Goal: Information Seeking & Learning: Learn about a topic

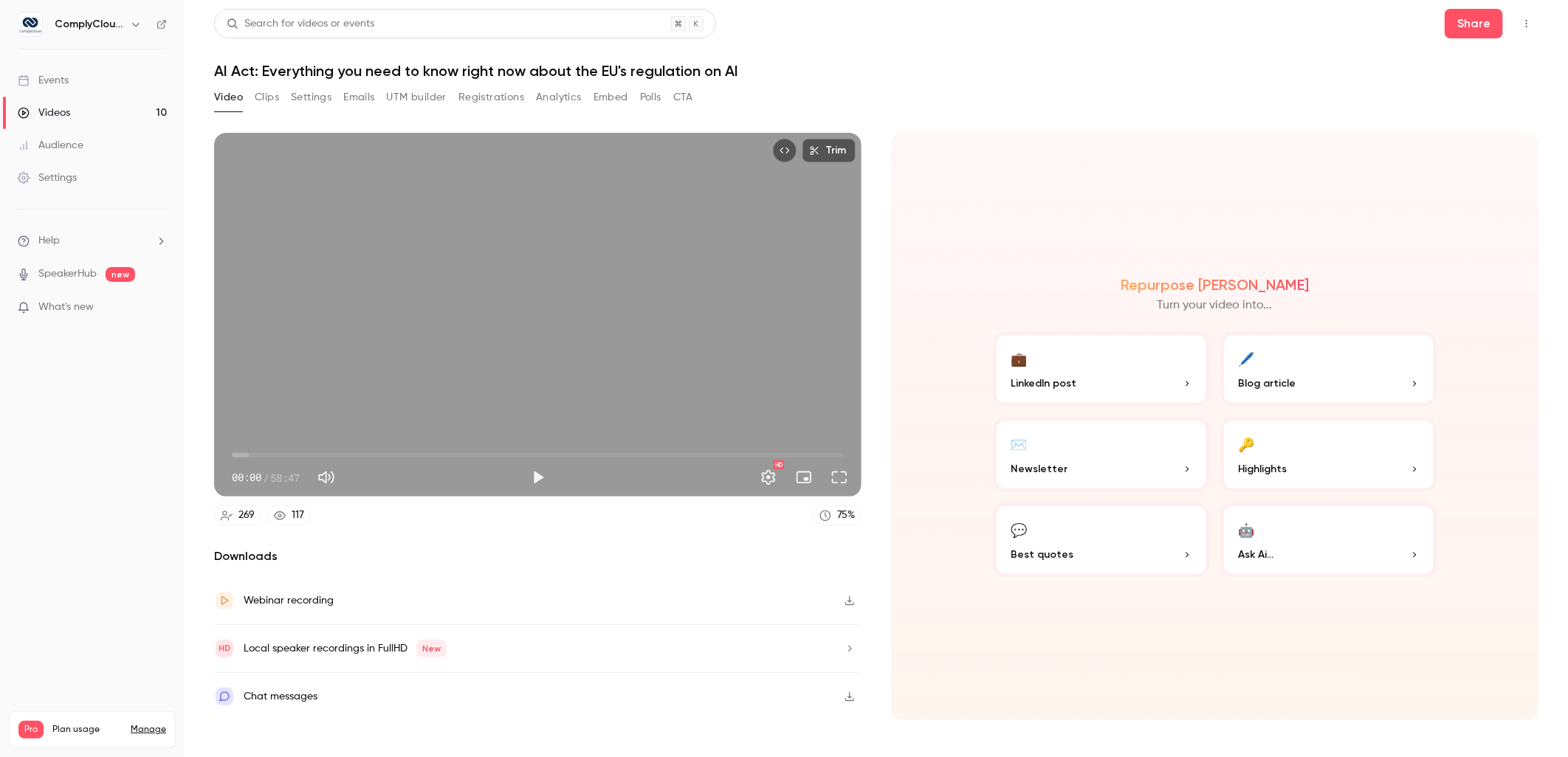
click at [122, 26] on h6 "ComplyCloud ENG" at bounding box center [89, 24] width 69 height 15
click at [140, 26] on icon "button" at bounding box center [136, 24] width 12 height 12
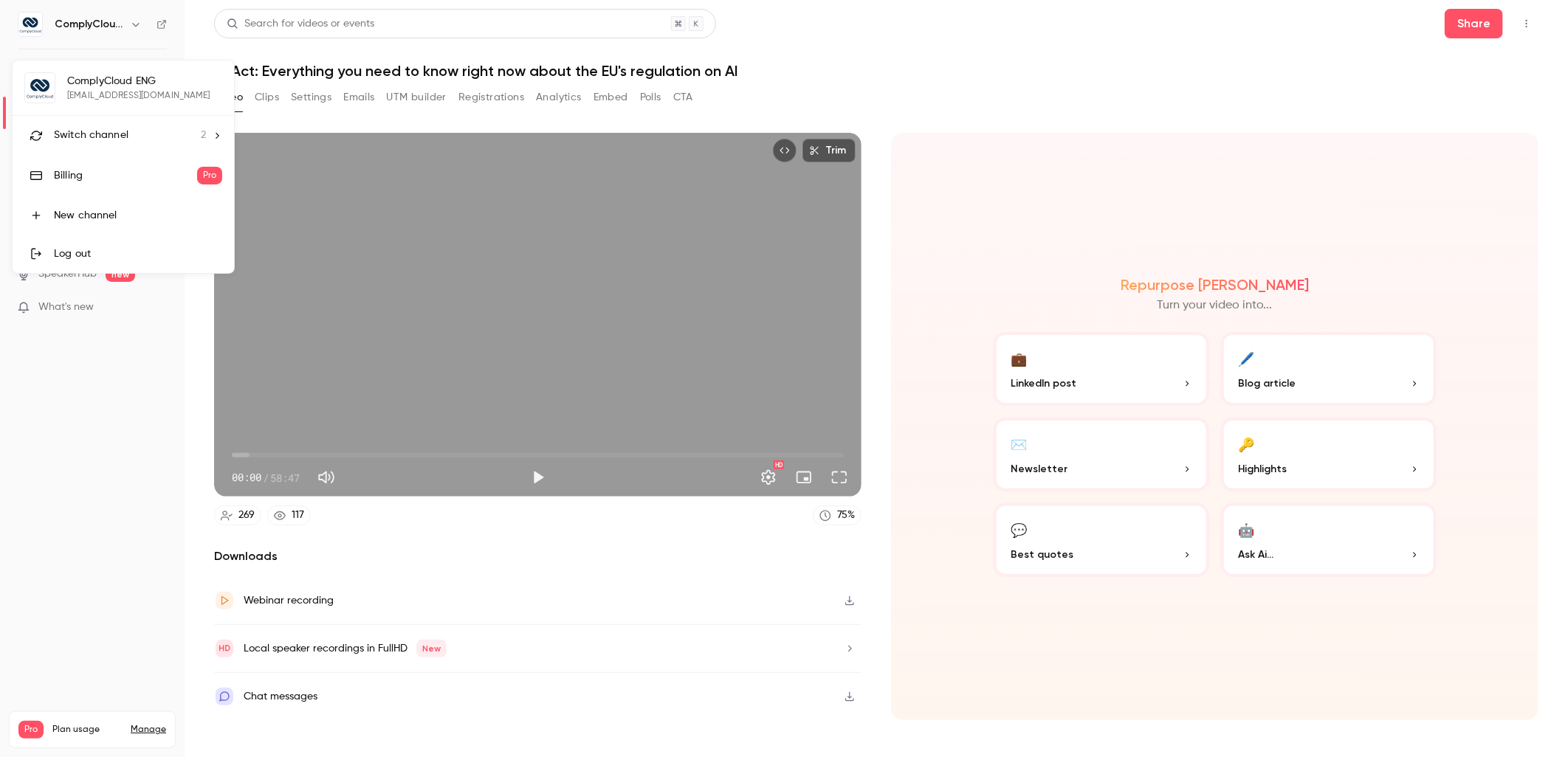
click at [134, 140] on div "Switch channel 2" at bounding box center [130, 135] width 152 height 15
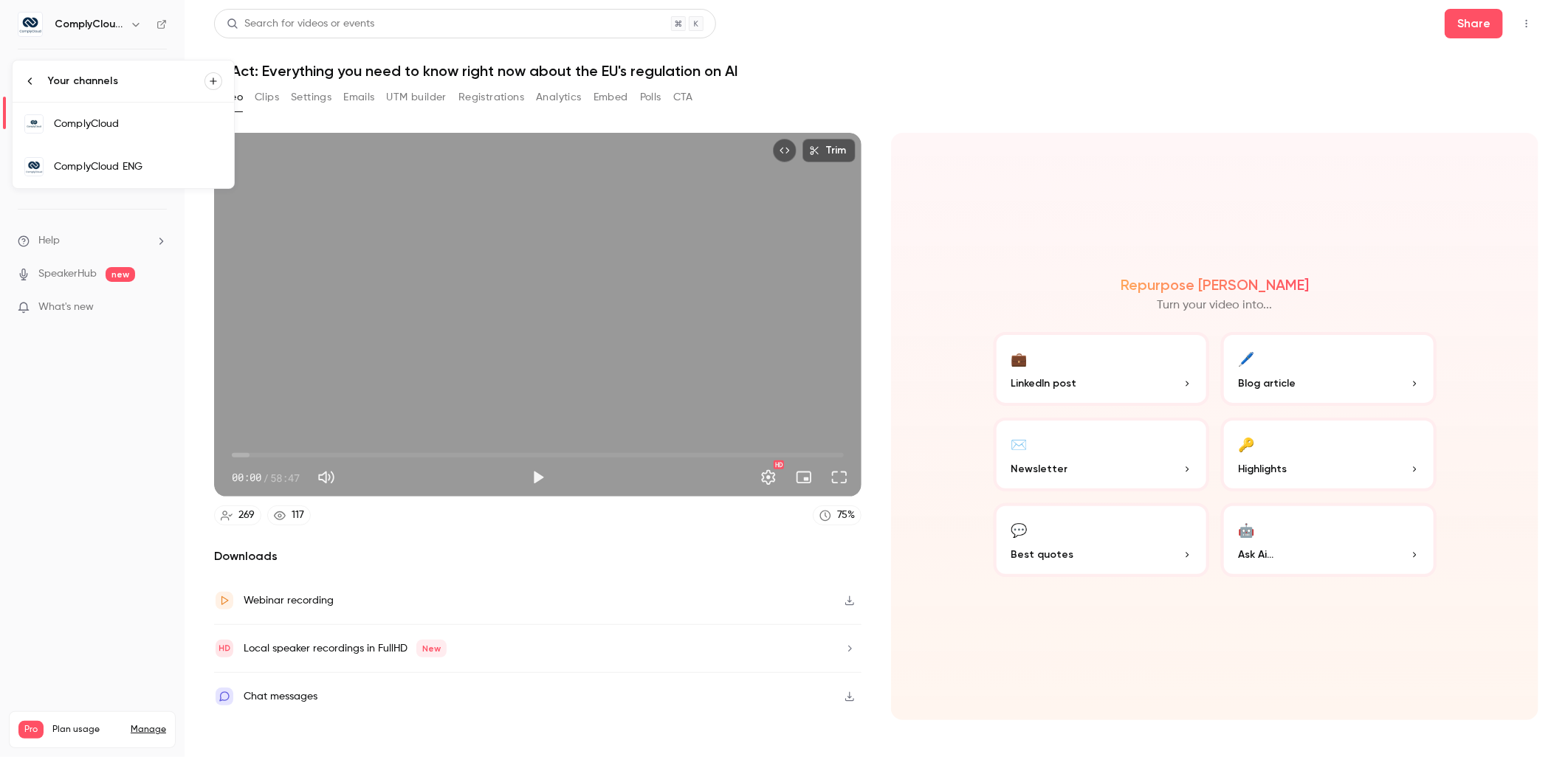
click at [158, 141] on link "ComplyCloud" at bounding box center [124, 124] width 222 height 43
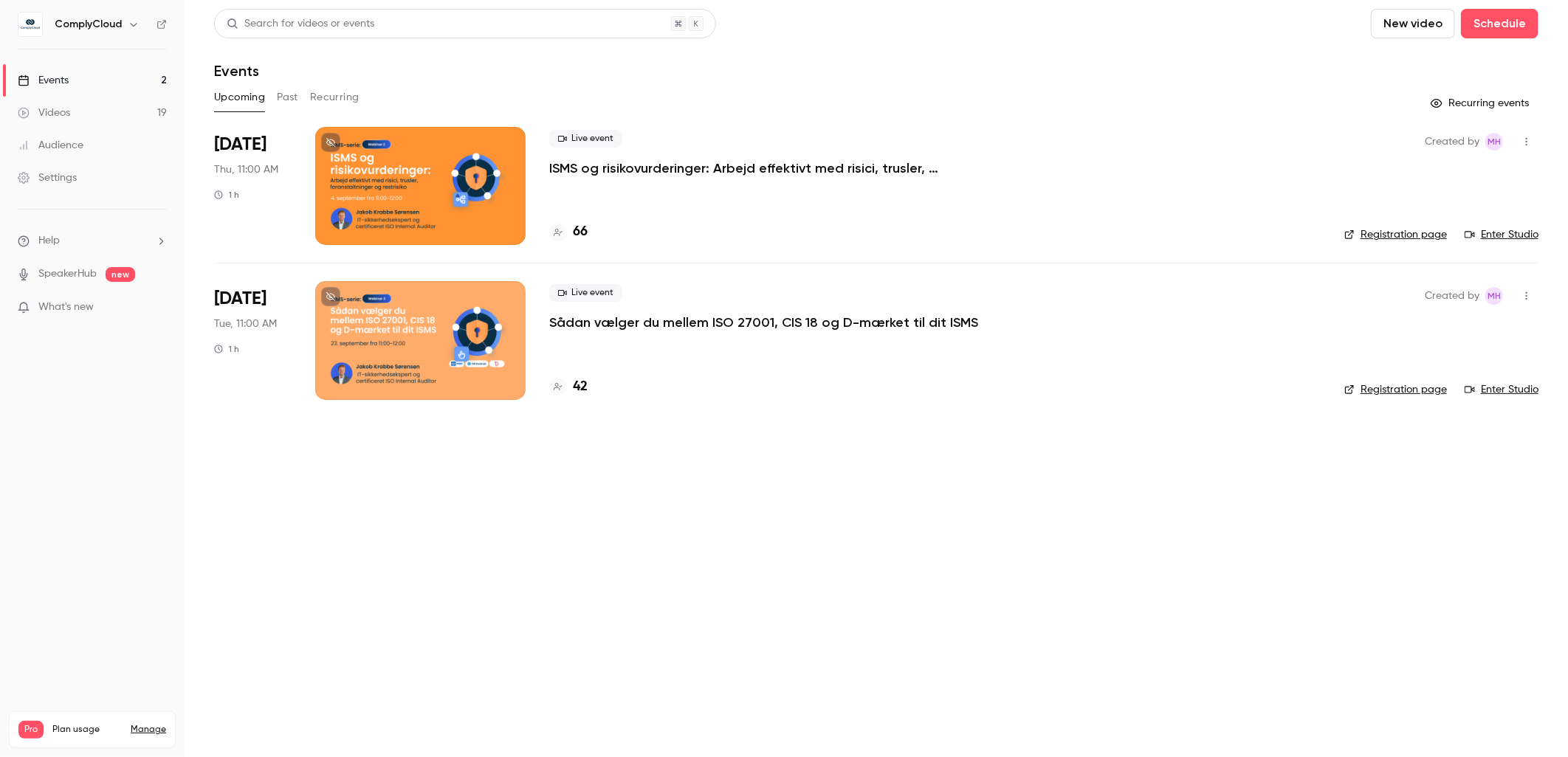
click at [286, 98] on button "Past" at bounding box center [287, 97] width 22 height 24
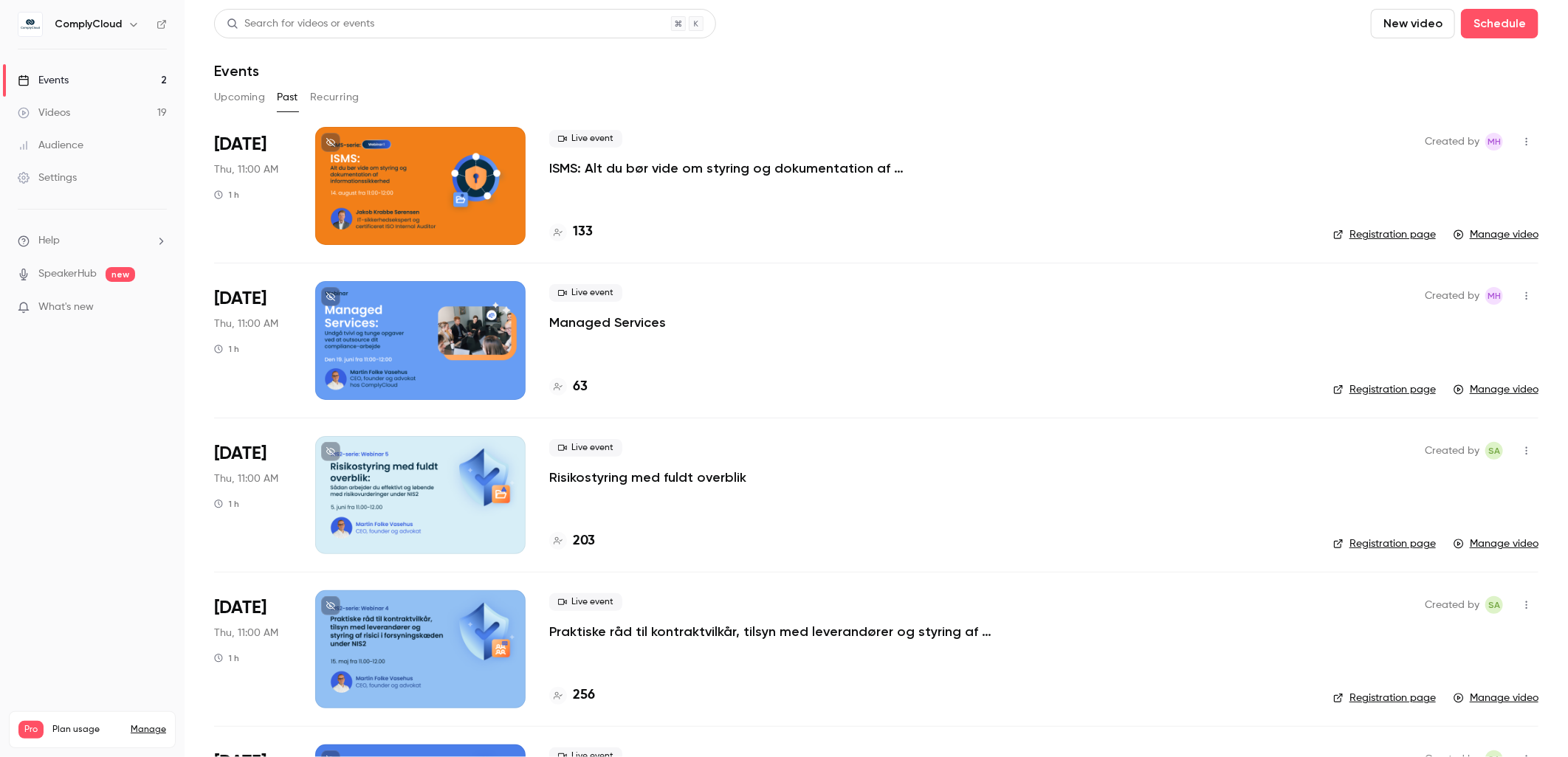
click at [401, 153] on div at bounding box center [421, 186] width 211 height 118
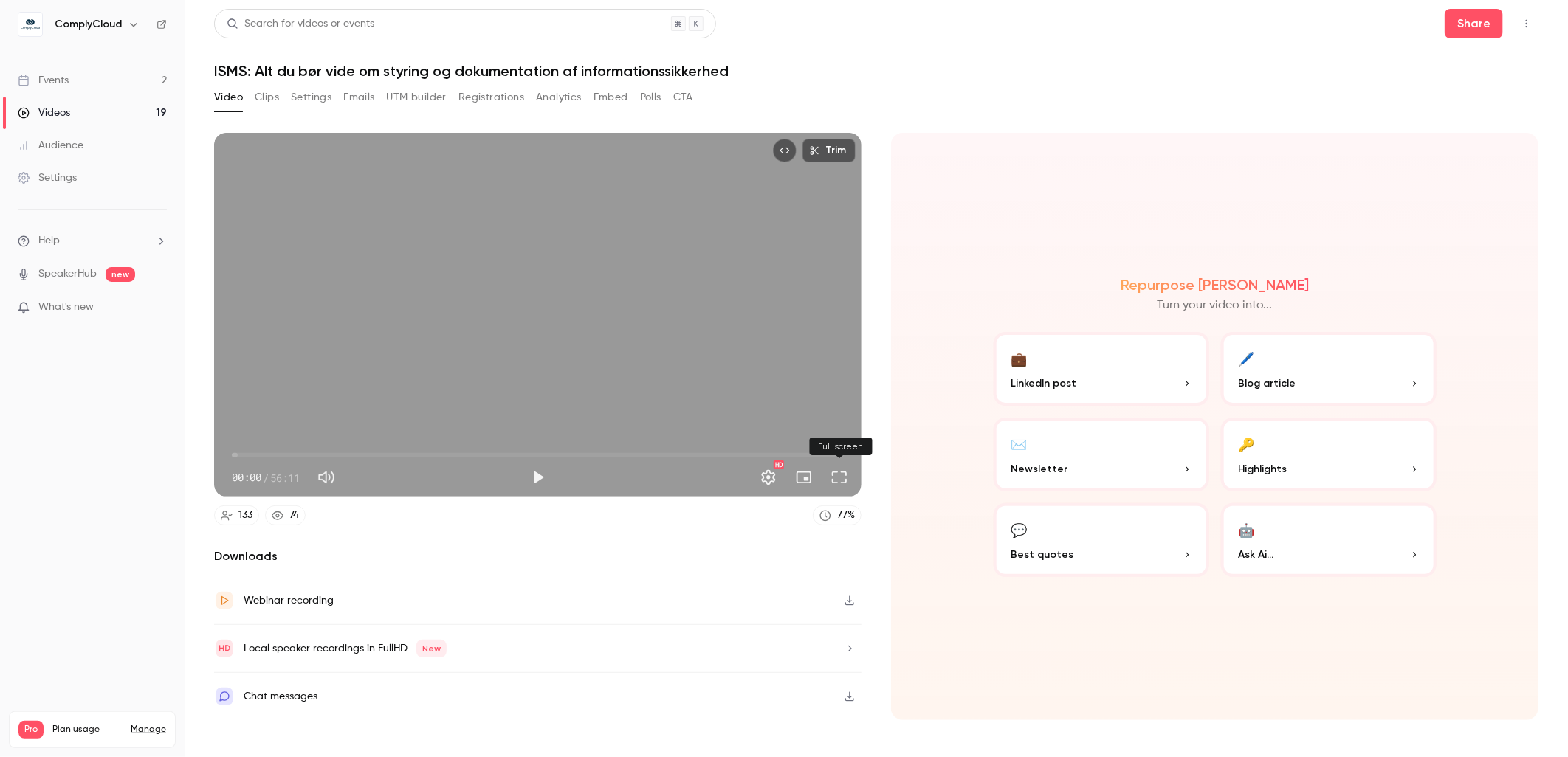
click at [846, 488] on button "Full screen" at bounding box center [839, 477] width 30 height 30
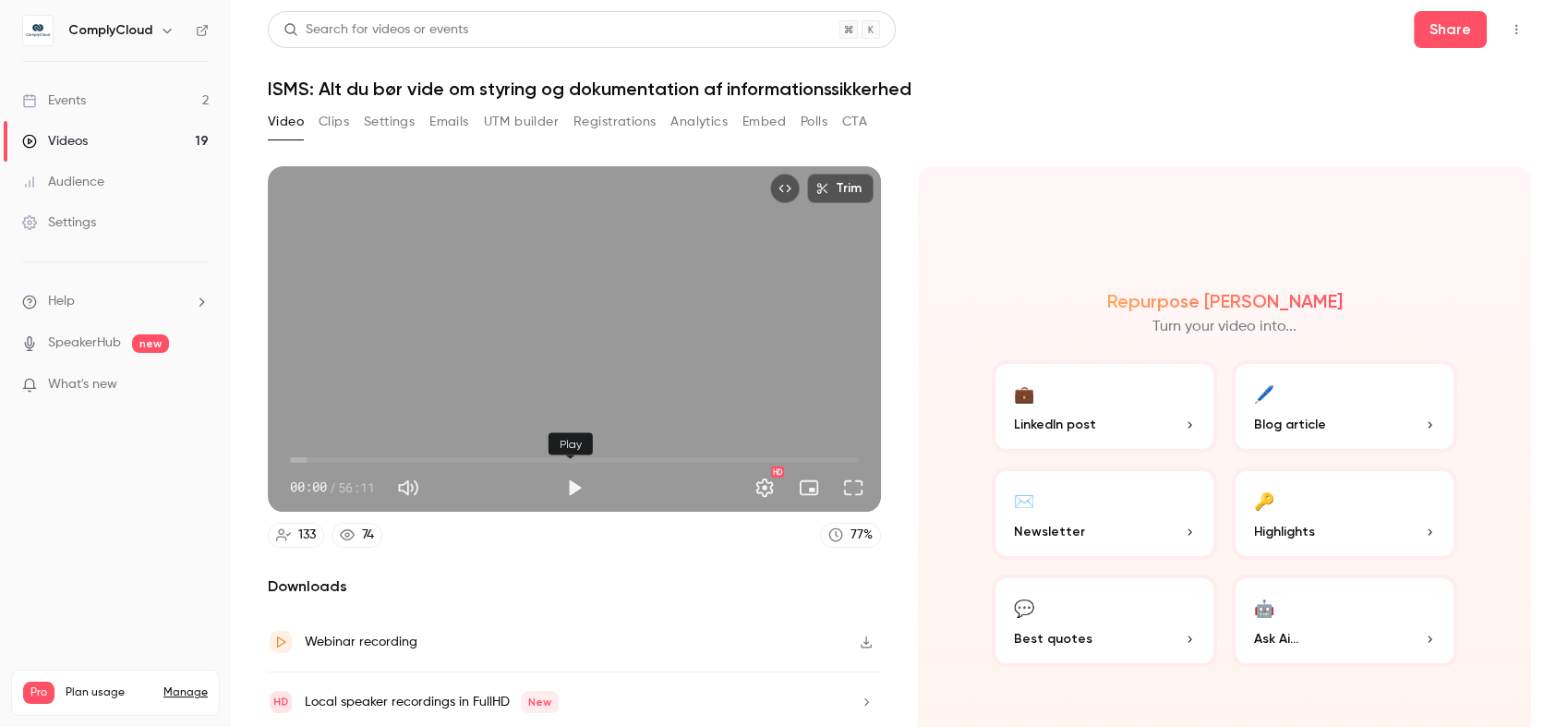
click at [571, 482] on button "Play" at bounding box center [574, 487] width 37 height 37
click at [847, 491] on button "Full screen" at bounding box center [852, 487] width 37 height 37
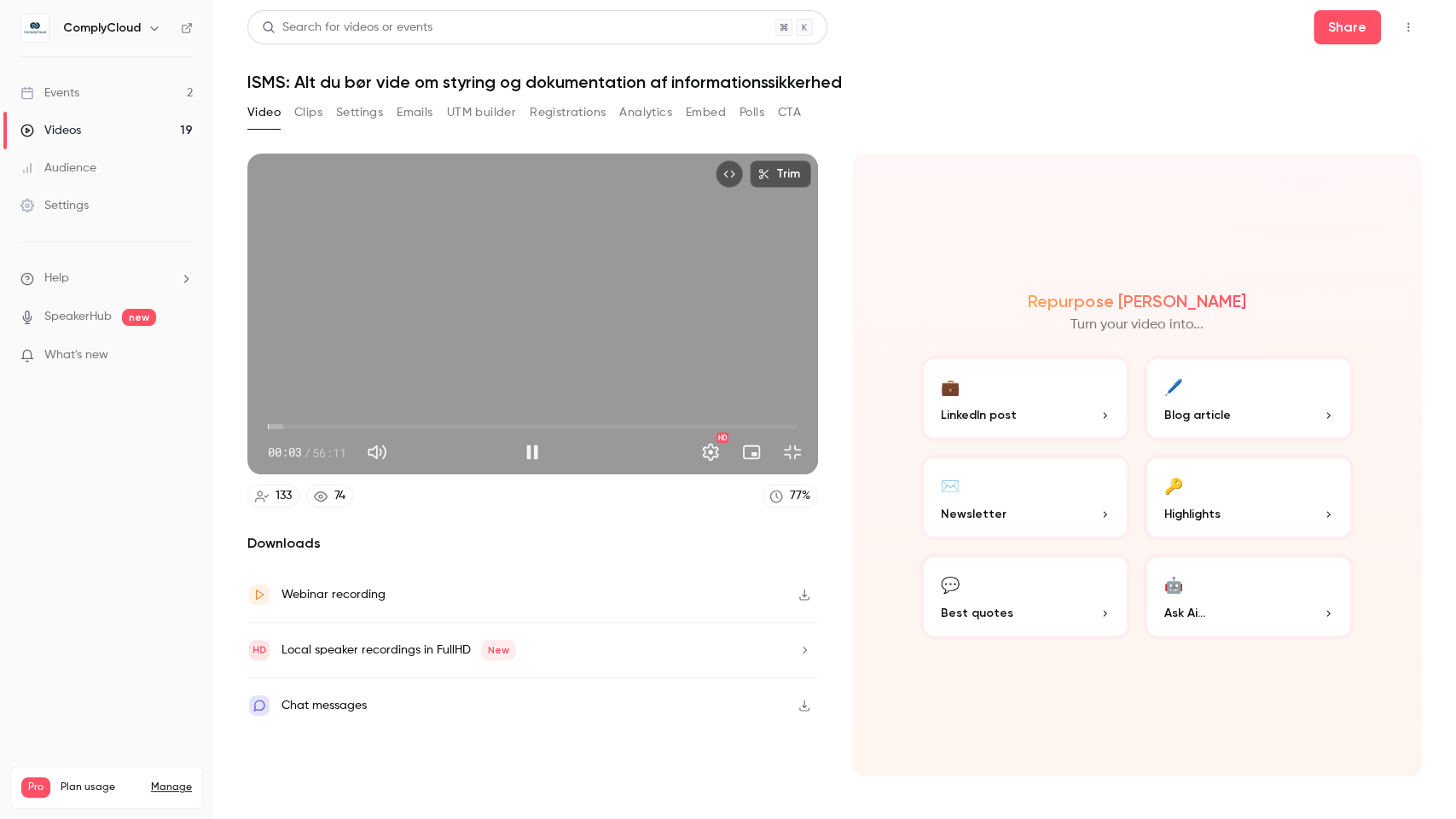
type input "***"
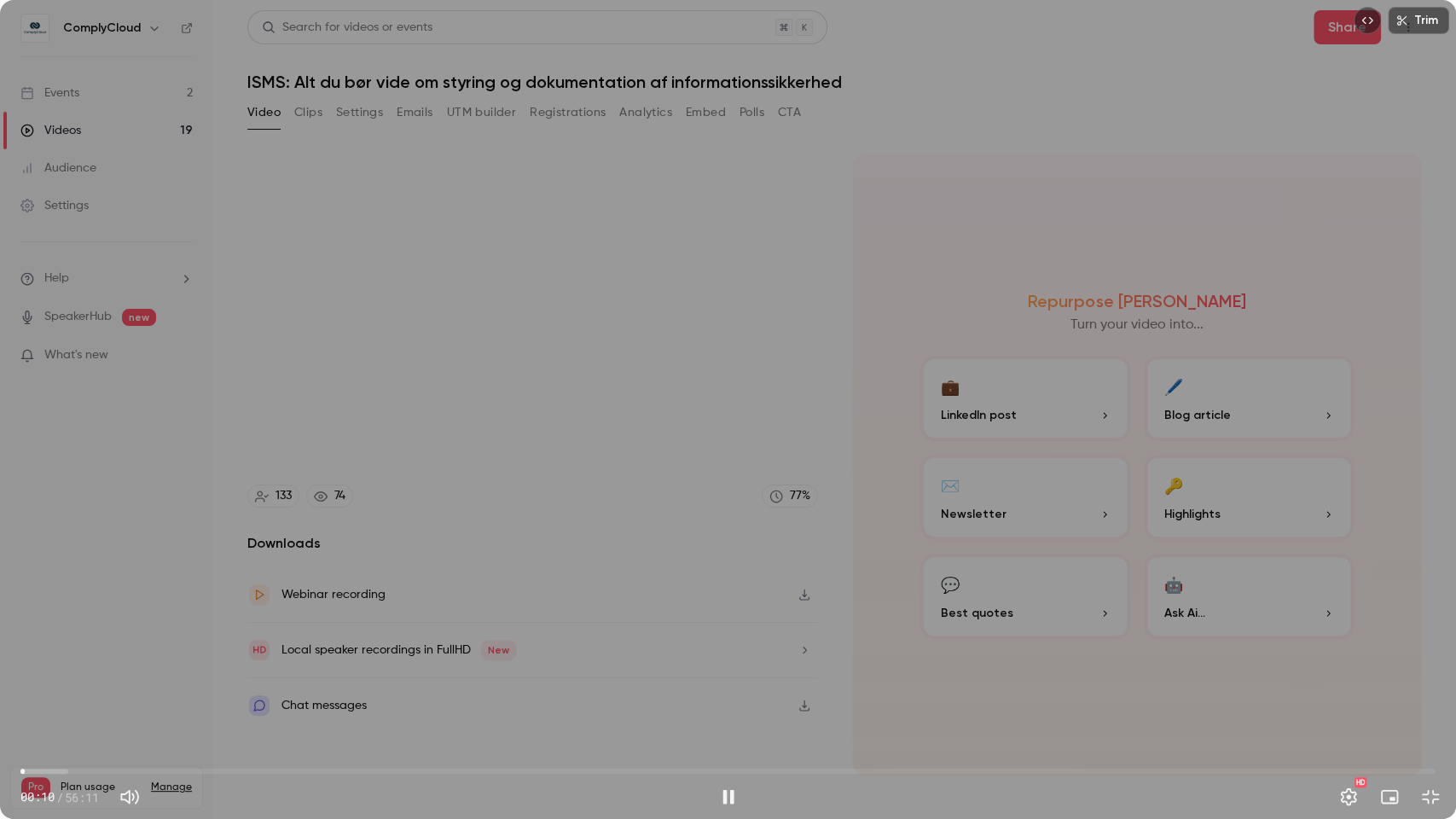
click at [365, 459] on div "Trim 00:10 00:10 / 56:11 HD" at bounding box center [728, 410] width 1456 height 819
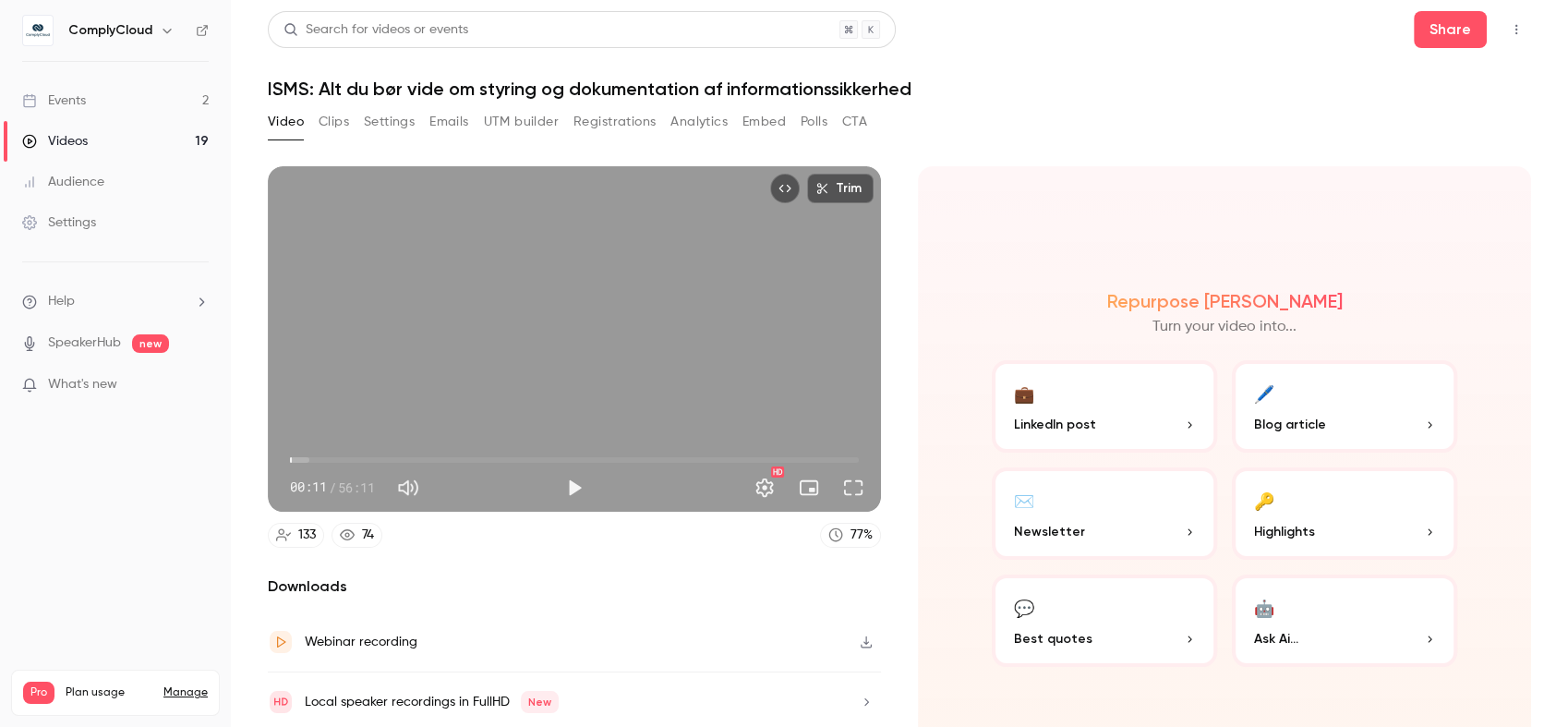
click at [1066, 188] on div "Repurpose Ai Turn your video into... 💼 LinkedIn post 🖊️ Blog article ✉️ Newslet…" at bounding box center [1225, 479] width 613 height 625
click at [852, 495] on button "Full screen" at bounding box center [852, 487] width 37 height 37
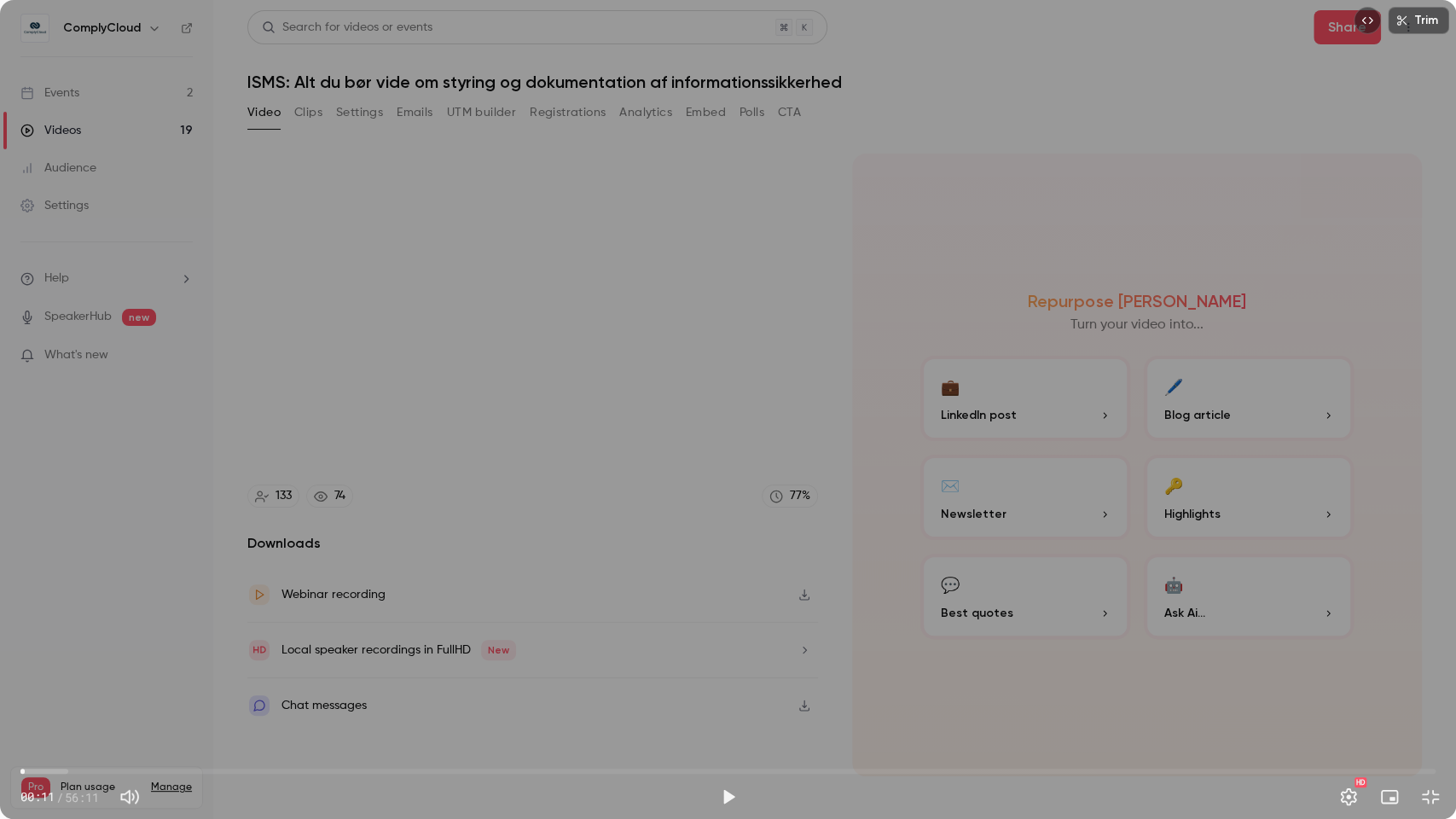
click at [716, 319] on div "Trim 00:11 00:11 / 56:11 HD" at bounding box center [728, 410] width 1456 height 819
click at [1372, 22] on icon "Embed video" at bounding box center [1367, 20] width 11 height 6
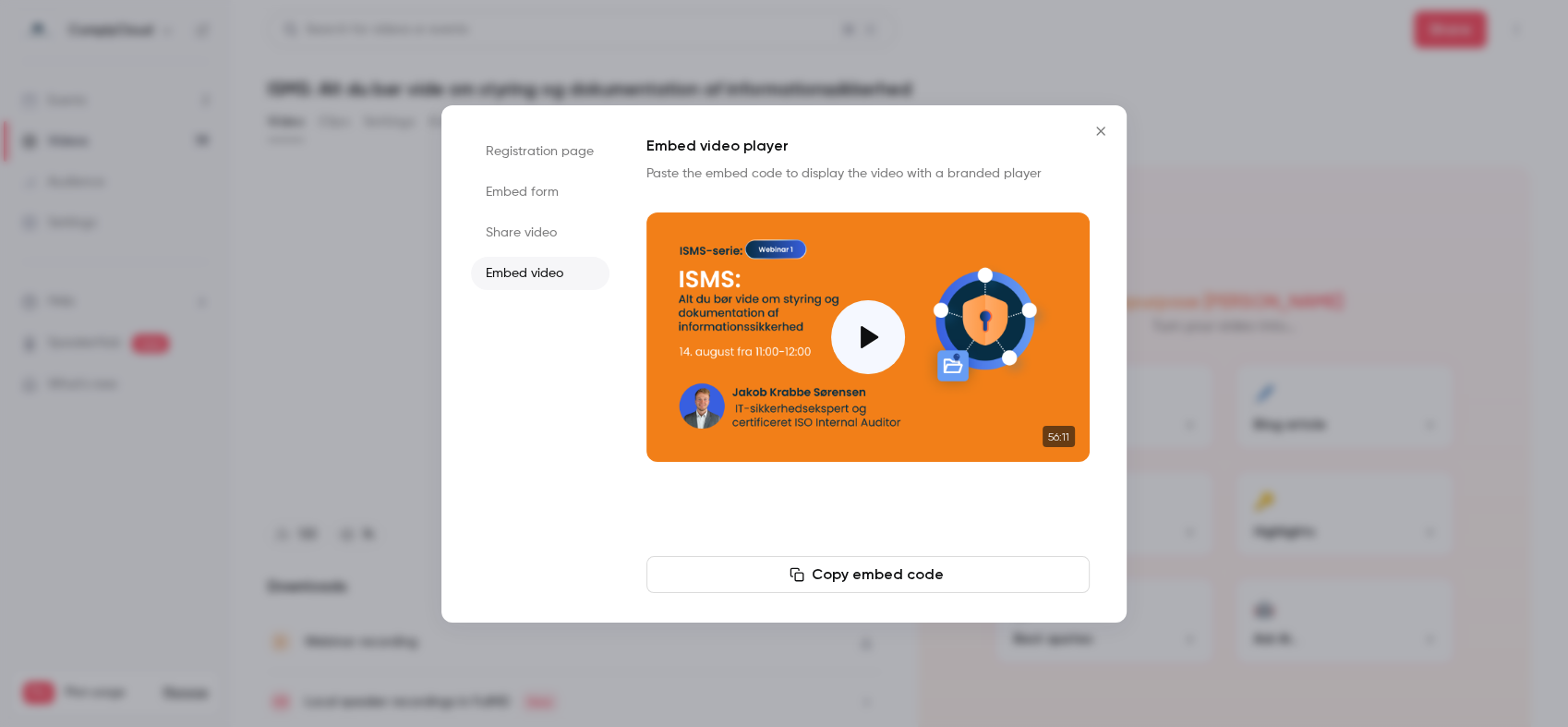
click at [1088, 46] on div at bounding box center [784, 364] width 1568 height 727
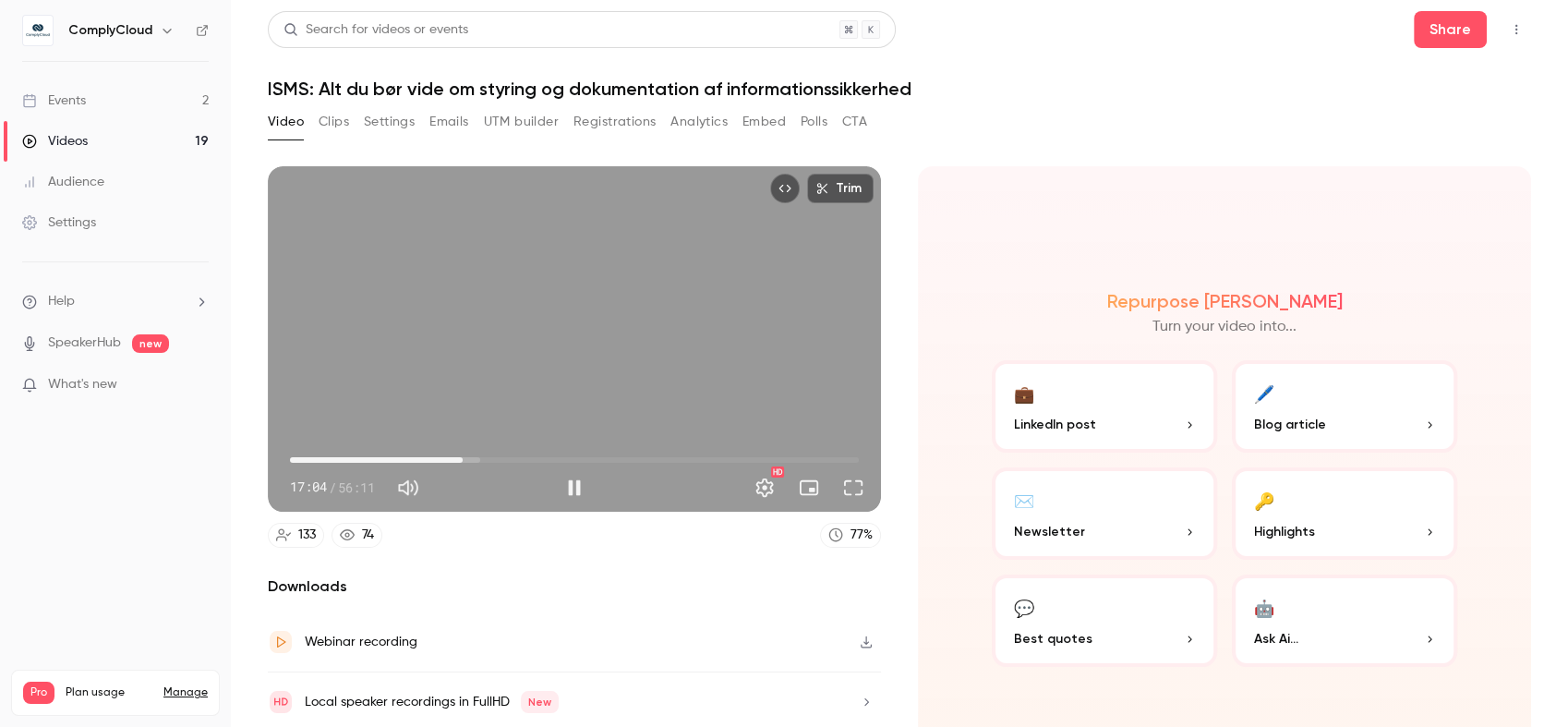
click at [450, 456] on span "17:04" at bounding box center [574, 460] width 569 height 30
click at [450, 457] on span "16:00" at bounding box center [453, 460] width 6 height 6
click at [514, 286] on div "Trim 16:55 16:55 / 56:11 HD" at bounding box center [574, 340] width 613 height 346
type input "******"
drag, startPoint x: 352, startPoint y: 133, endPoint x: 325, endPoint y: 104, distance: 39.6
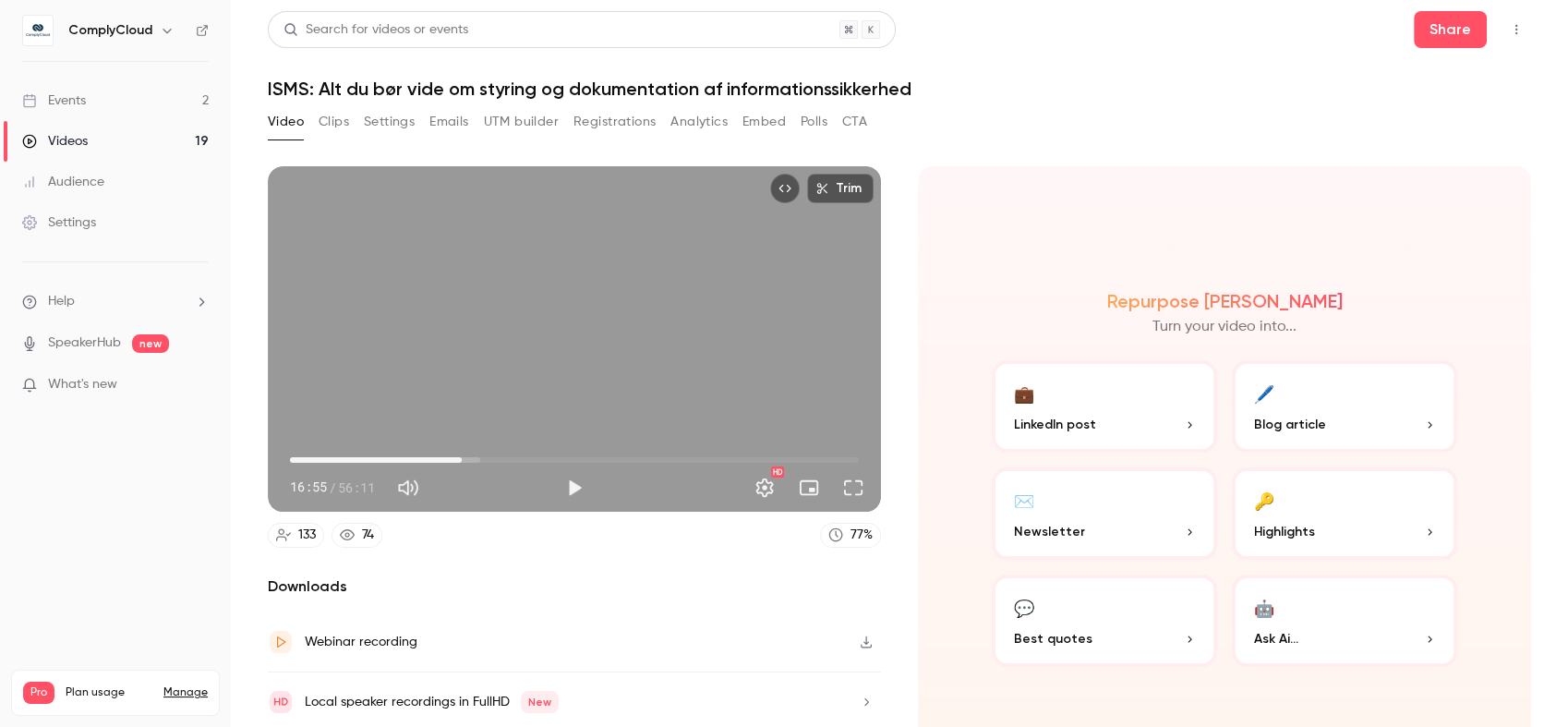
click at [352, 132] on div "Video Clips Settings Emails UTM builder Registrations Analytics Embed Polls CTA" at bounding box center [567, 122] width 599 height 30
click at [314, 114] on div "Video Clips Settings Emails UTM builder Registrations Analytics Embed Polls CTA" at bounding box center [567, 122] width 599 height 30
click at [347, 131] on button "Clips" at bounding box center [333, 122] width 31 height 30
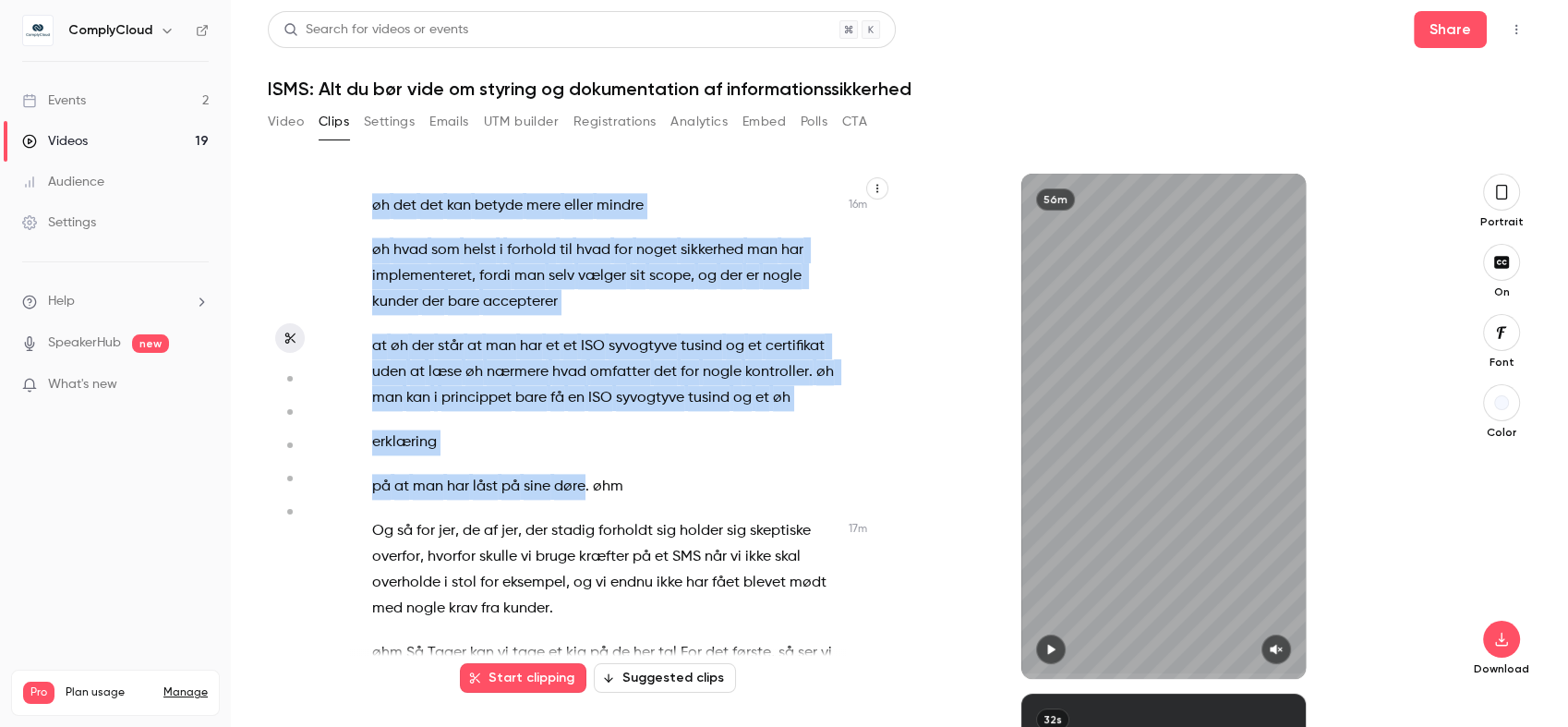
scroll to position [9369, 0]
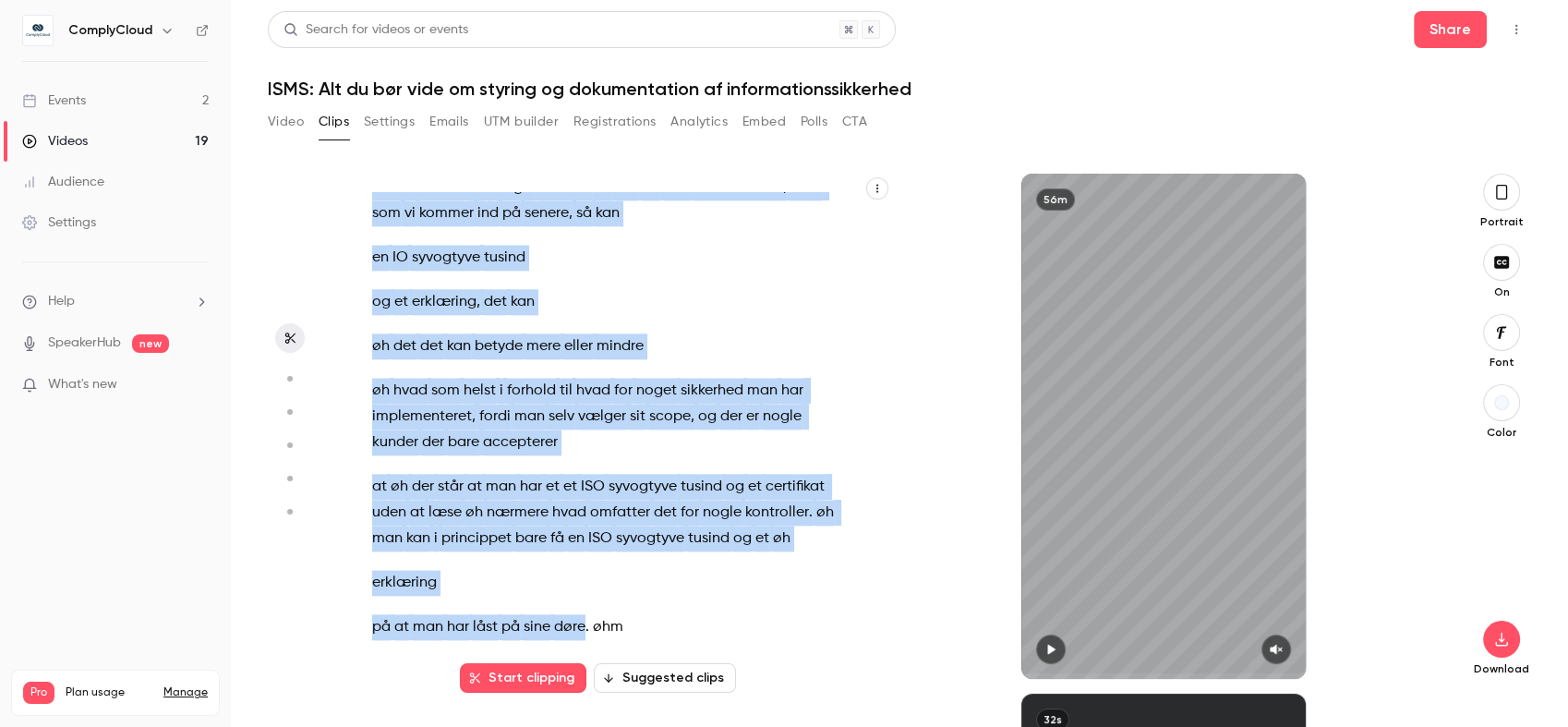
drag, startPoint x: 585, startPoint y: 486, endPoint x: 495, endPoint y: 237, distance: 264.8
click at [495, 237] on div "Hej allesammen , rigtig hjertelig velkommen til øh vores webinar her . Jeg bekl…" at bounding box center [616, 435] width 534 height 487
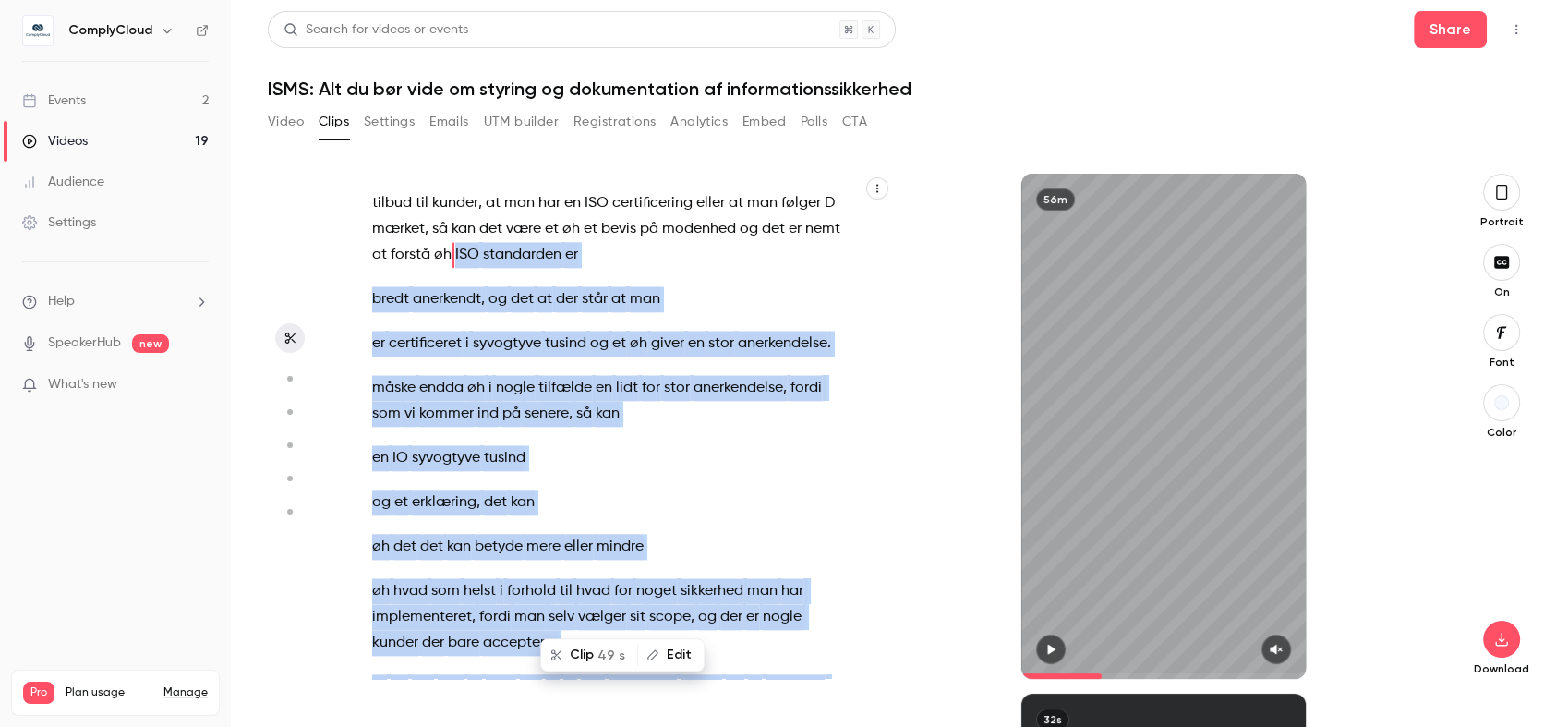
copy div "ISO standarden er bredt anerkendt , og det at der står at man er certificeret i…"
click at [1048, 643] on icon "button" at bounding box center [1050, 649] width 15 height 13
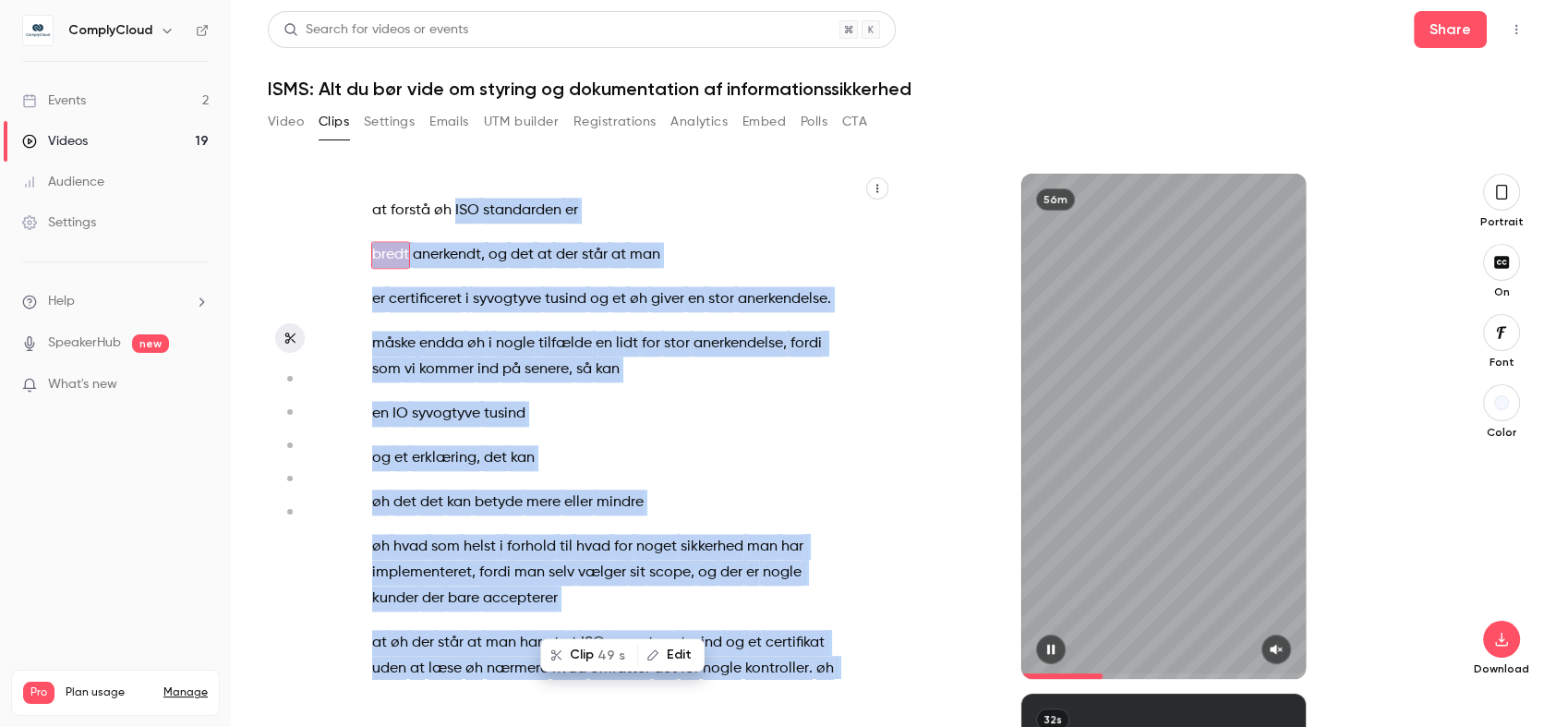
click at [1277, 649] on icon "button" at bounding box center [1276, 649] width 15 height 13
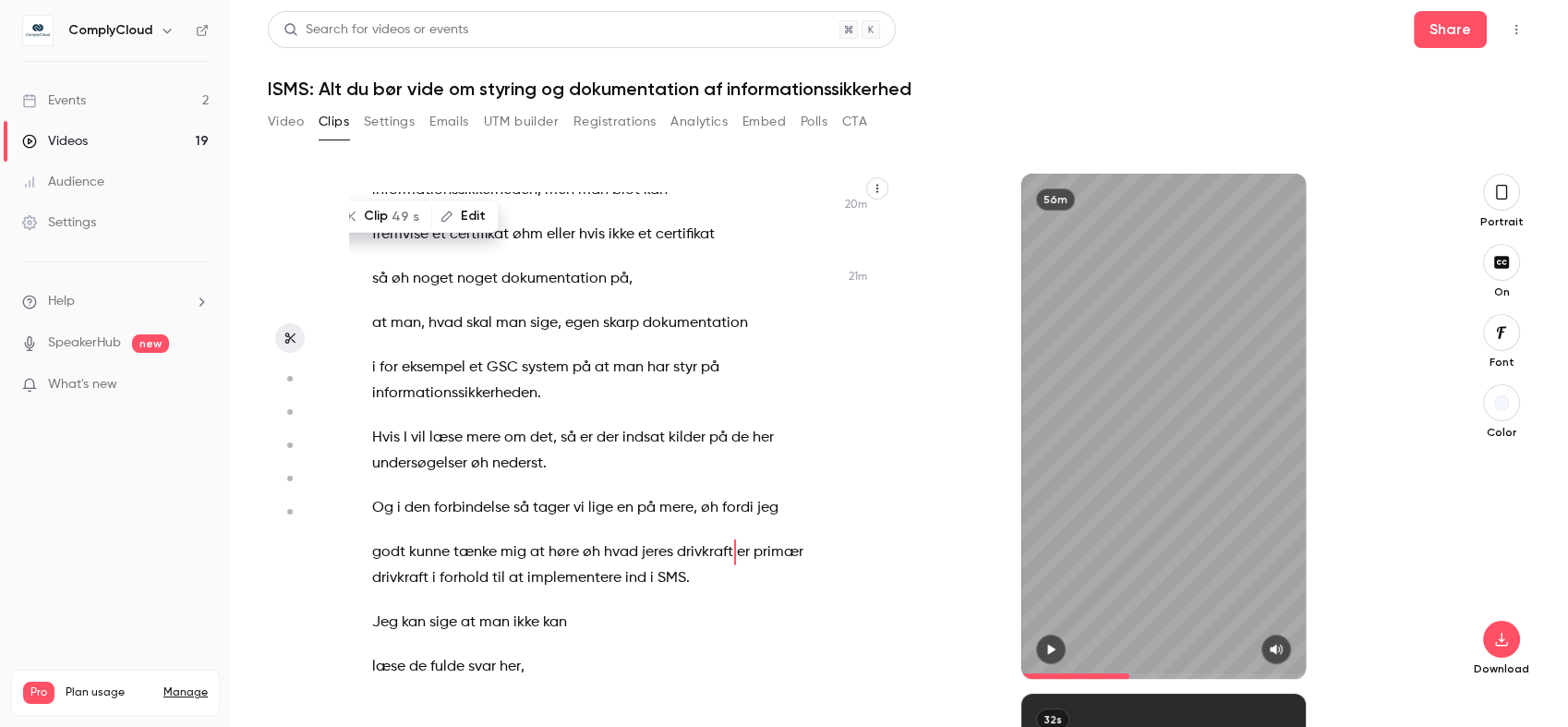
scroll to position [12395, 0]
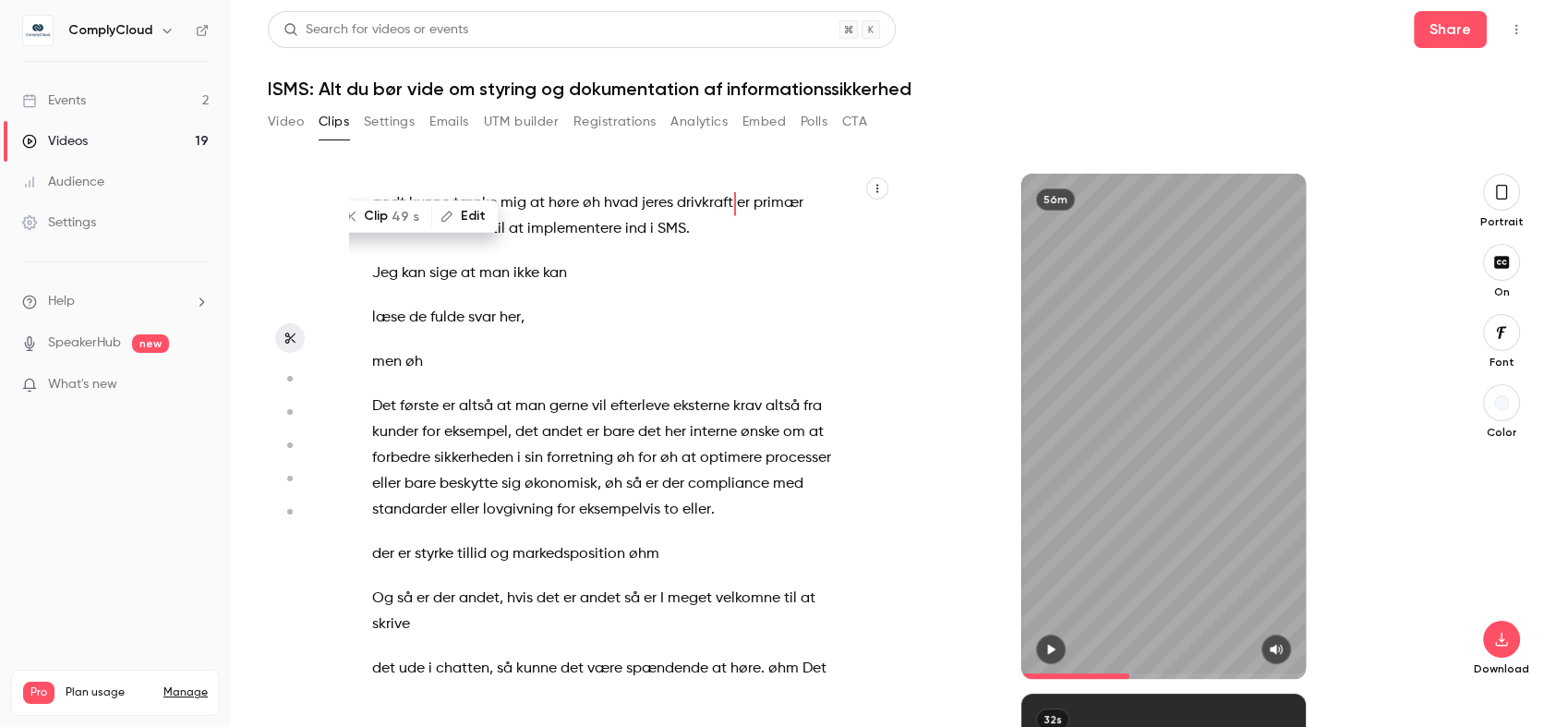
drag, startPoint x: 1049, startPoint y: 645, endPoint x: 1468, endPoint y: 593, distance: 422.2
click at [1049, 645] on icon "button" at bounding box center [1051, 650] width 7 height 10
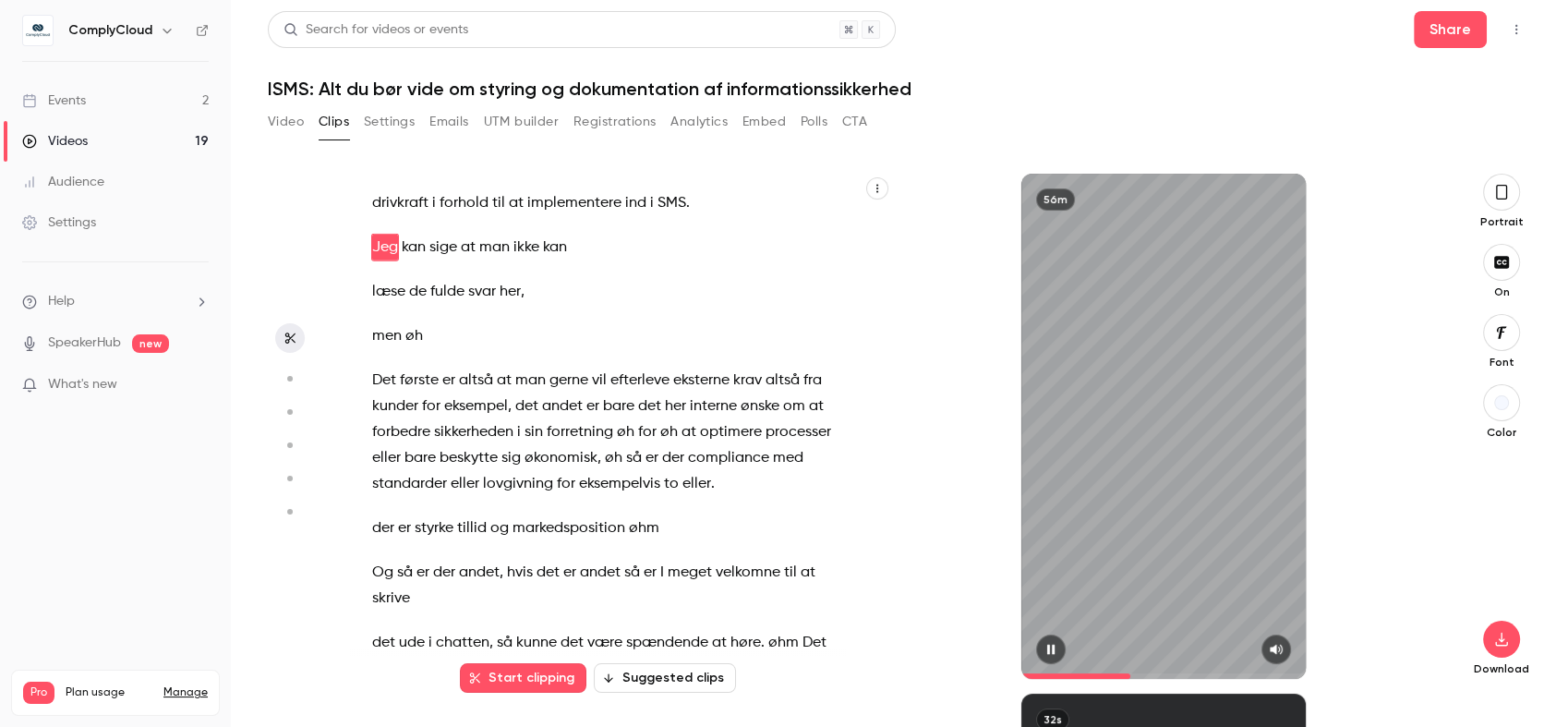
scroll to position [12465, 0]
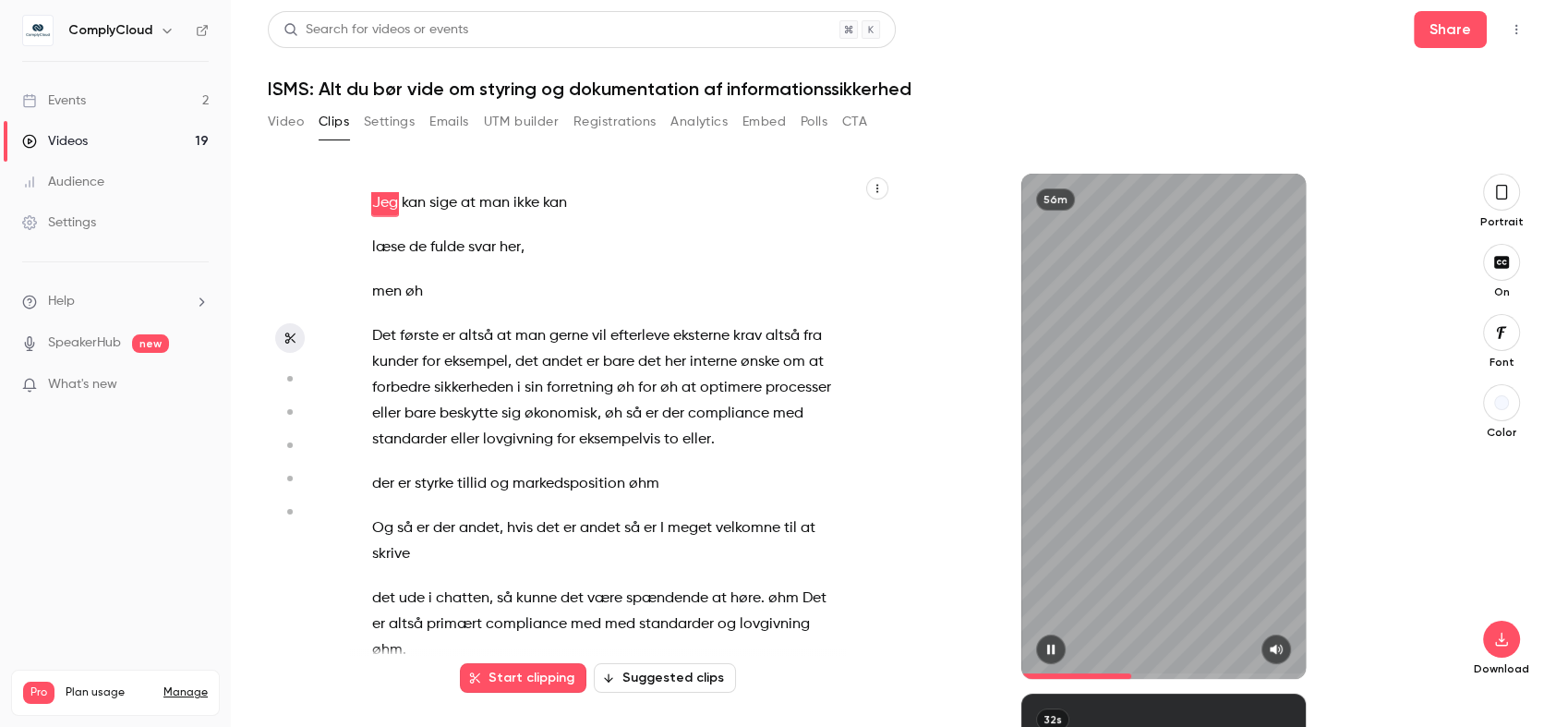
type input "******"
click at [273, 119] on button "Video" at bounding box center [285, 122] width 36 height 30
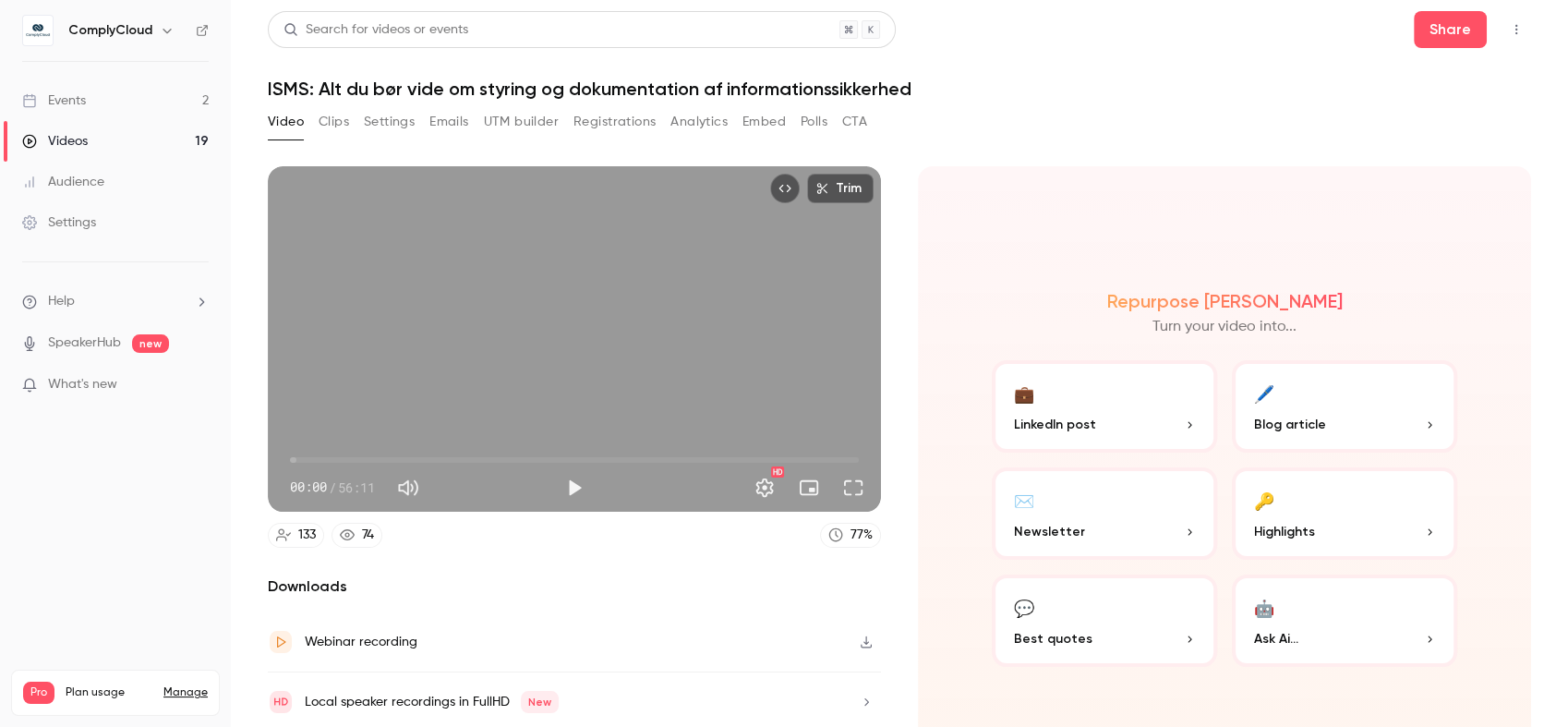
click at [558, 457] on span "00:00" at bounding box center [574, 460] width 569 height 30
click at [541, 456] on span "26:49" at bounding box center [574, 460] width 569 height 30
click at [530, 451] on span "25:09" at bounding box center [574, 460] width 569 height 30
click at [513, 451] on span "24:03" at bounding box center [574, 460] width 569 height 30
click at [556, 472] on button "Play" at bounding box center [574, 487] width 37 height 37
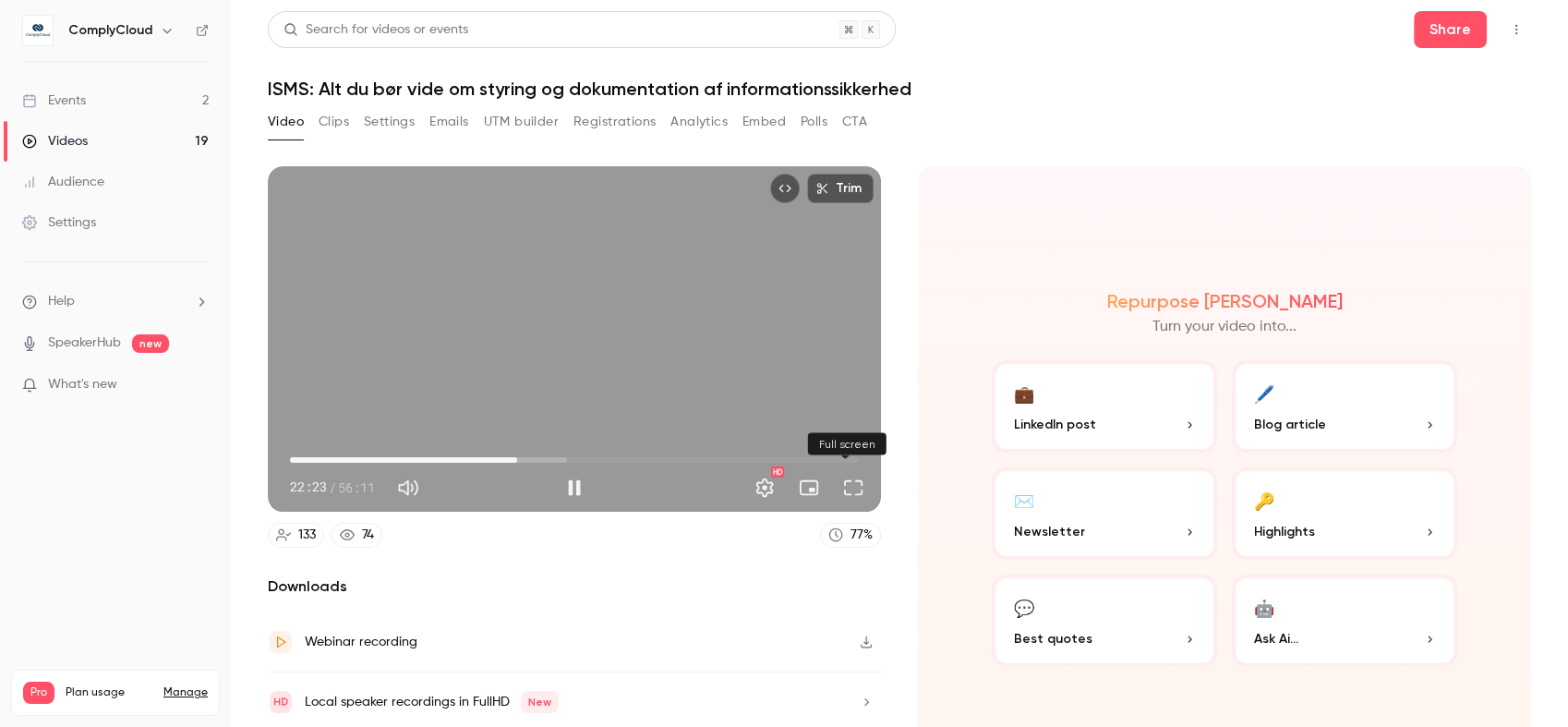
click at [860, 478] on button "Full screen" at bounding box center [852, 487] width 37 height 37
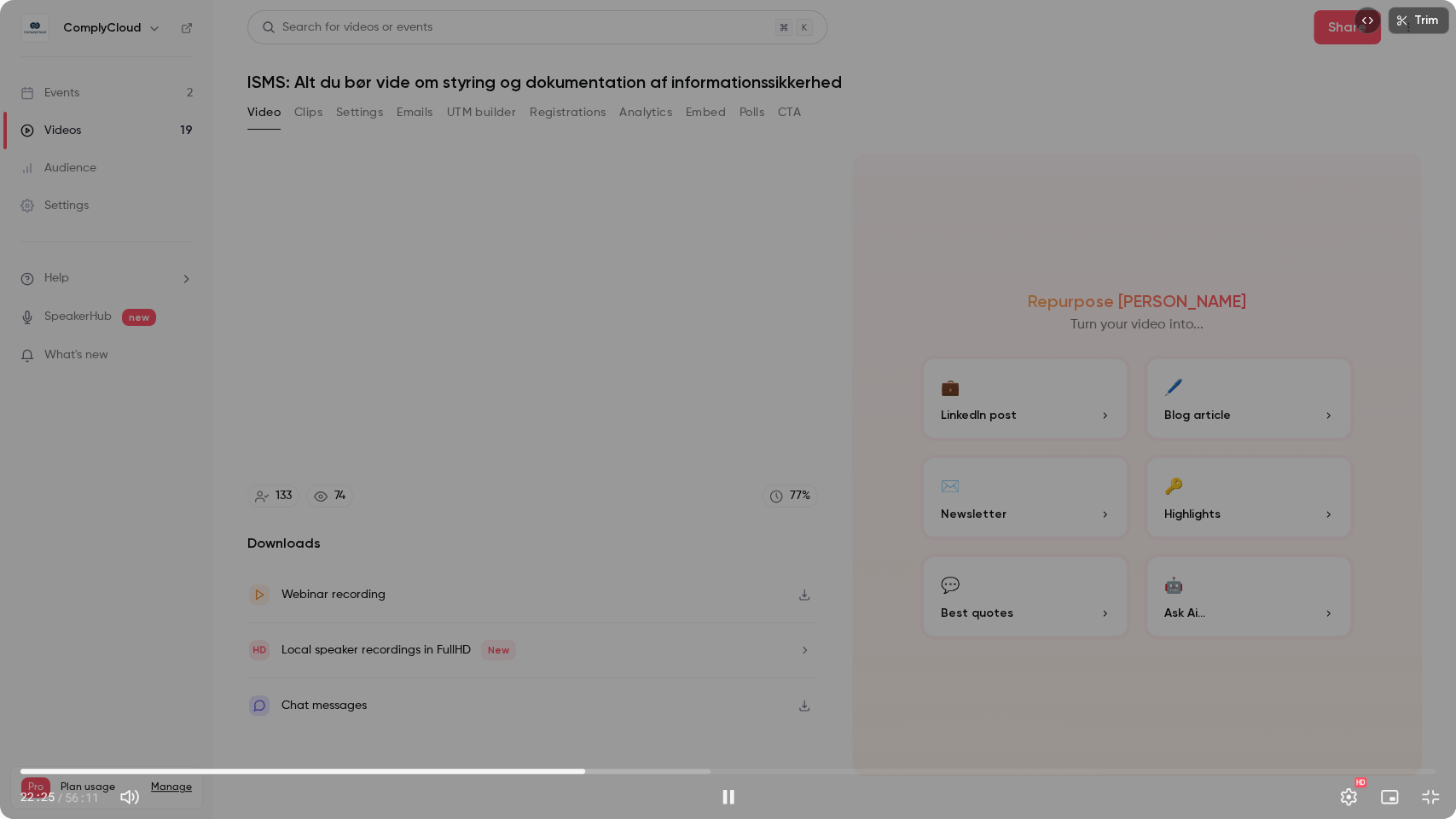
click at [583, 671] on span "22:25" at bounding box center [586, 772] width 6 height 6
click at [997, 352] on div "Trim 28:07 28:07 / 56:11 HD" at bounding box center [728, 410] width 1456 height 819
click at [1363, 19] on icon "Embed video" at bounding box center [1367, 20] width 12 height 12
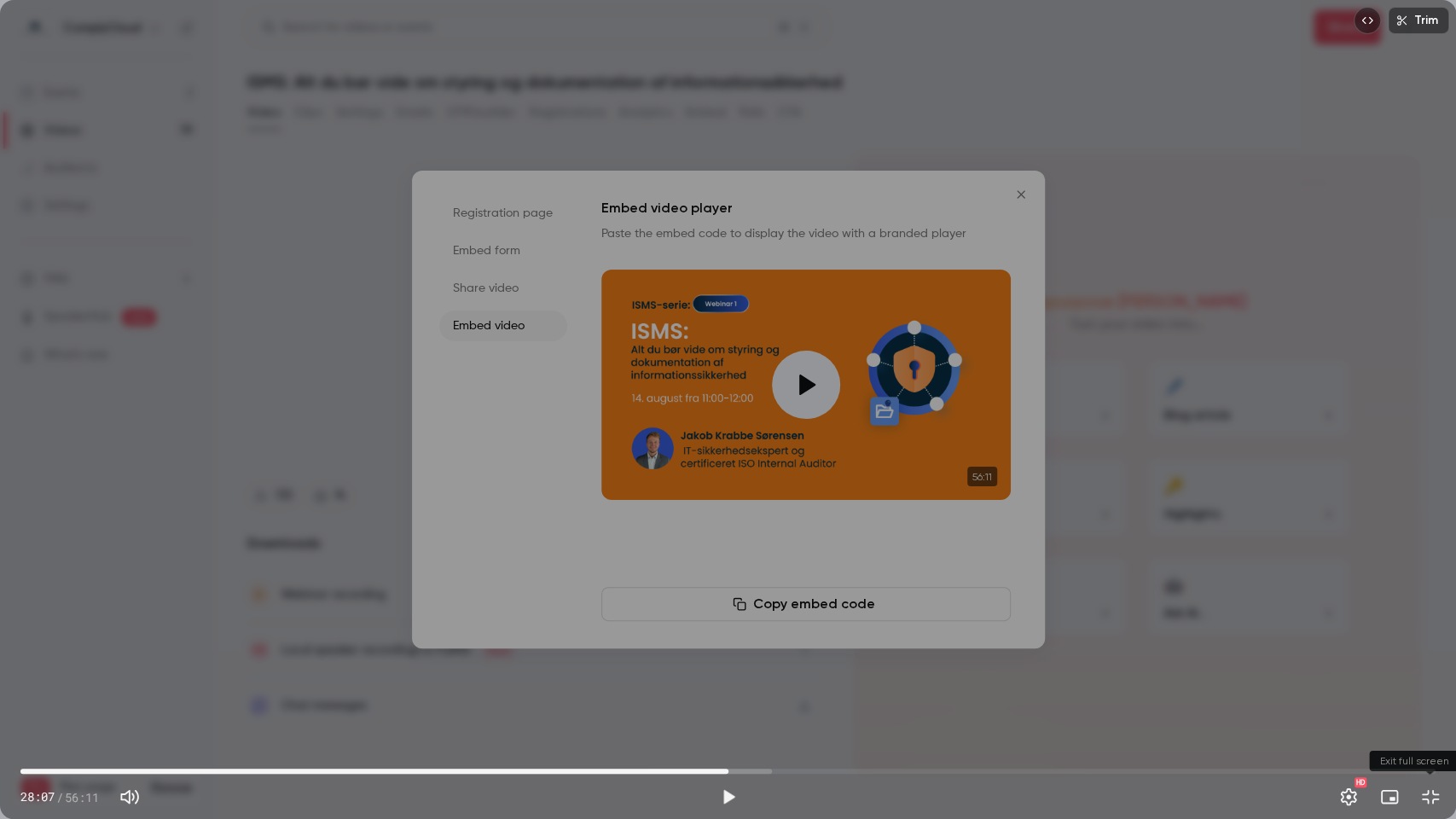
click at [1438, 671] on button "Exit full screen" at bounding box center [1430, 797] width 34 height 34
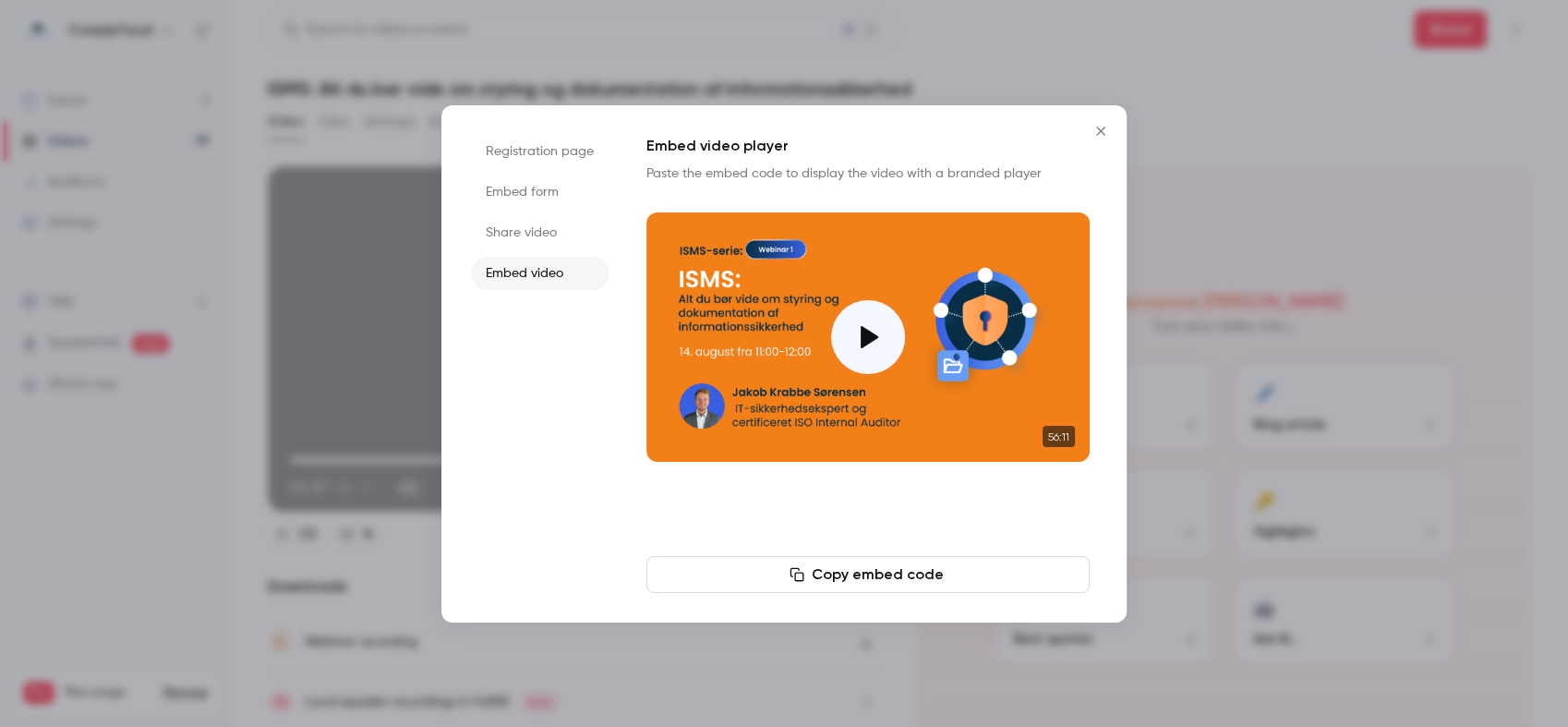
click at [1097, 133] on icon "Close" at bounding box center [1100, 131] width 8 height 8
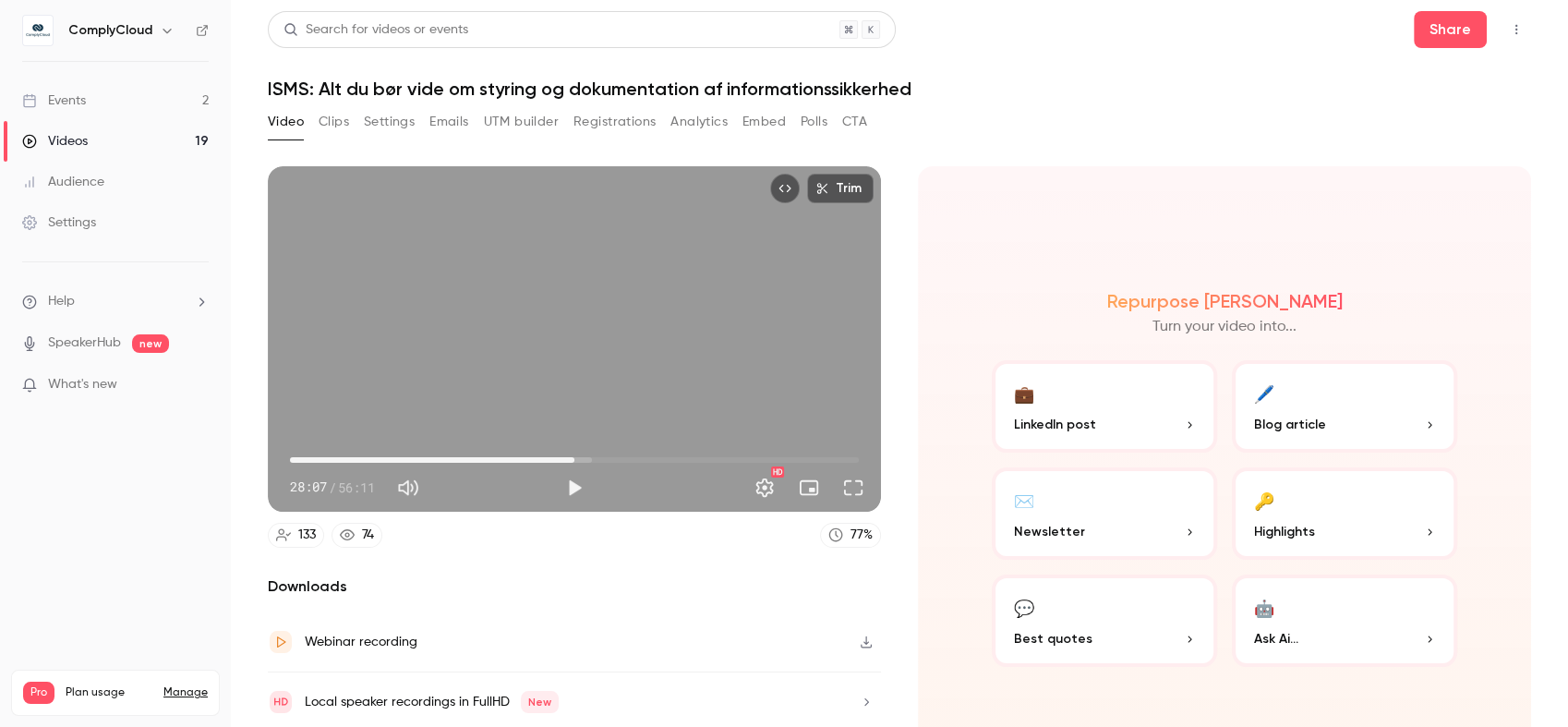
click at [550, 492] on div "28:07 / 56:11" at bounding box center [422, 488] width 265 height 30
click at [573, 480] on button "Play" at bounding box center [574, 487] width 37 height 37
click at [842, 480] on button "Full screen" at bounding box center [852, 487] width 37 height 37
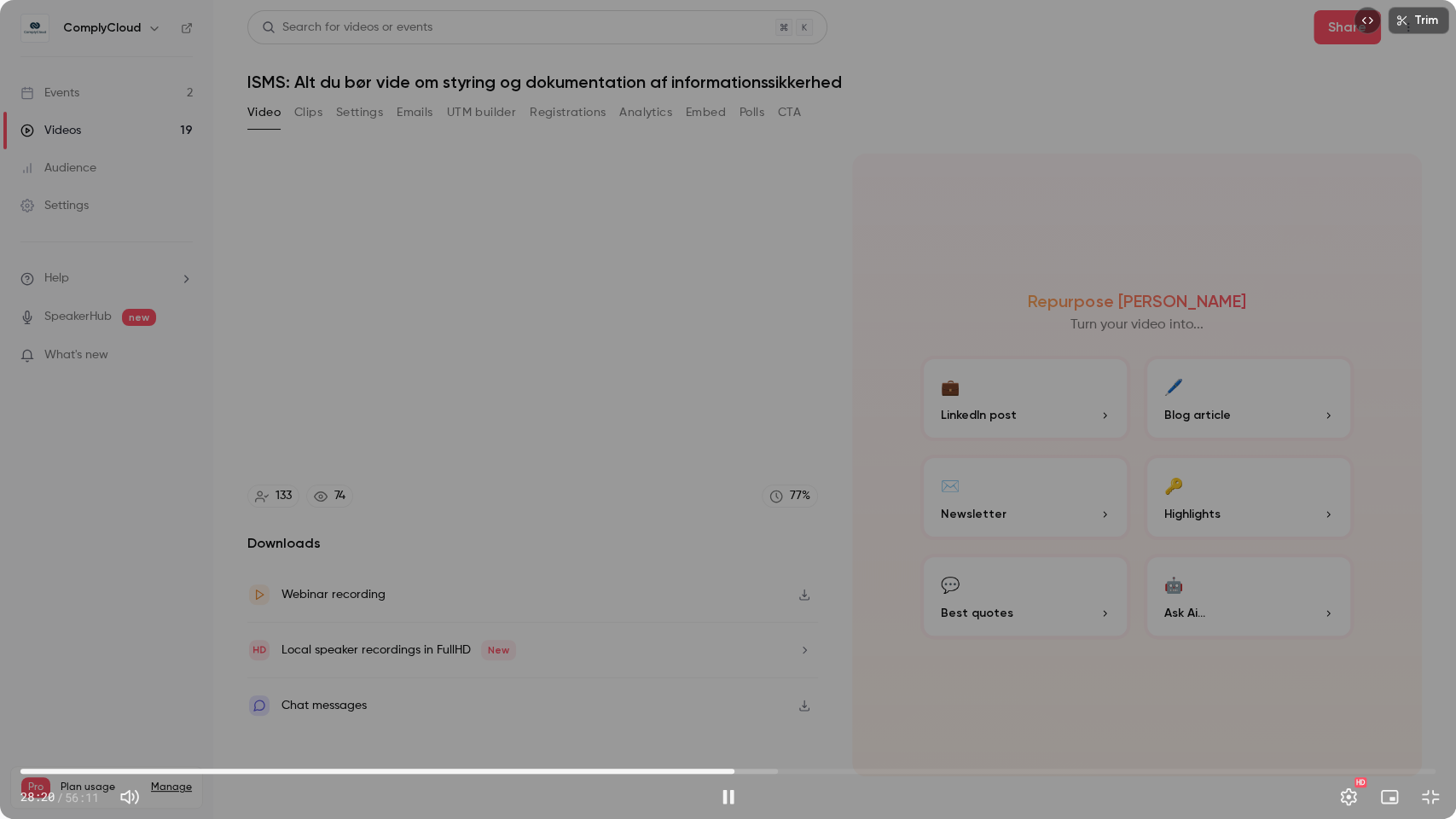
click at [724, 671] on span "28:20" at bounding box center [728, 772] width 1415 height 28
click at [718, 671] on span "27:42" at bounding box center [718, 772] width 6 height 6
click at [701, 671] on span "27:49" at bounding box center [728, 772] width 1415 height 28
click at [1434, 671] on button "Exit full screen" at bounding box center [1430, 797] width 34 height 34
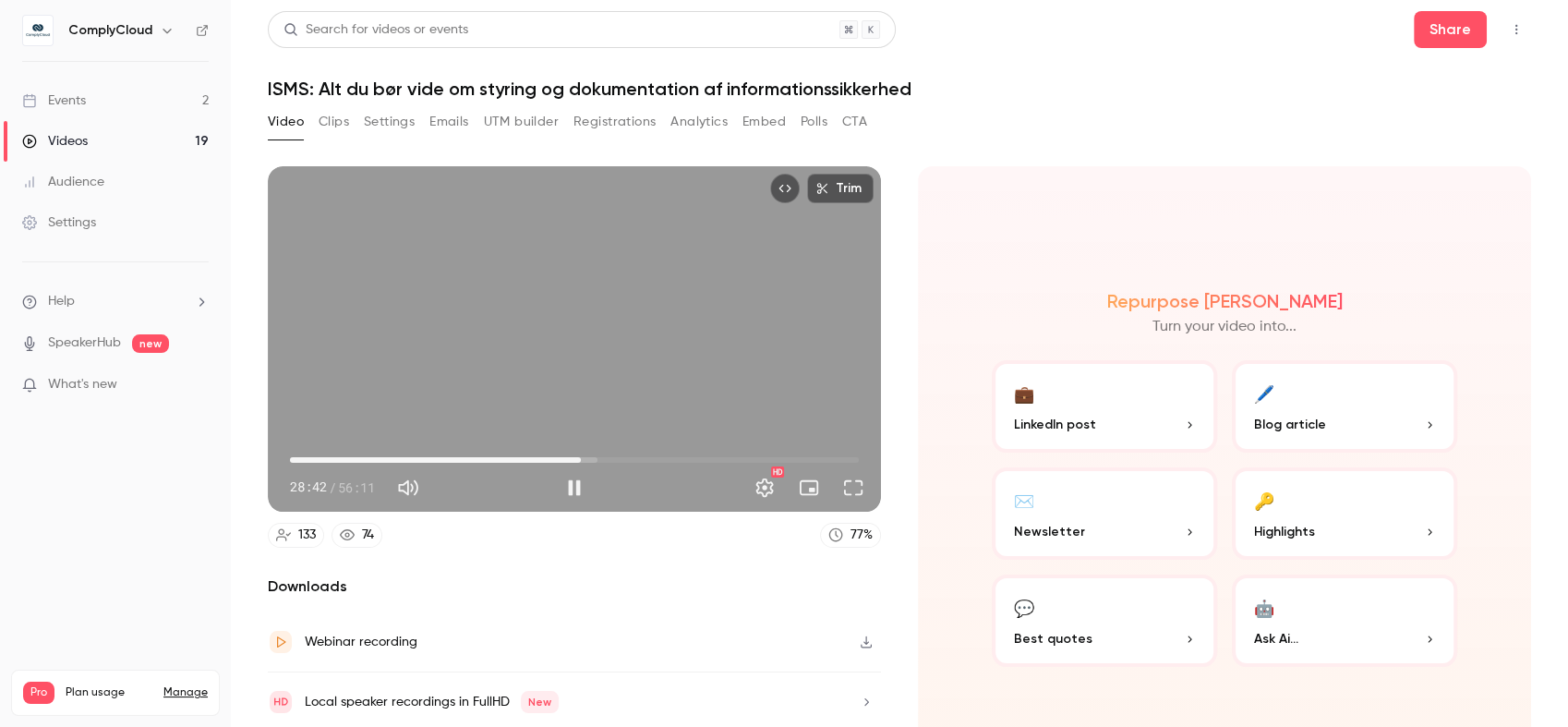
click at [467, 322] on div "Trim 28:42 28:42 / 56:11 HD" at bounding box center [574, 340] width 613 height 346
type input "******"
click at [333, 107] on button "Clips" at bounding box center [333, 122] width 31 height 30
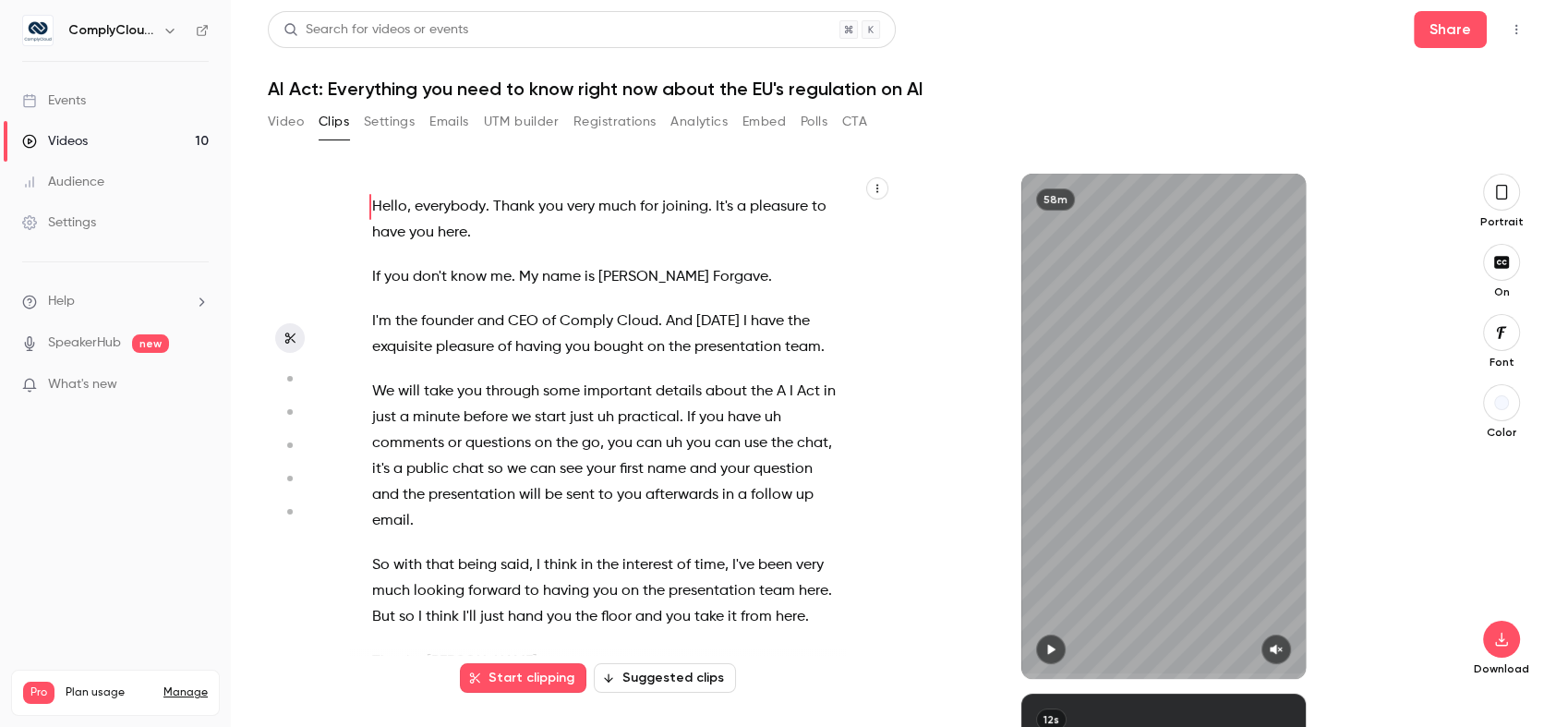
click at [125, 101] on link "Events" at bounding box center [115, 100] width 231 height 41
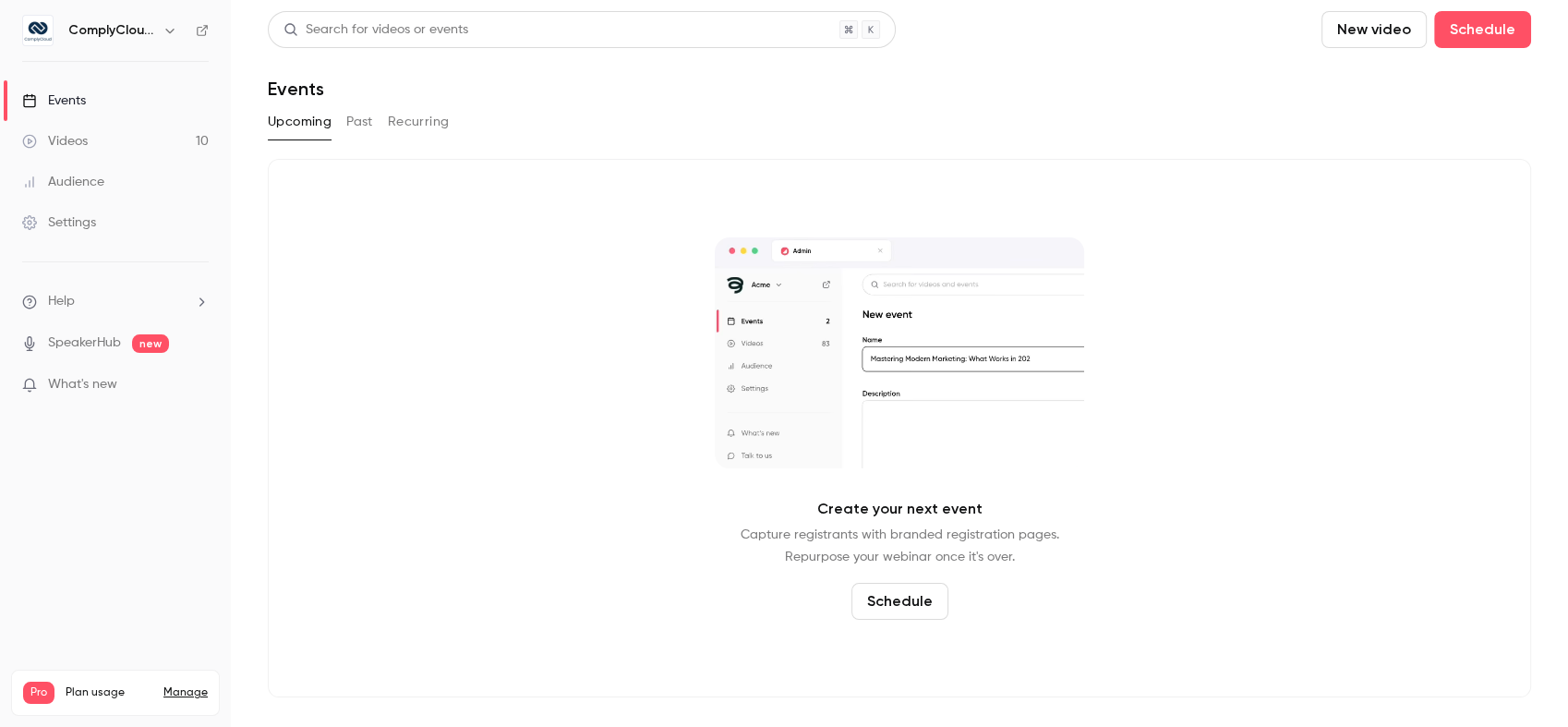
click at [127, 26] on h6 "ComplyCloud ENG" at bounding box center [111, 30] width 87 height 19
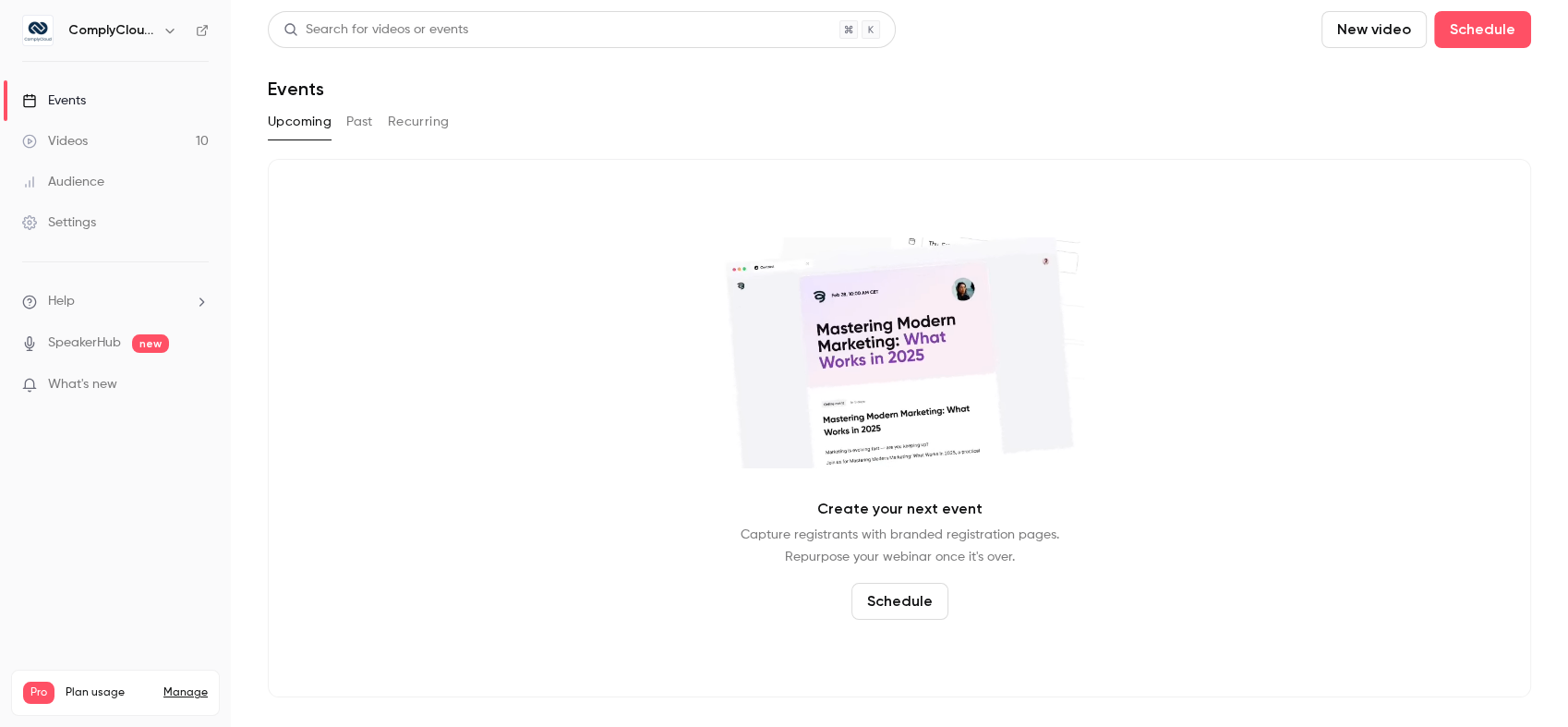
click at [163, 31] on icon "button" at bounding box center [170, 30] width 15 height 15
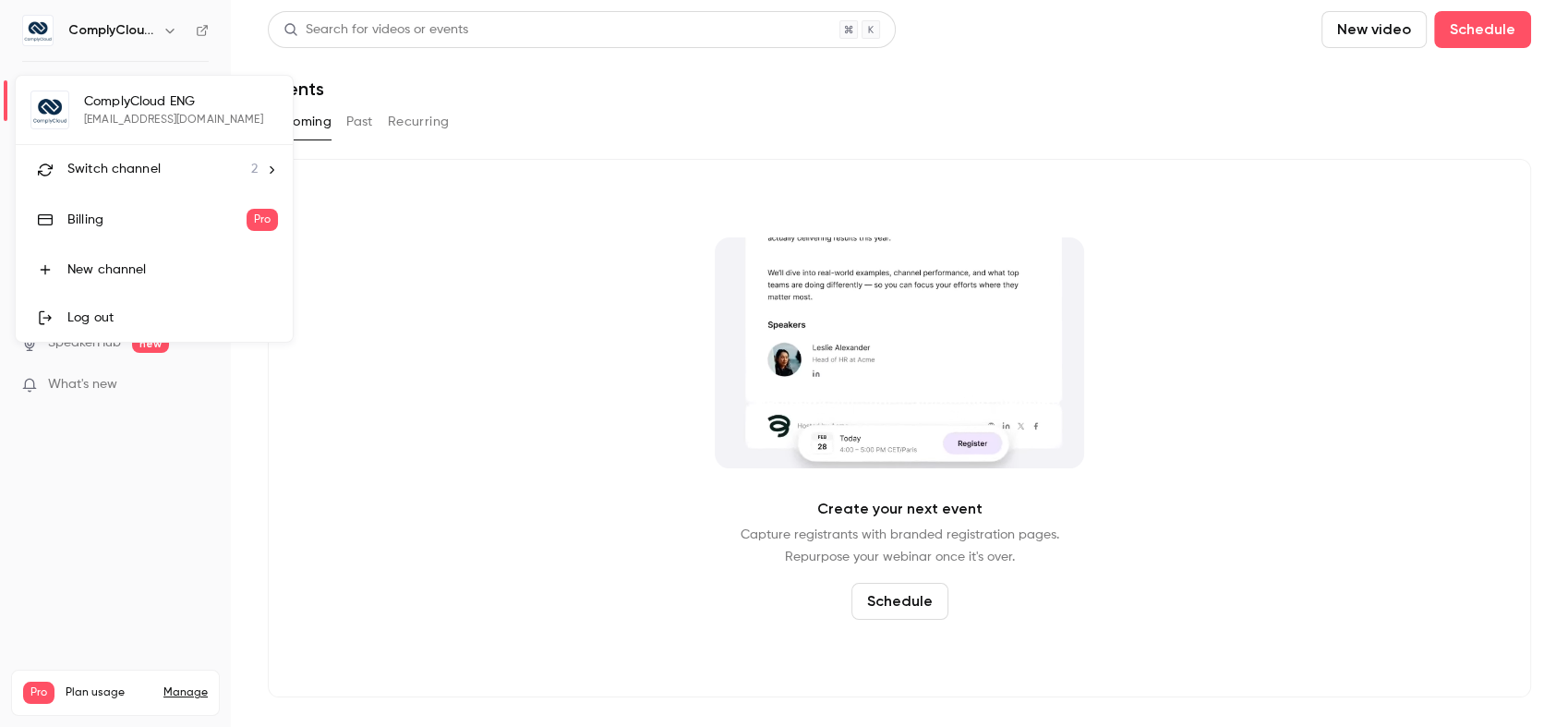
click at [161, 161] on div "Switch channel 2" at bounding box center [163, 169] width 191 height 19
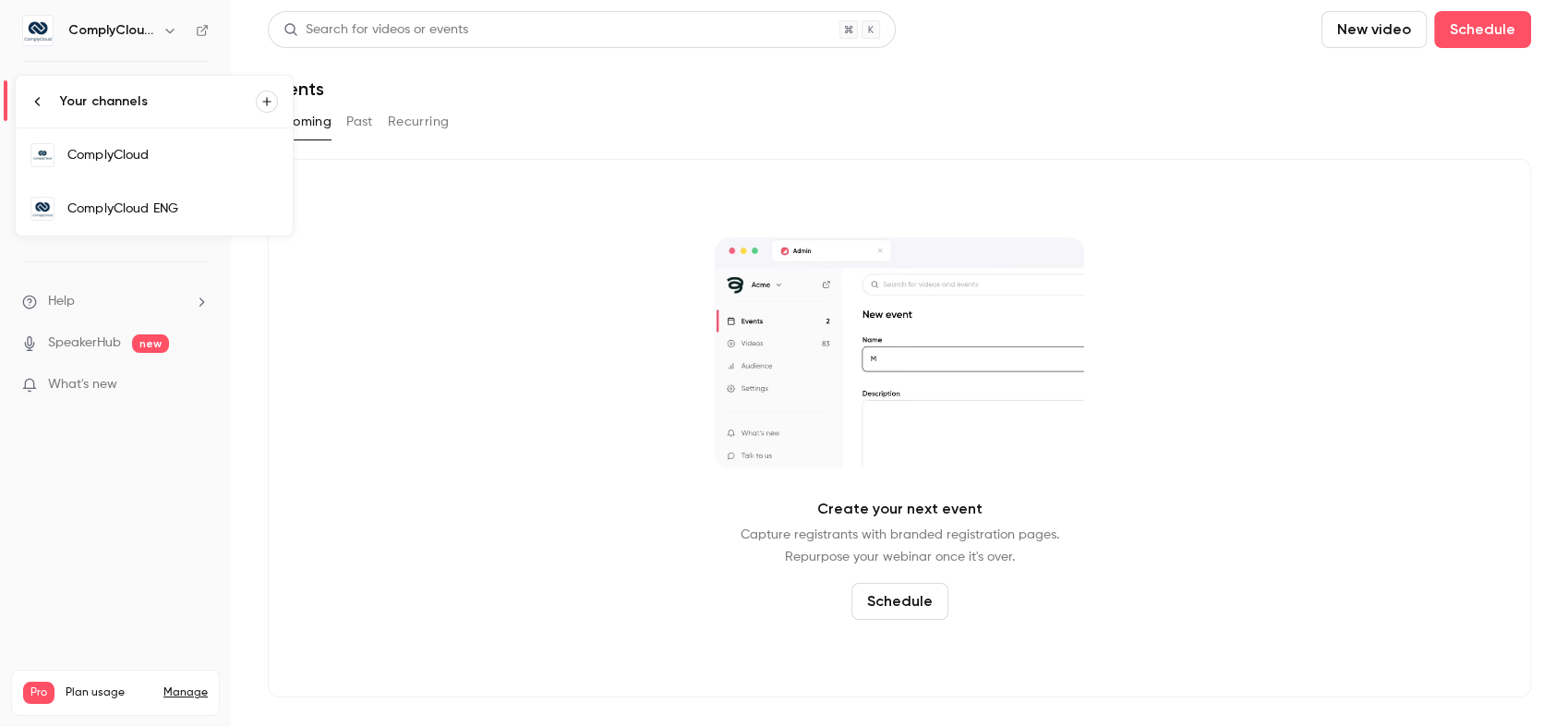
click at [137, 163] on div "ComplyCloud" at bounding box center [173, 155] width 211 height 19
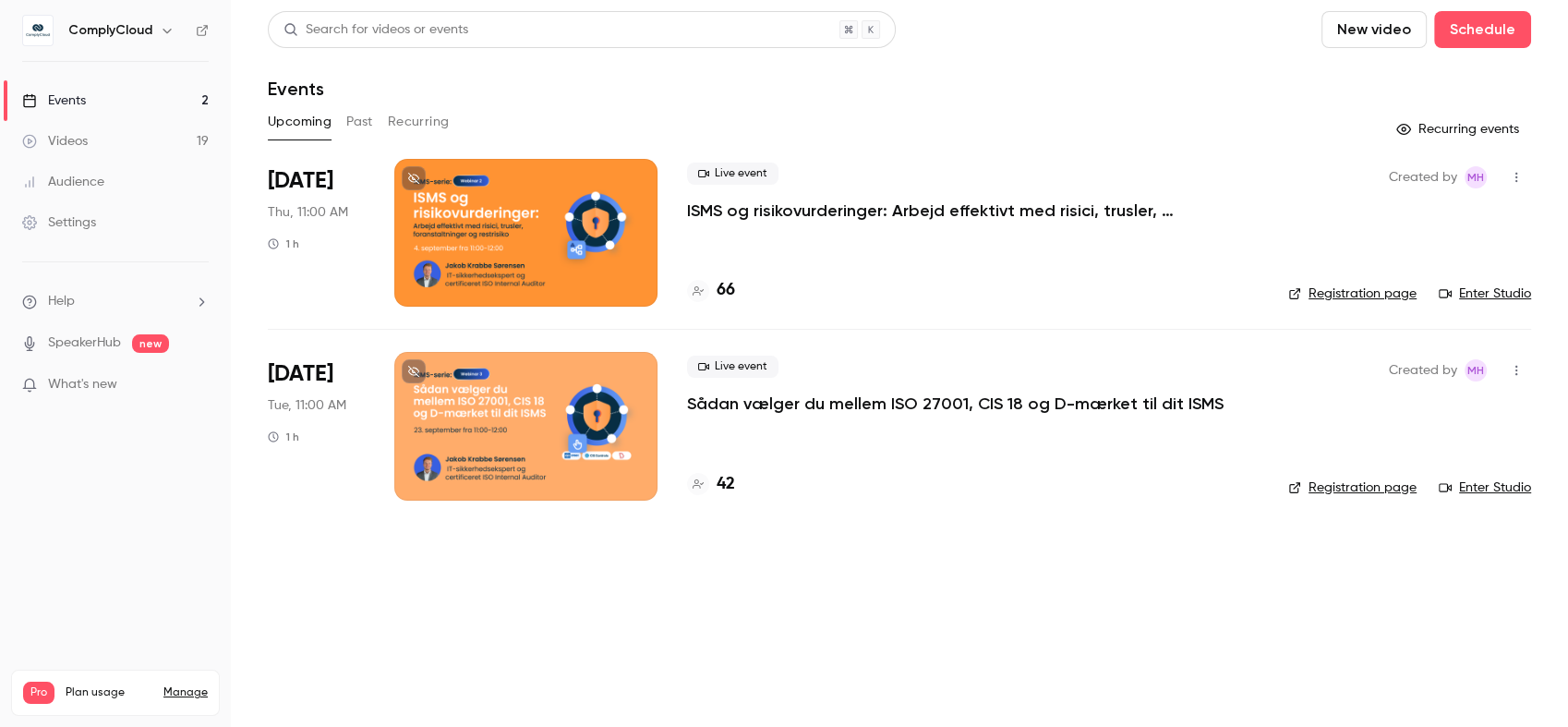
click at [367, 126] on button "Past" at bounding box center [359, 122] width 27 height 30
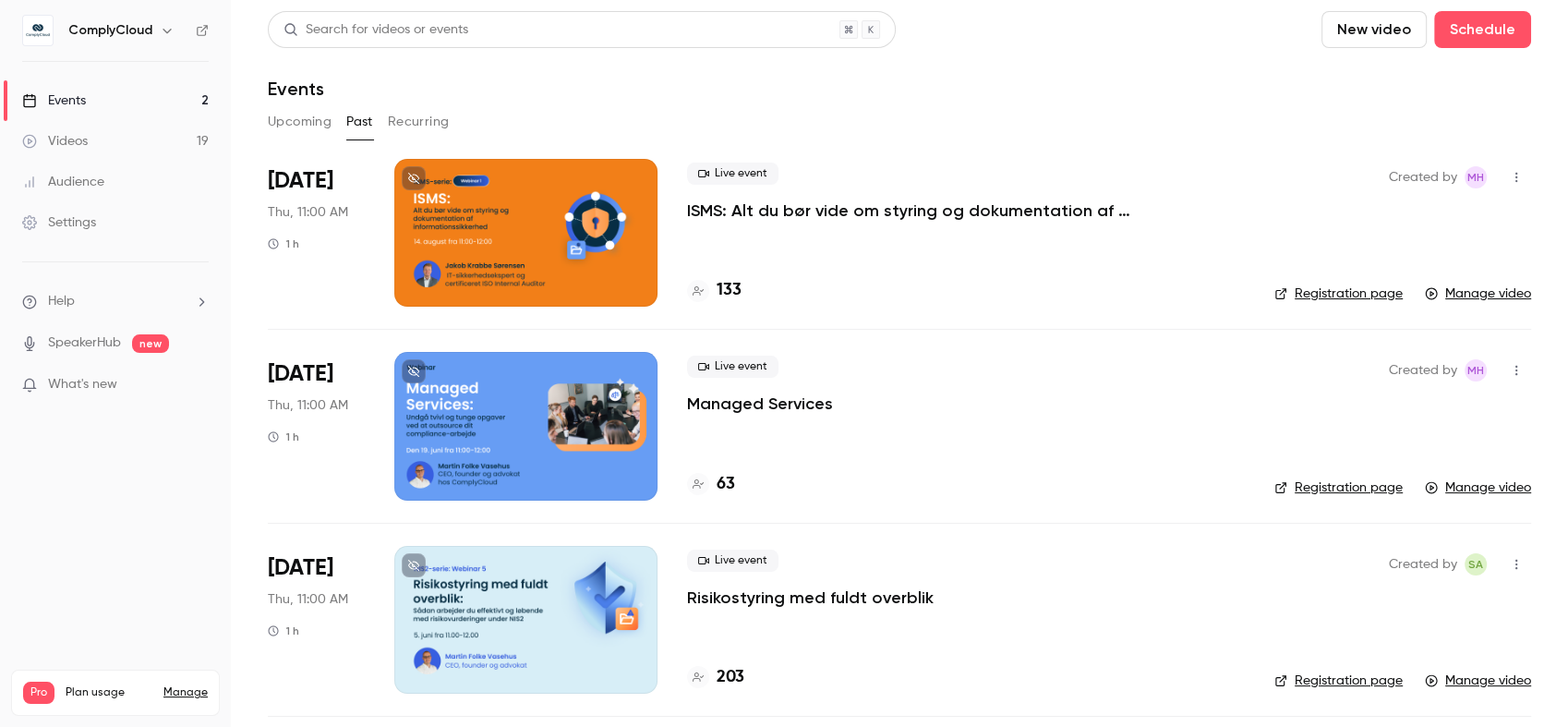
click at [531, 210] on div at bounding box center [526, 233] width 263 height 148
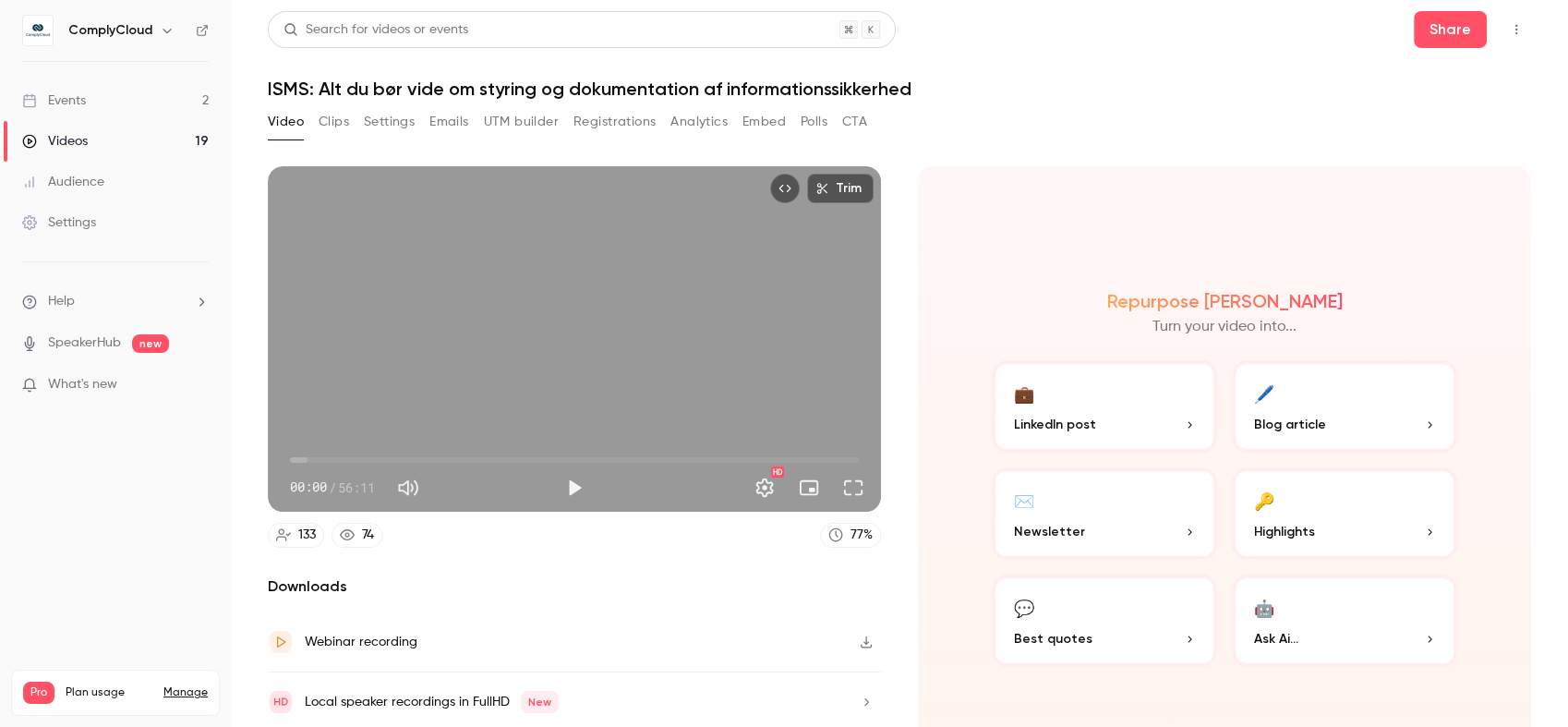
click at [335, 125] on button "Clips" at bounding box center [333, 122] width 31 height 30
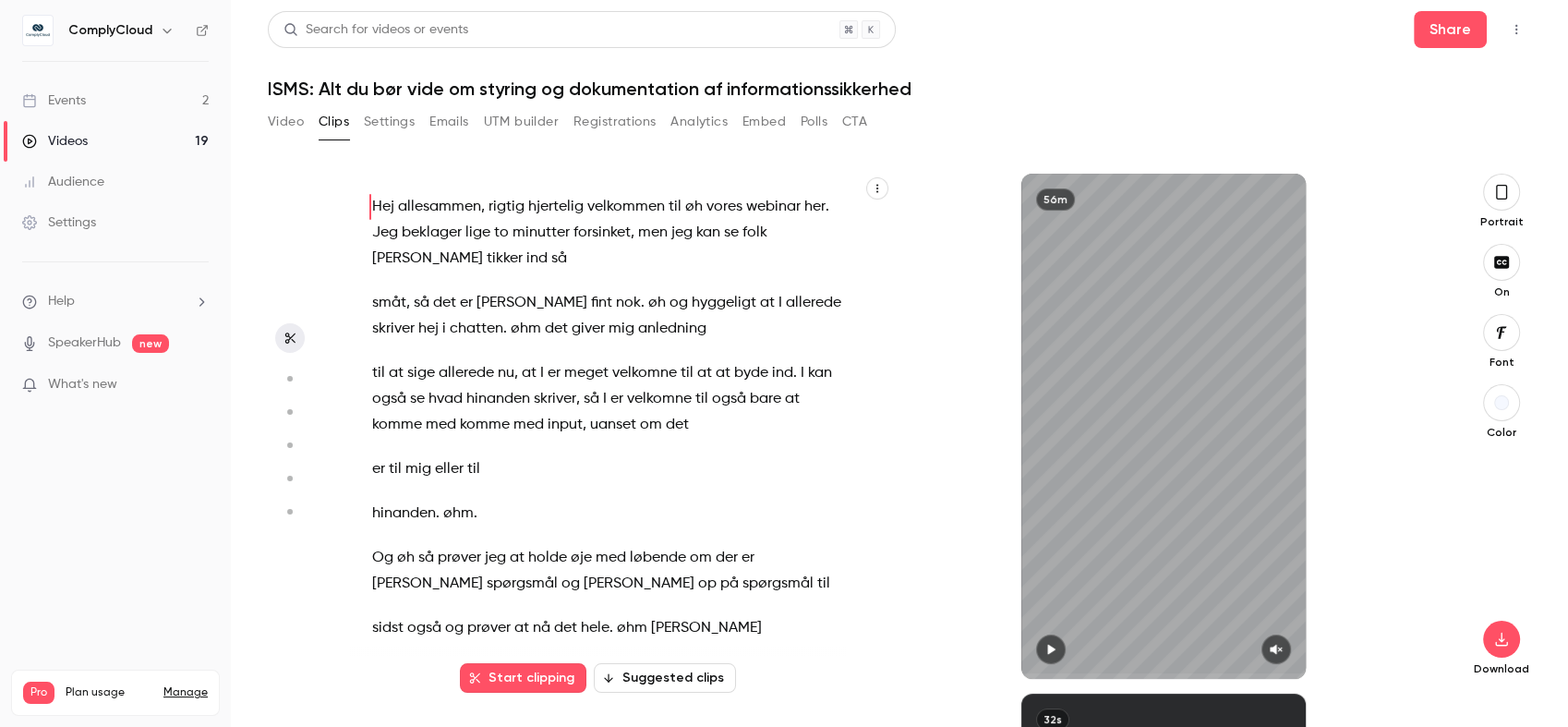
click at [1052, 649] on icon "button" at bounding box center [1051, 650] width 7 height 10
click at [1278, 644] on icon "button" at bounding box center [1276, 649] width 15 height 13
click at [1055, 639] on button "button" at bounding box center [1051, 650] width 30 height 30
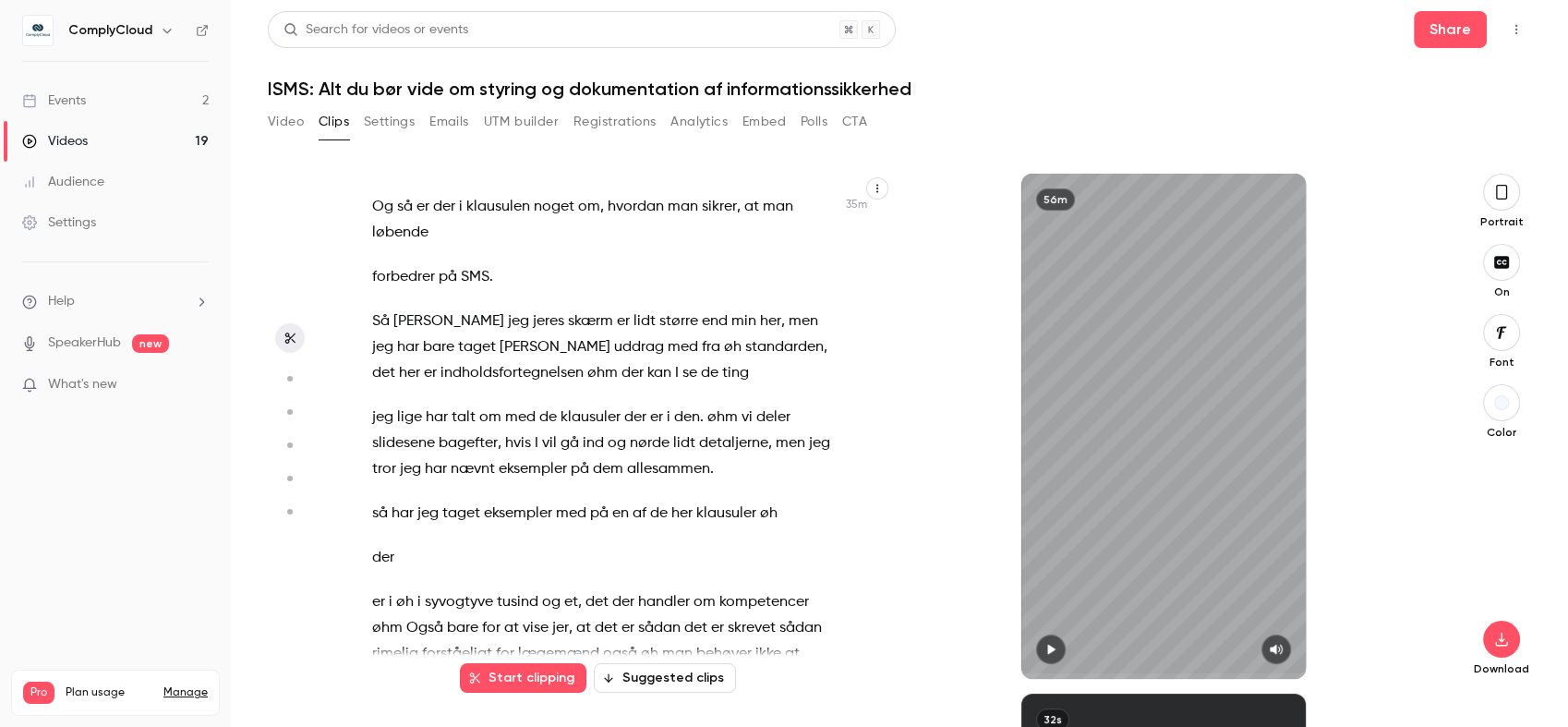
scroll to position [21272, 0]
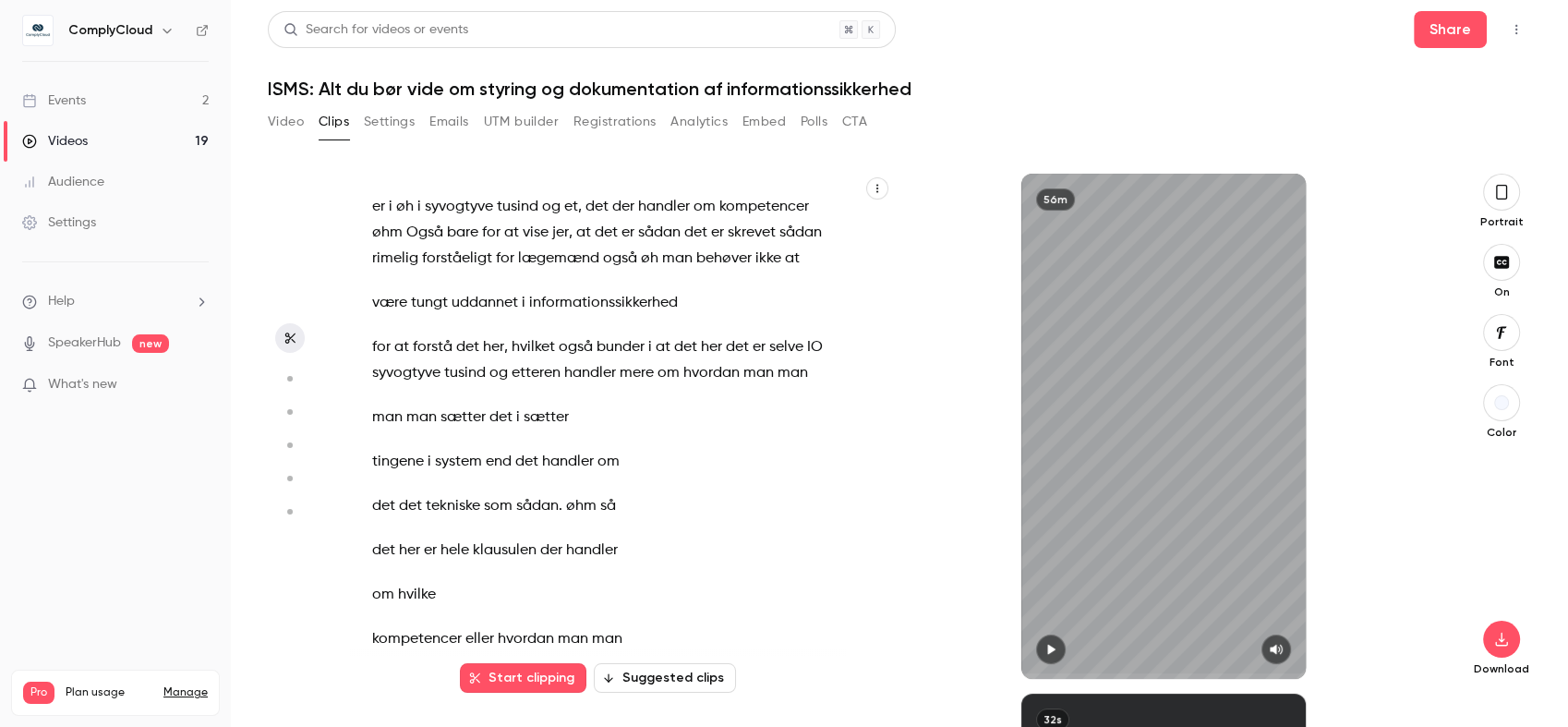
click at [693, 361] on span "det" at bounding box center [685, 348] width 23 height 26
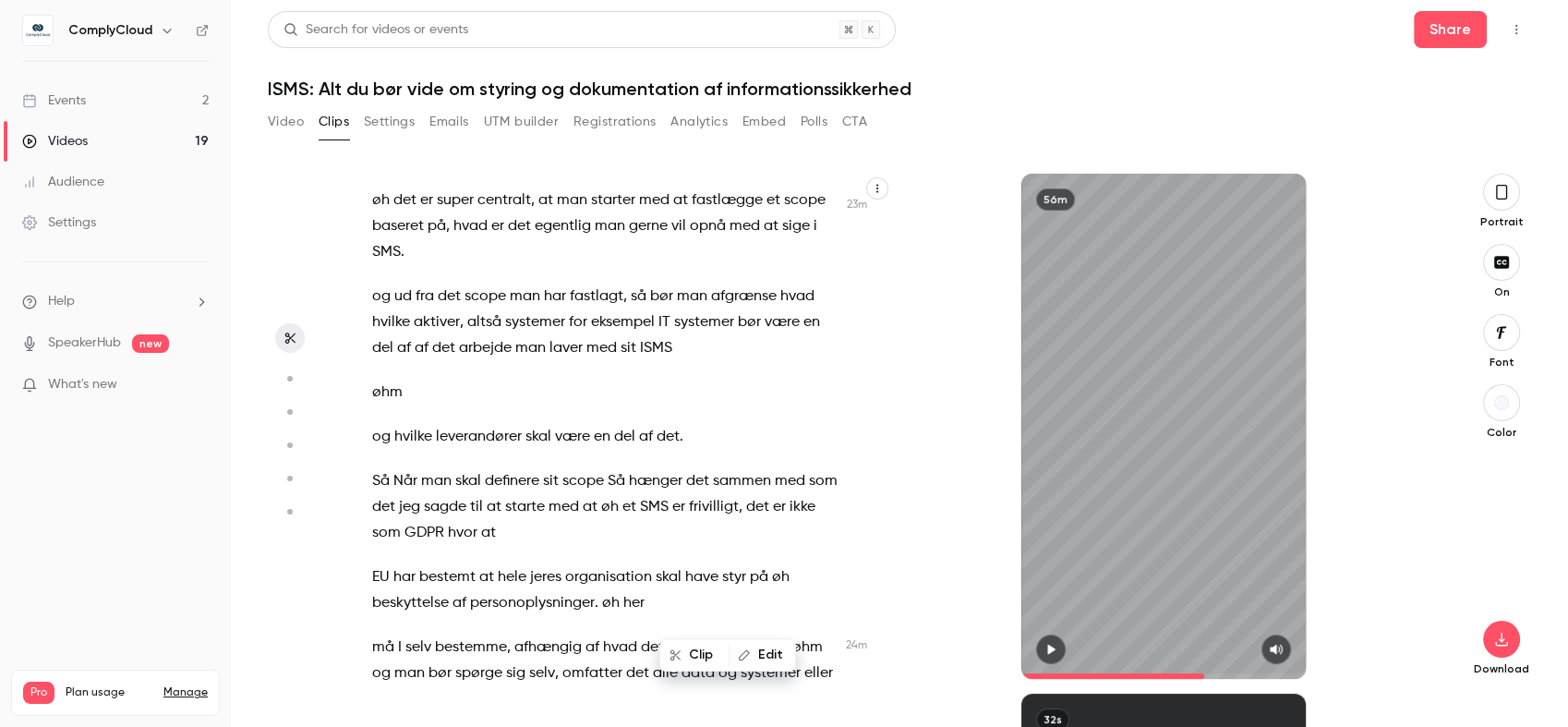
scroll to position [13434, 0]
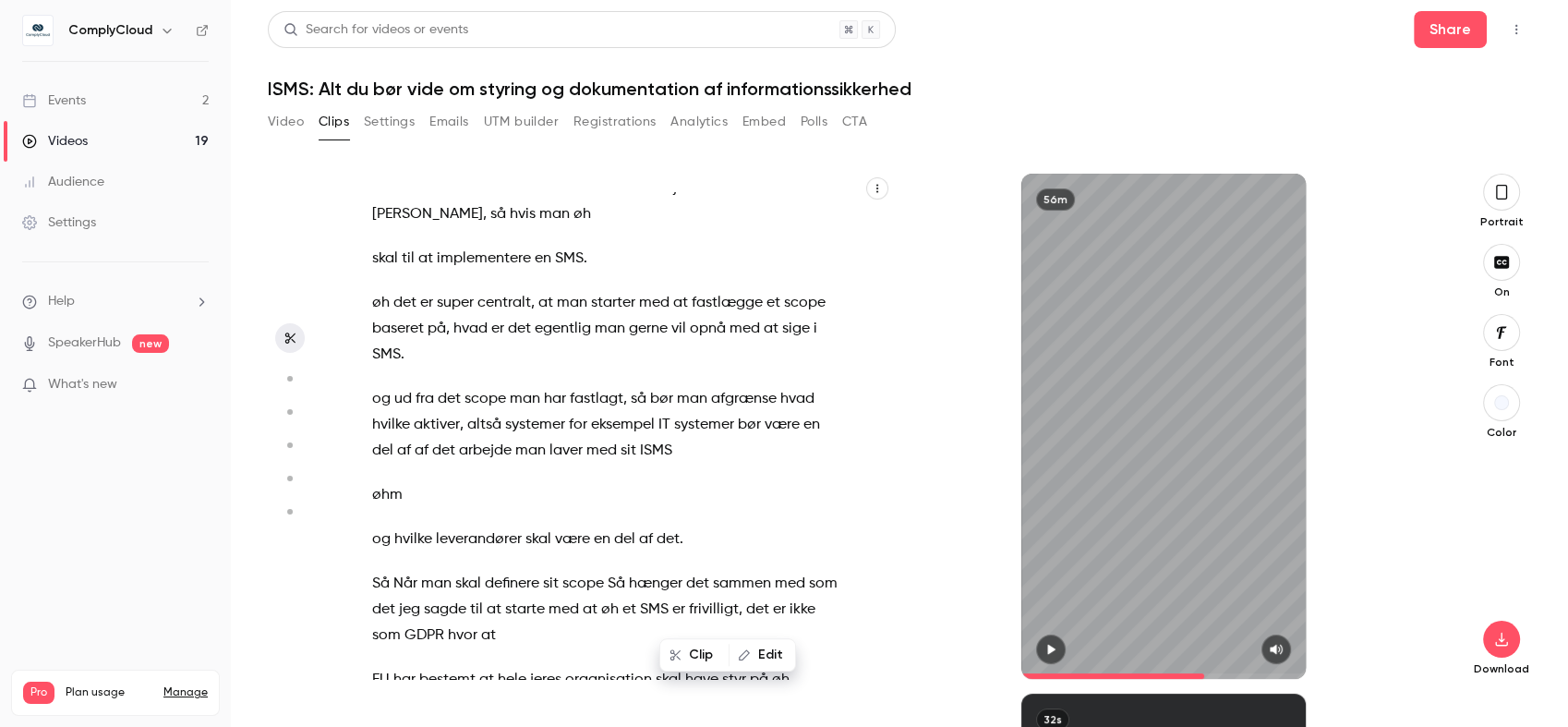
click at [421, 202] on span "Så" at bounding box center [424, 189] width 18 height 26
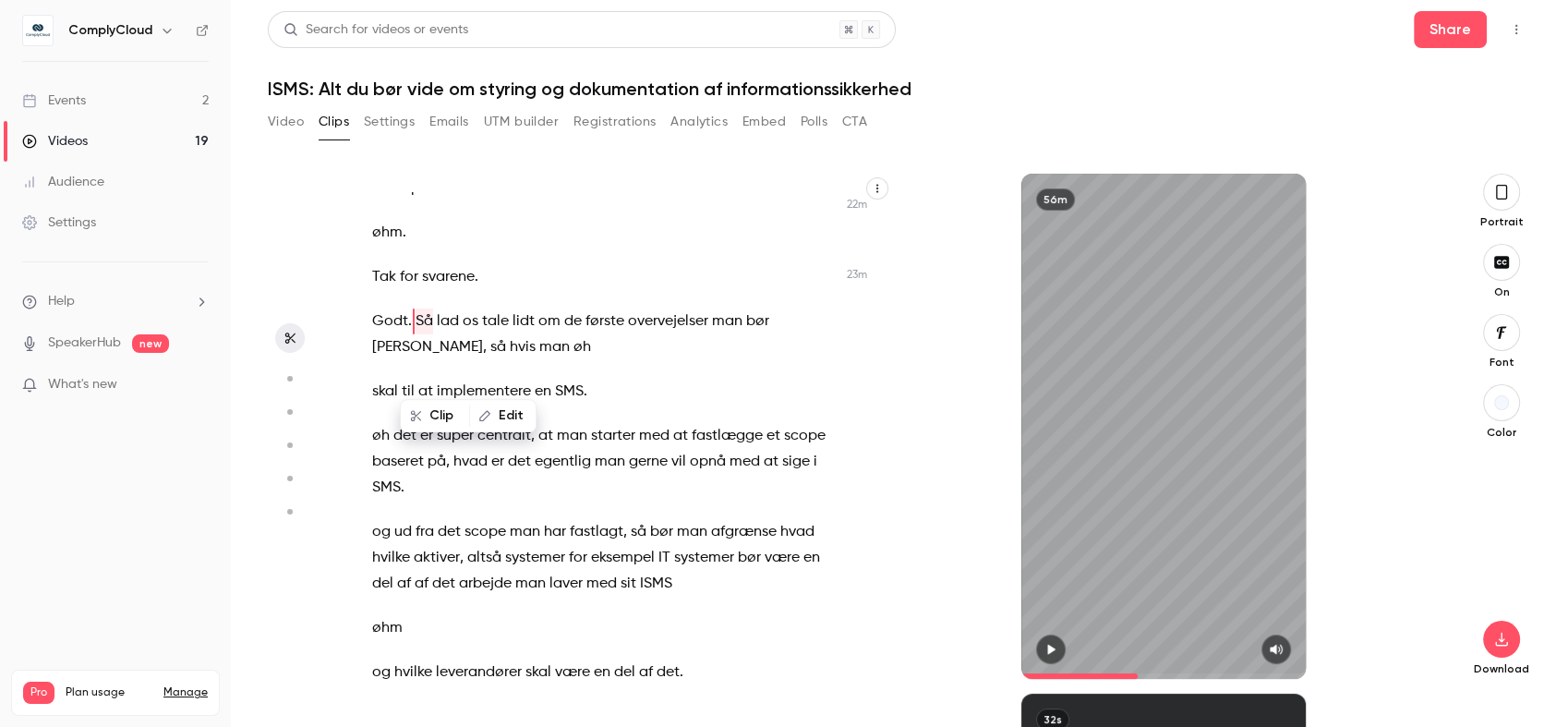
scroll to position [13341, 0]
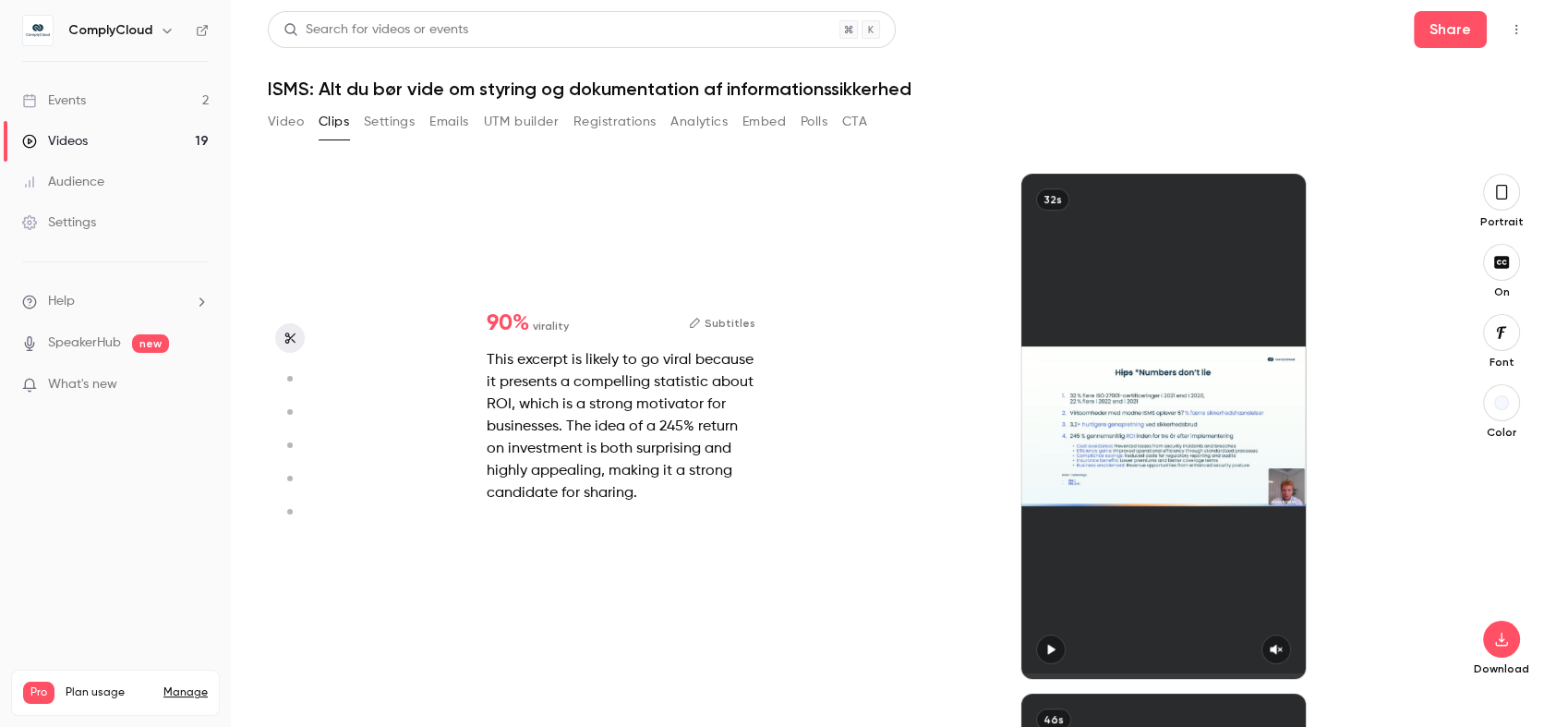
type input "******"
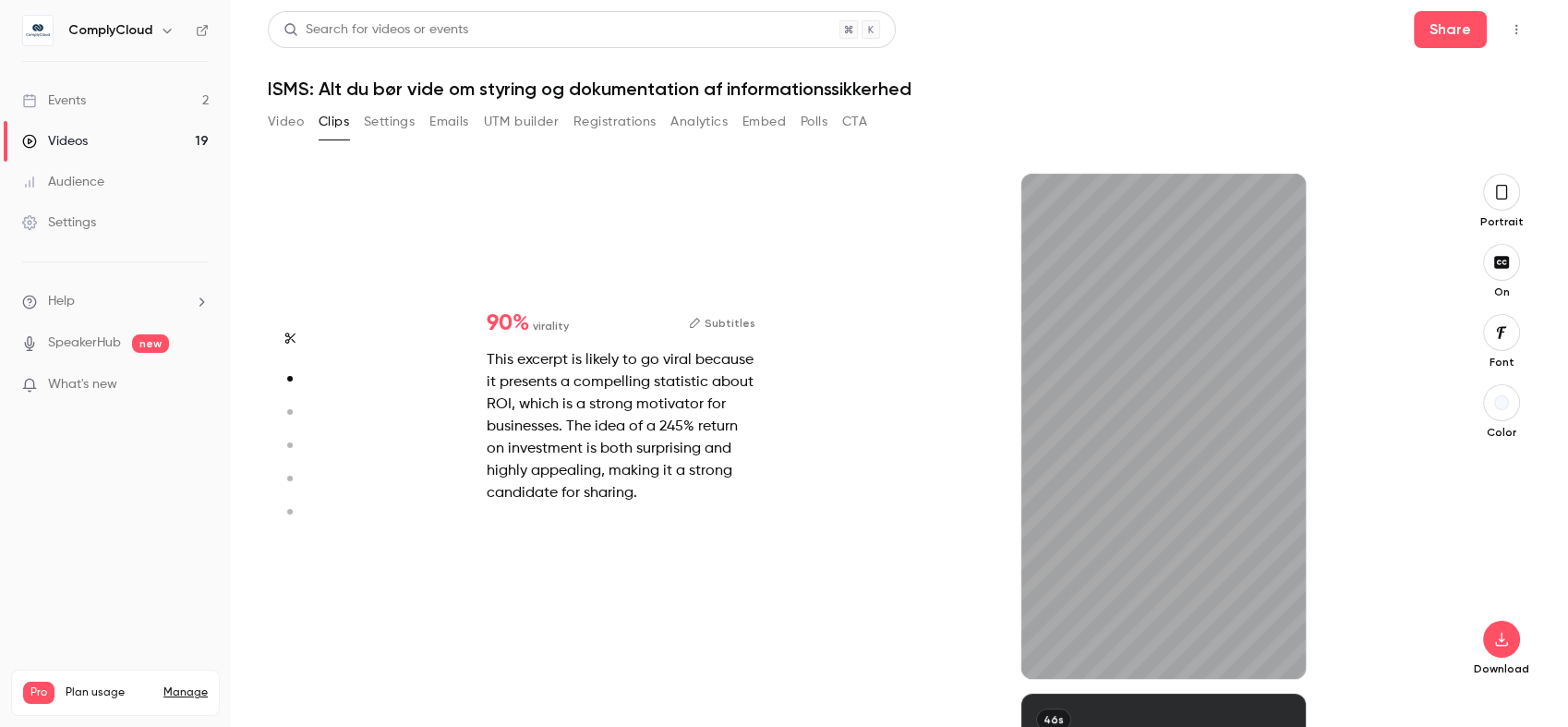
type input "***"
type input "******"
type input "***"
type input "******"
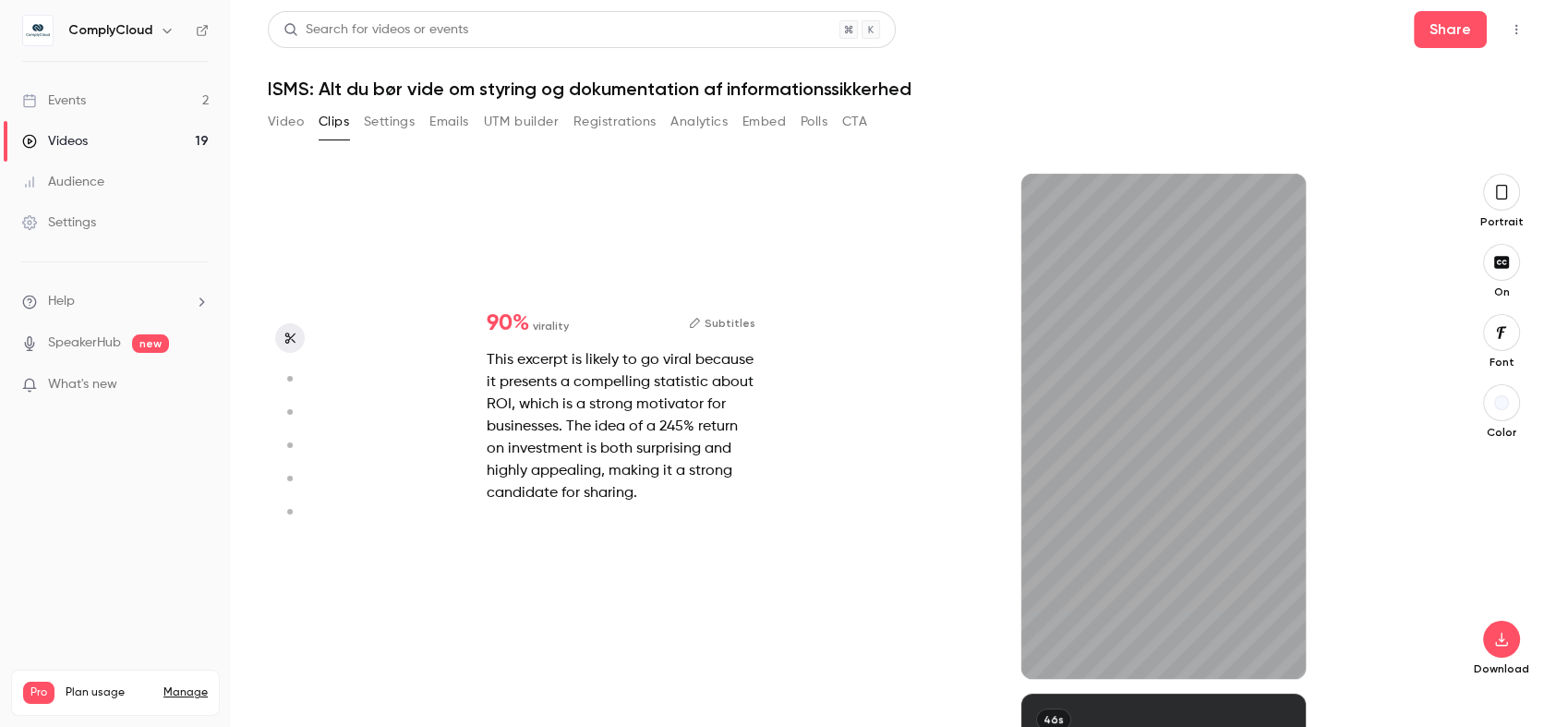
type input "***"
type input "******"
type input "*"
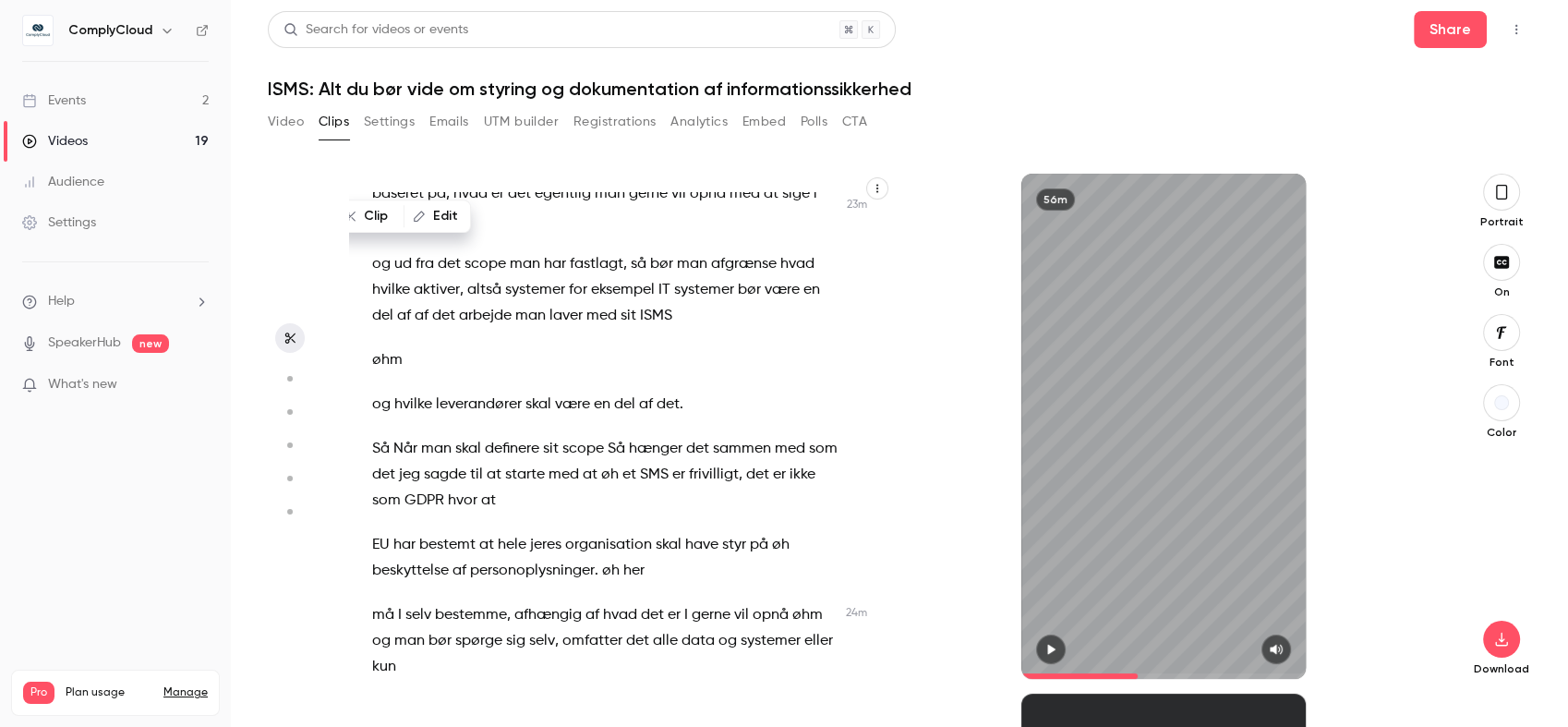
scroll to position [13622, 0]
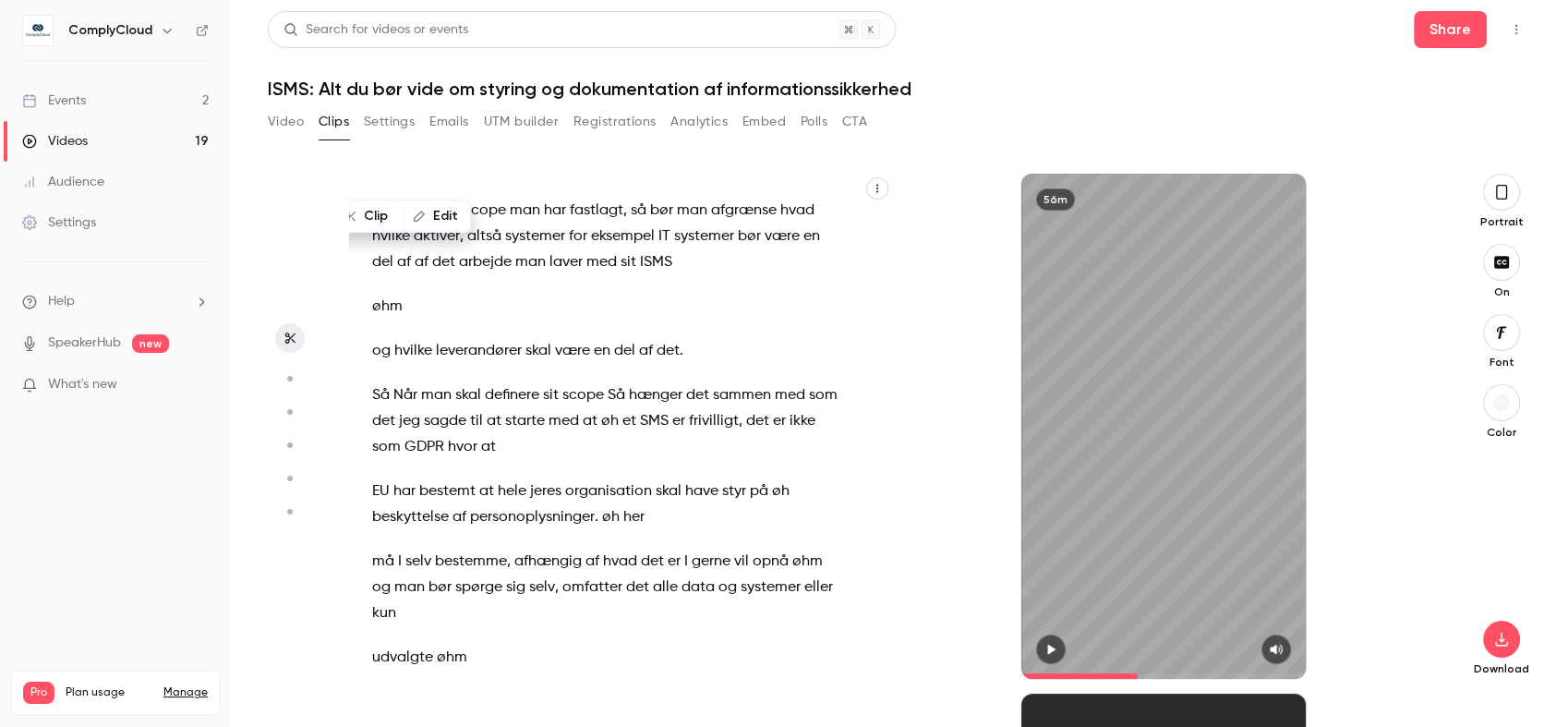
click at [560, 460] on p "Så Når man skal definere sit scope Så hænger det sammen med som det jeg sagde t…" at bounding box center [607, 421] width 469 height 78
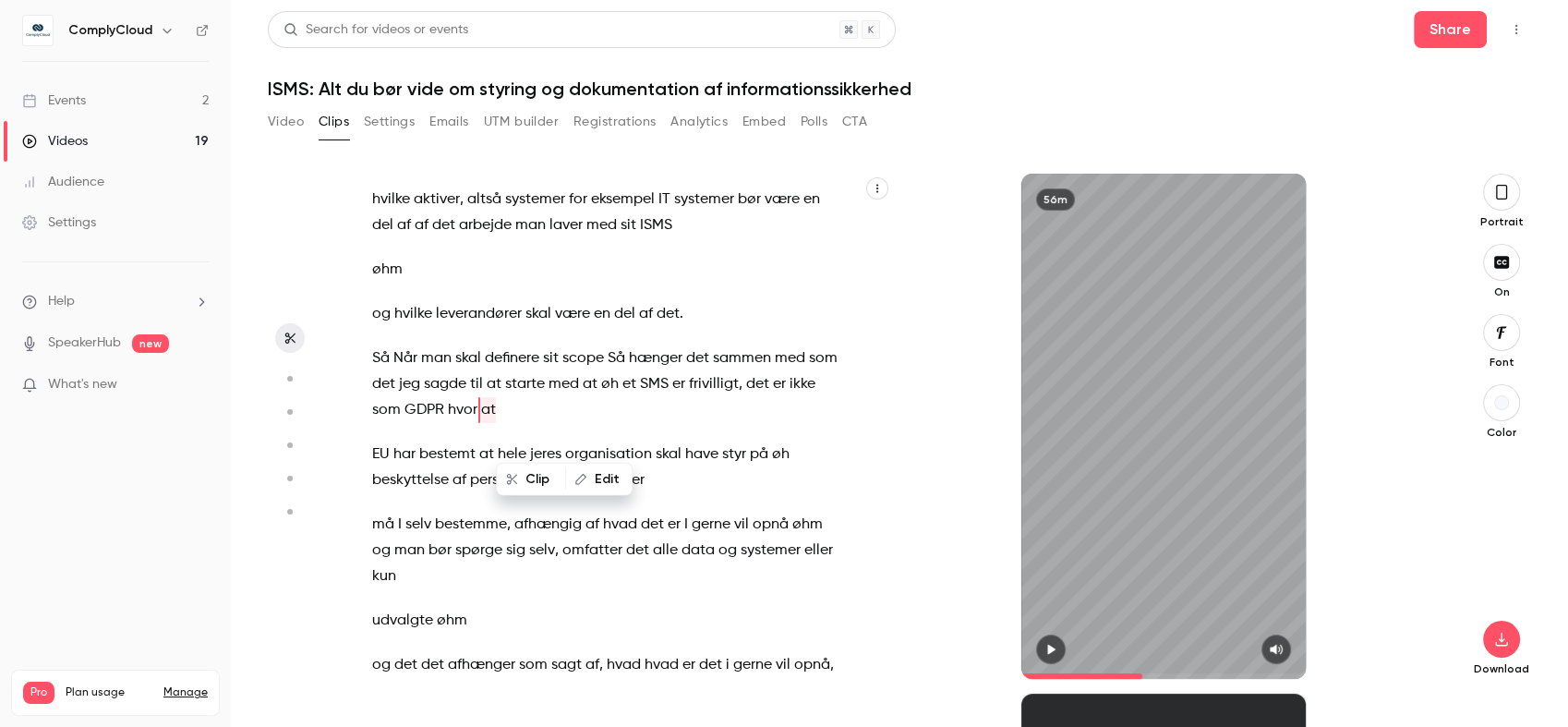
click at [559, 328] on span "være" at bounding box center [572, 315] width 35 height 26
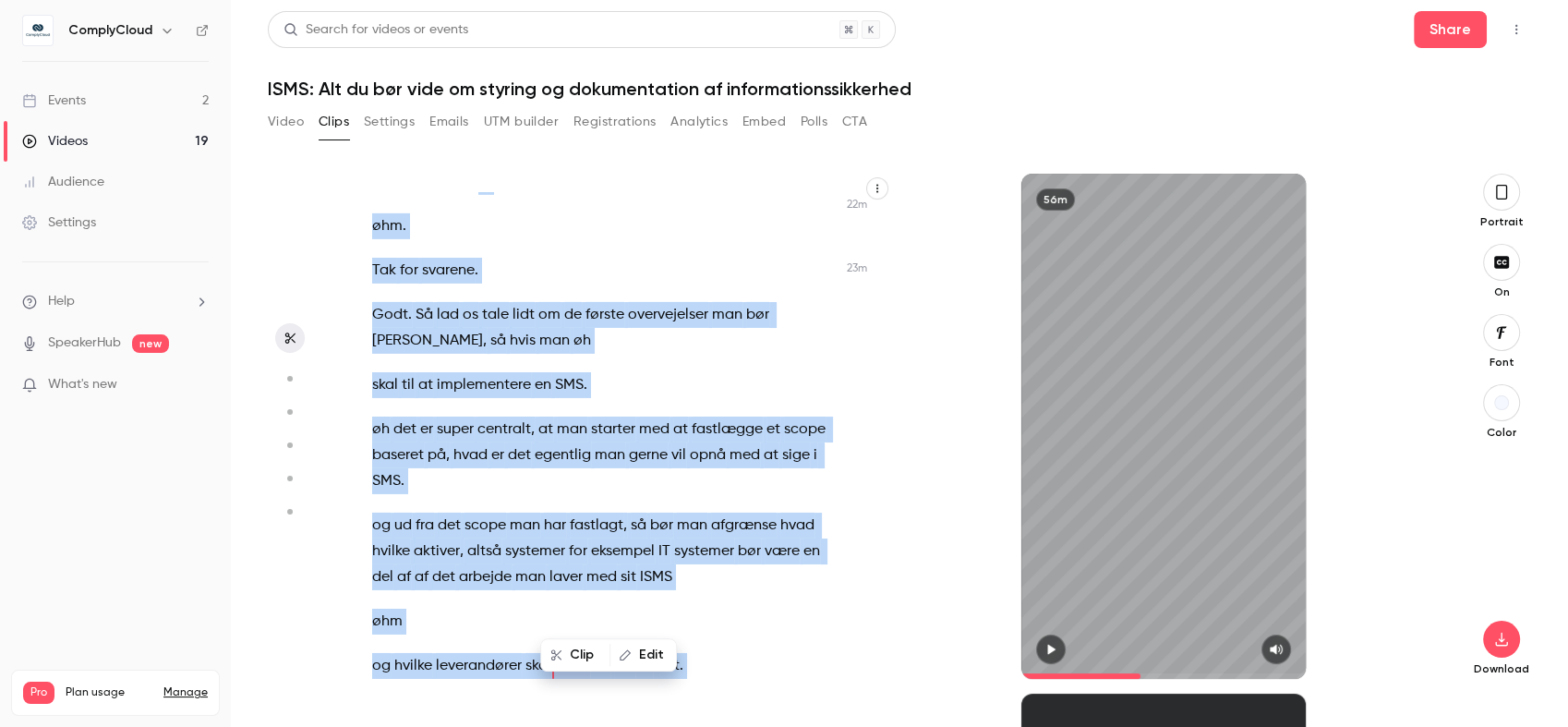
scroll to position [13238, 0]
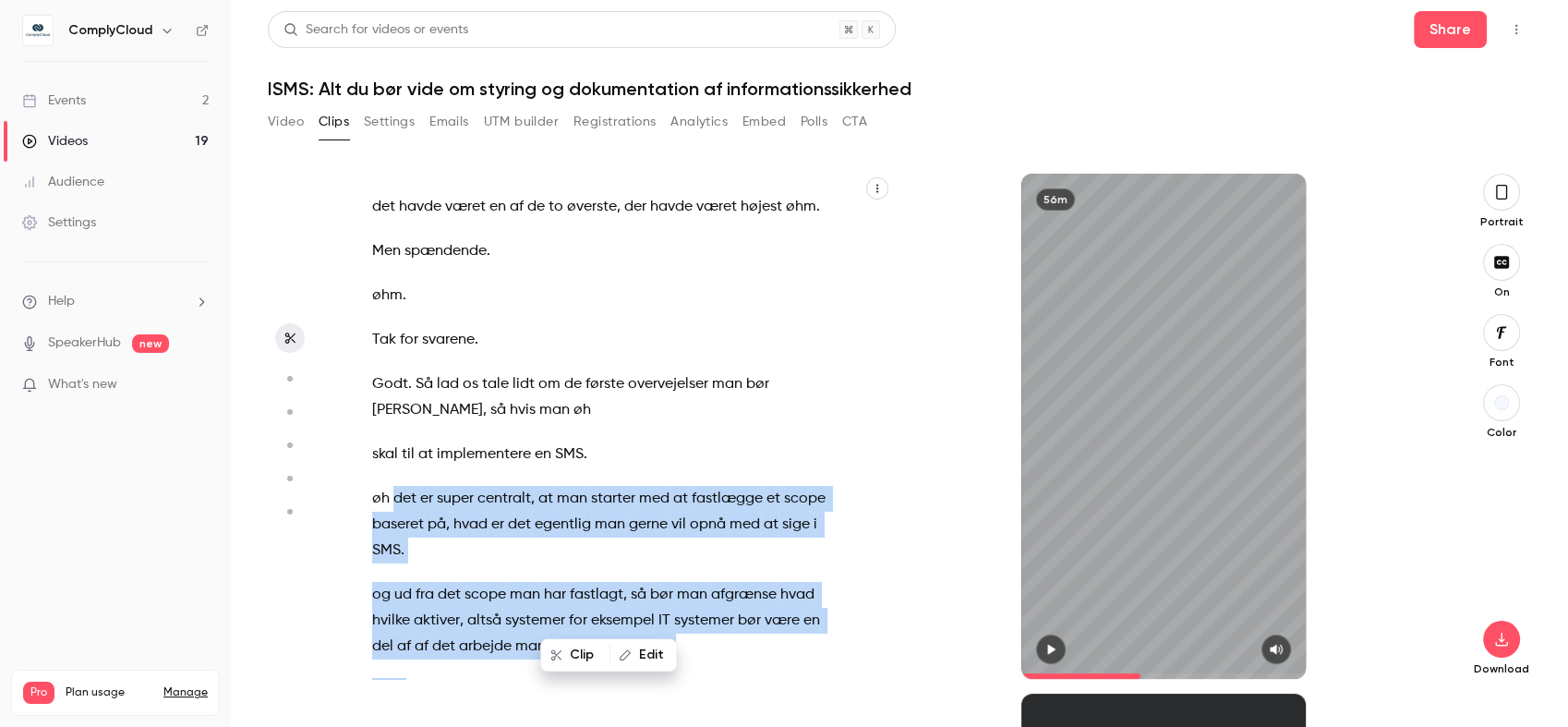
drag, startPoint x: 631, startPoint y: 490, endPoint x: 396, endPoint y: 524, distance: 237.4
click at [396, 524] on div "Hej allesammen , rigtig hjertelig velkommen til øh vores webinar her . Jeg bekl…" at bounding box center [616, 435] width 534 height 487
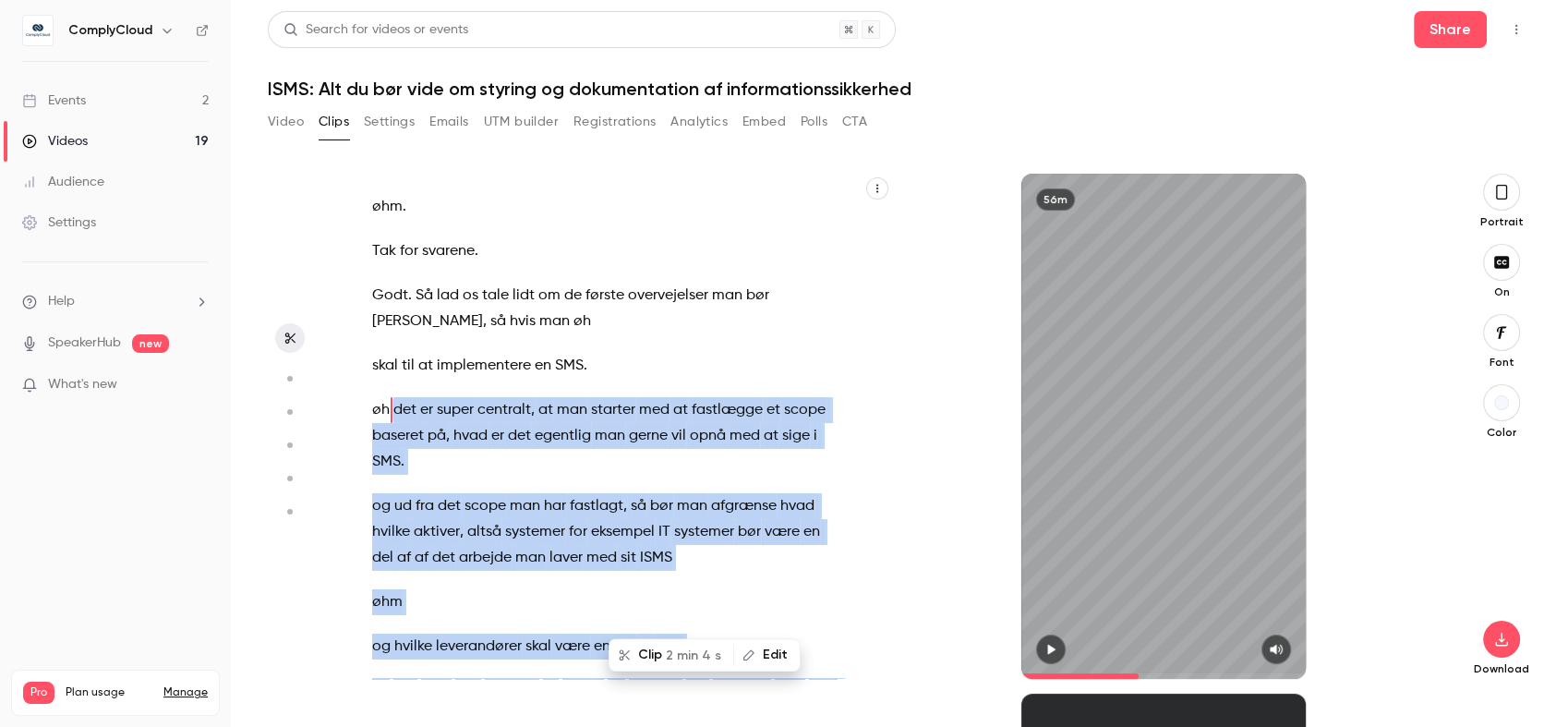
copy div "det er super centralt , at man starter med at fastlægge et scope baseret på , h…"
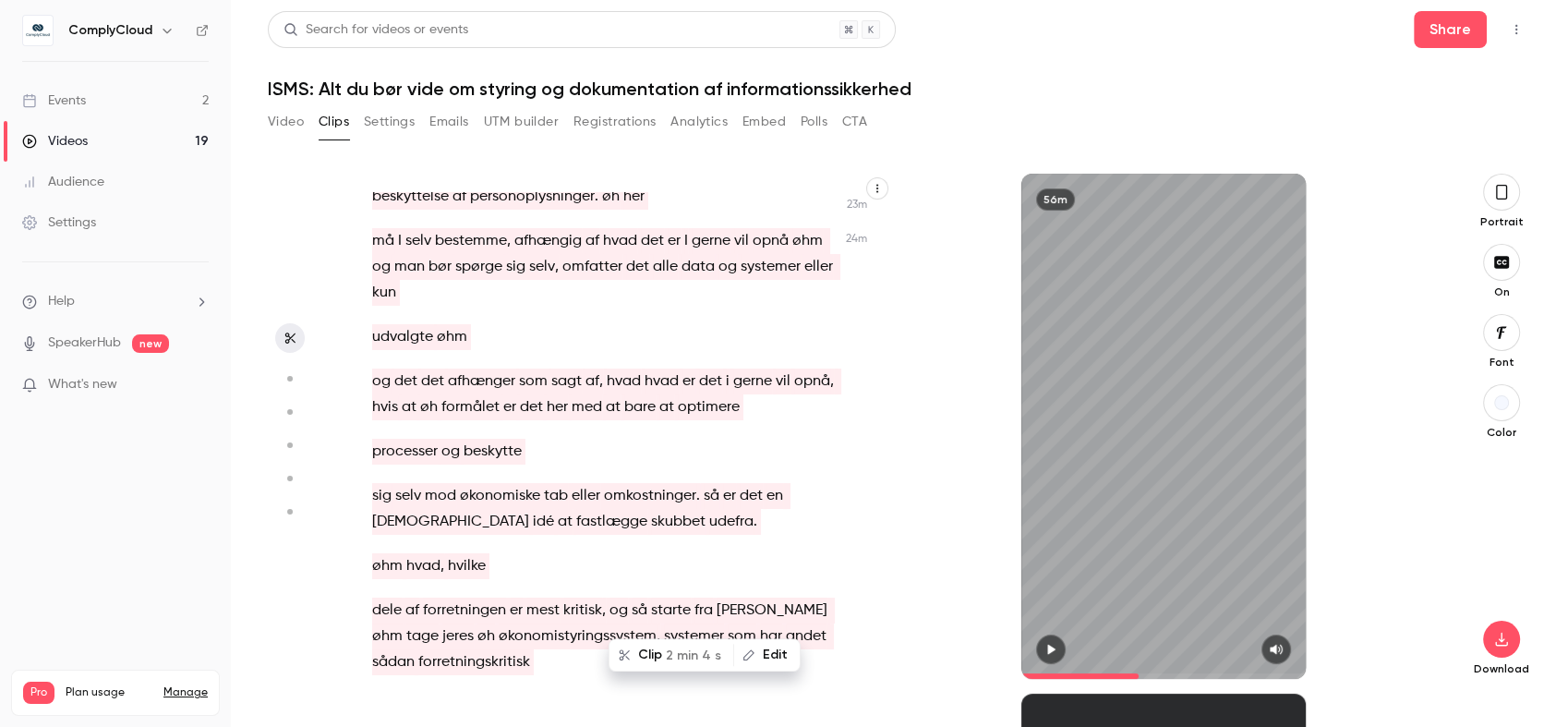
scroll to position [14148, 0]
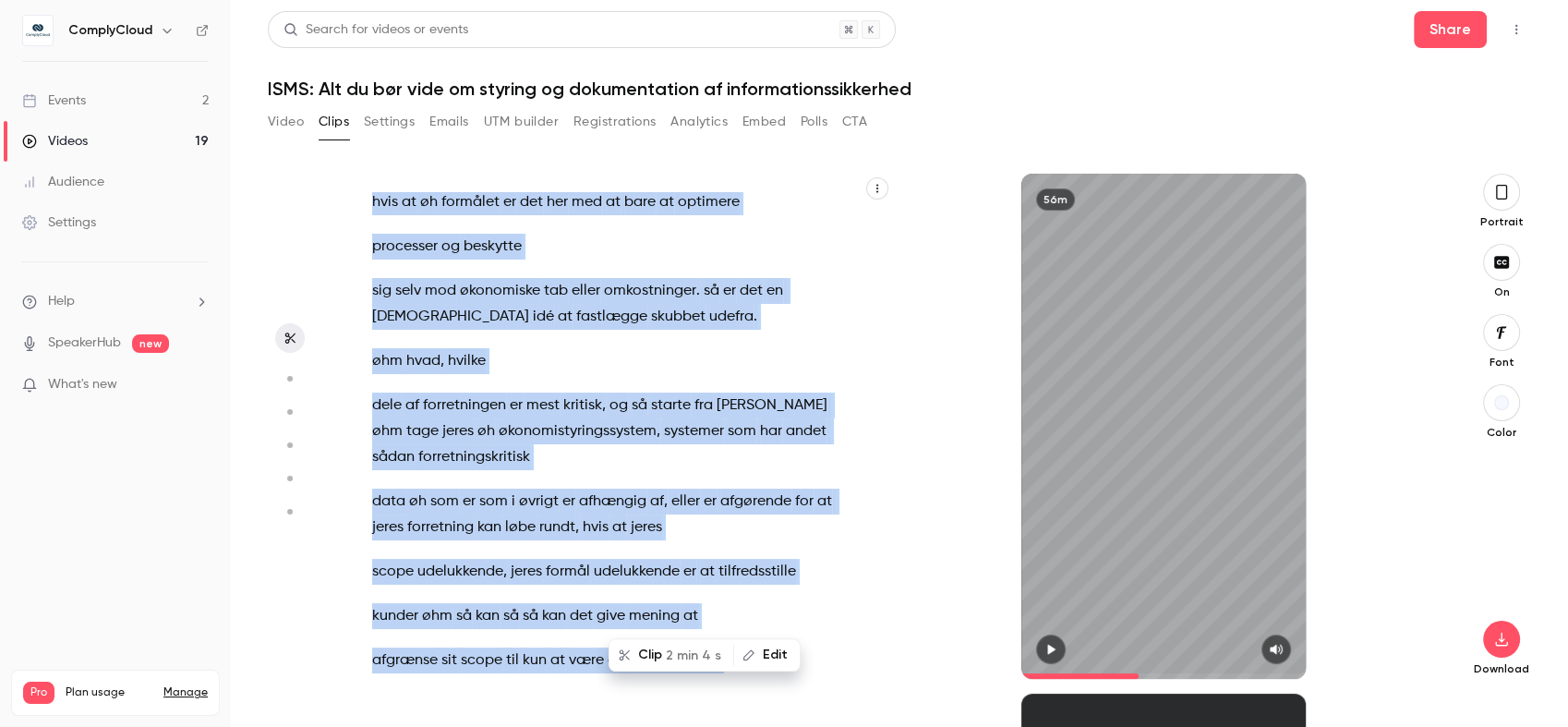
click at [517, 372] on p "øhm hvad , hvilke" at bounding box center [607, 362] width 469 height 26
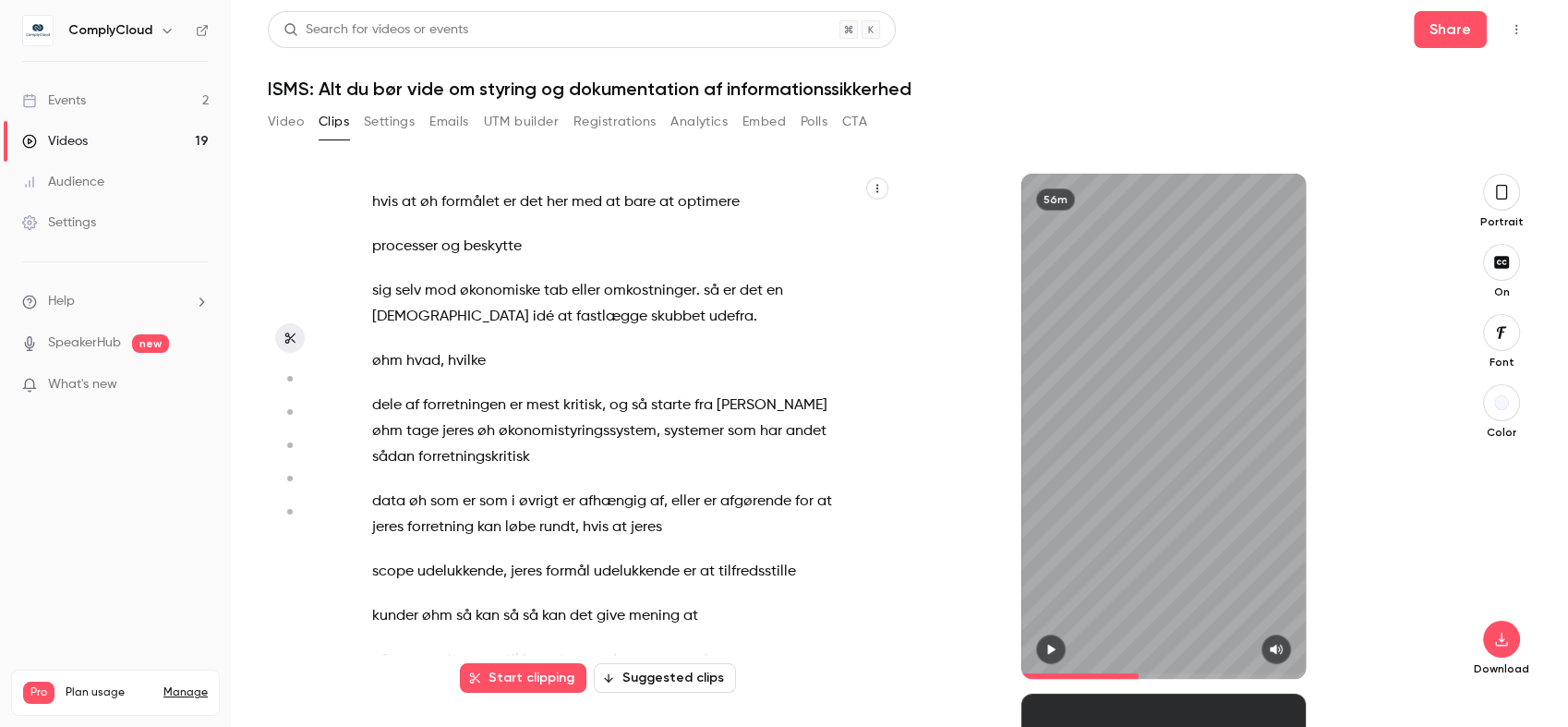
click at [501, 374] on p "øhm hvad , hvilke" at bounding box center [607, 362] width 469 height 26
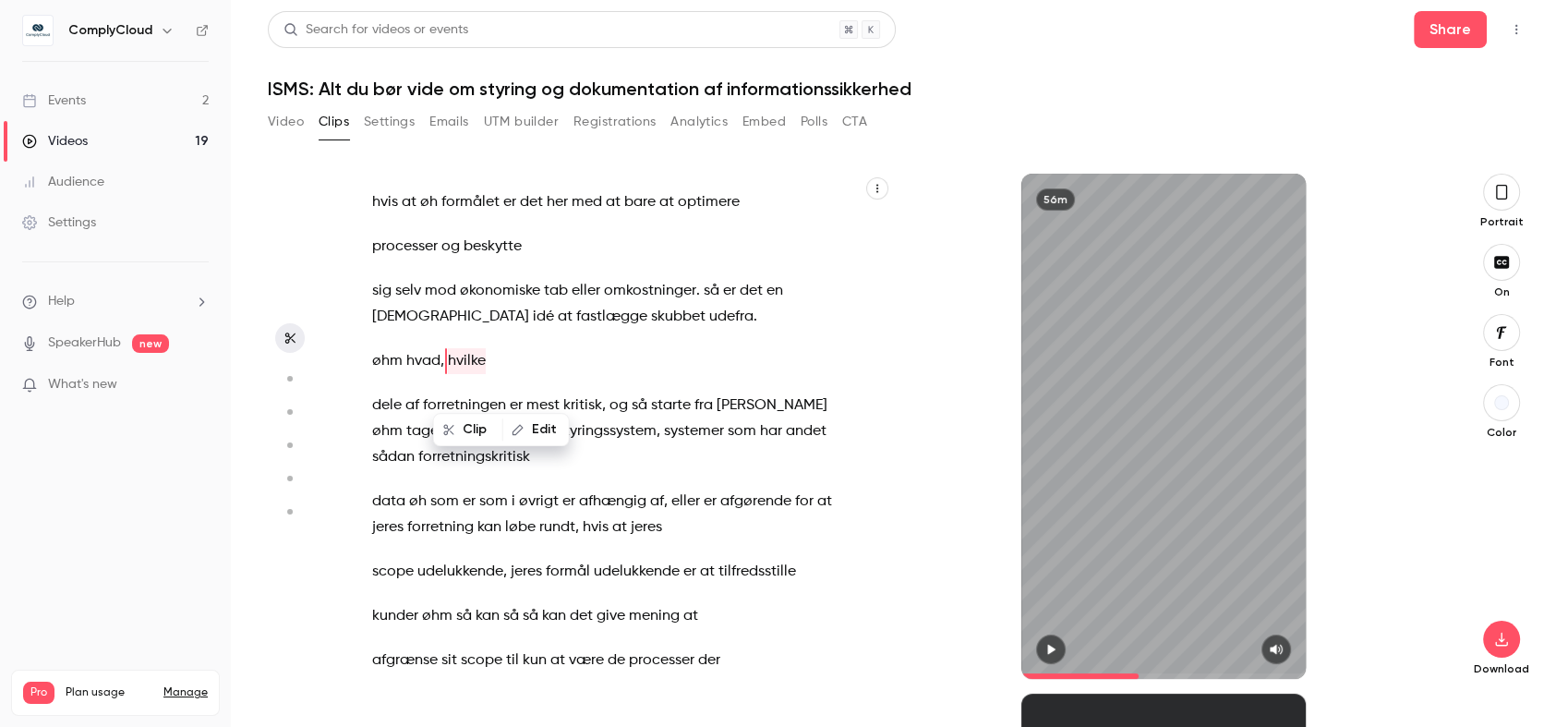
scroll to position [14099, 0]
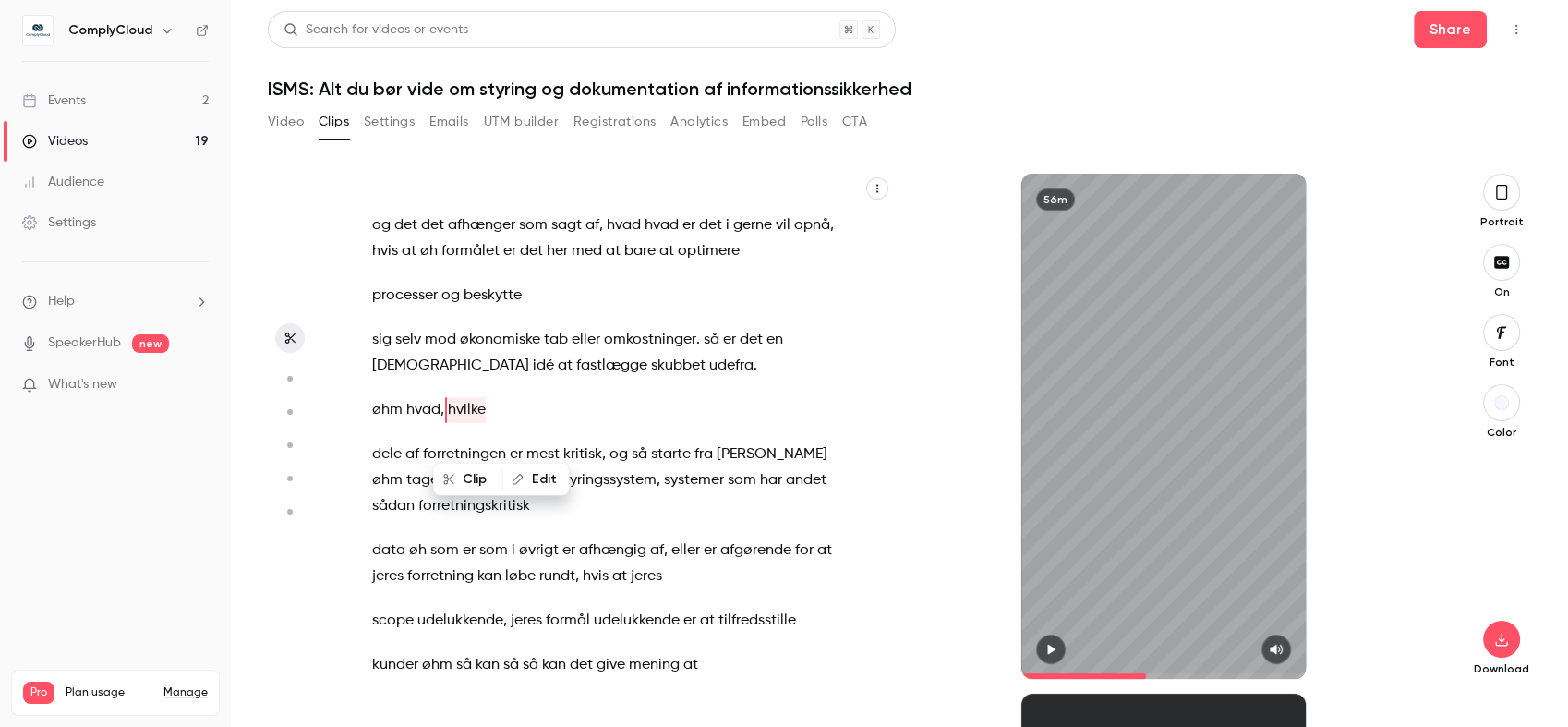
click at [1060, 641] on button "button" at bounding box center [1051, 650] width 30 height 30
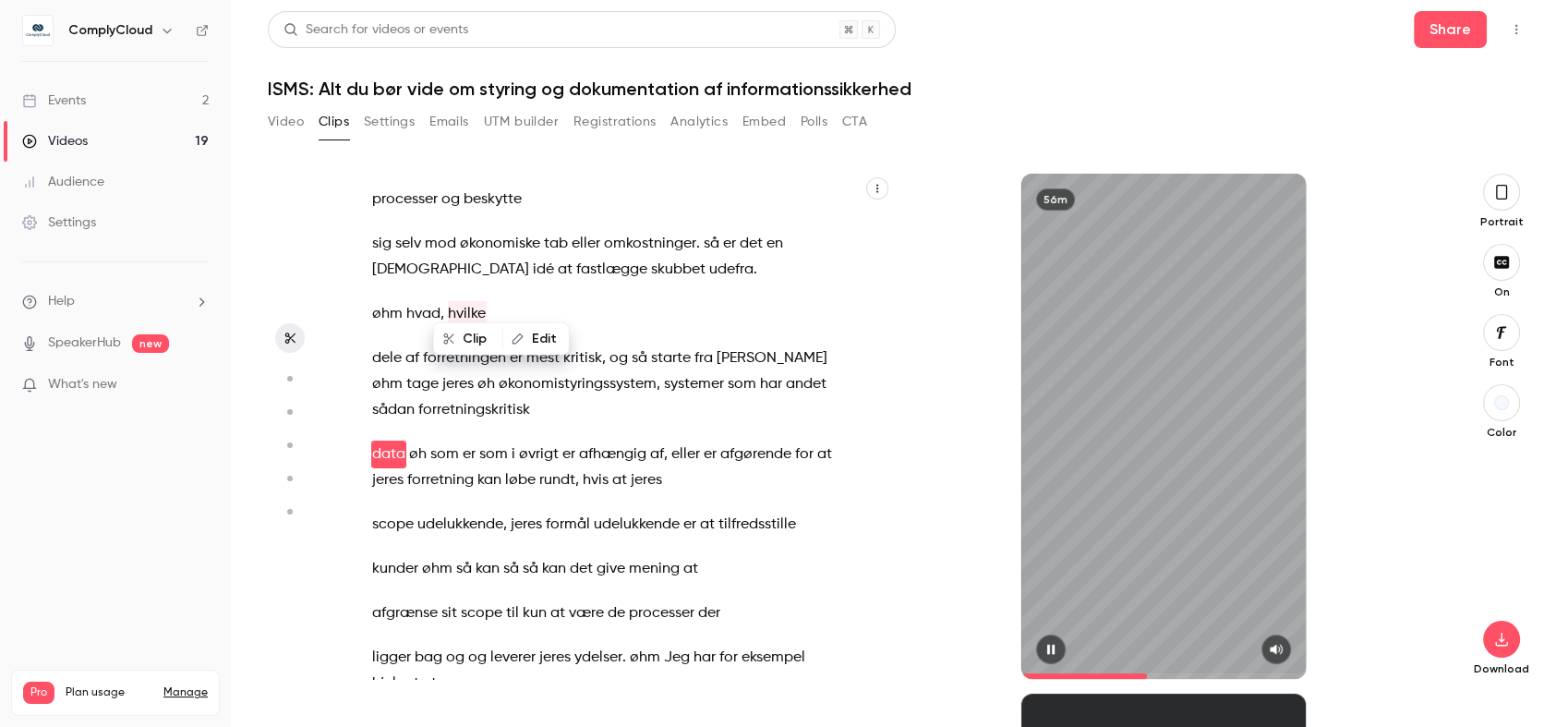
scroll to position [14239, 0]
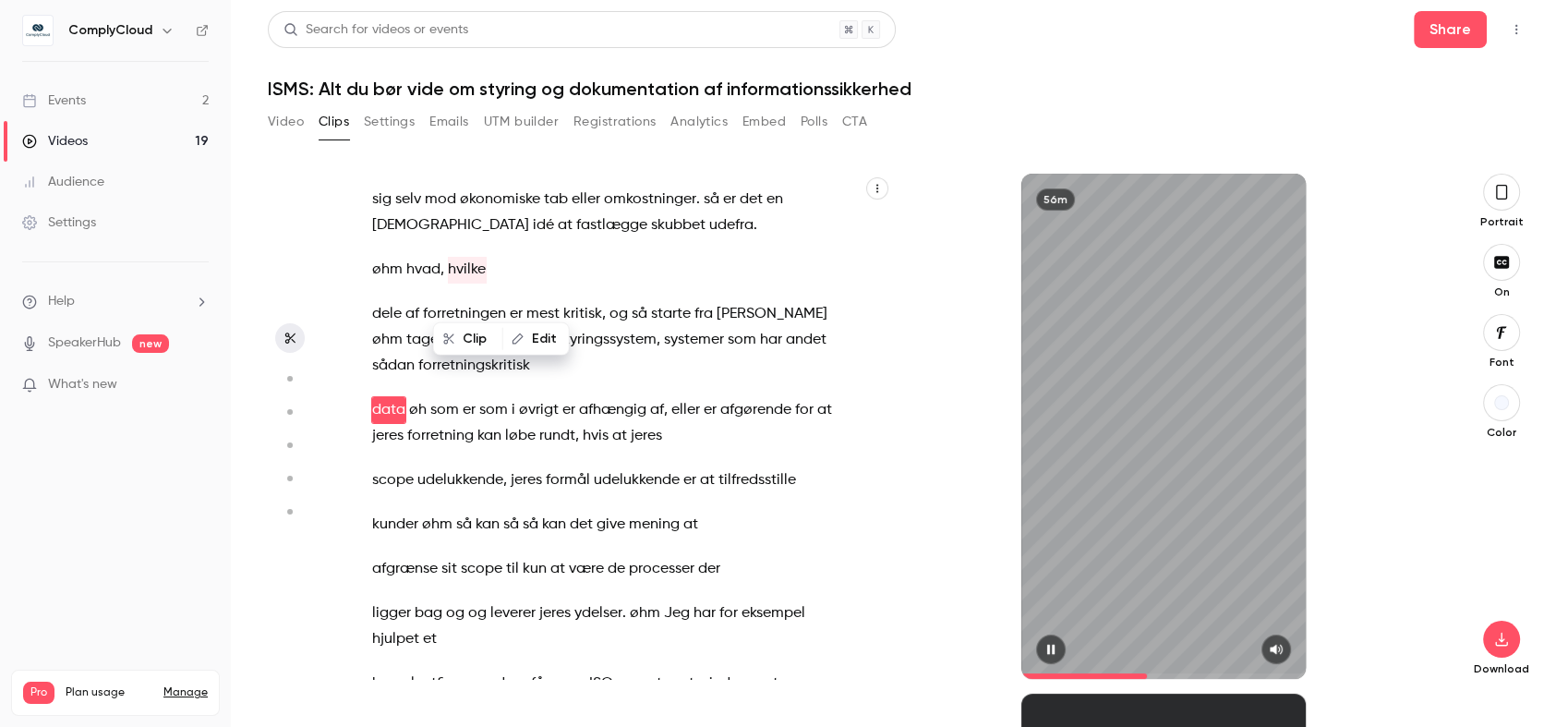
click at [1058, 646] on button "button" at bounding box center [1051, 650] width 30 height 30
click at [1051, 643] on icon "button" at bounding box center [1050, 649] width 15 height 13
click at [728, 353] on span "som" at bounding box center [742, 341] width 29 height 26
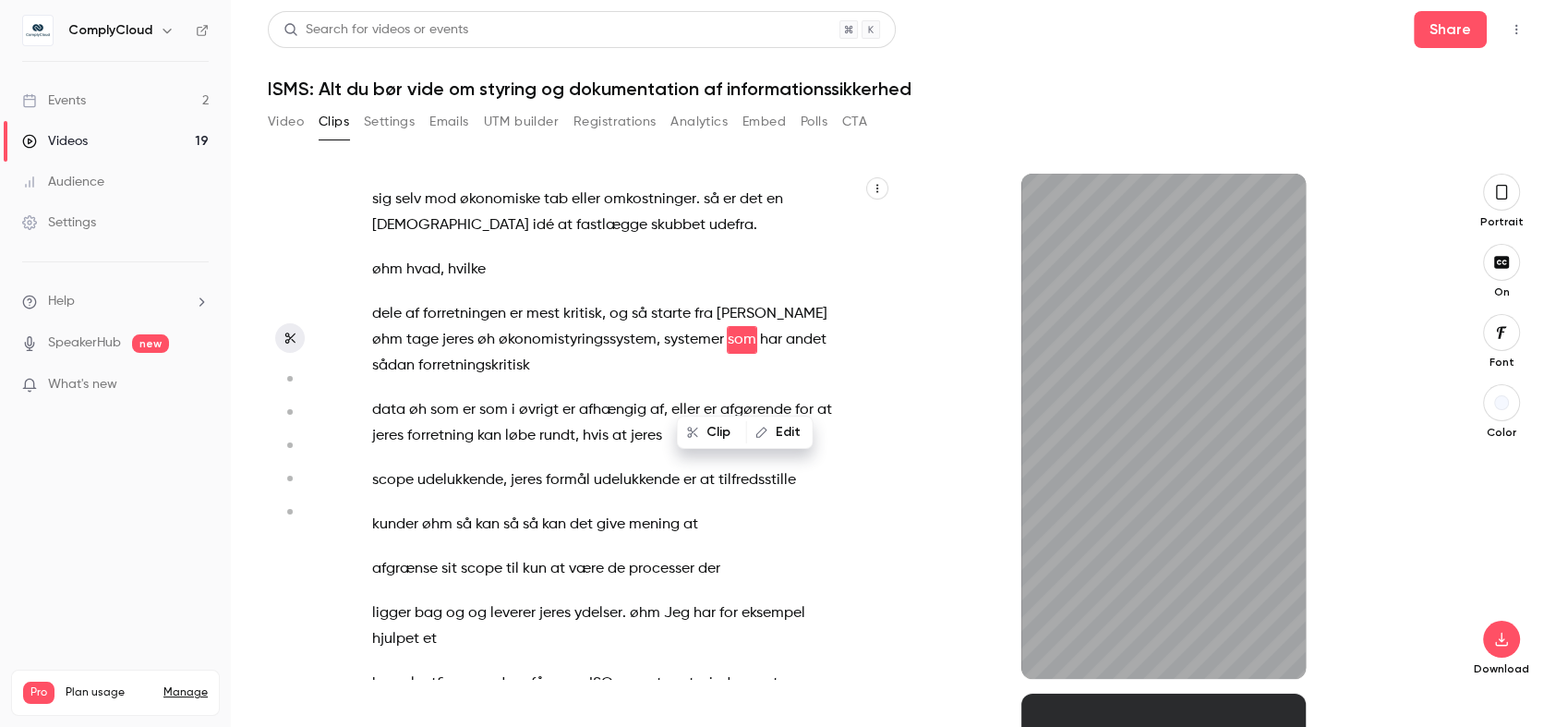
scroll to position [14169, 0]
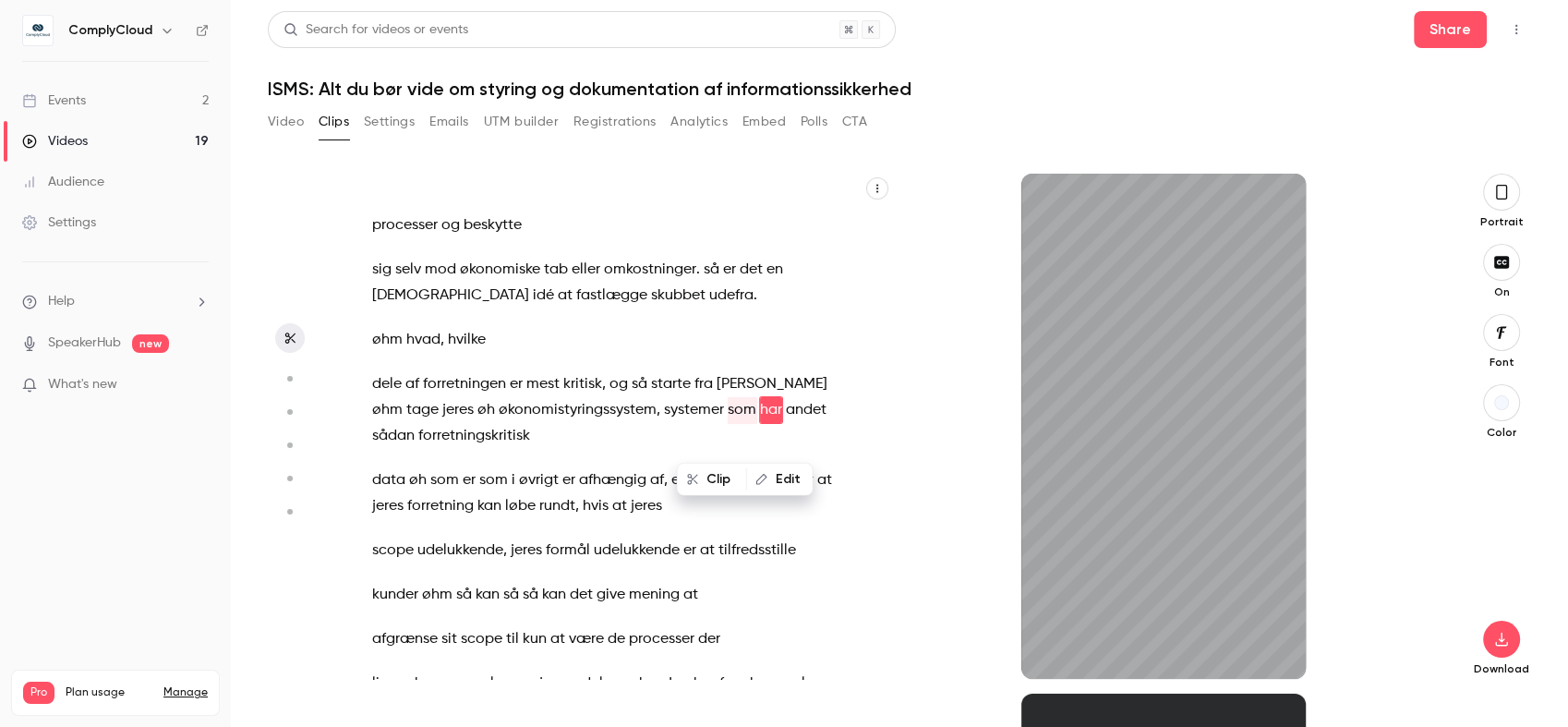
click at [402, 402] on span "øhm" at bounding box center [387, 410] width 31 height 26
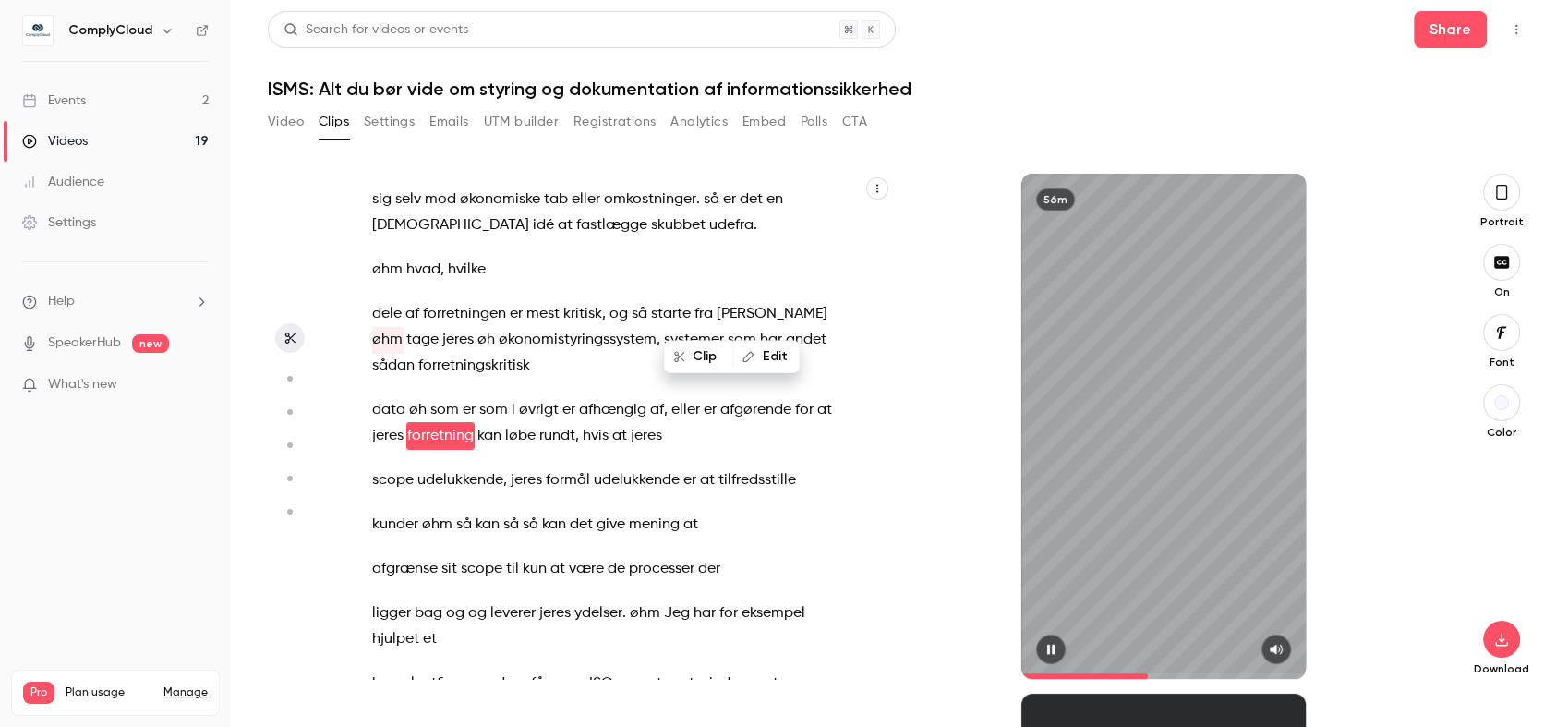
scroll to position [14264, 0]
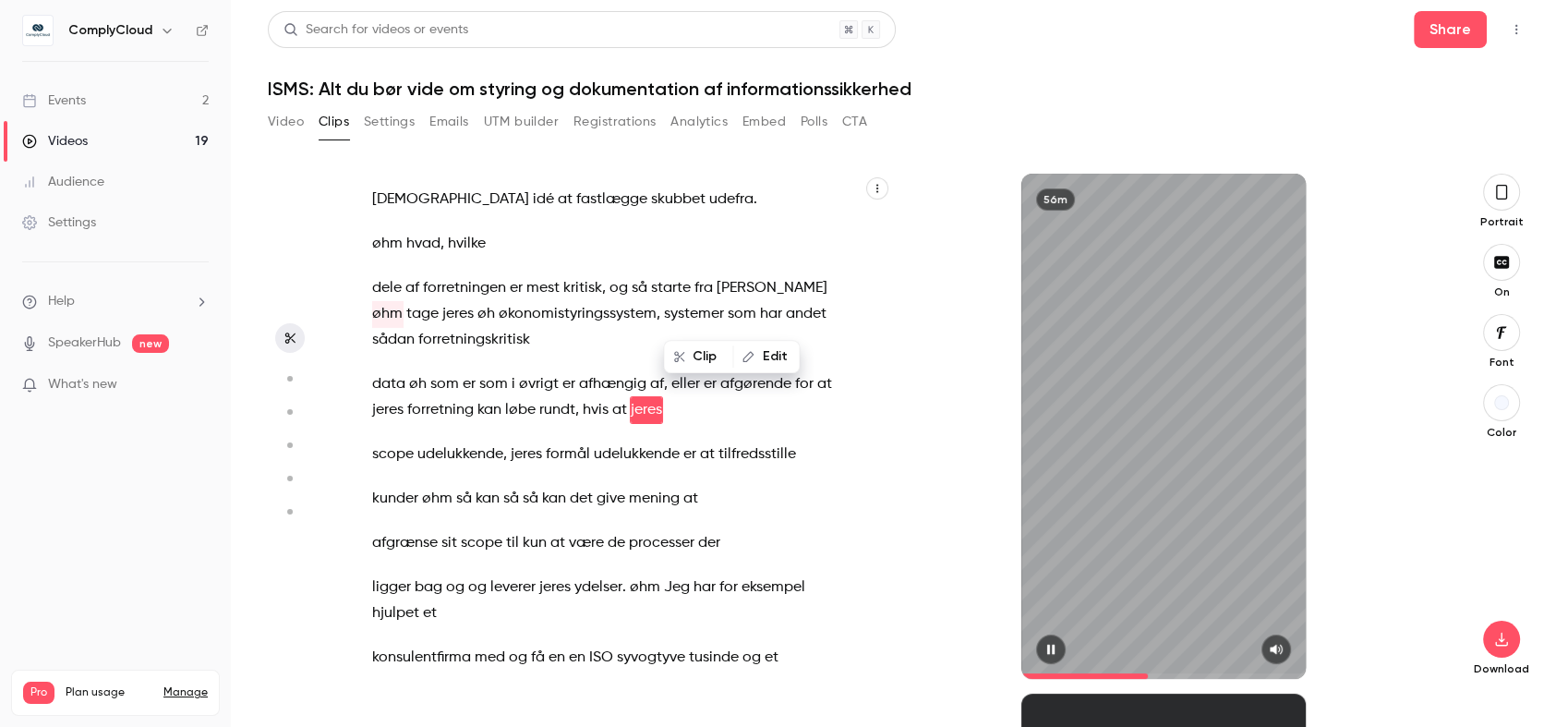
click at [1054, 645] on icon "button" at bounding box center [1050, 650] width 7 height 10
click at [1044, 637] on button "button" at bounding box center [1051, 650] width 30 height 30
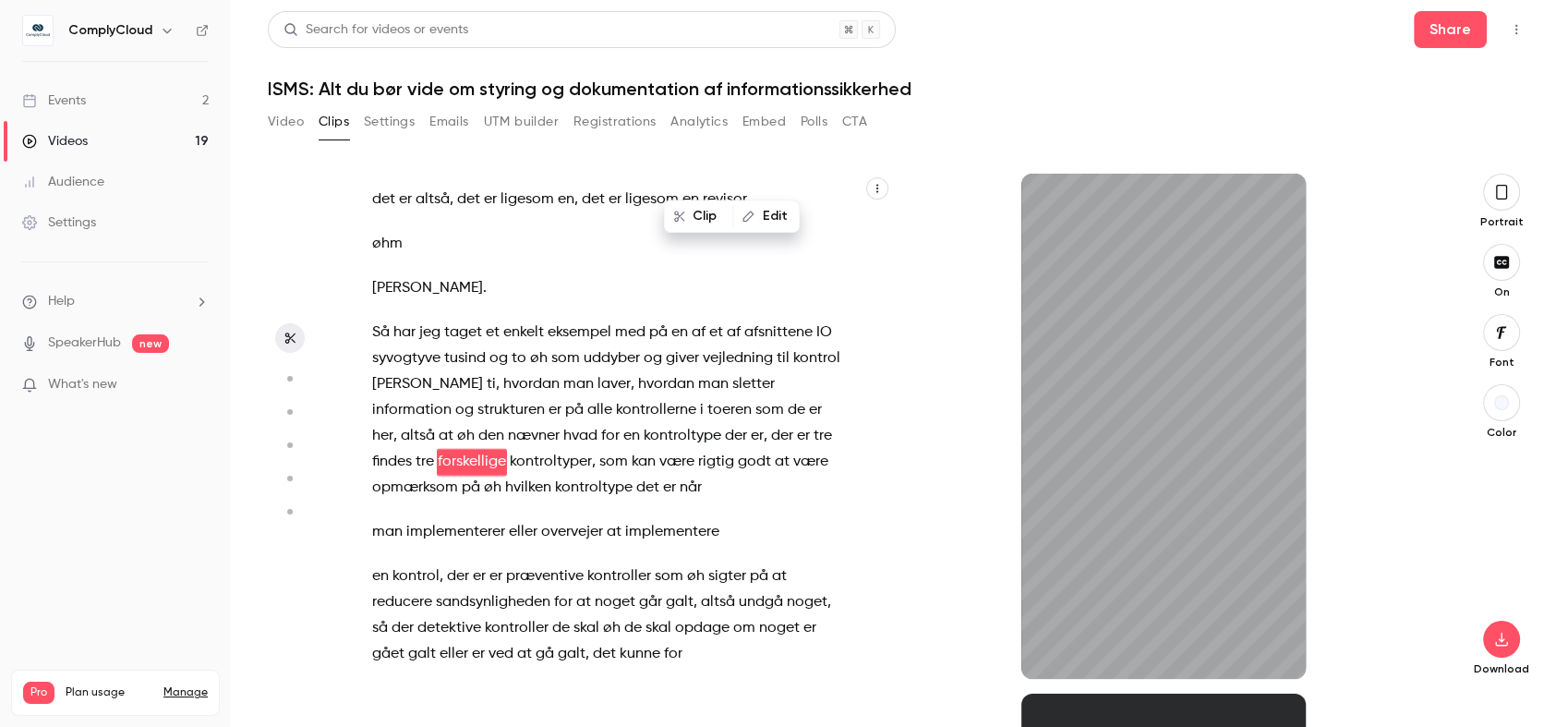
scroll to position [24206, 0]
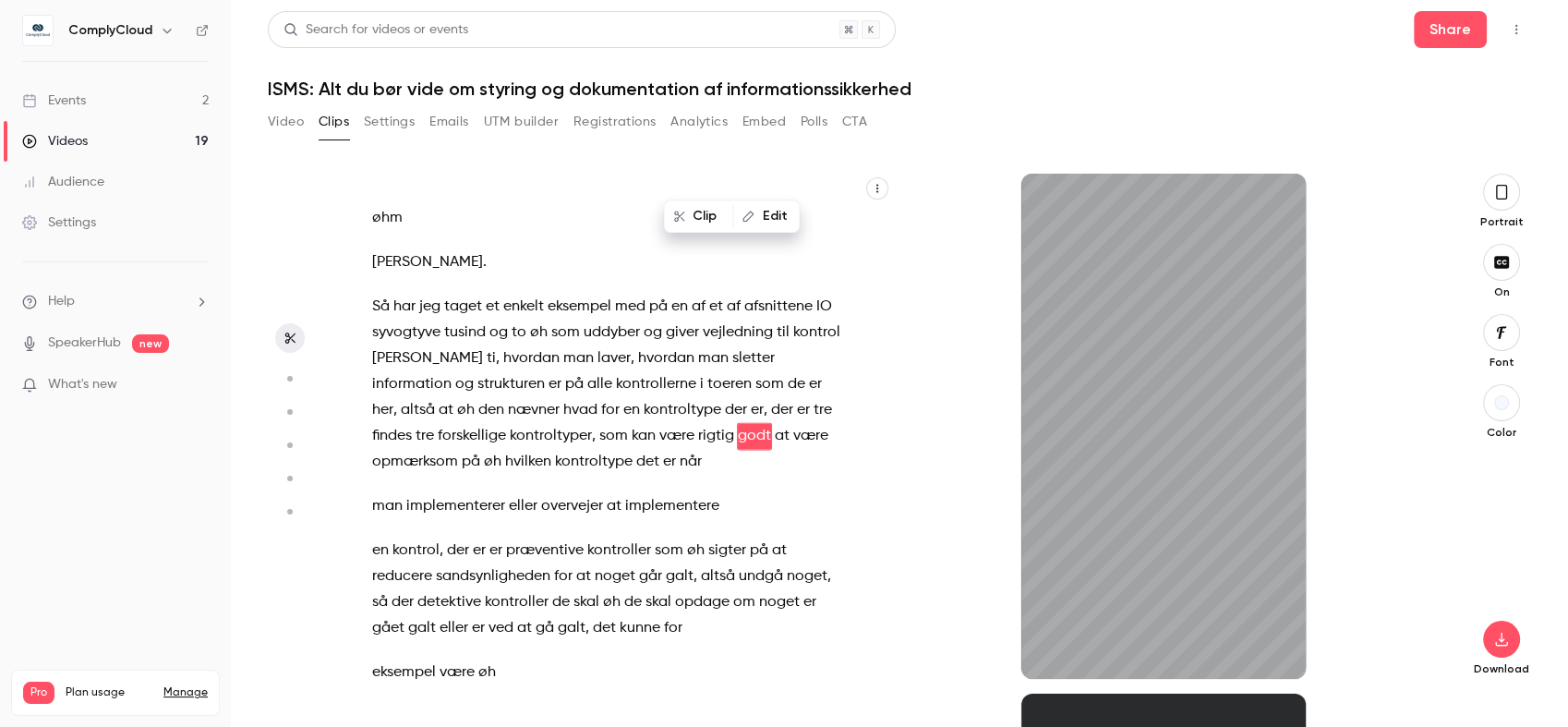
click at [514, 554] on span "præventive" at bounding box center [545, 550] width 78 height 26
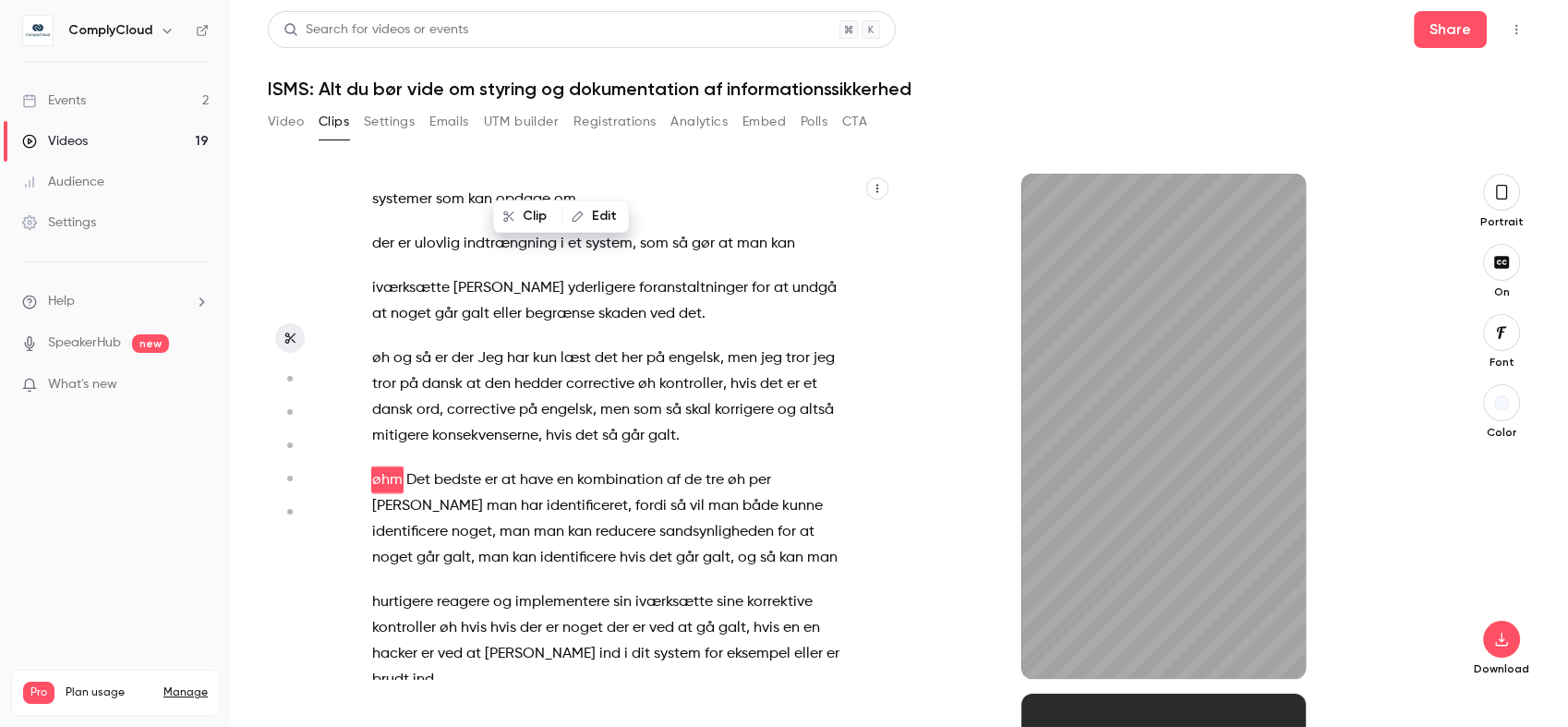
scroll to position [24856, 0]
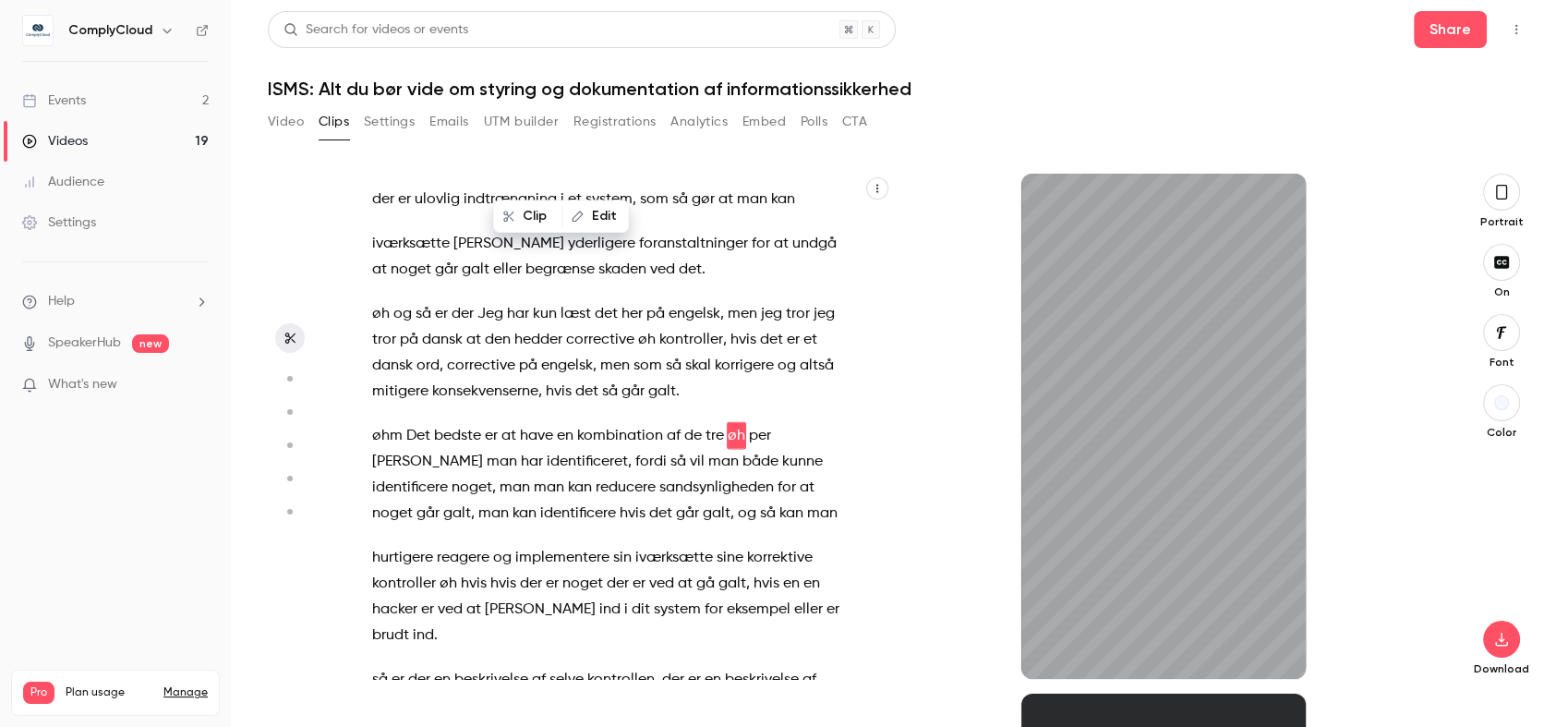
click at [919, 199] on div "56m" at bounding box center [1164, 426] width 543 height 505
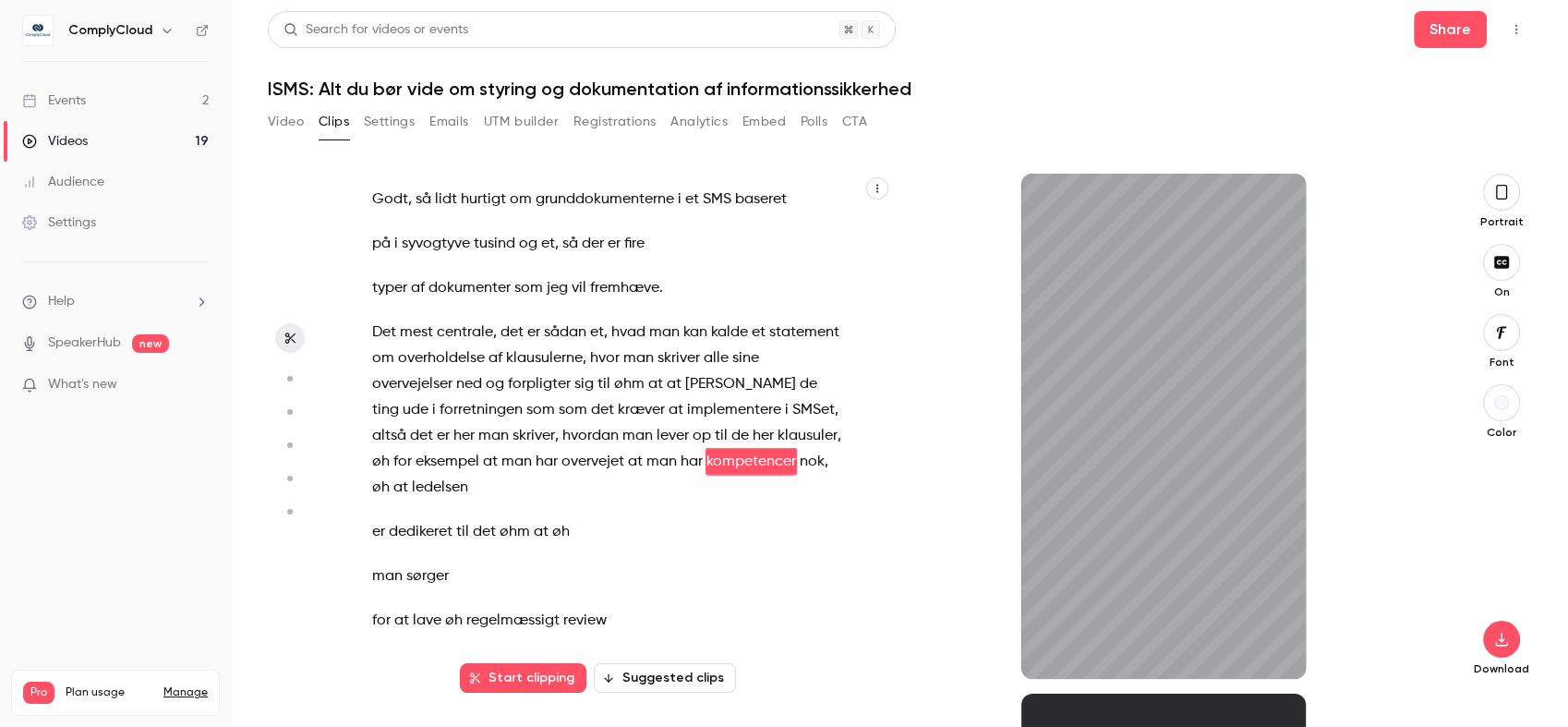
scroll to position [26087, 0]
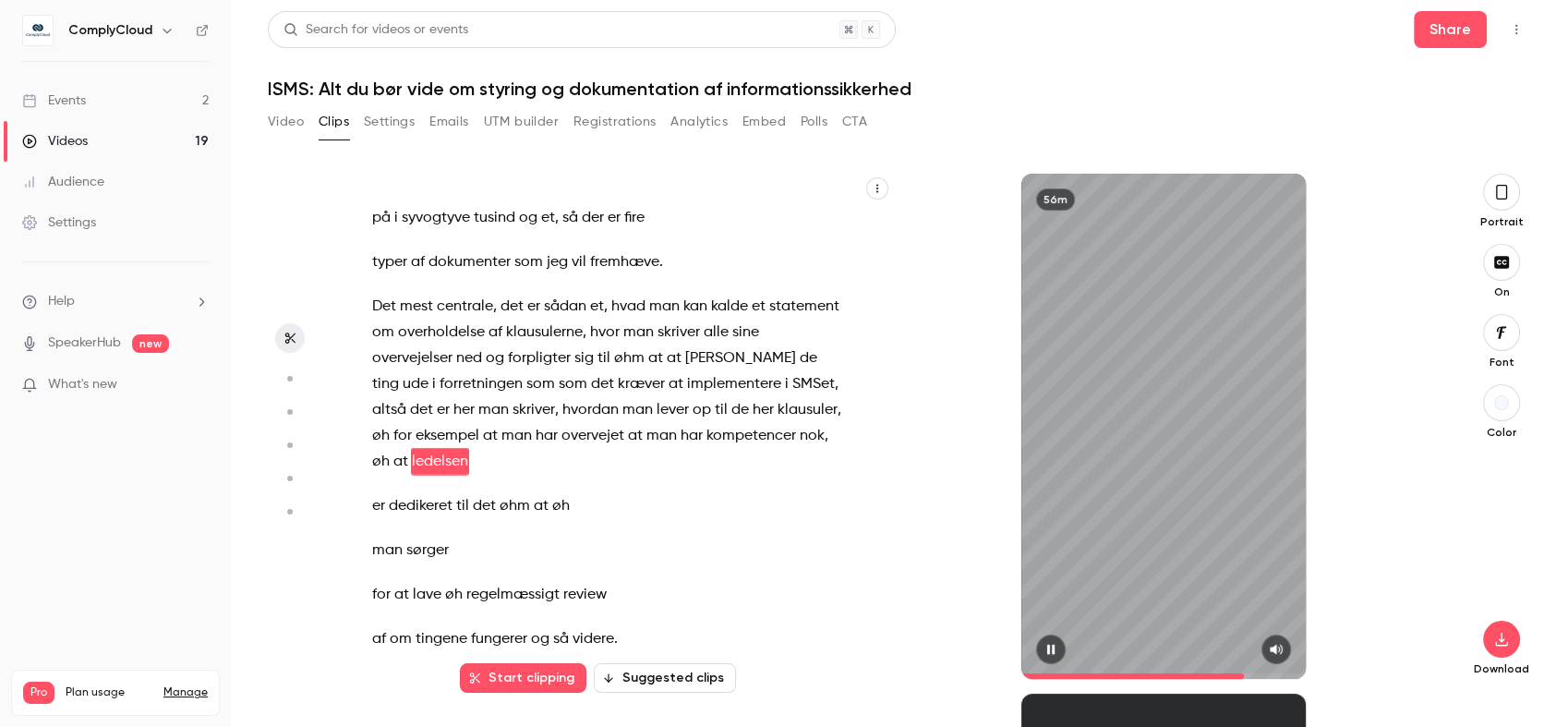
click at [1055, 645] on icon "button" at bounding box center [1050, 649] width 15 height 13
type input "****"
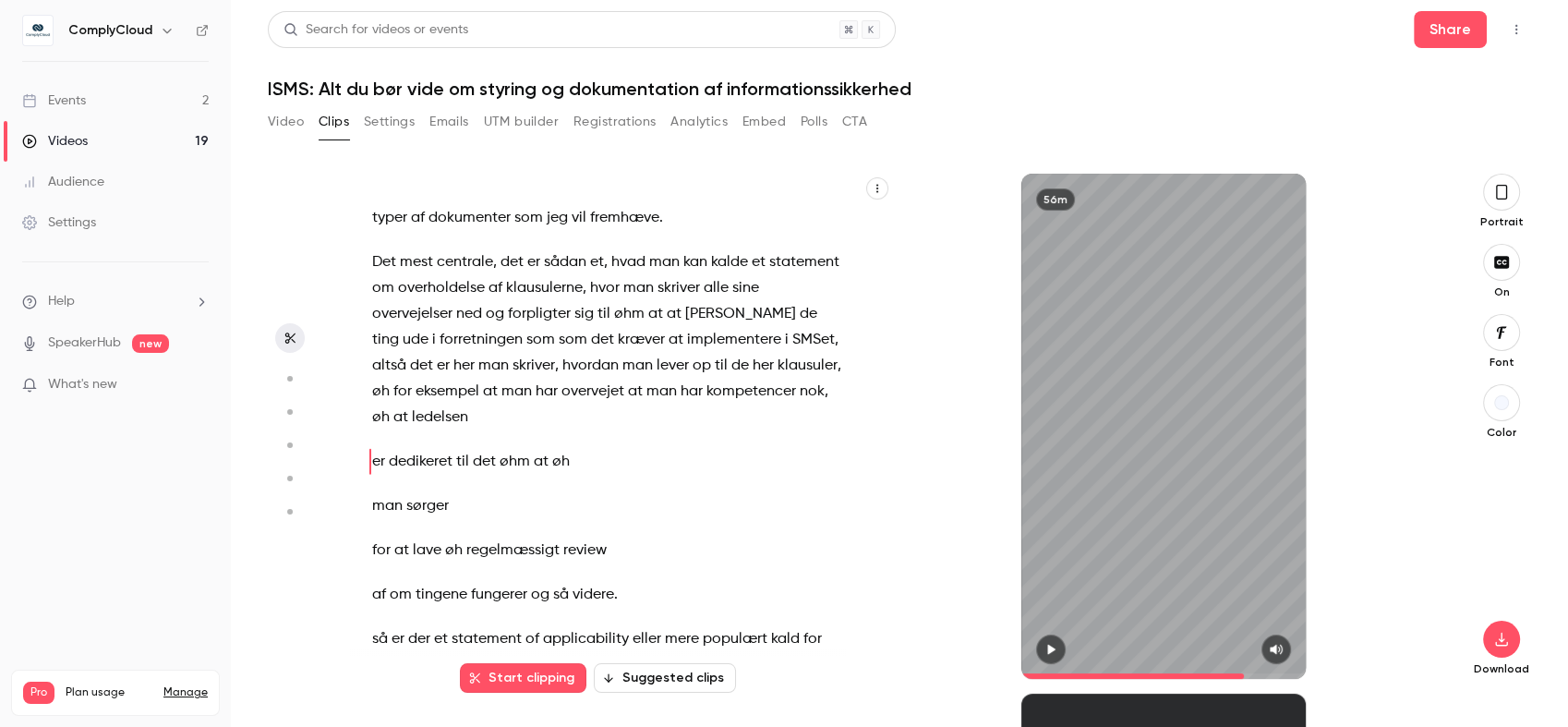
click at [1036, 644] on button "button" at bounding box center [1051, 650] width 30 height 30
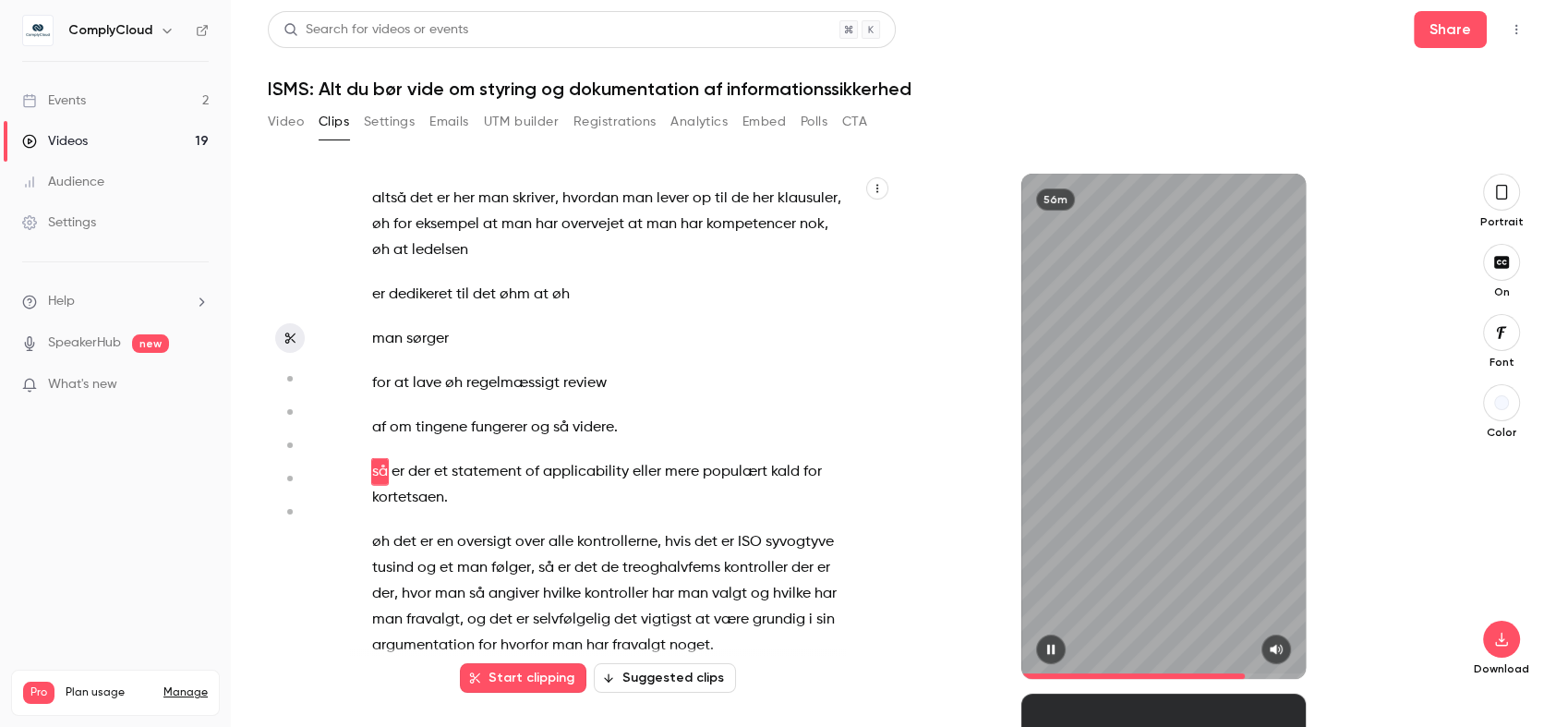
scroll to position [26309, 0]
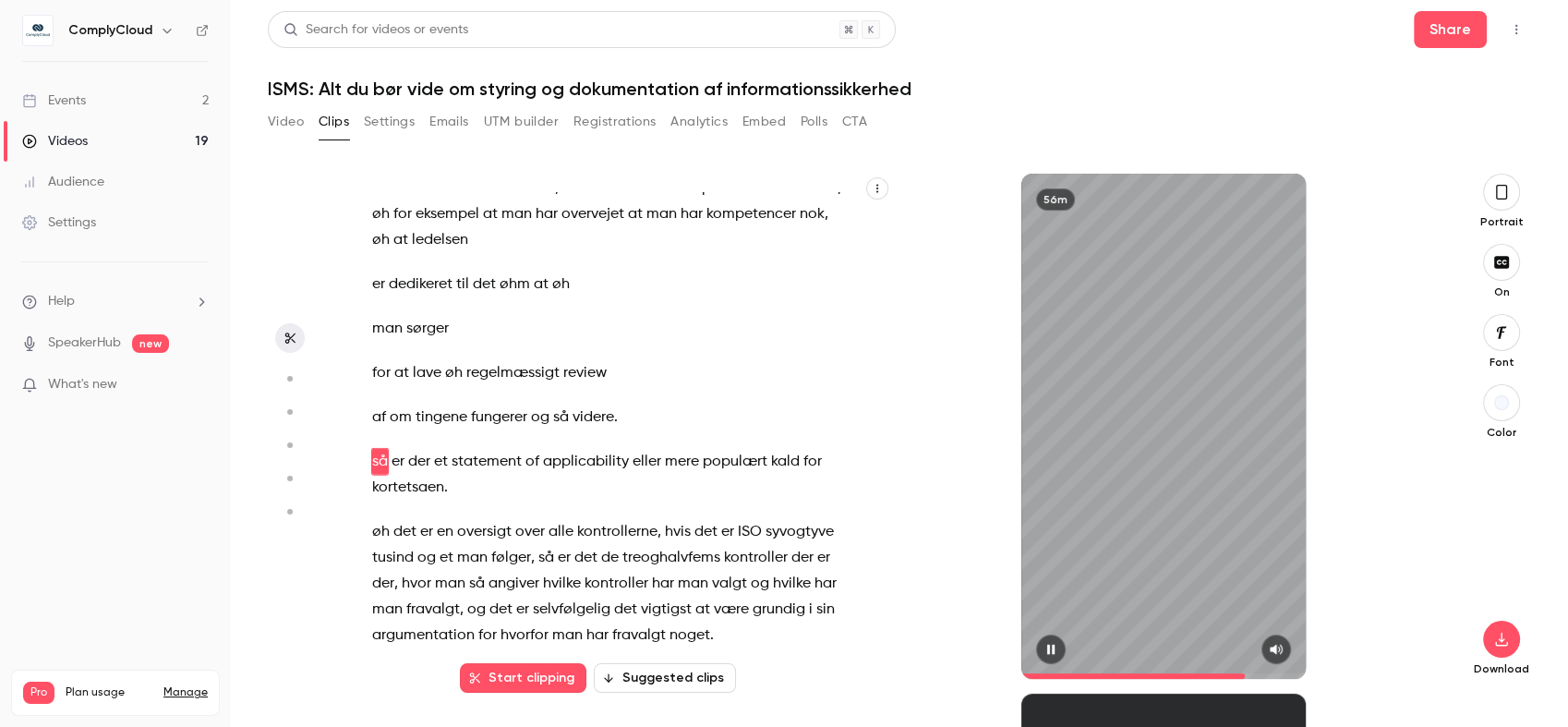
click at [1043, 654] on icon "button" at bounding box center [1050, 649] width 15 height 13
type input "******"
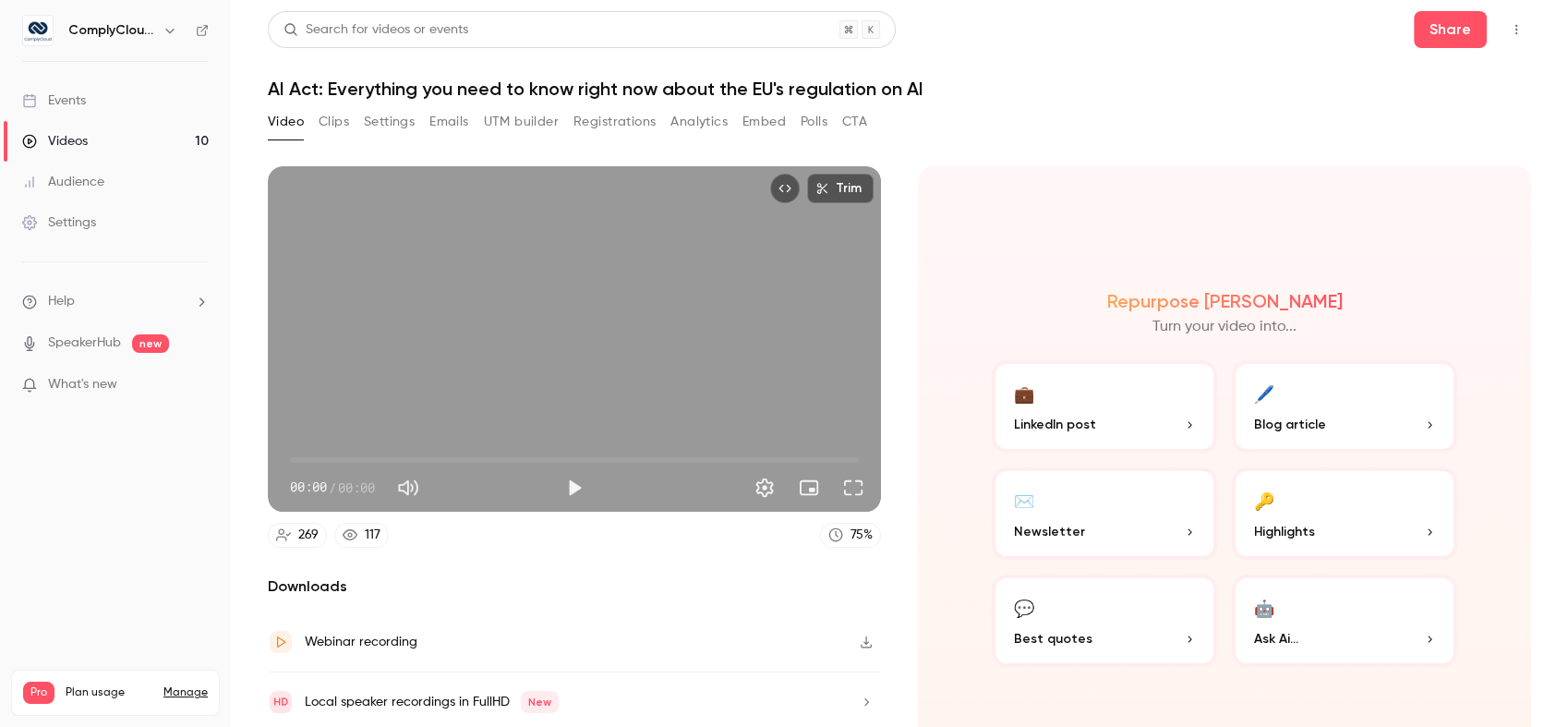
click at [126, 30] on h6 "ComplyCloud ENG" at bounding box center [111, 30] width 87 height 19
click at [167, 37] on button "button" at bounding box center [170, 30] width 22 height 22
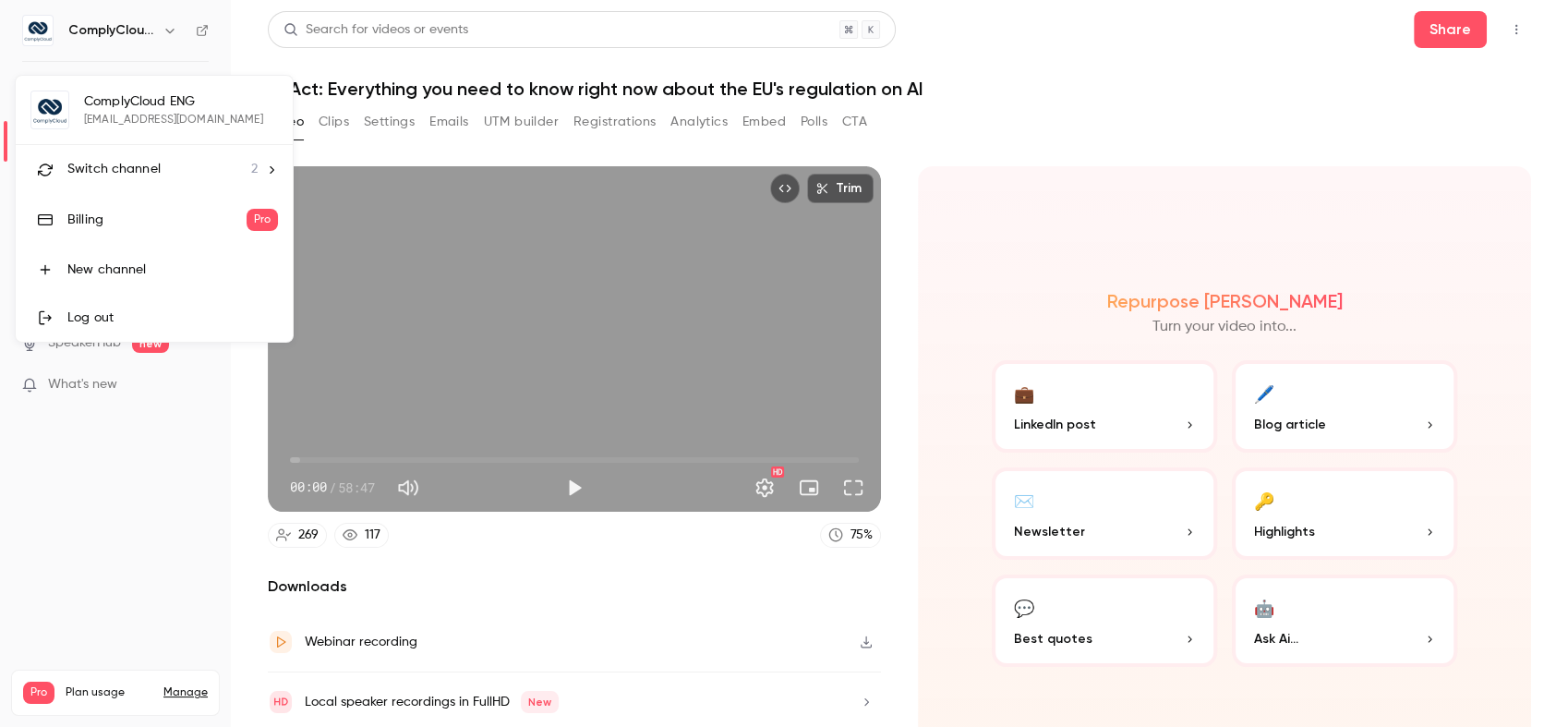
click at [164, 154] on li "Switch channel 2" at bounding box center [155, 169] width 277 height 49
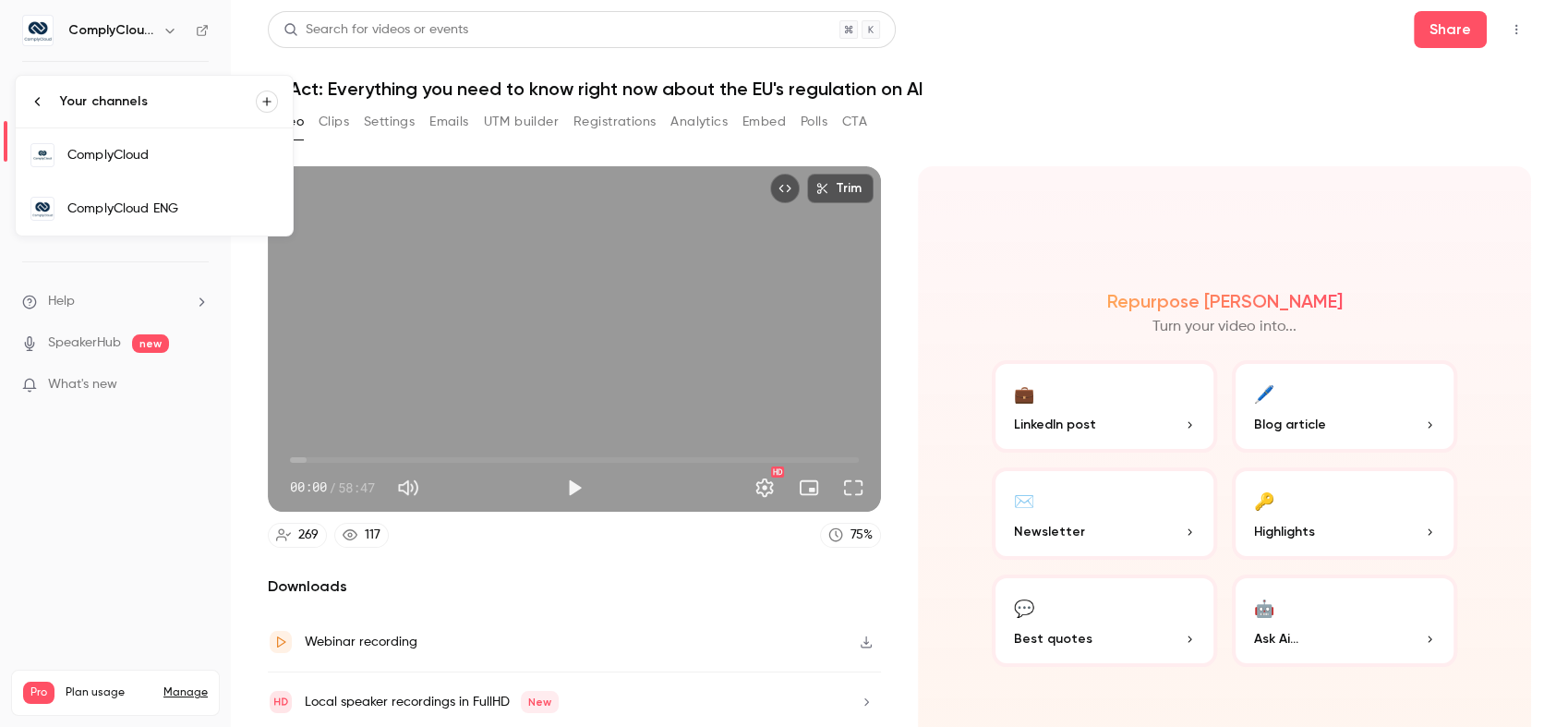
click at [203, 155] on div "ComplyCloud" at bounding box center [173, 155] width 211 height 19
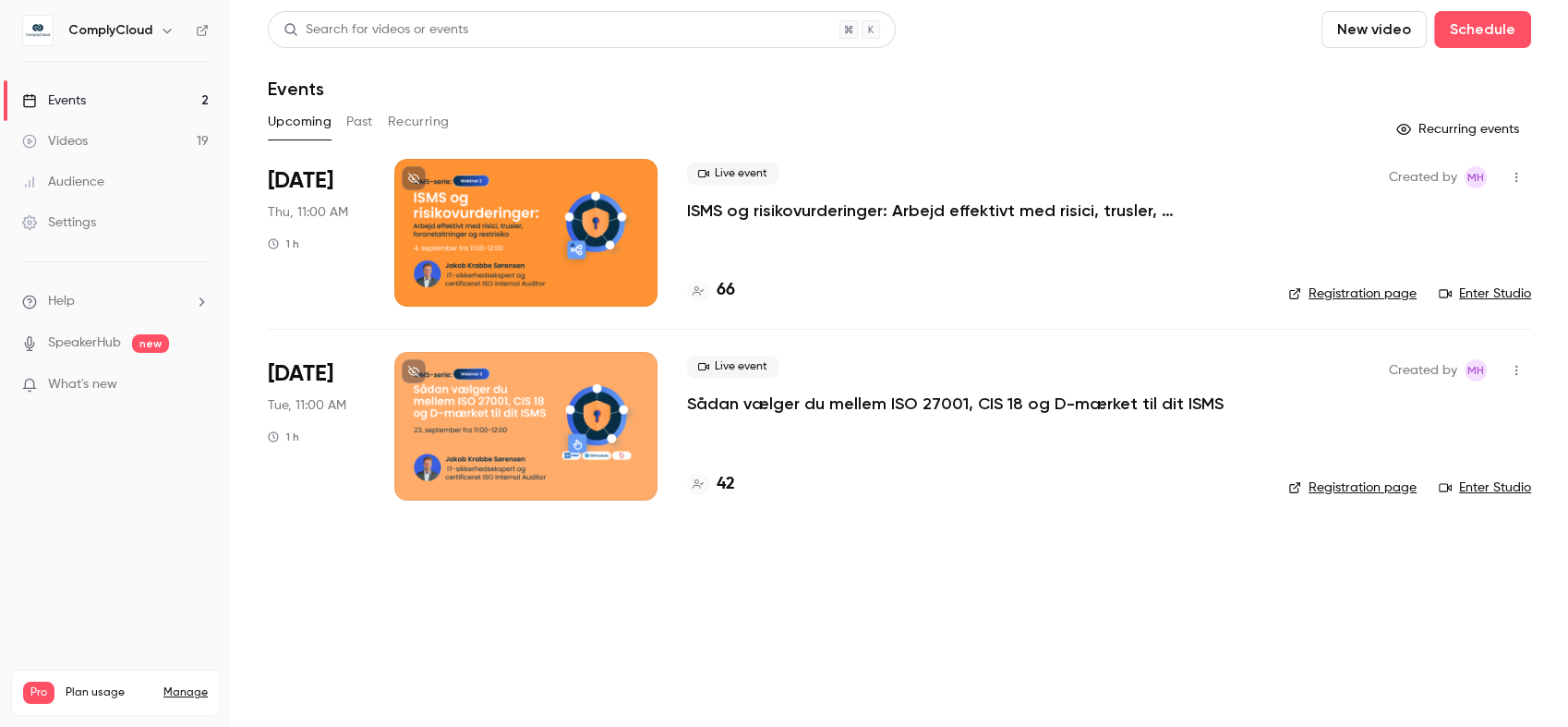
click at [351, 128] on button "Past" at bounding box center [359, 122] width 27 height 30
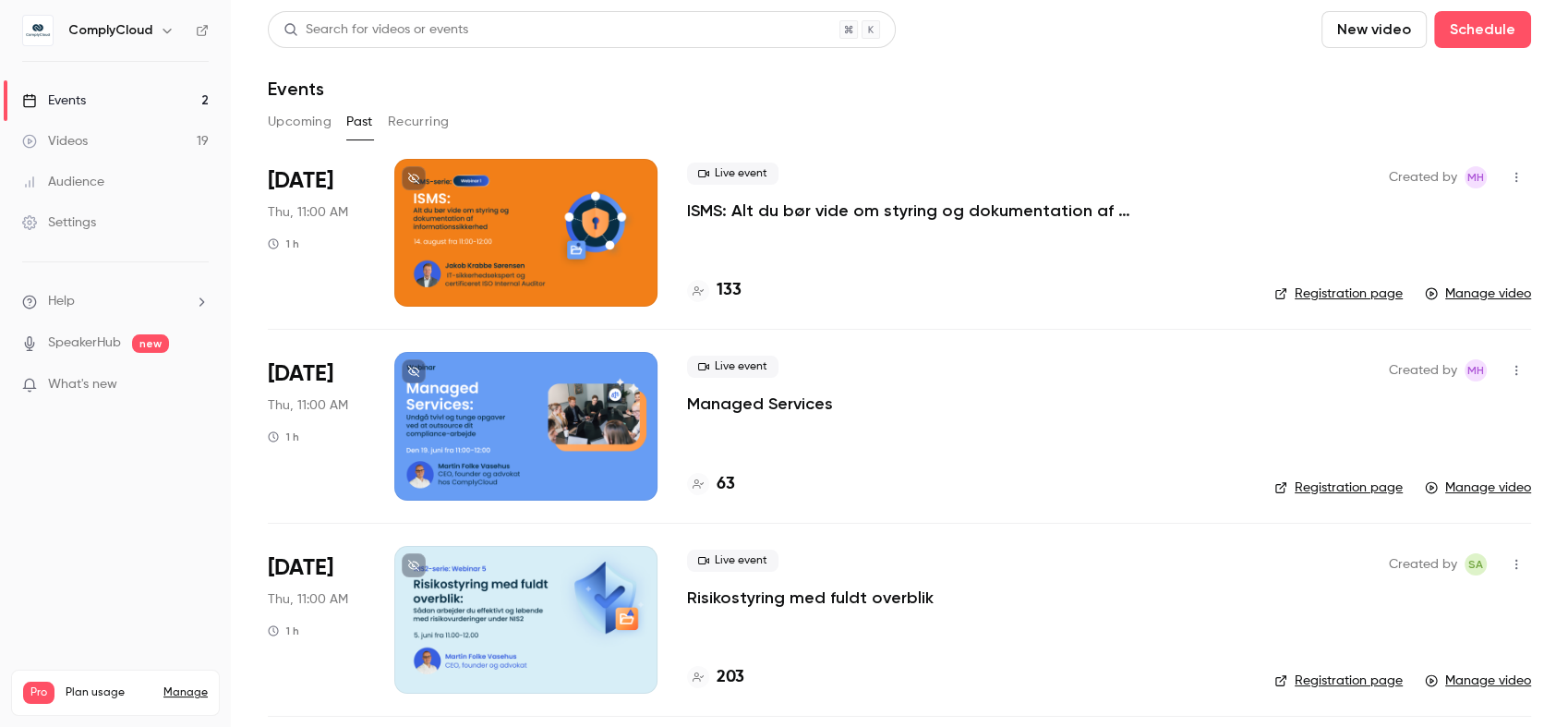
click at [988, 207] on p "ISMS: Alt du bør vide om styring og dokumentation af informationssikkerhed" at bounding box center [963, 211] width 554 height 22
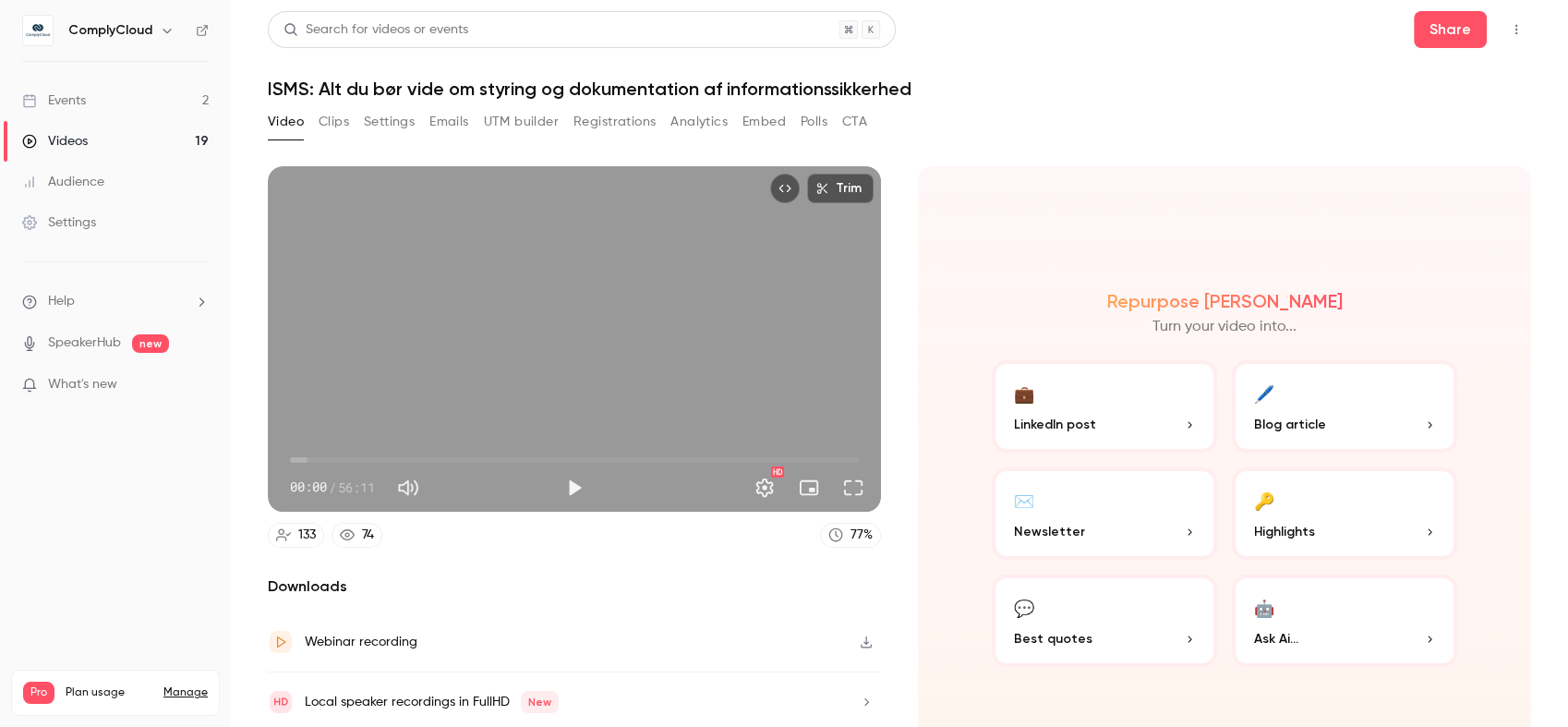
click at [335, 111] on button "Clips" at bounding box center [333, 122] width 31 height 30
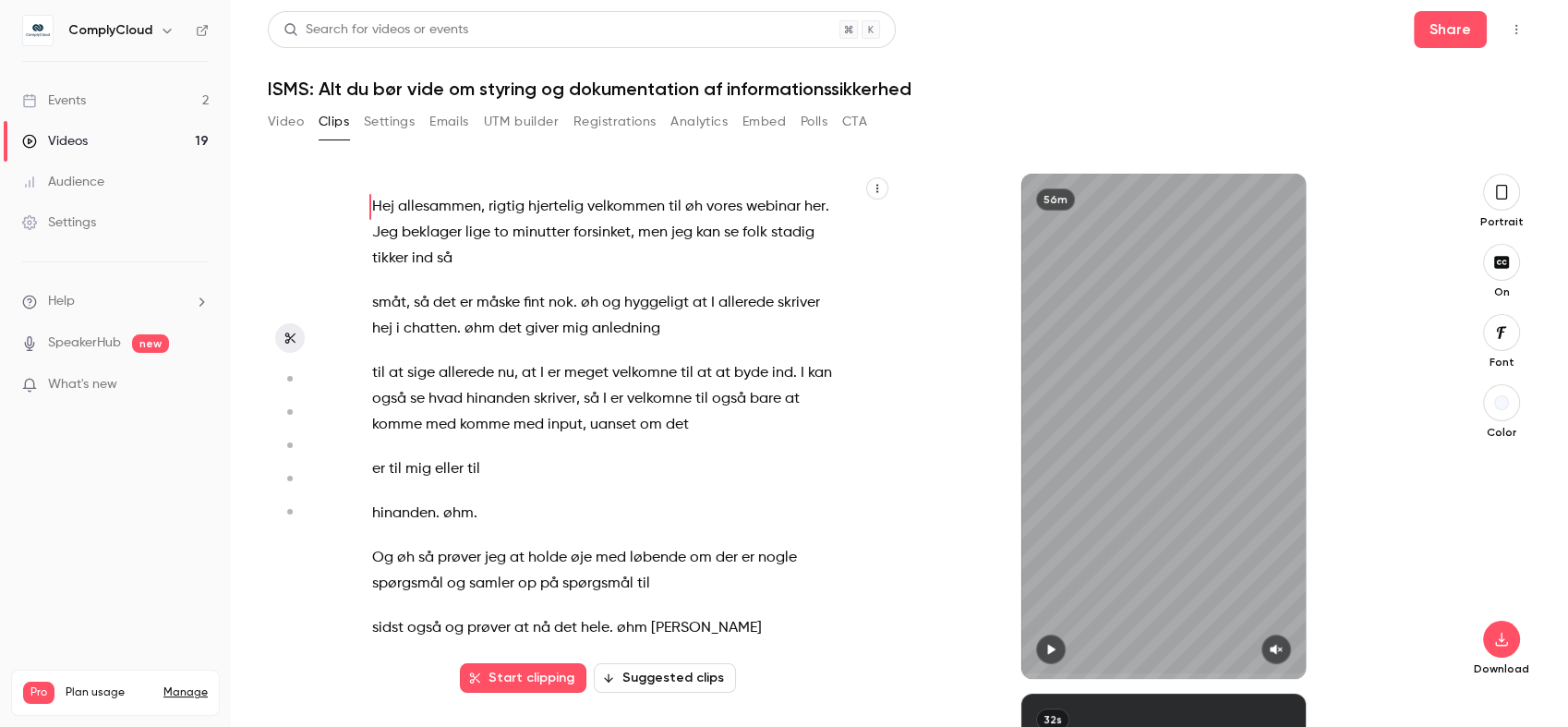
click at [283, 132] on button "Video" at bounding box center [285, 122] width 36 height 30
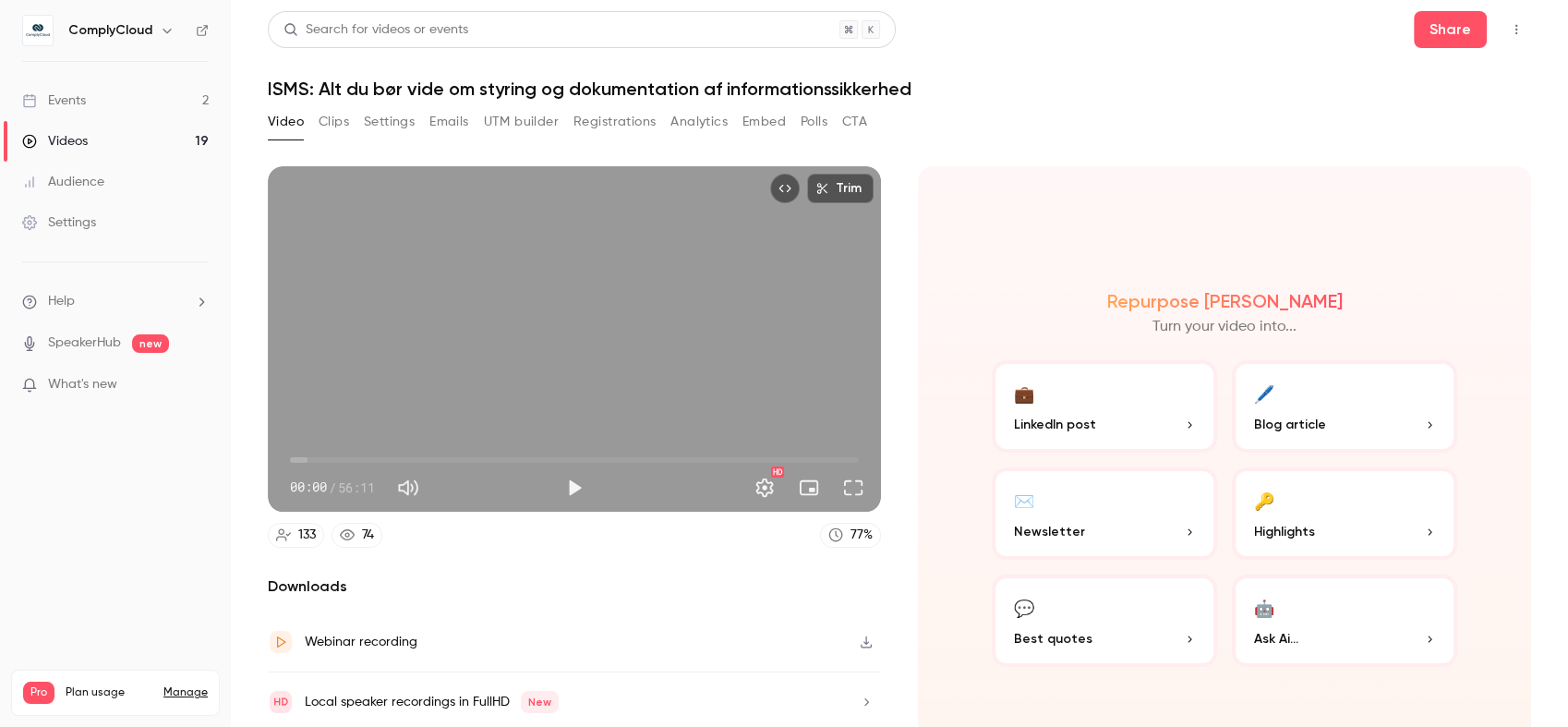
click at [397, 130] on button "Settings" at bounding box center [389, 122] width 51 height 30
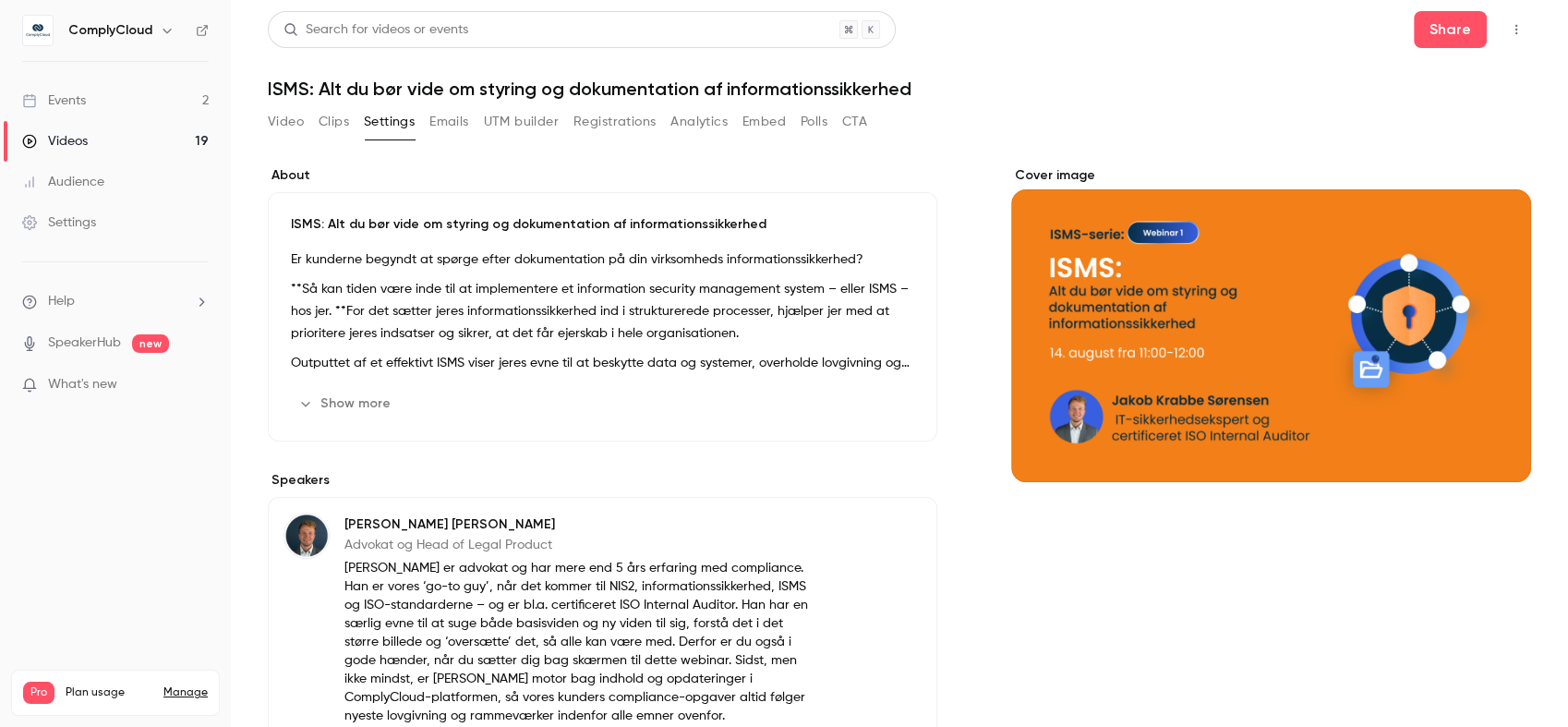
click at [335, 124] on button "Clips" at bounding box center [333, 122] width 31 height 30
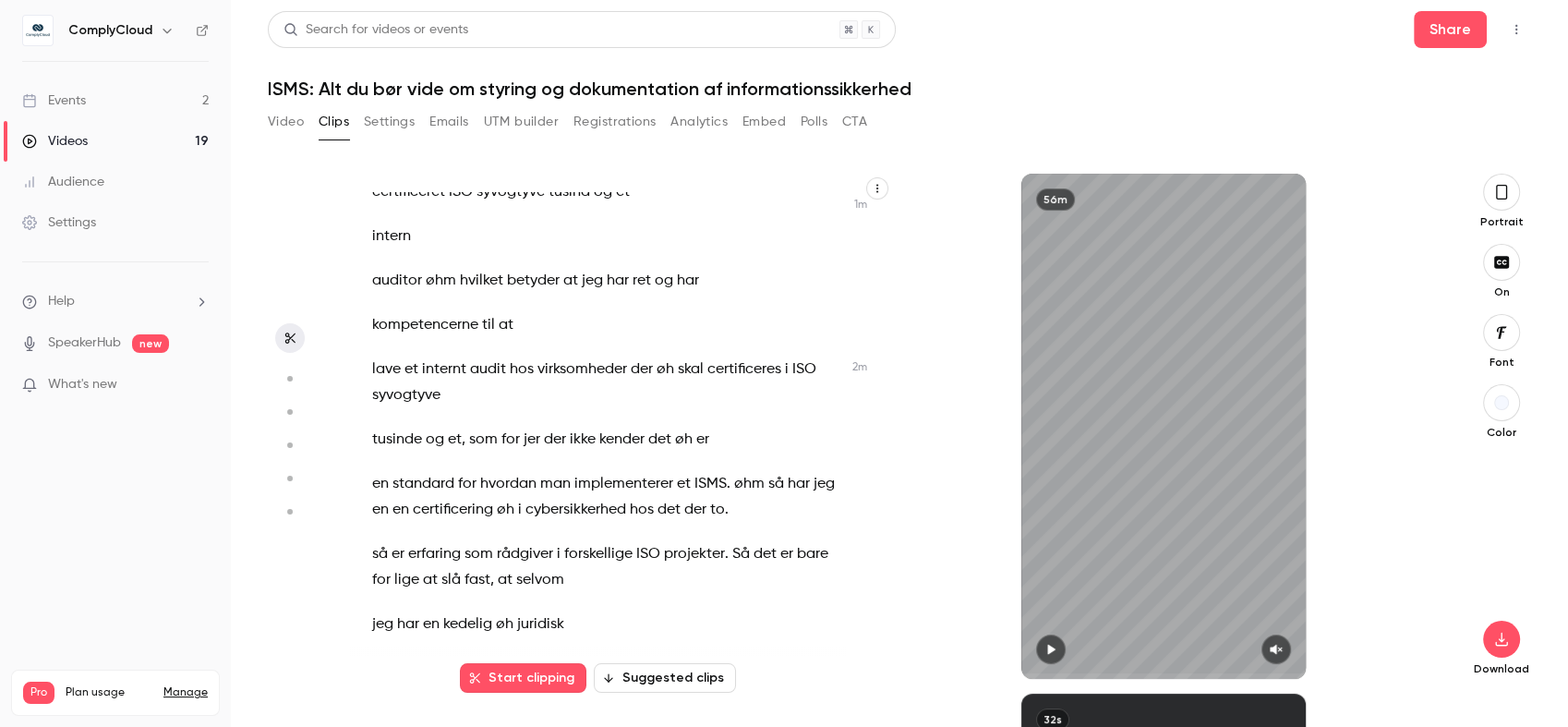
scroll to position [18456, 0]
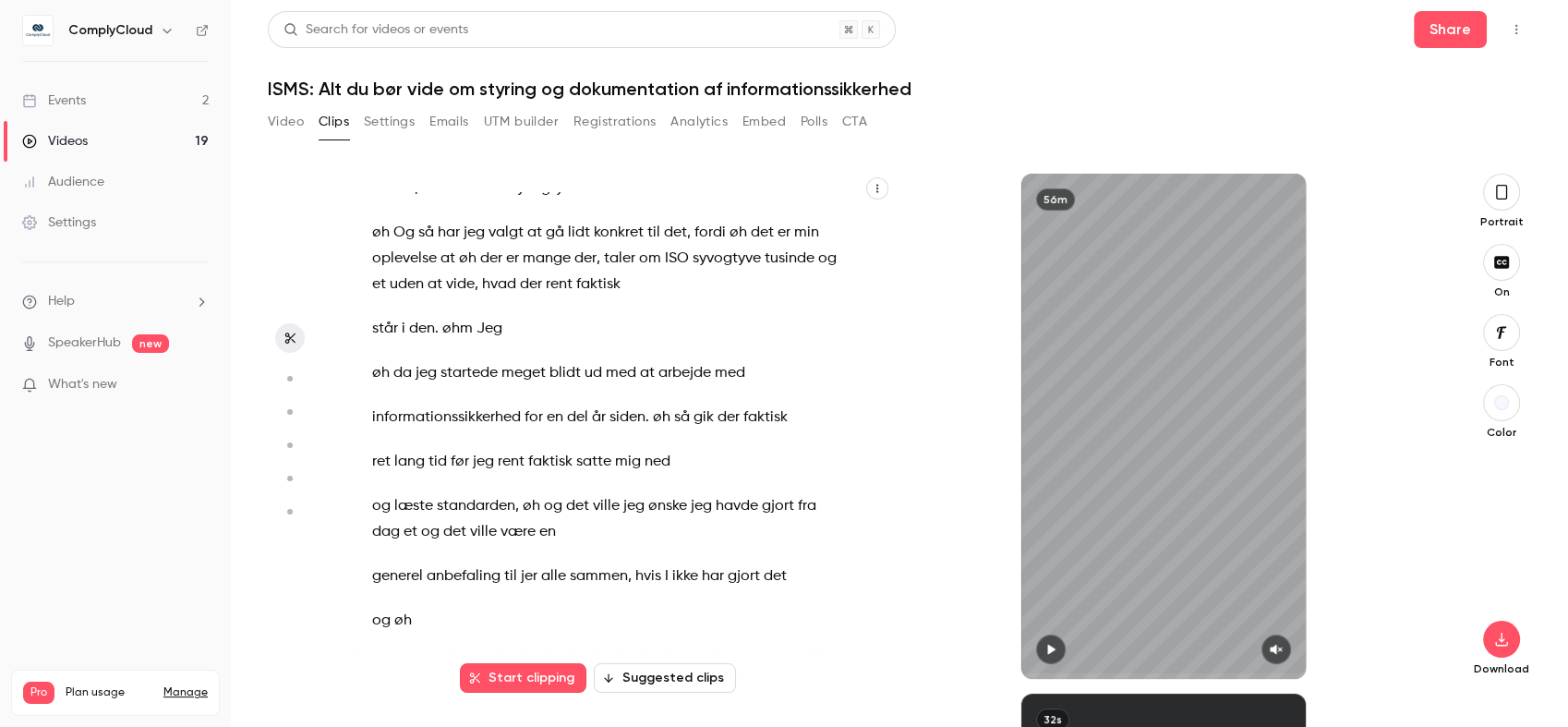
click at [640, 401] on div "Hej allesammen , rigtig hjertelig velkommen til øh vores webinar her . Jeg bekl…" at bounding box center [616, 435] width 534 height 487
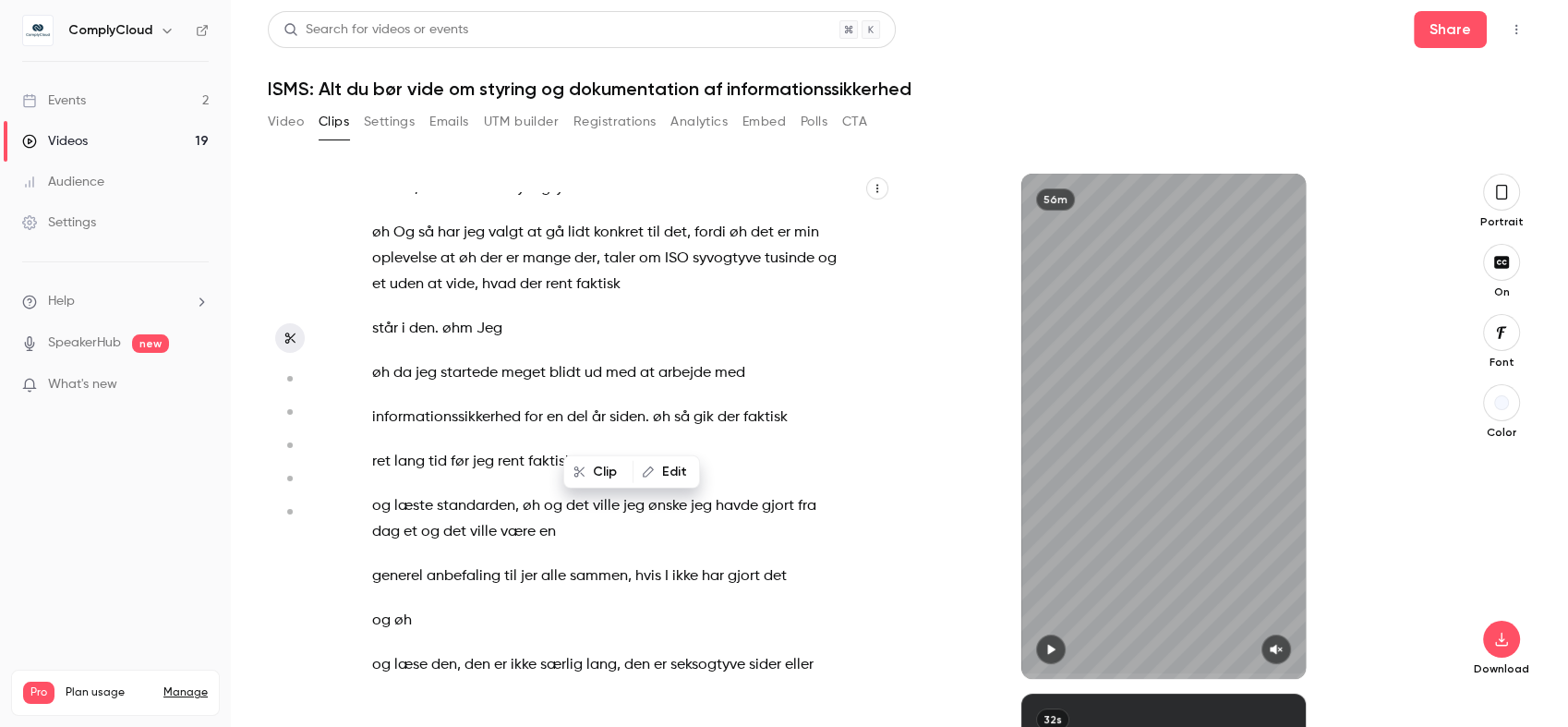
scroll to position [18449, 0]
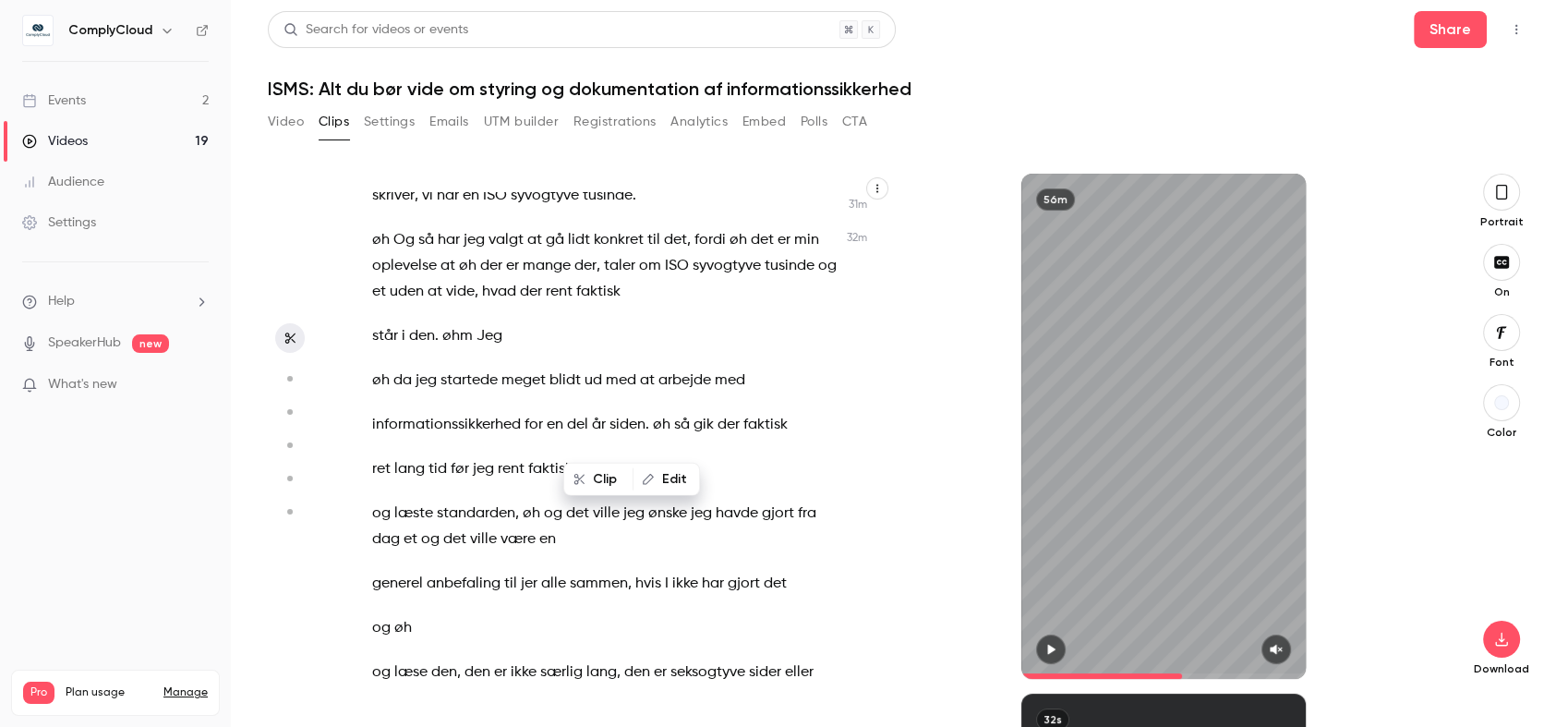
click at [684, 68] on p "at fravælge det , for det vil se mærkeligt ud ." at bounding box center [607, 56] width 469 height 26
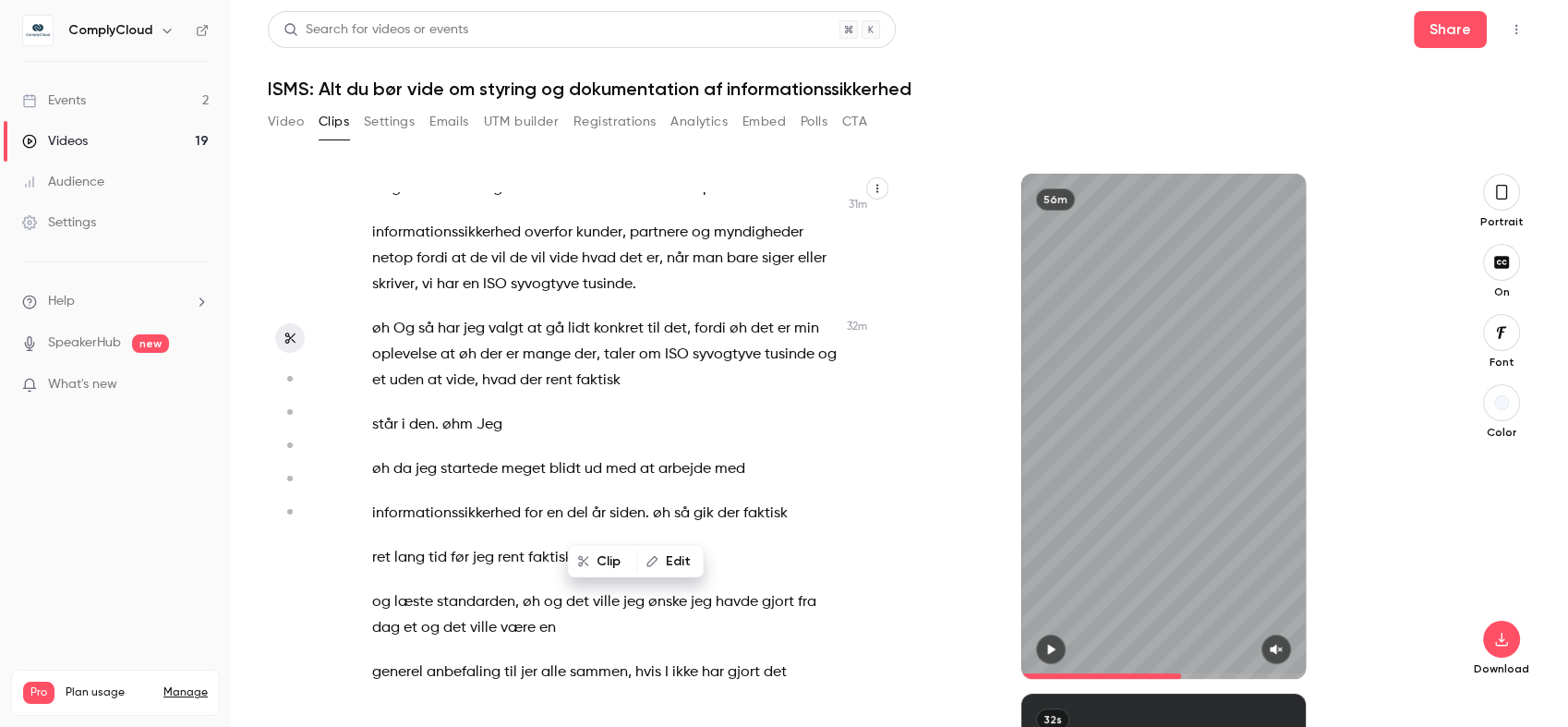
scroll to position [18154, 0]
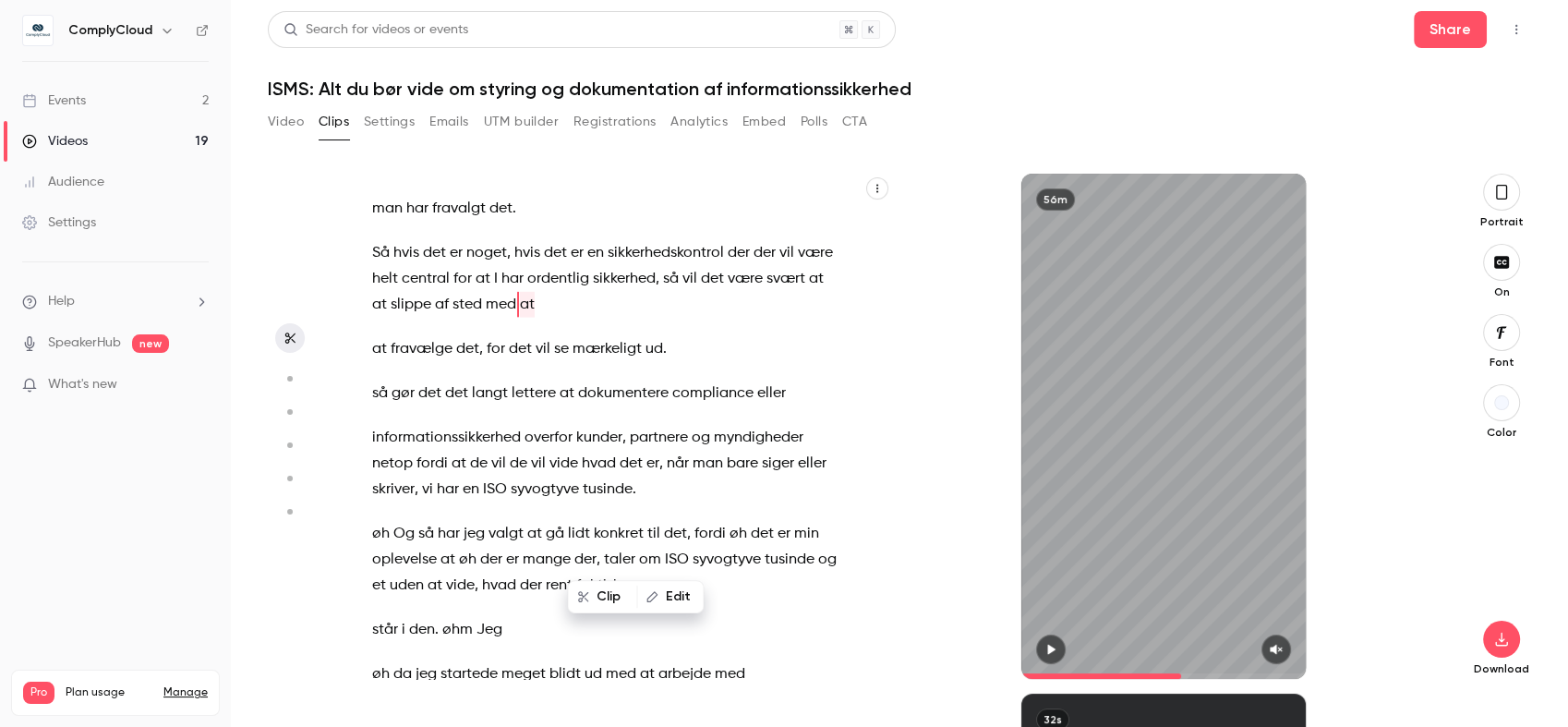
click at [1148, 673] on span at bounding box center [1101, 676] width 160 height 6
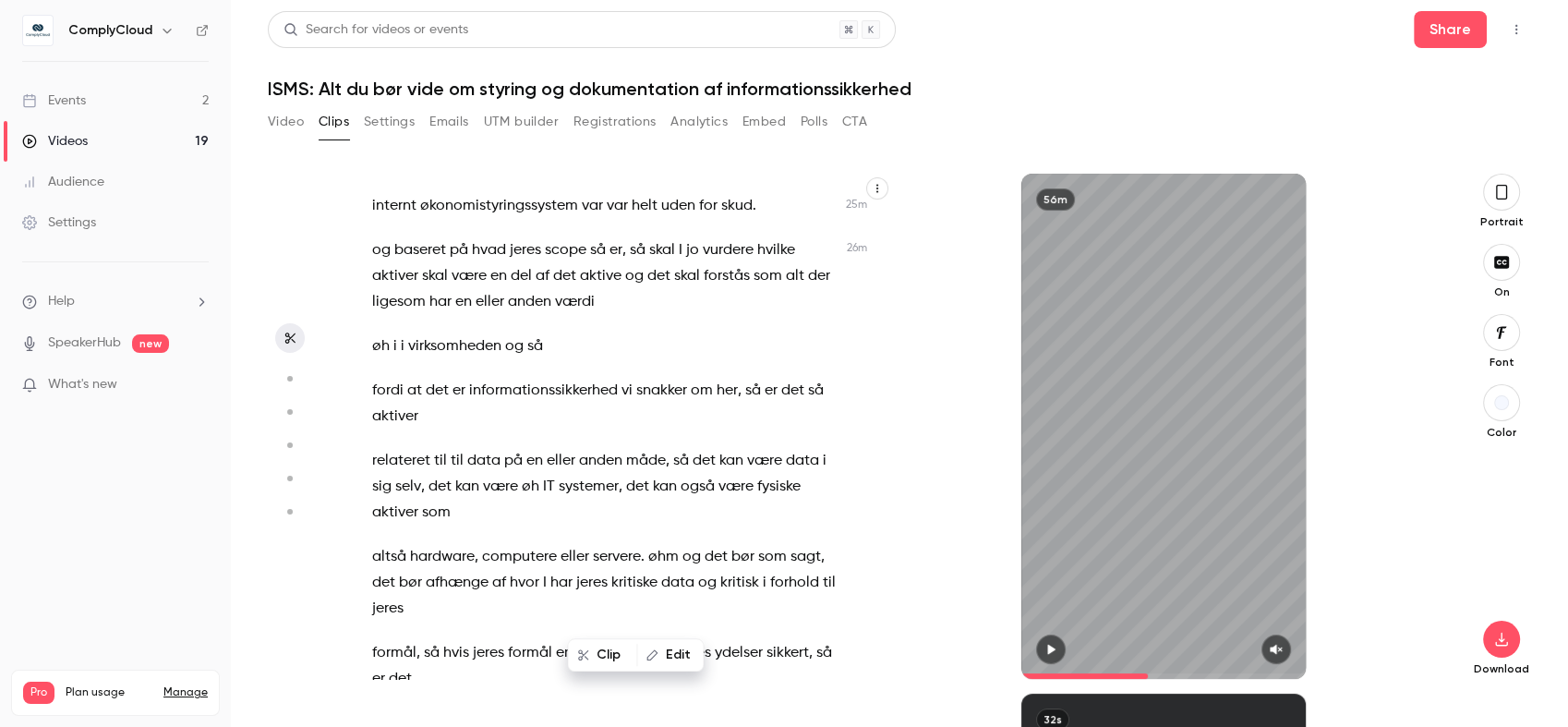
scroll to position [14335, 0]
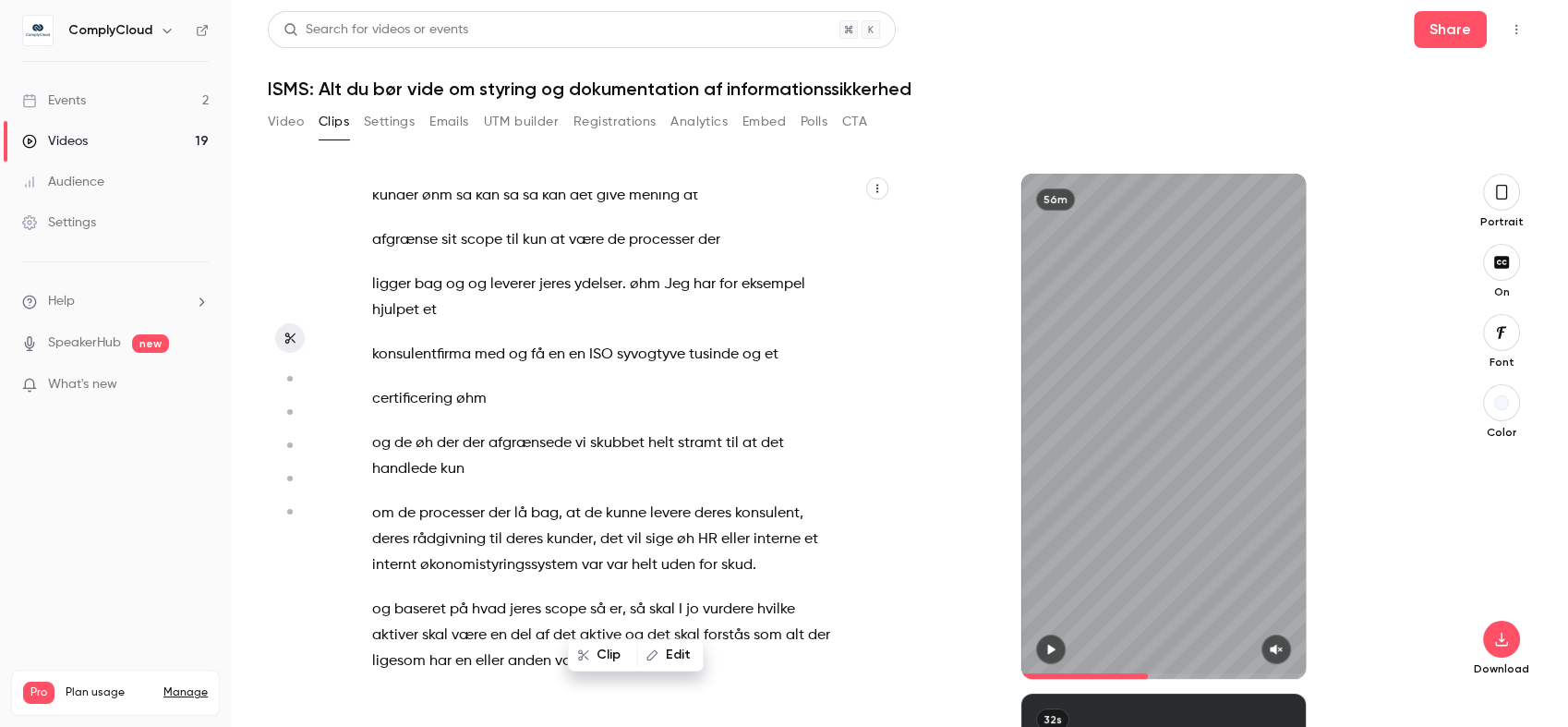
click at [1141, 674] on span at bounding box center [1084, 676] width 127 height 6
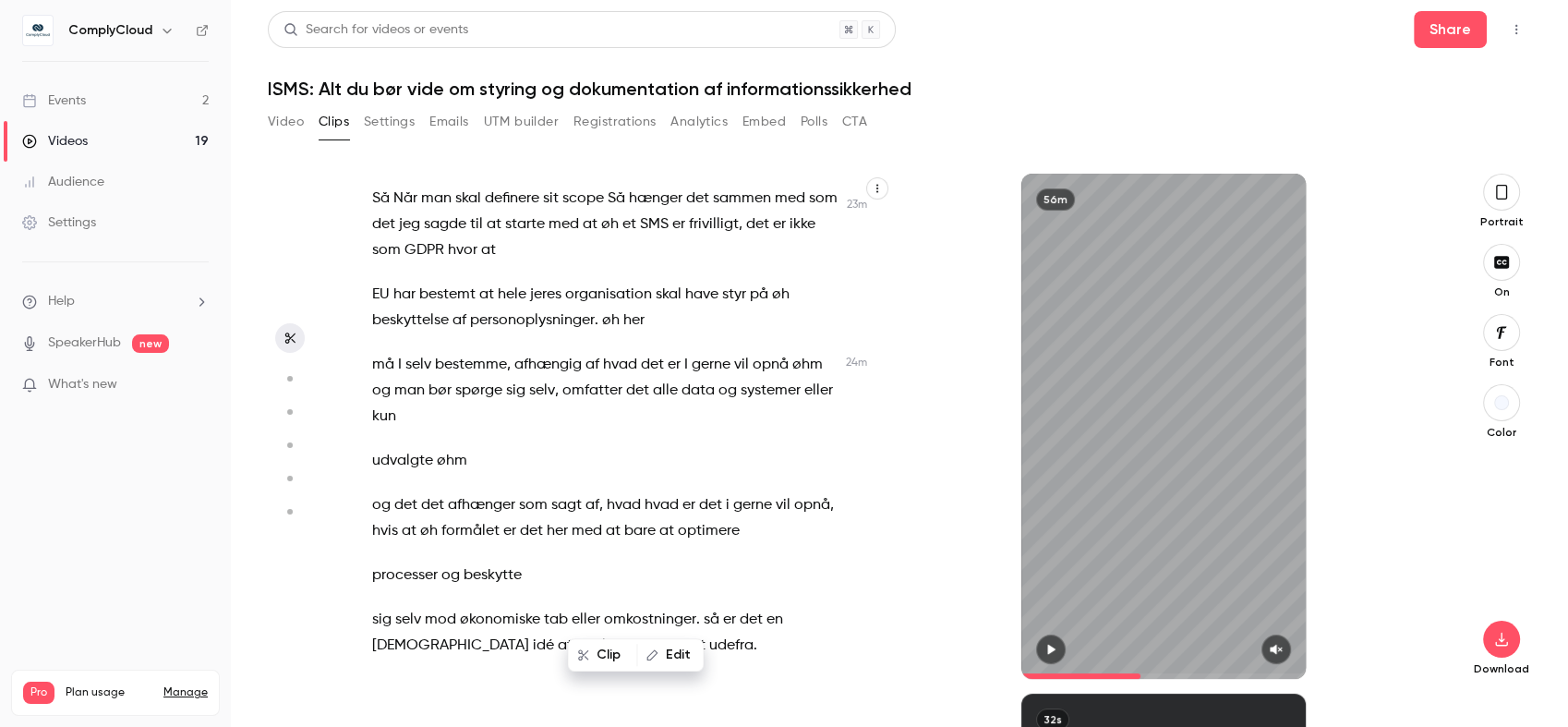
scroll to position [13544, 0]
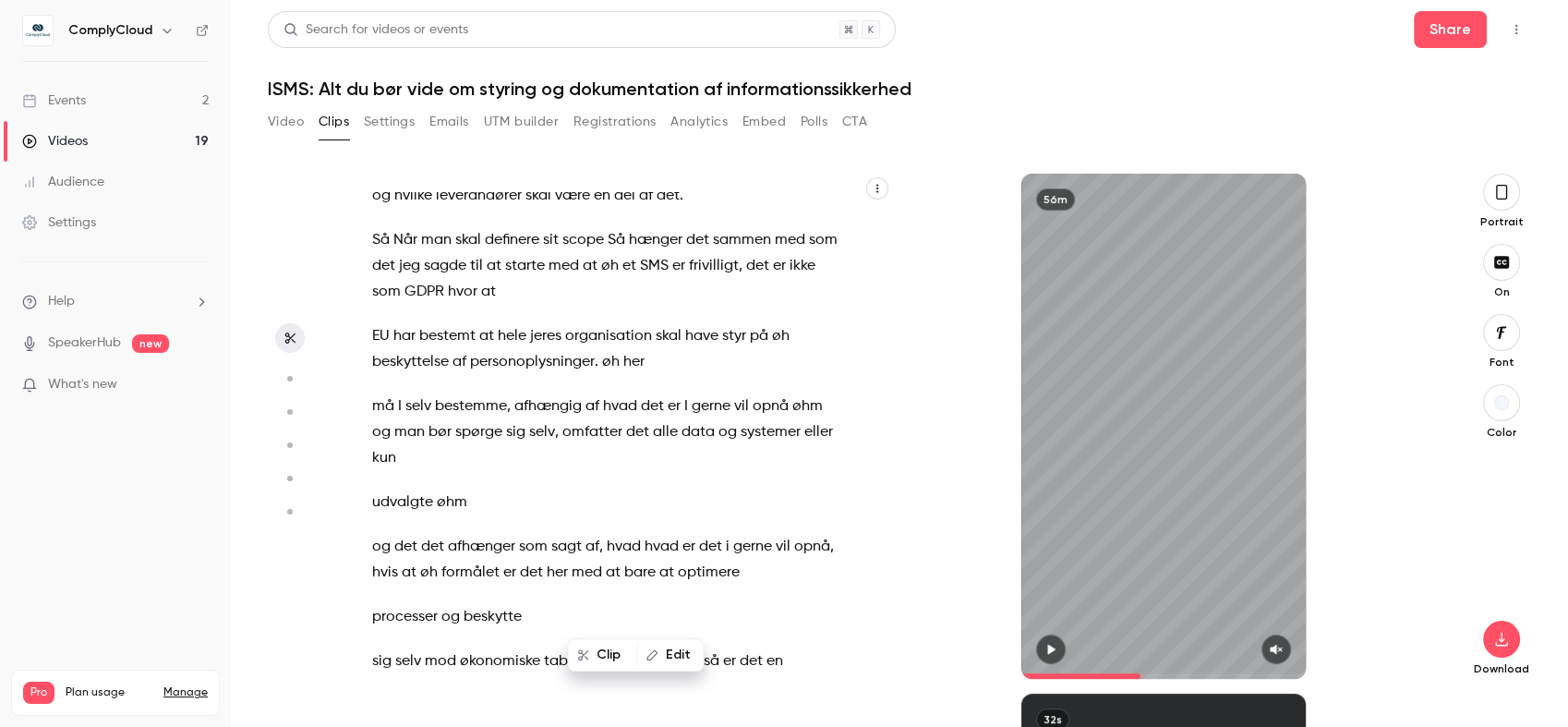
click at [1104, 490] on div "56m" at bounding box center [1163, 426] width 284 height 505
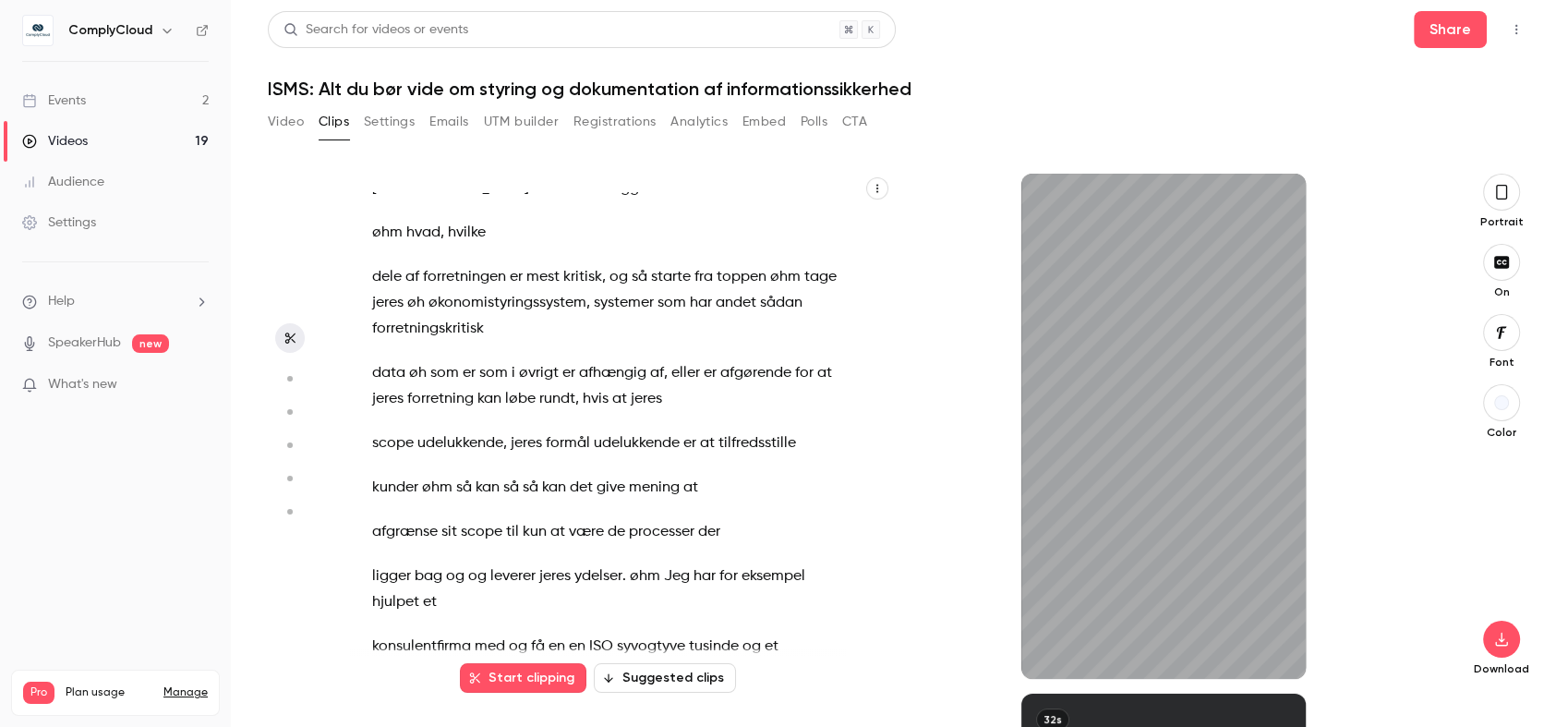
scroll to position [13633, 0]
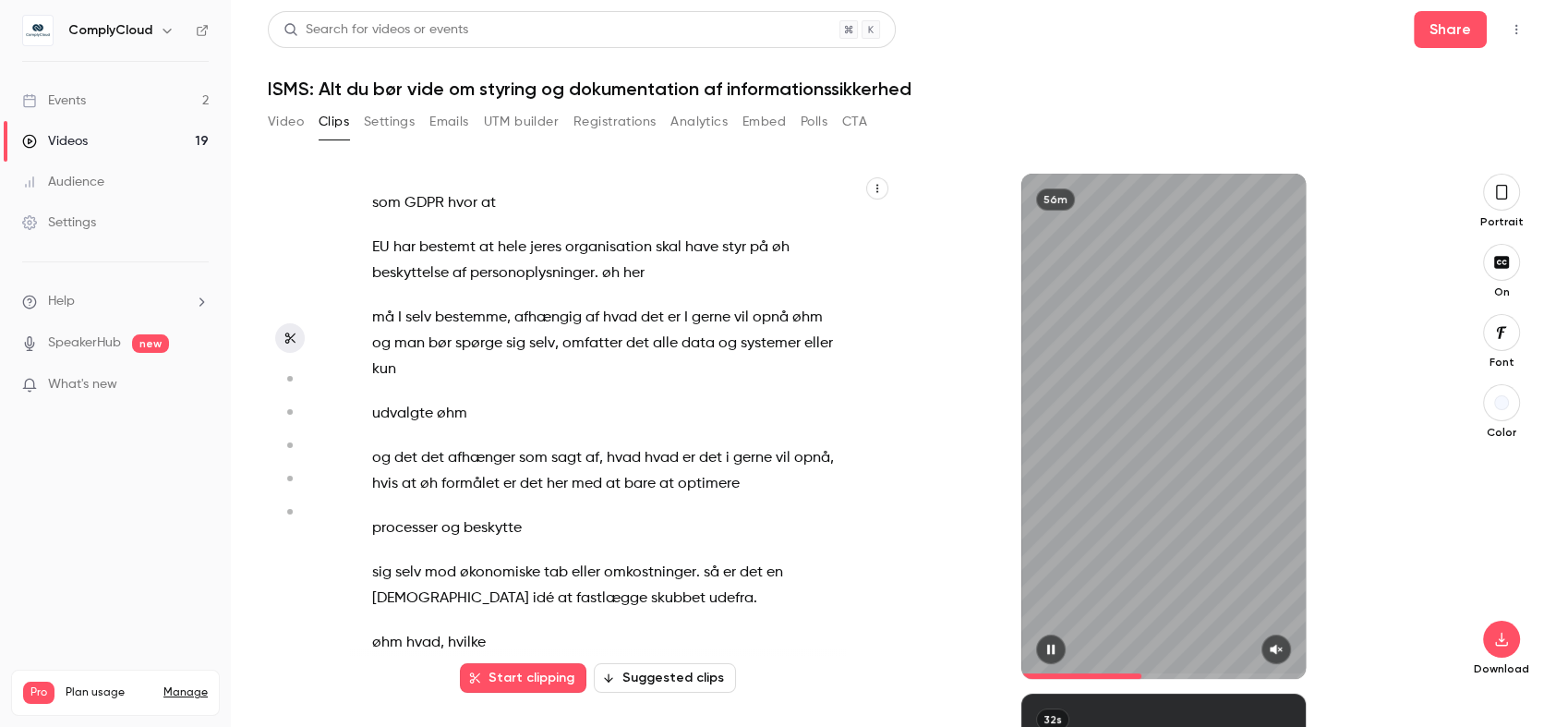
click at [1048, 648] on icon "button" at bounding box center [1050, 650] width 7 height 10
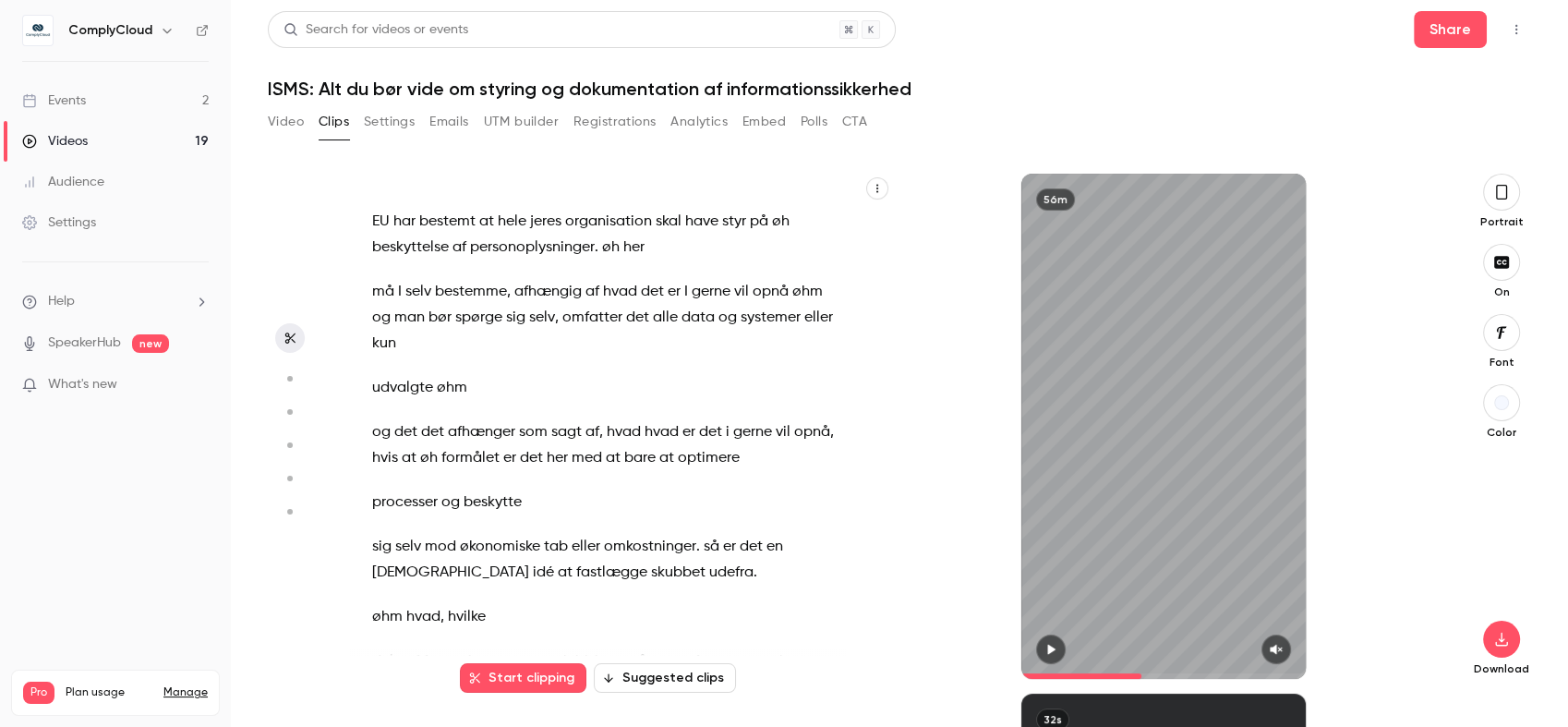
type input "******"
click at [1145, 674] on span at bounding box center [1163, 676] width 284 height 6
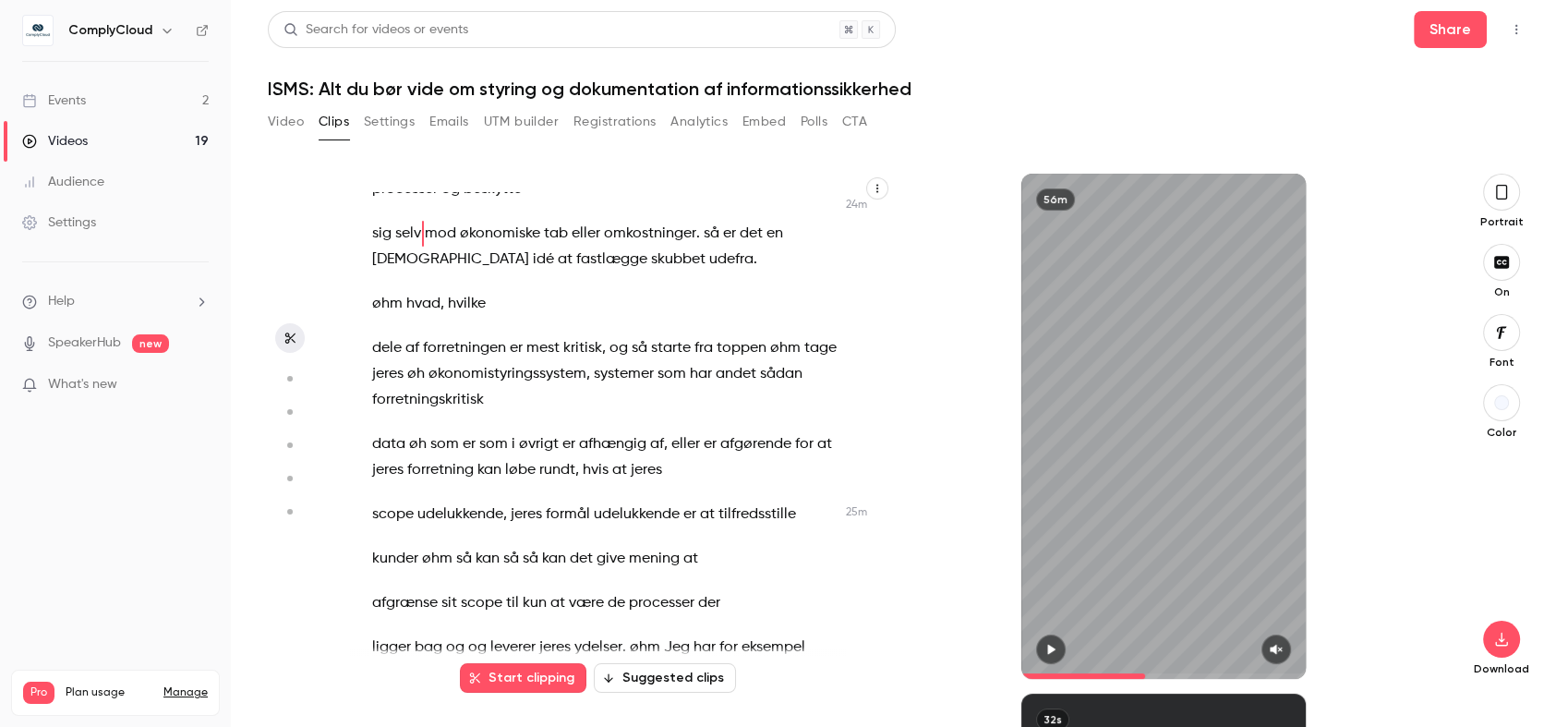
scroll to position [14054, 0]
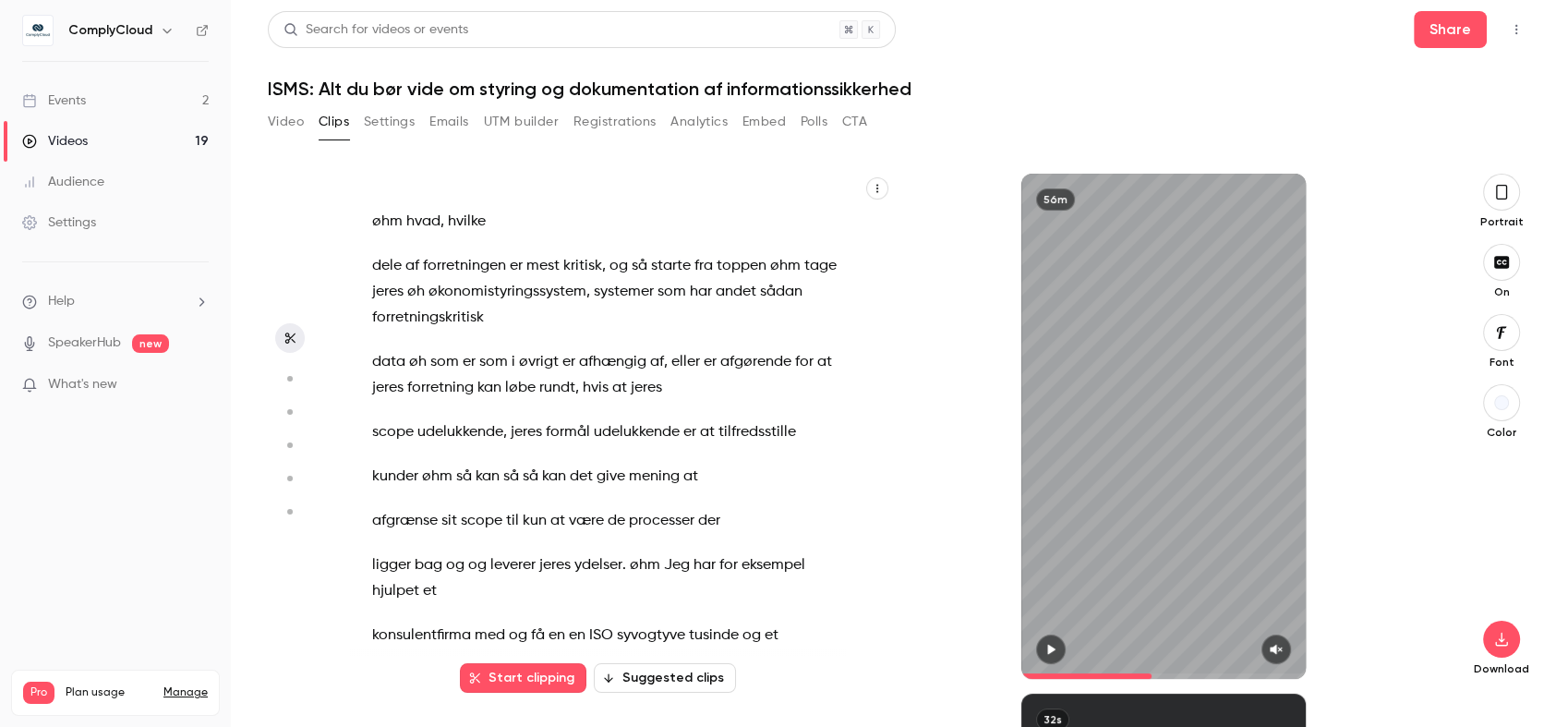
click at [1152, 677] on span at bounding box center [1163, 676] width 284 height 6
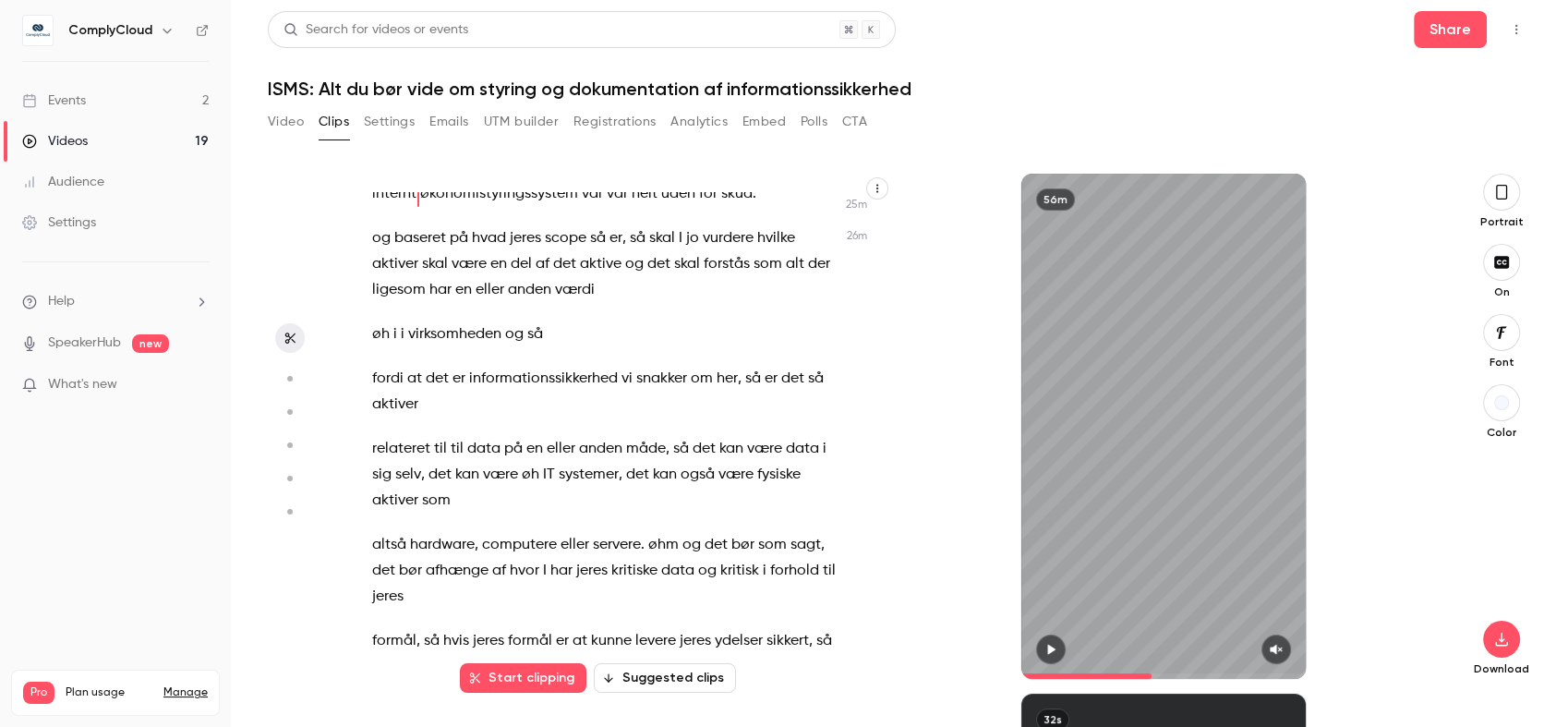
scroll to position [14749, 0]
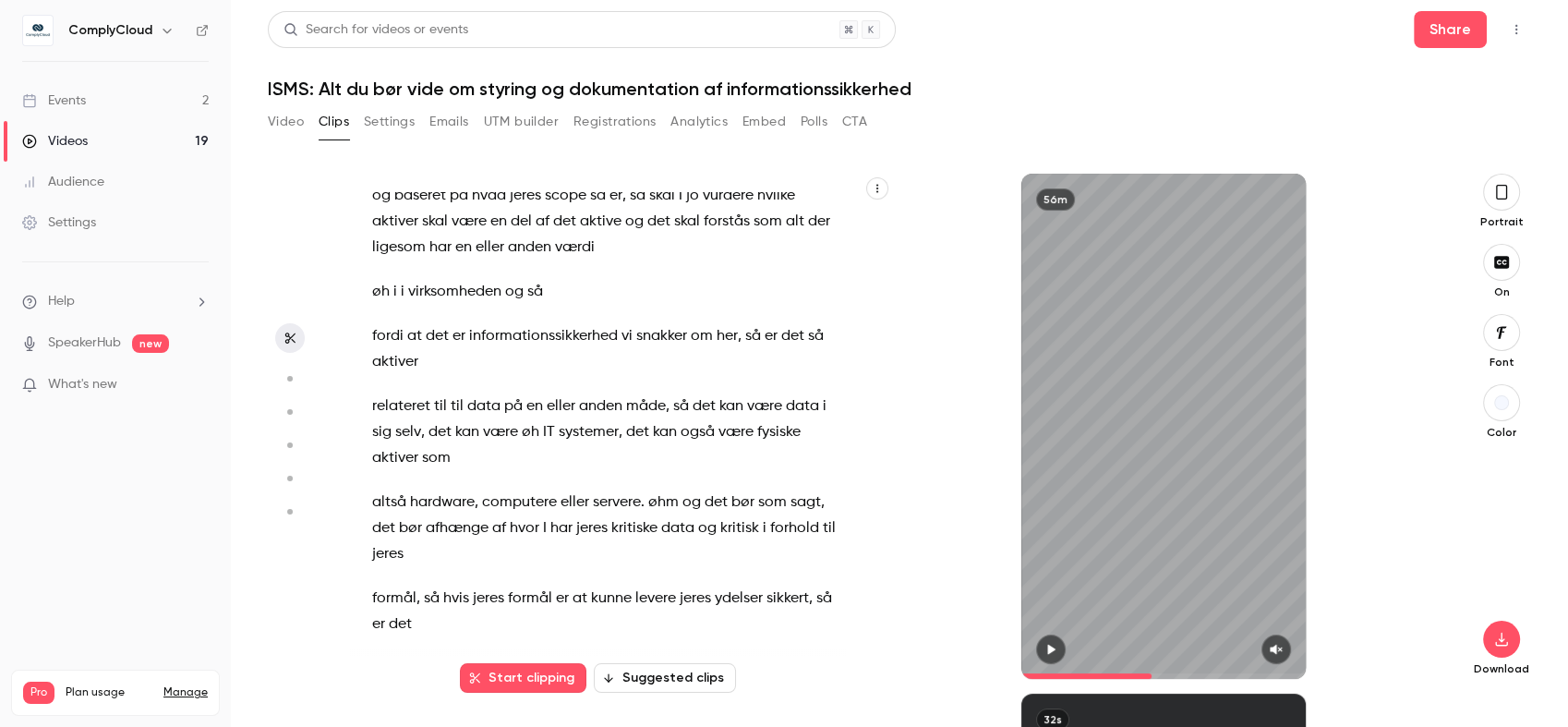
click at [1154, 677] on span at bounding box center [1163, 676] width 284 height 6
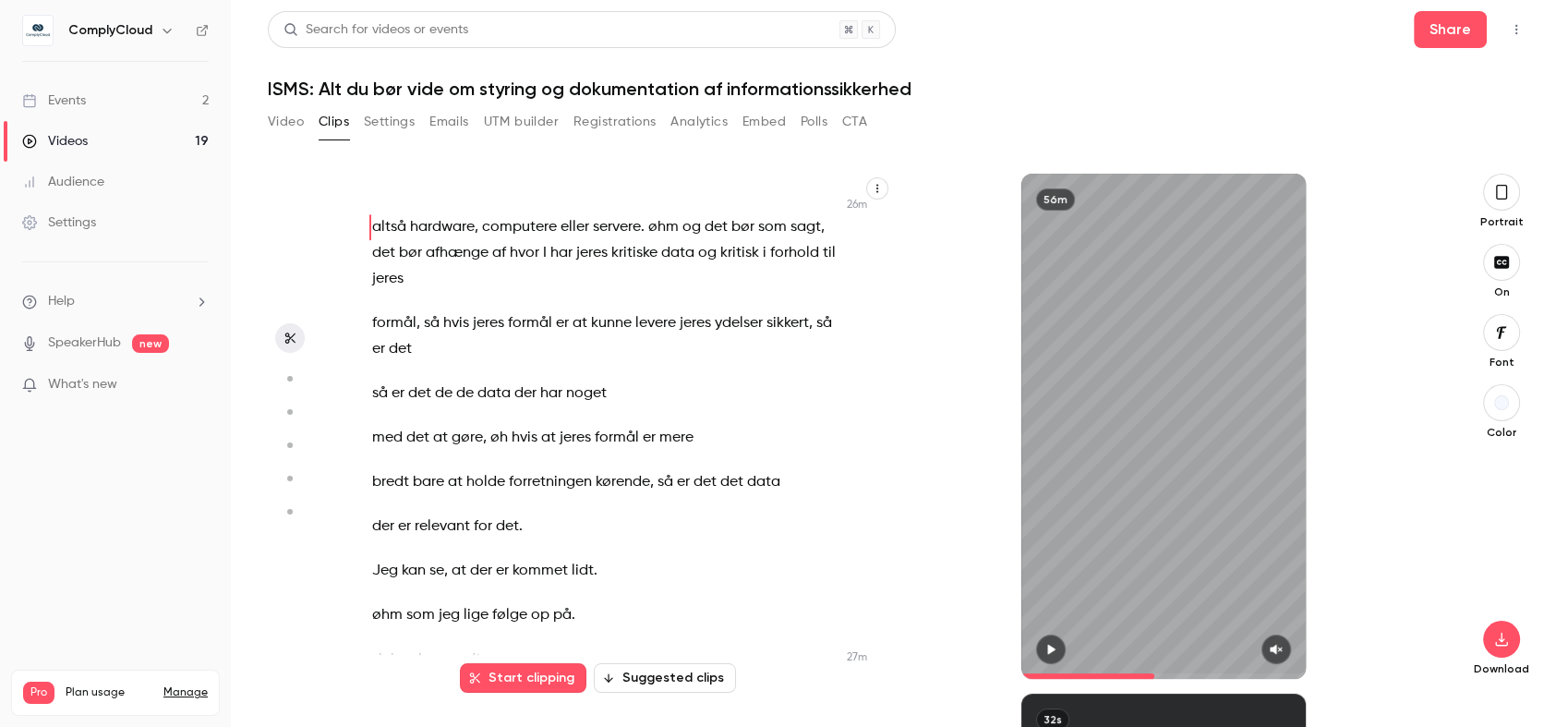
scroll to position [15100, 0]
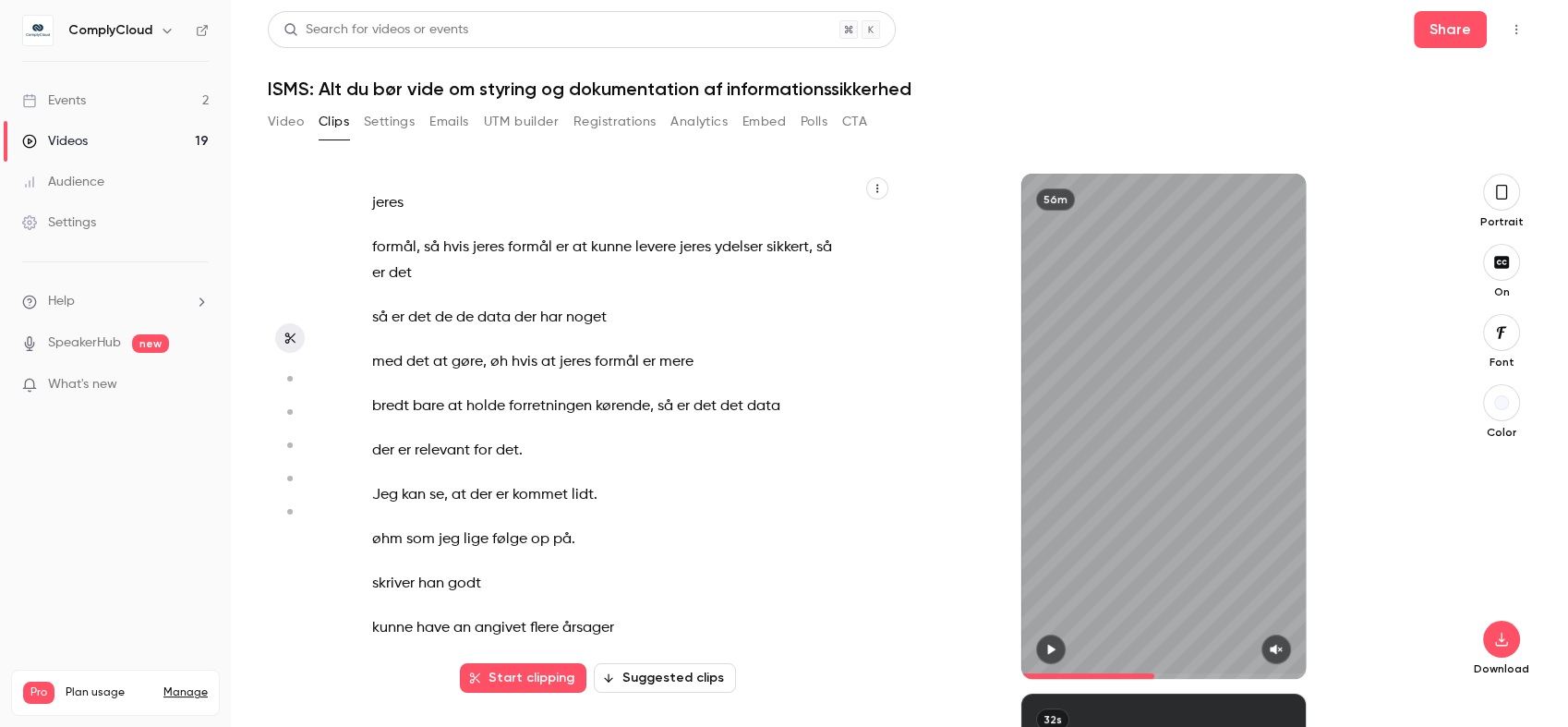
drag, startPoint x: 1411, startPoint y: 259, endPoint x: 1411, endPoint y: 287, distance: 28.0
click at [1411, 289] on div "56m" at bounding box center [1164, 426] width 543 height 505
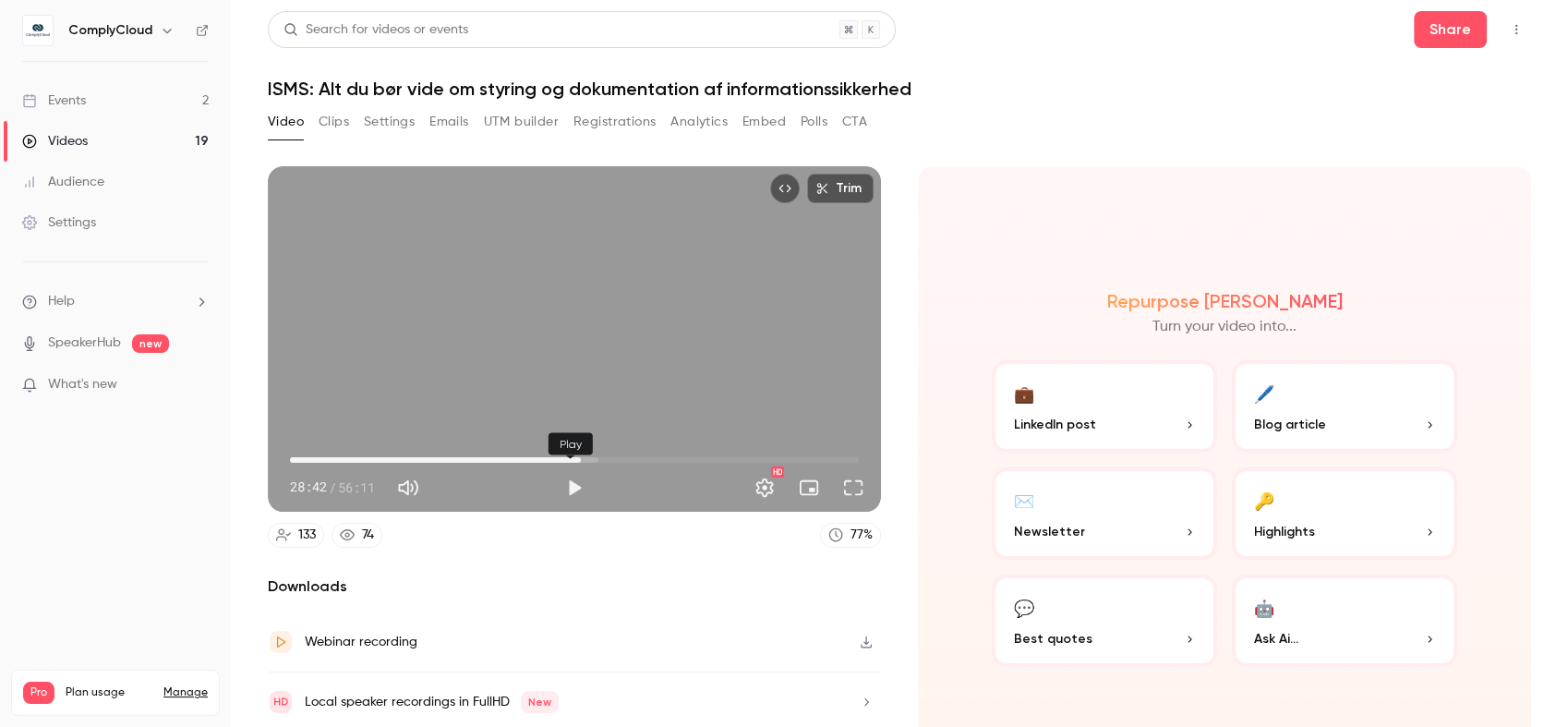
click at [569, 477] on button "Play" at bounding box center [574, 487] width 37 height 37
click at [550, 452] on span "28:50" at bounding box center [574, 460] width 569 height 30
click at [544, 457] on span "25:20" at bounding box center [547, 460] width 6 height 6
click at [567, 457] on span "27:39" at bounding box center [570, 460] width 6 height 6
click at [603, 278] on div "Trim 28:02 28:02 / 56:11 HD" at bounding box center [574, 340] width 613 height 346
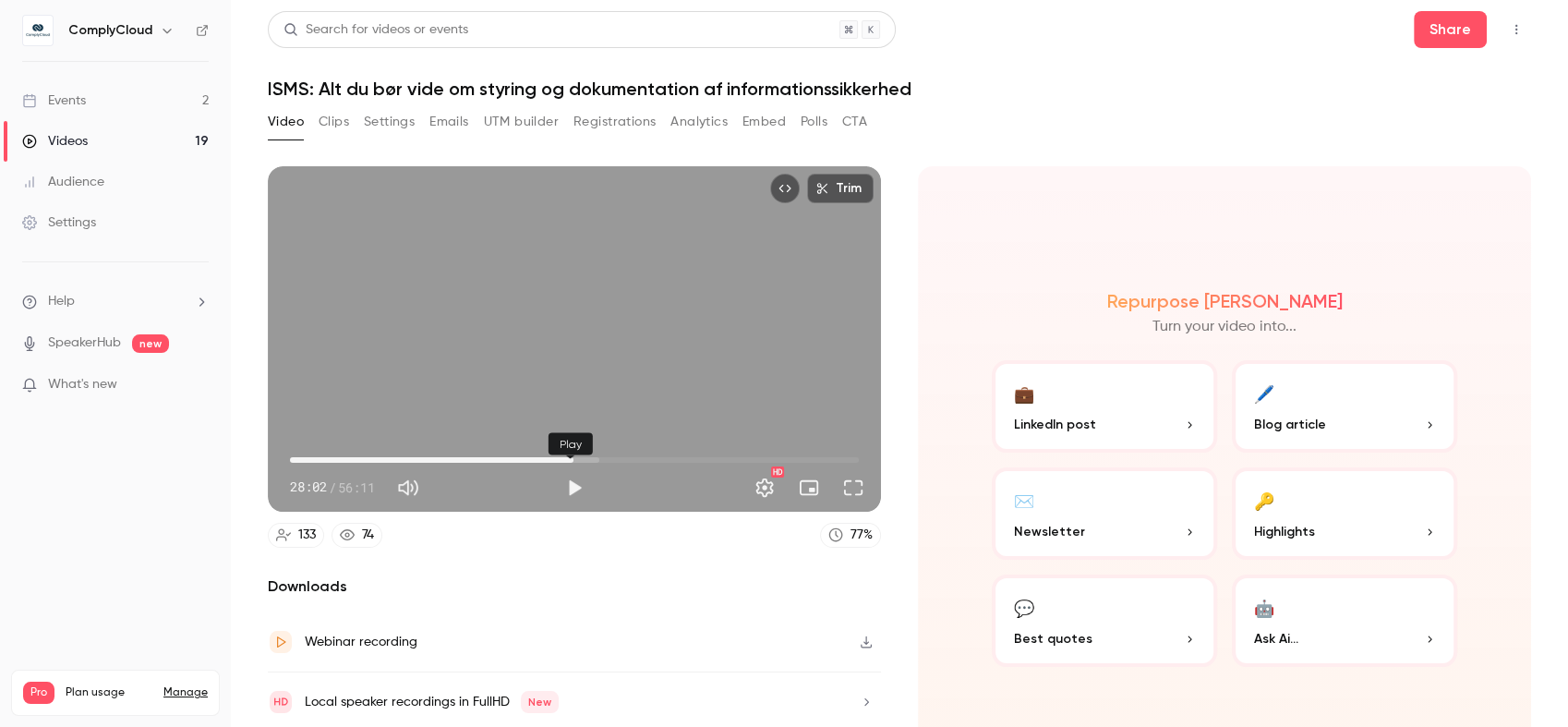
click at [572, 473] on button "Play" at bounding box center [574, 487] width 37 height 37
click at [660, 455] on span "28:02" at bounding box center [574, 460] width 569 height 30
click at [473, 318] on div "Trim 42:11 42:11 / 56:11 HD" at bounding box center [574, 340] width 613 height 346
click at [628, 286] on div "Trim 42:12 42:12 / 56:11 HD" at bounding box center [574, 340] width 613 height 346
click at [591, 279] on div "Trim 47:45 47:45 / 56:11 HD" at bounding box center [574, 340] width 613 height 346
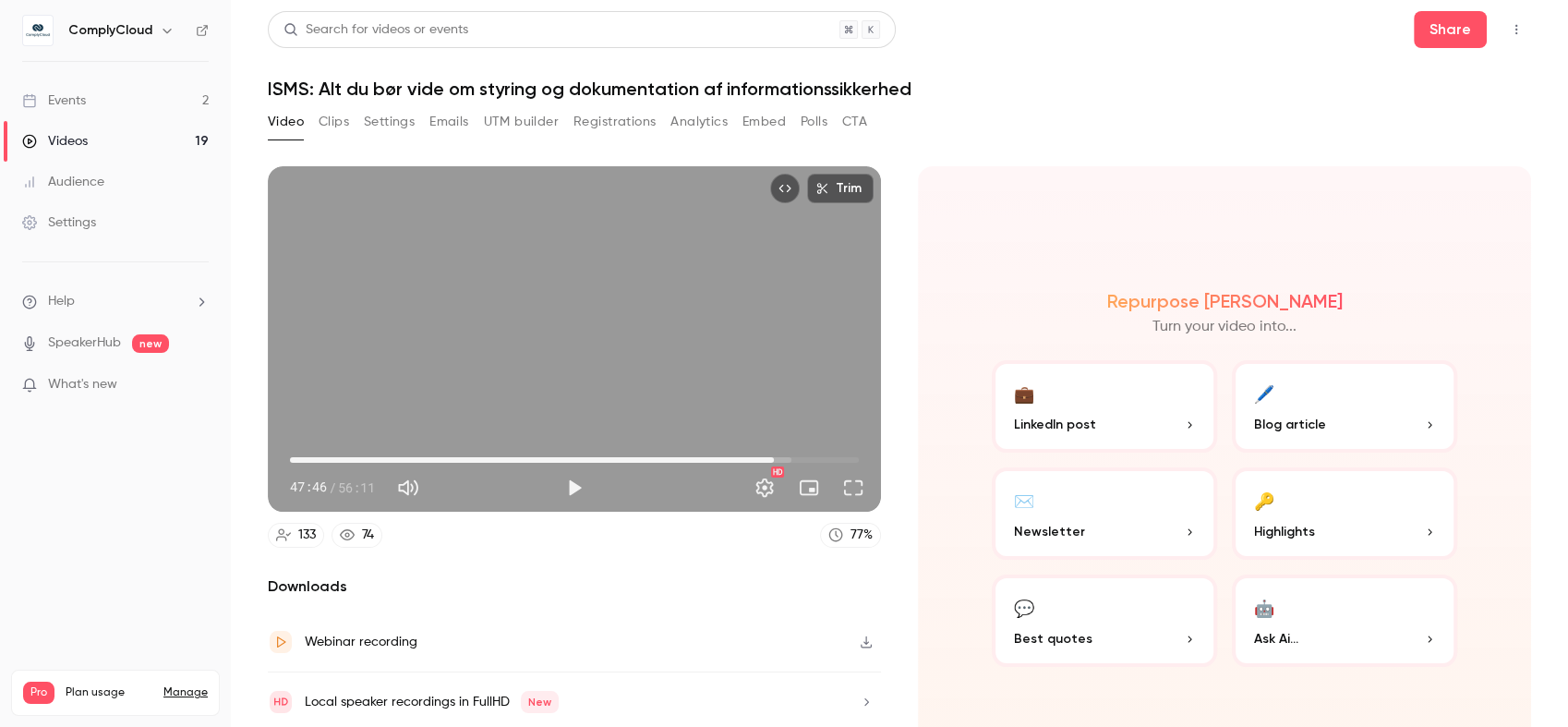
type input "******"
click at [1332, 207] on div "Repurpose Ai Turn your video into... 💼 LinkedIn post 🖊️ Blog article ✉️ Newslet…" at bounding box center [1225, 479] width 613 height 625
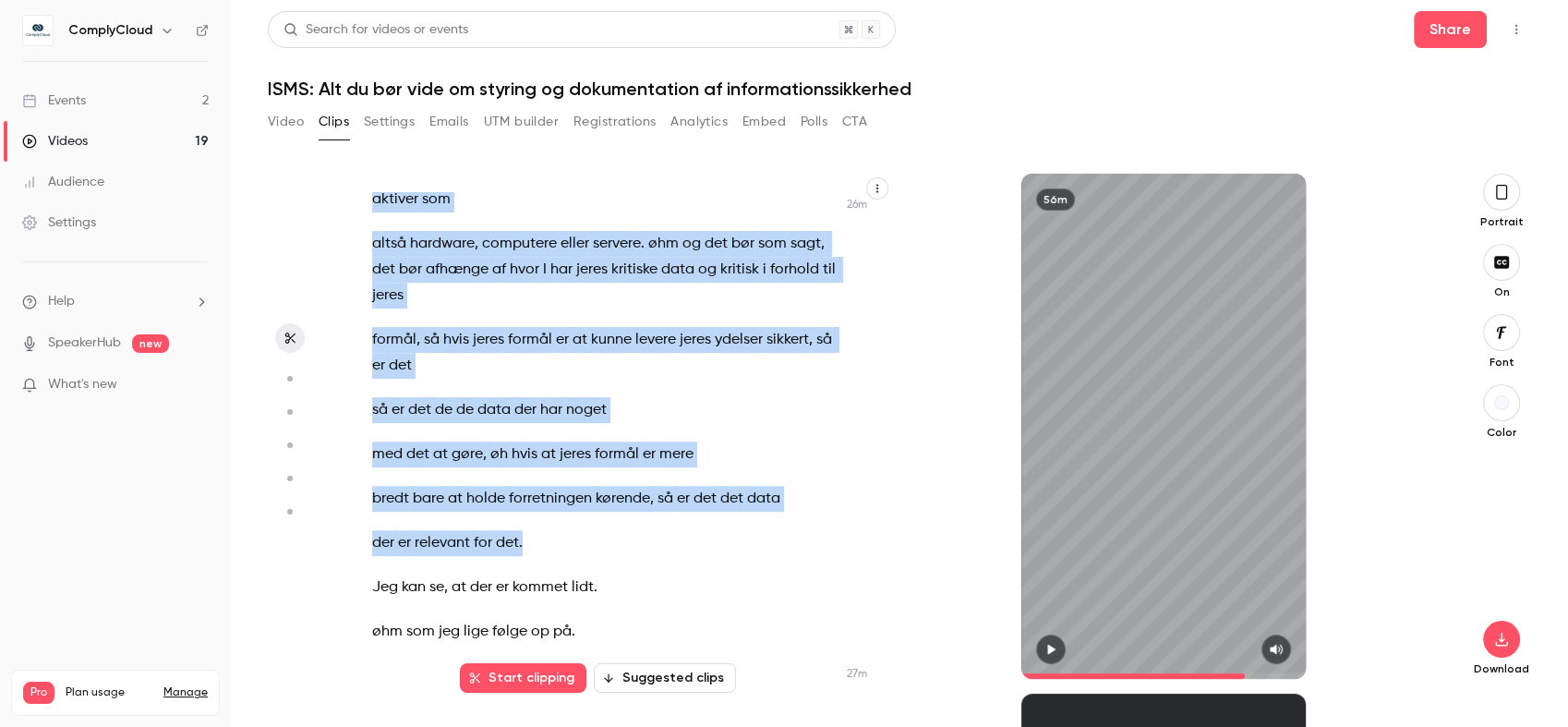
scroll to position [14926, 0]
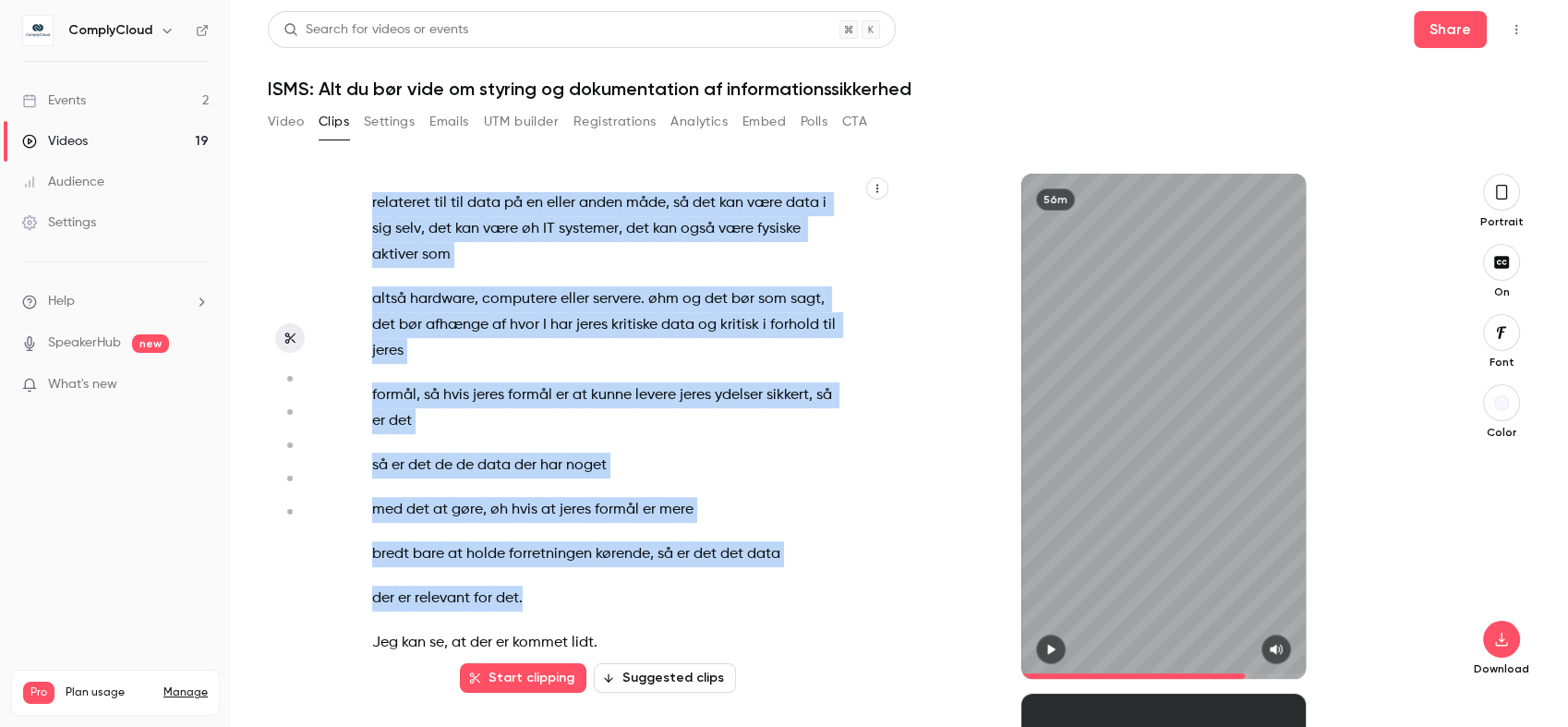
drag, startPoint x: 545, startPoint y: 480, endPoint x: 396, endPoint y: 274, distance: 254.2
click at [396, 274] on div "Hej allesammen , rigtig hjertelig velkommen til øh vores webinar her . Jeg bekl…" at bounding box center [616, 435] width 534 height 487
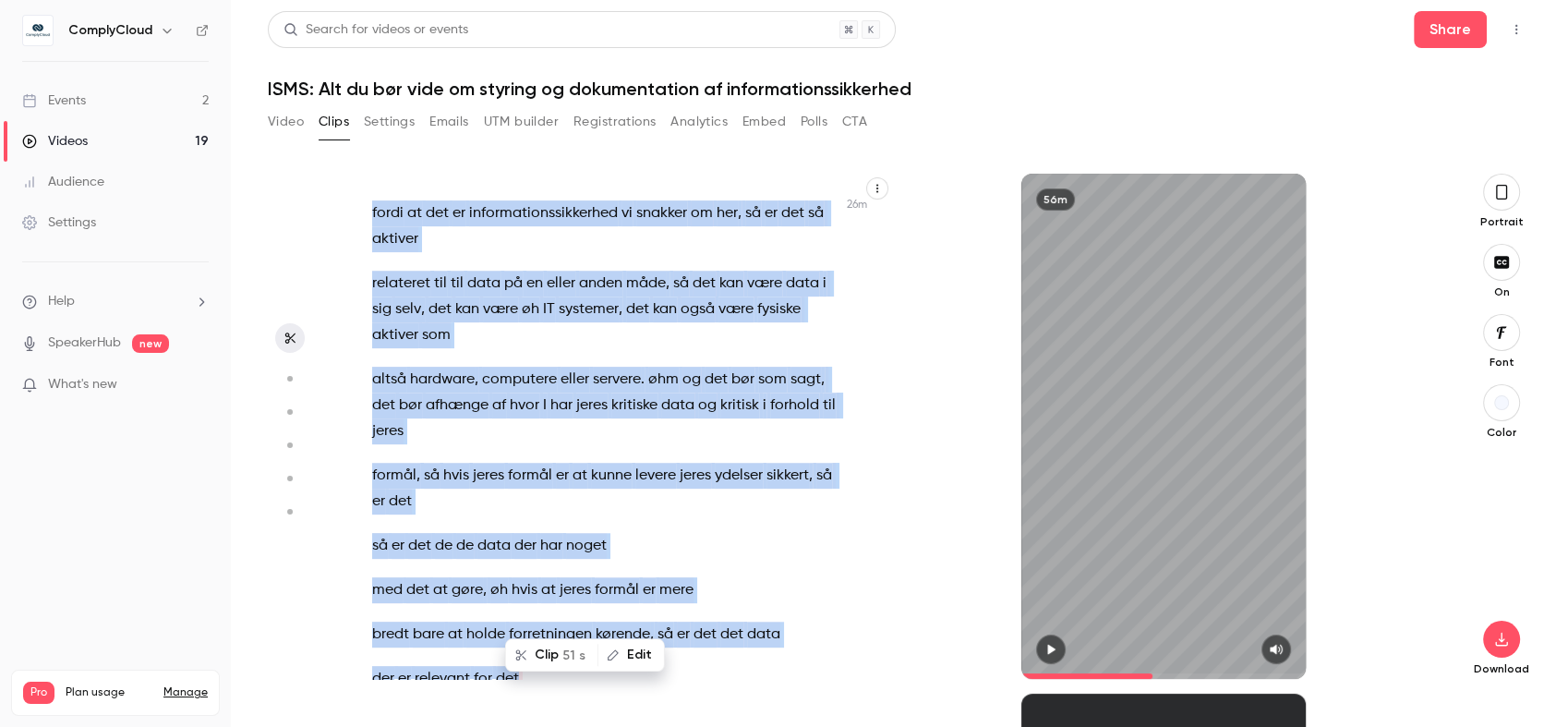
scroll to position [14768, 0]
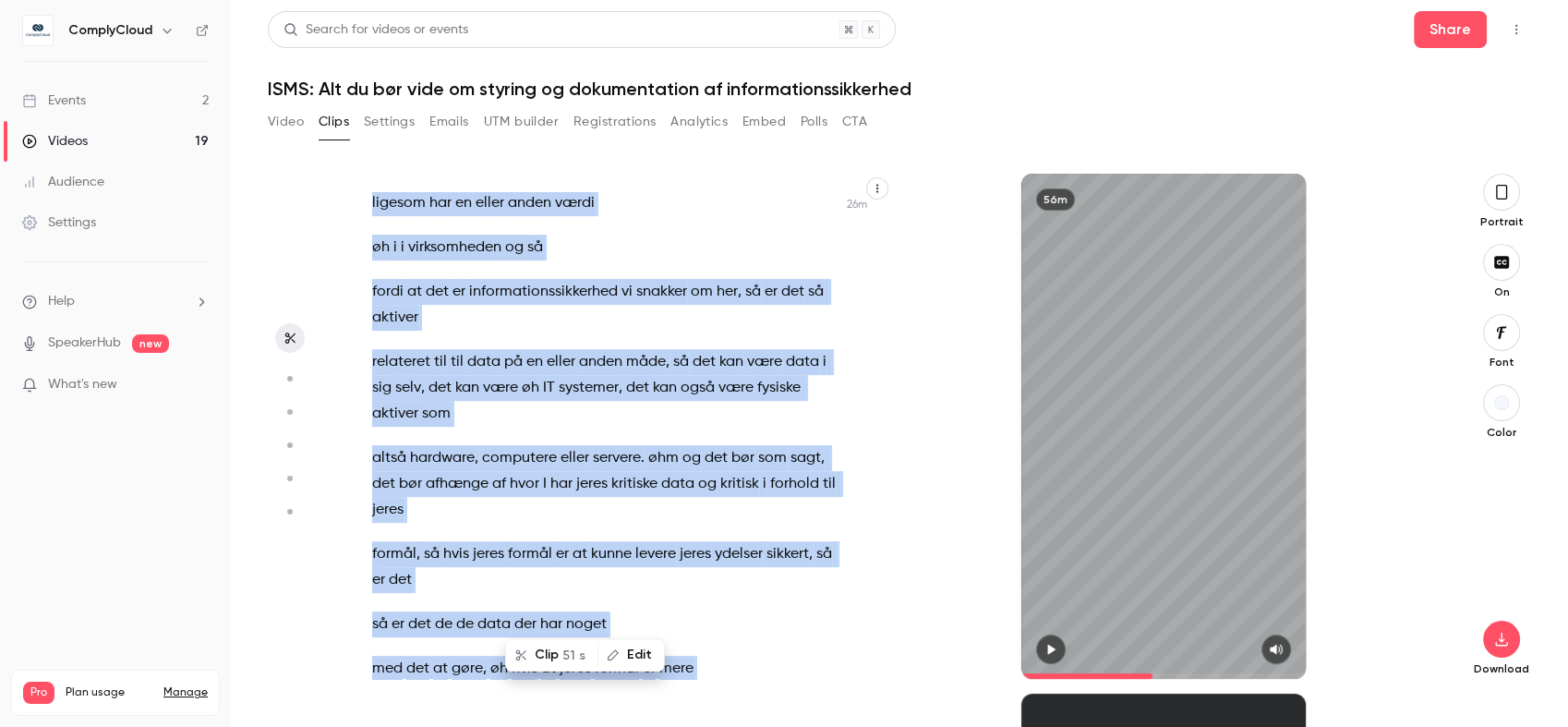
copy div "loremip do sita conse adipi el se , do eius T in utlabor etdolo magnaal enim ad…"
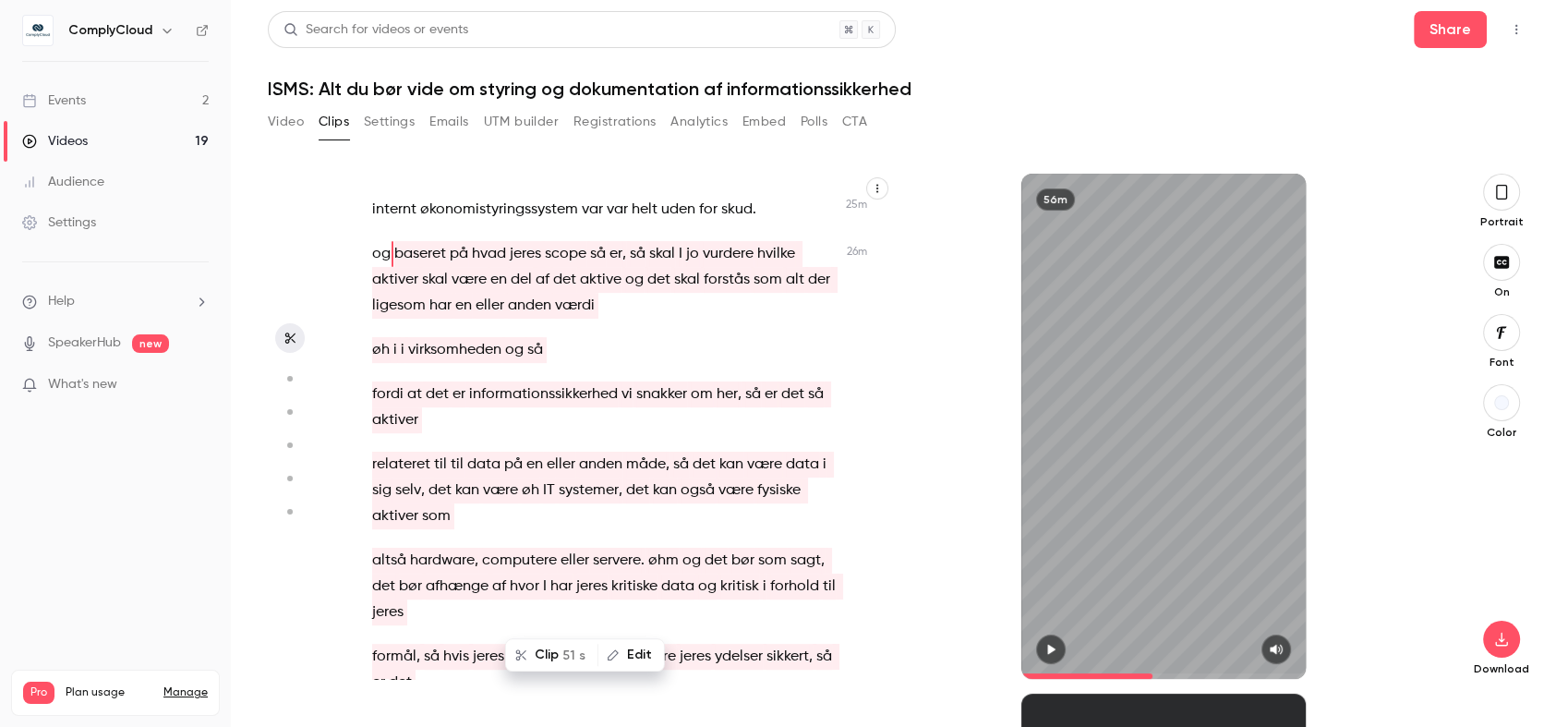
scroll to position [14871, 0]
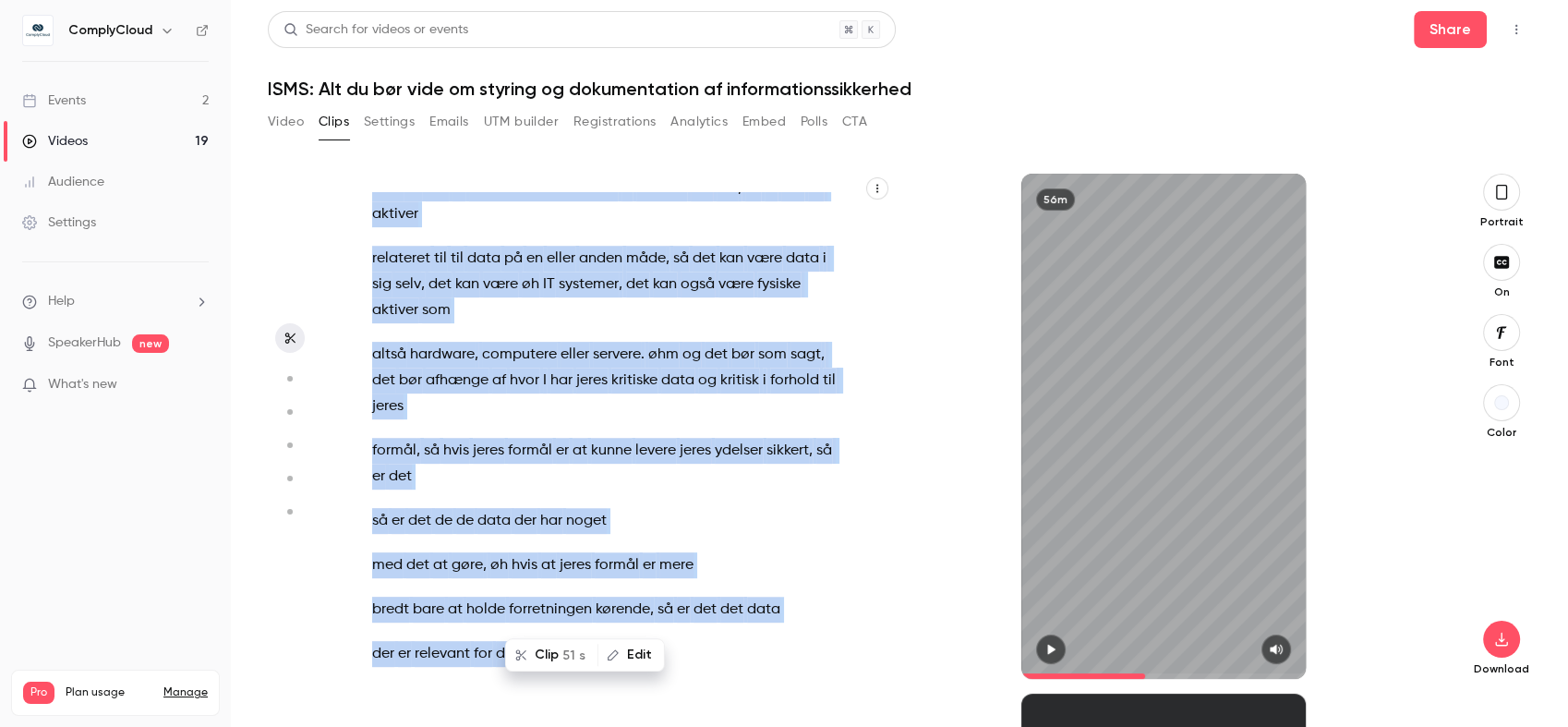
click at [1145, 674] on span at bounding box center [1083, 676] width 124 height 6
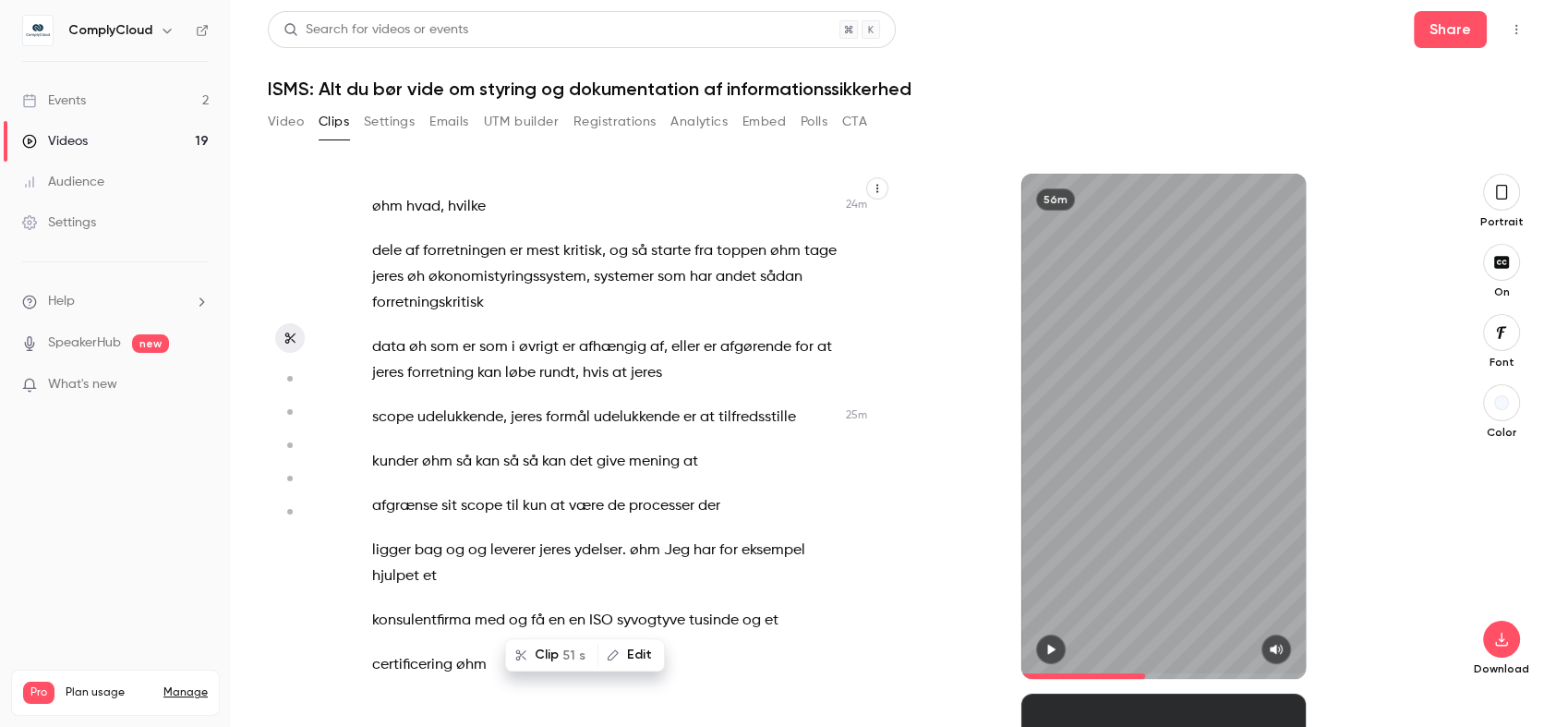
scroll to position [14029, 0]
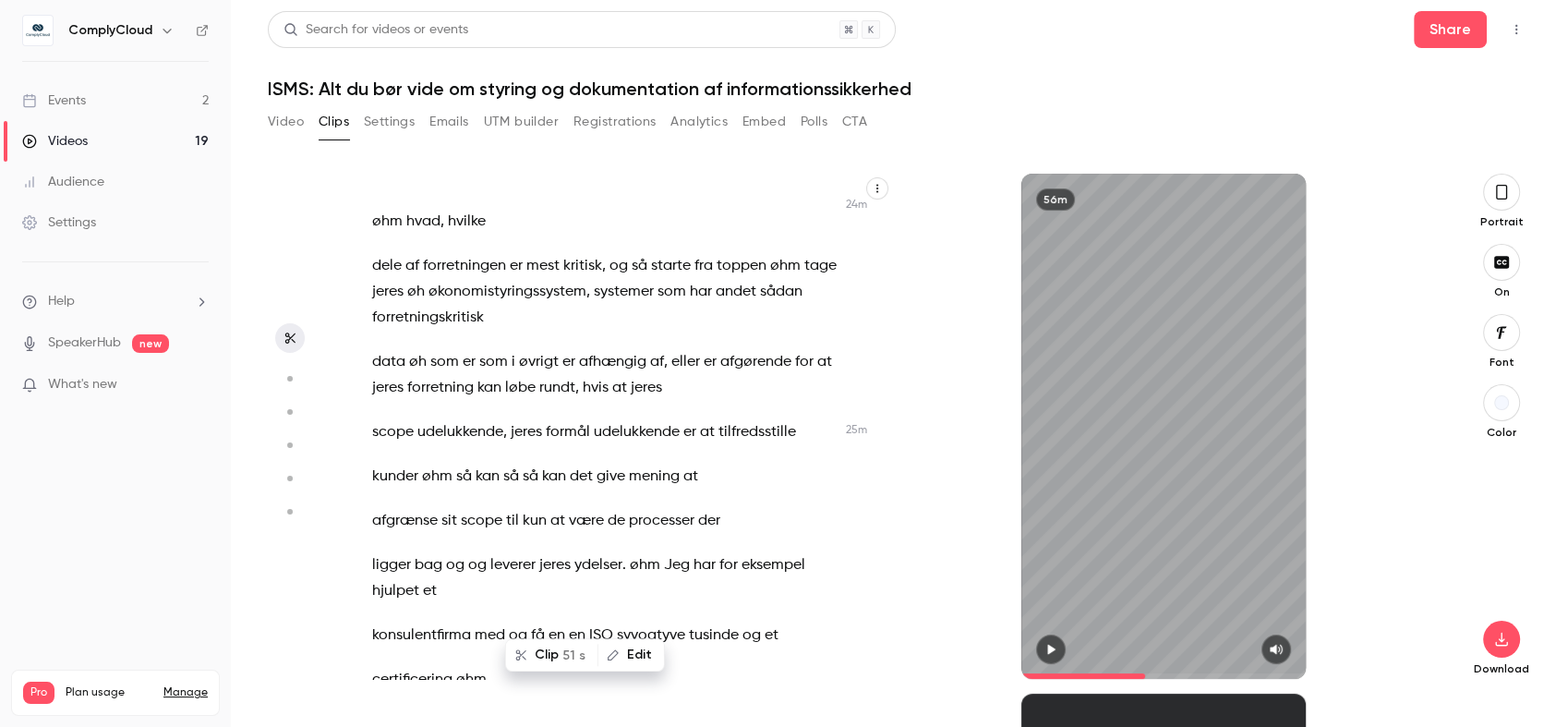
click at [1043, 643] on icon "button" at bounding box center [1050, 649] width 15 height 13
click at [569, 377] on div "Hej allesammen , rigtig hjertelig velkommen til øh vores webinar her . Jeg bekl…" at bounding box center [616, 435] width 534 height 487
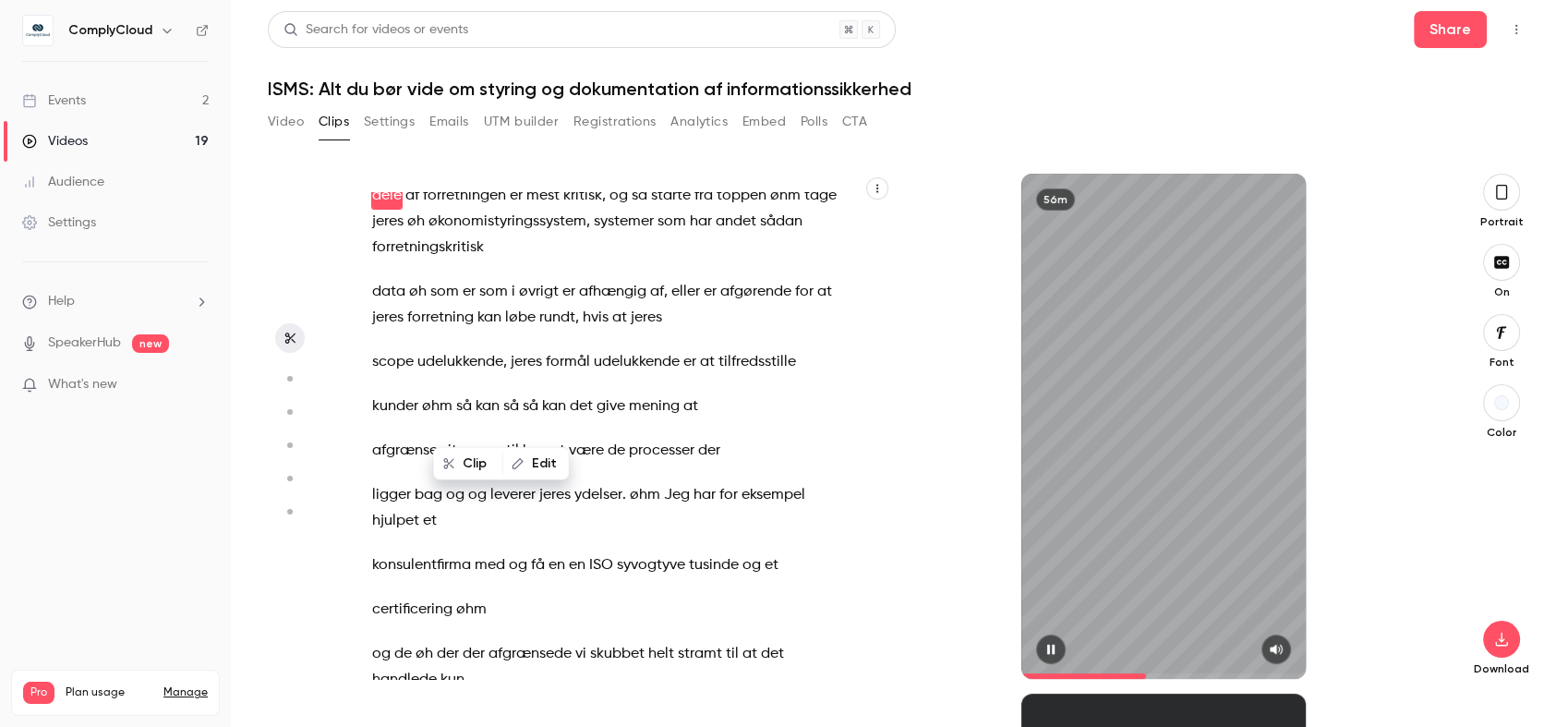
scroll to position [14143, 0]
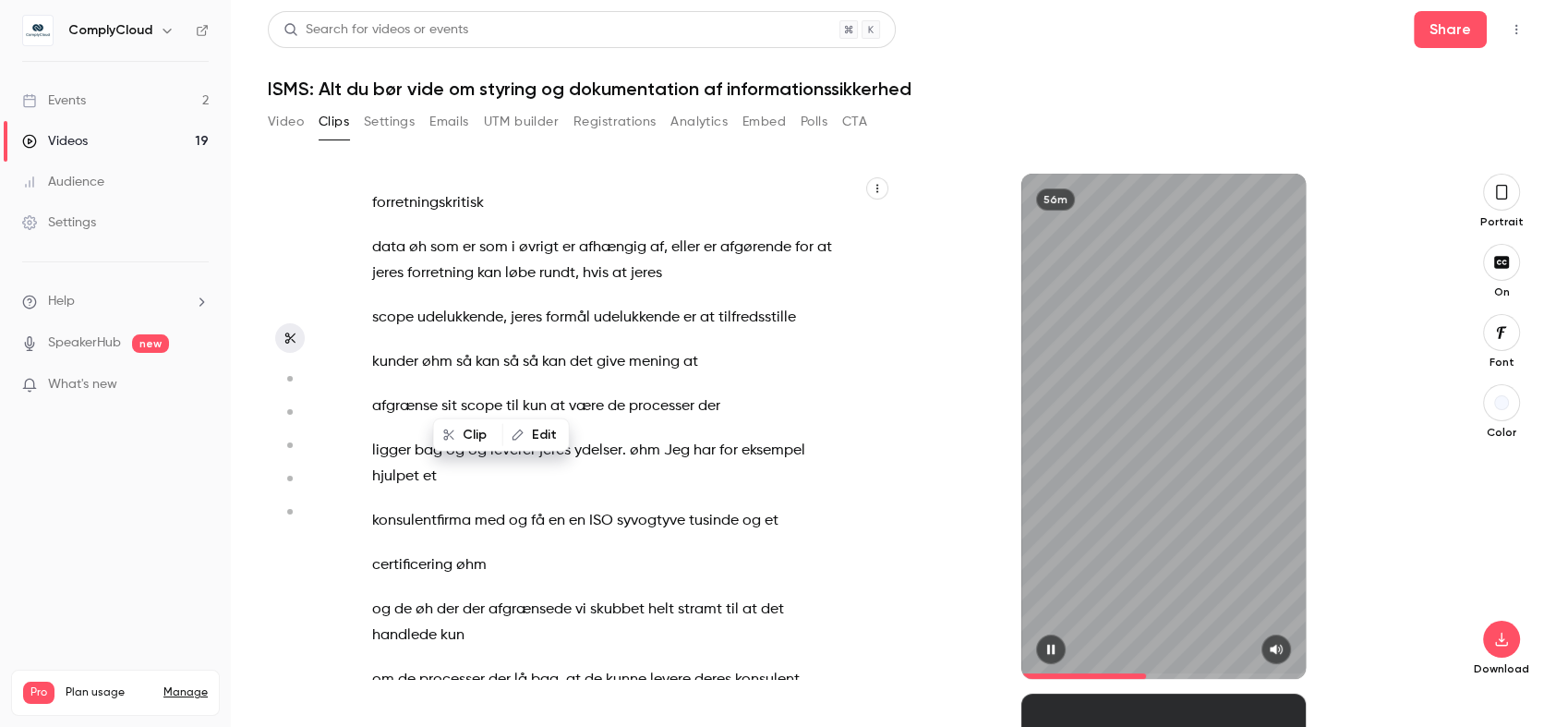
click at [519, 369] on span at bounding box center [521, 362] width 4 height 15
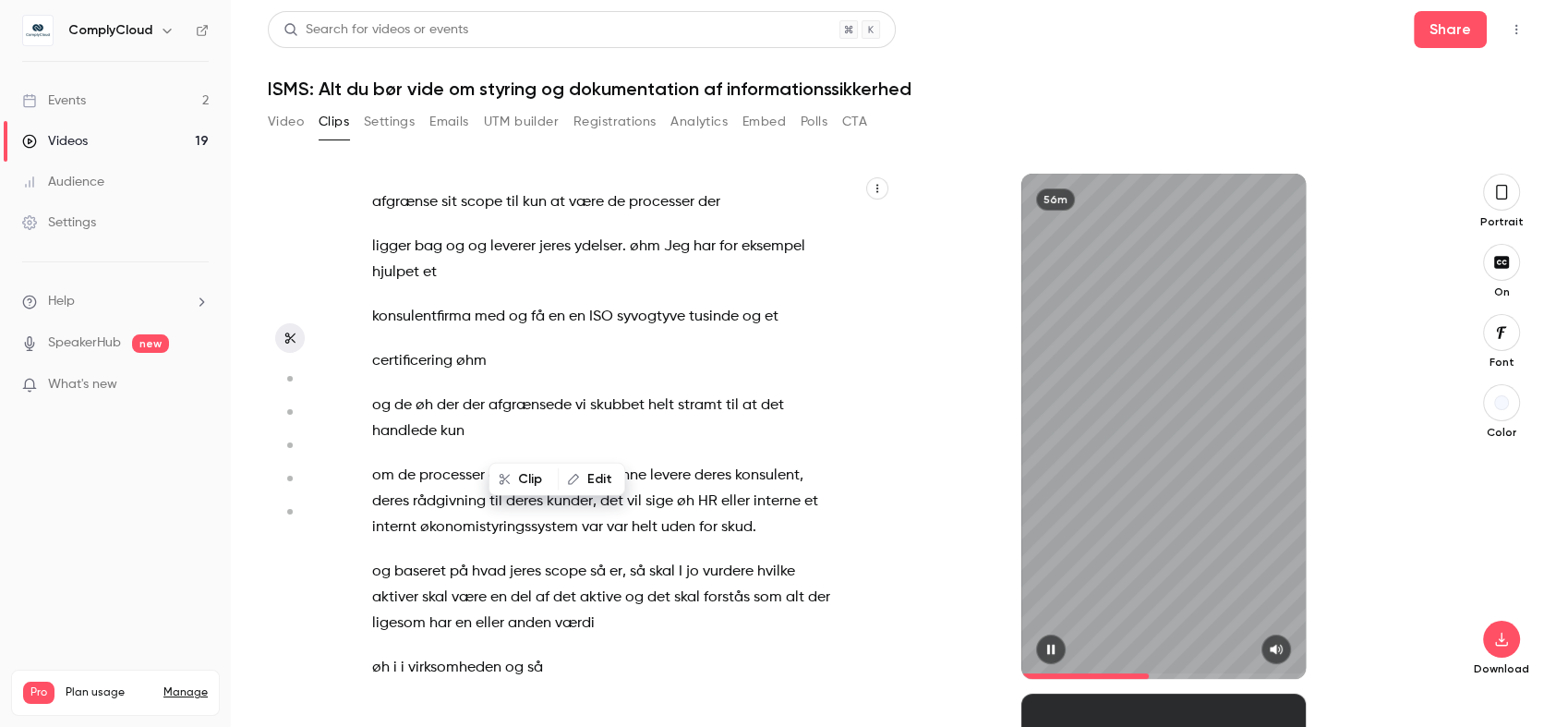
scroll to position [14353, 0]
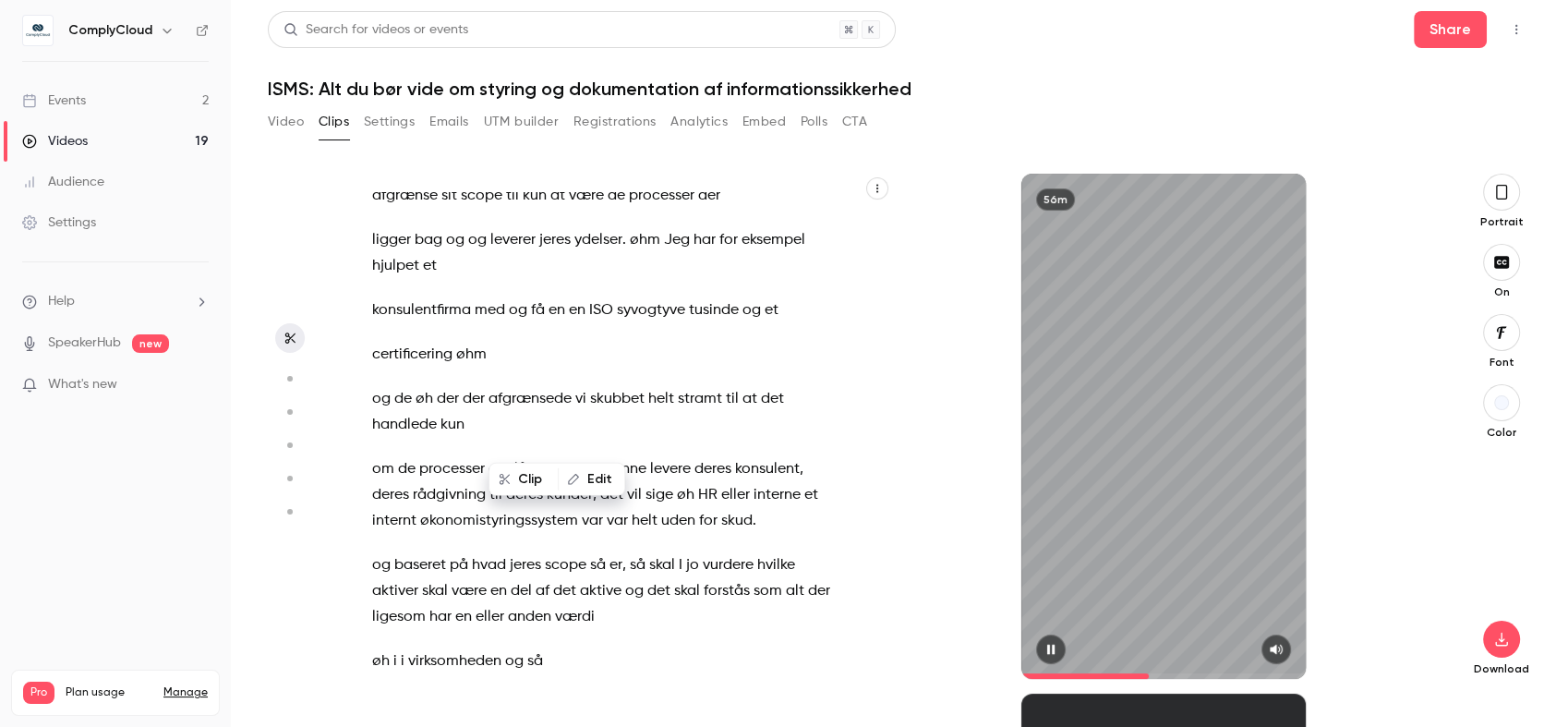
click at [514, 367] on p "certificering øhm" at bounding box center [607, 355] width 469 height 26
click at [510, 367] on p "certificering øhm" at bounding box center [607, 355] width 469 height 26
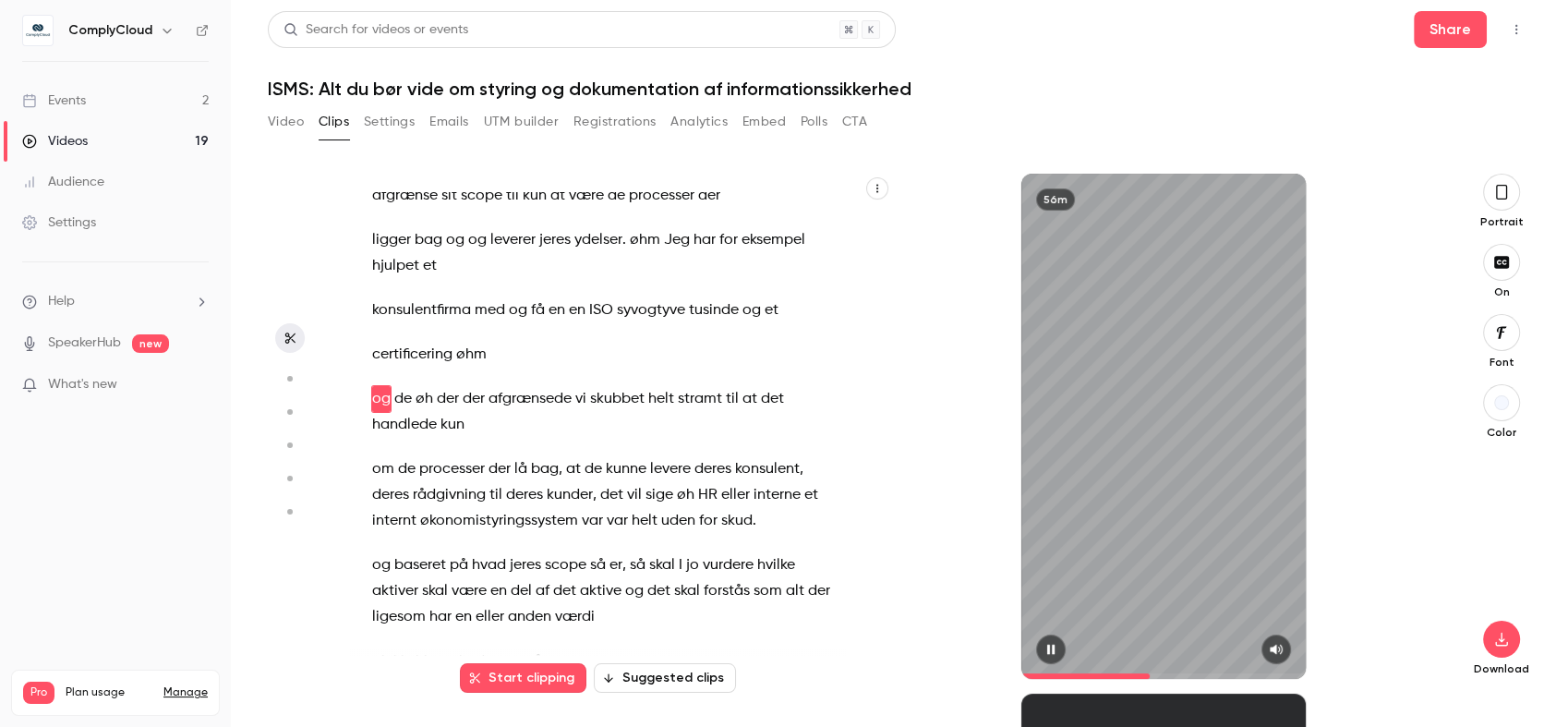
scroll to position [14601, 0]
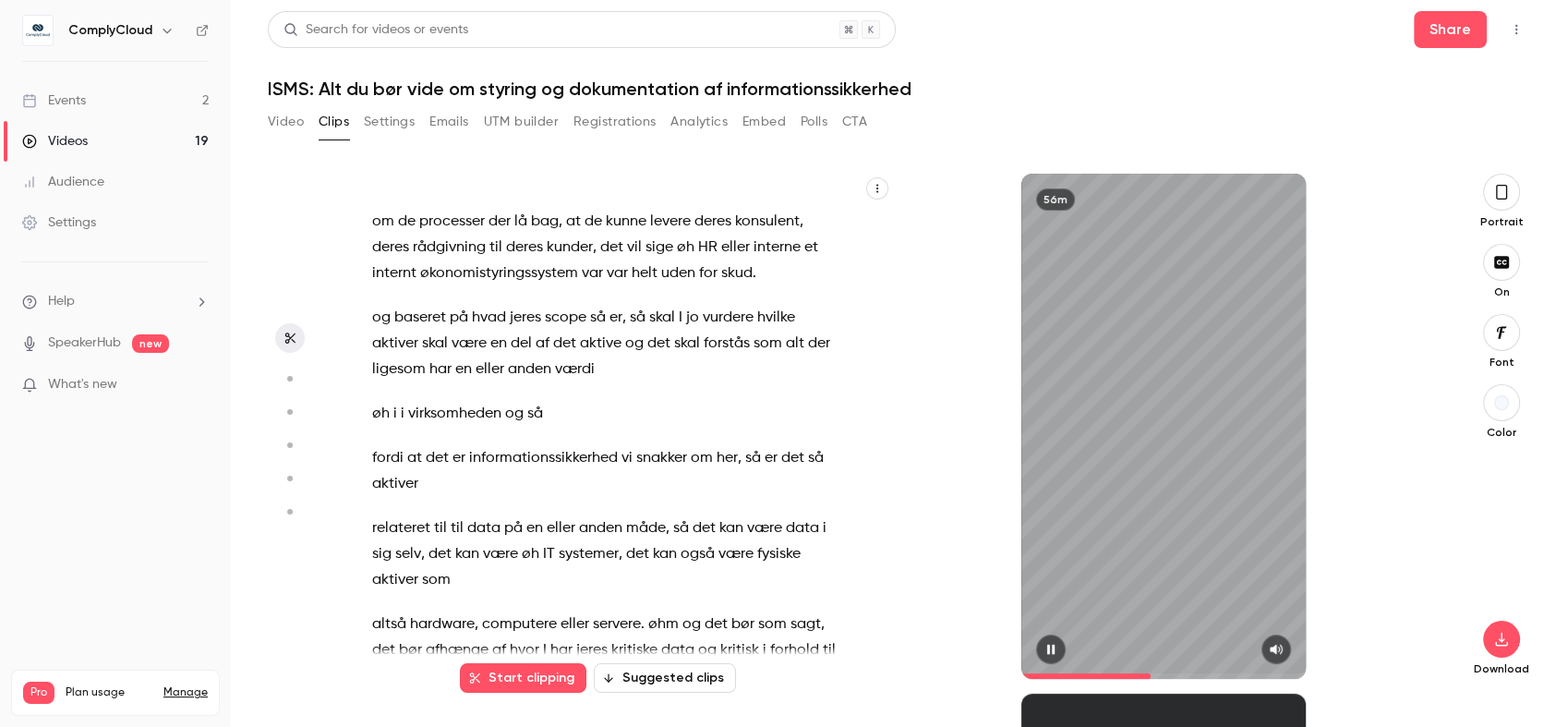
click at [443, 331] on span "baseret" at bounding box center [420, 318] width 52 height 26
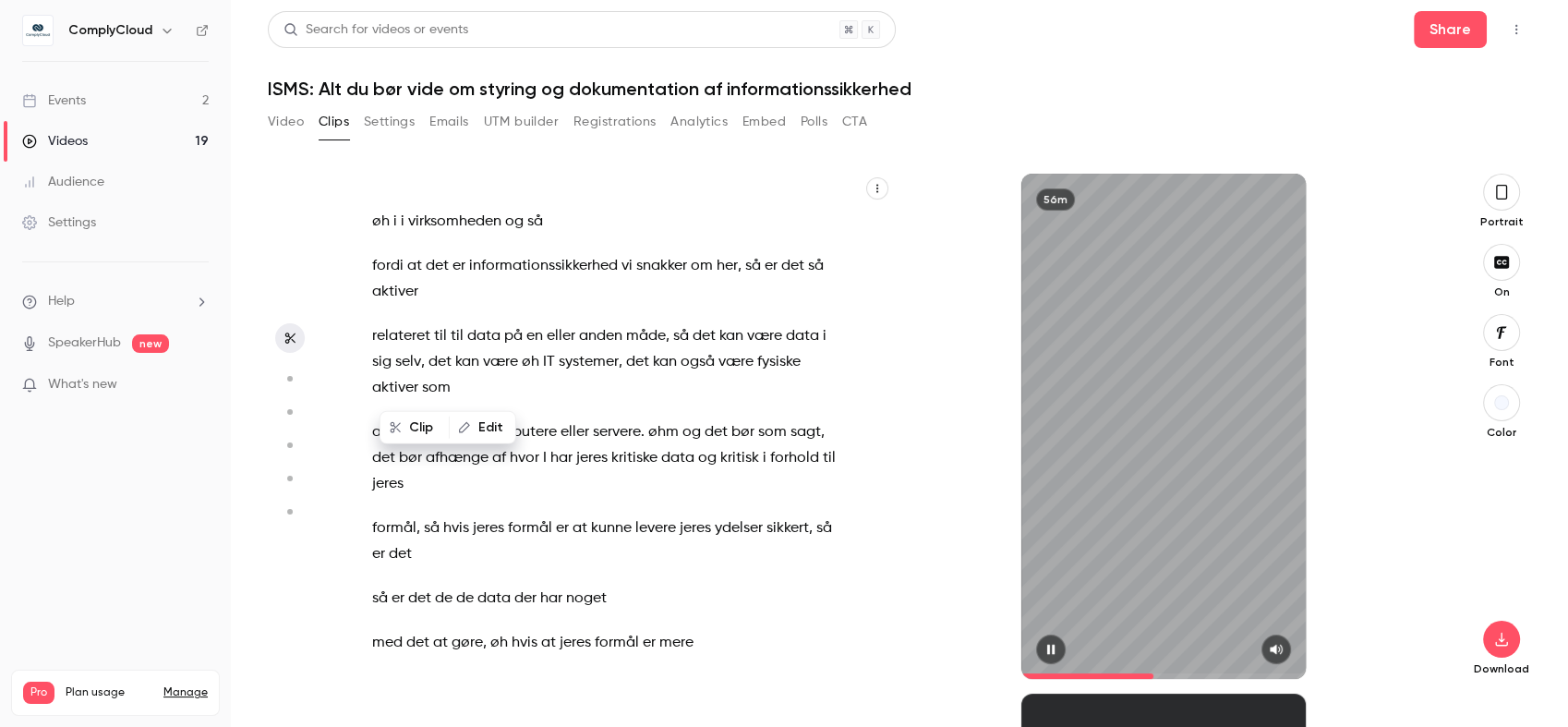
scroll to position [14820, 0]
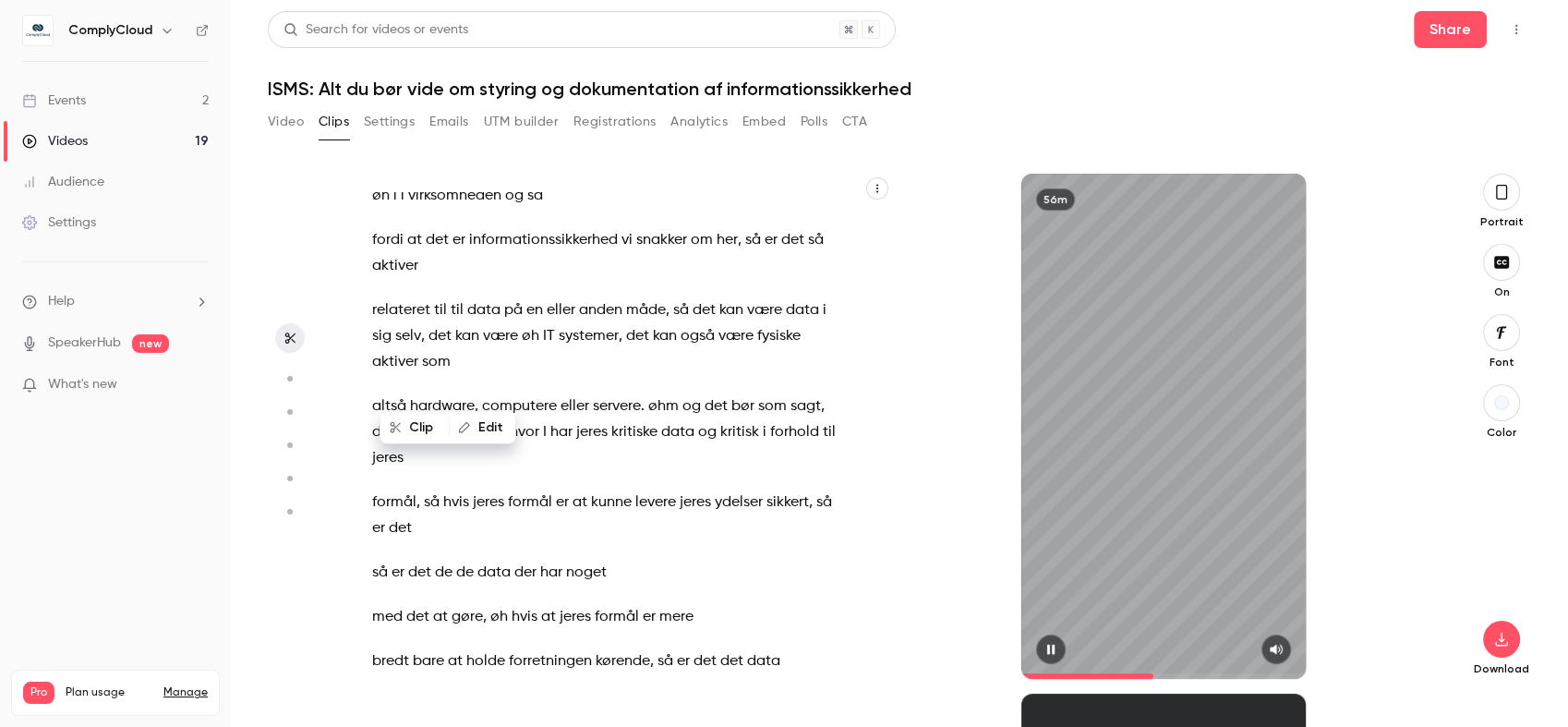
click at [1049, 647] on icon "button" at bounding box center [1050, 650] width 7 height 10
drag, startPoint x: 1061, startPoint y: 658, endPoint x: 1516, endPoint y: 547, distance: 468.3
click at [1061, 658] on button "button" at bounding box center [1051, 650] width 30 height 30
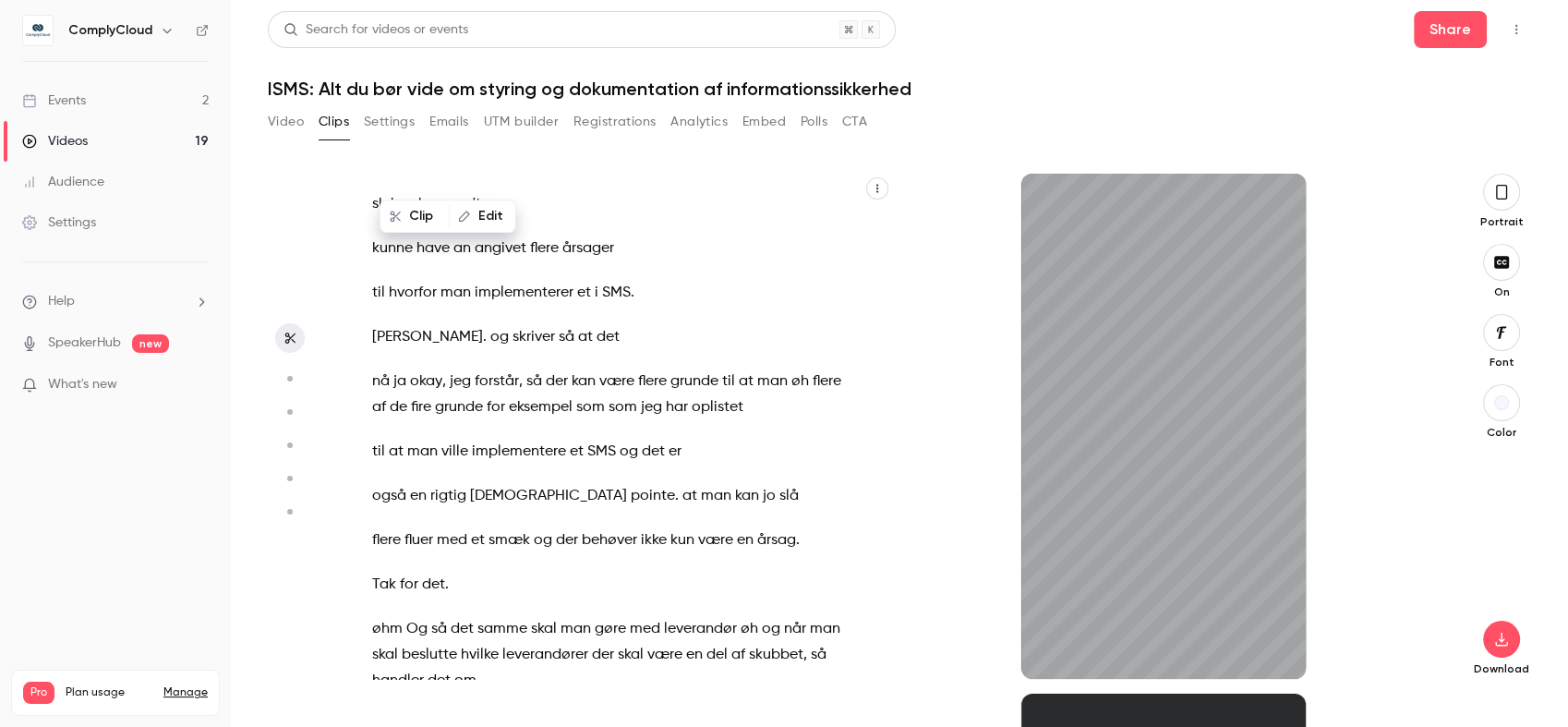
scroll to position [15462, 0]
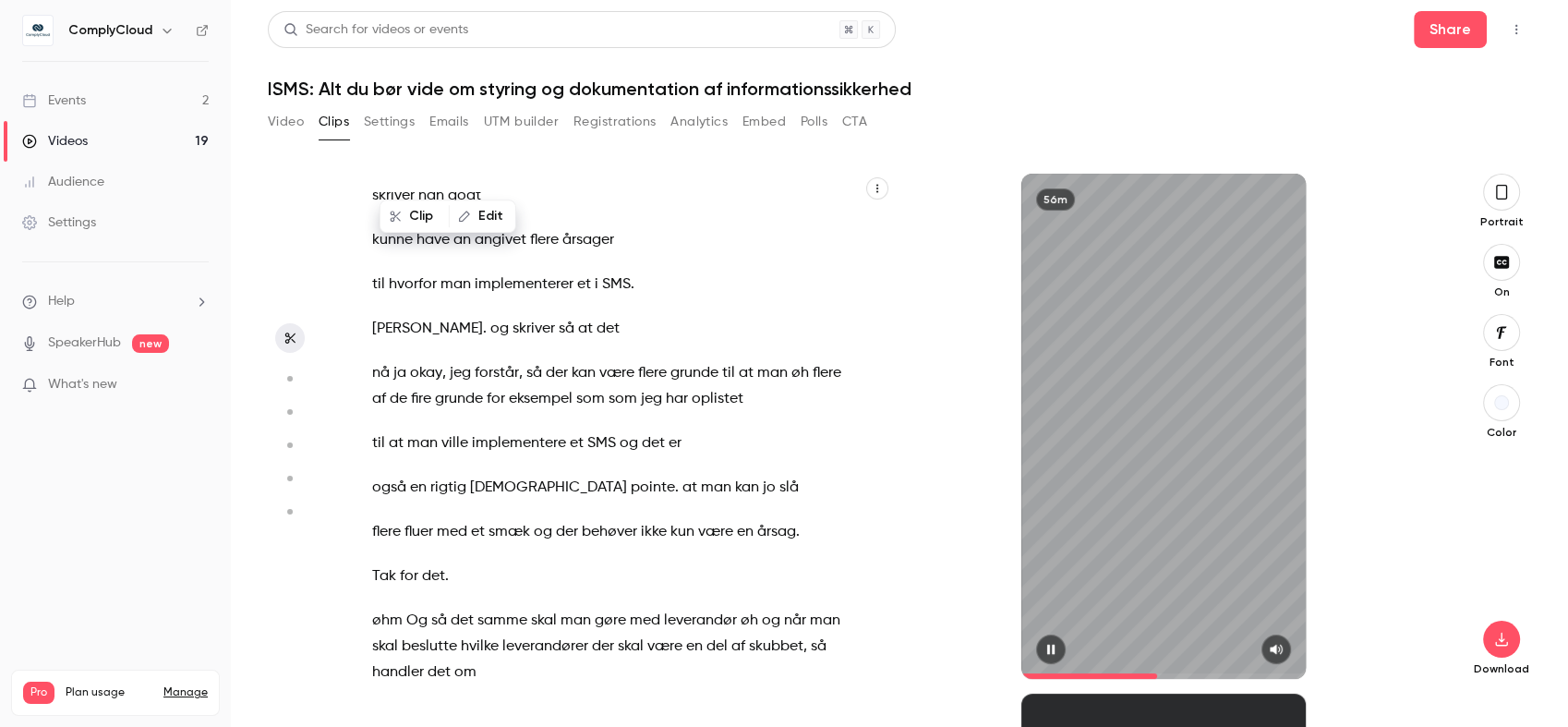
click at [1183, 416] on div "56m" at bounding box center [1163, 426] width 284 height 505
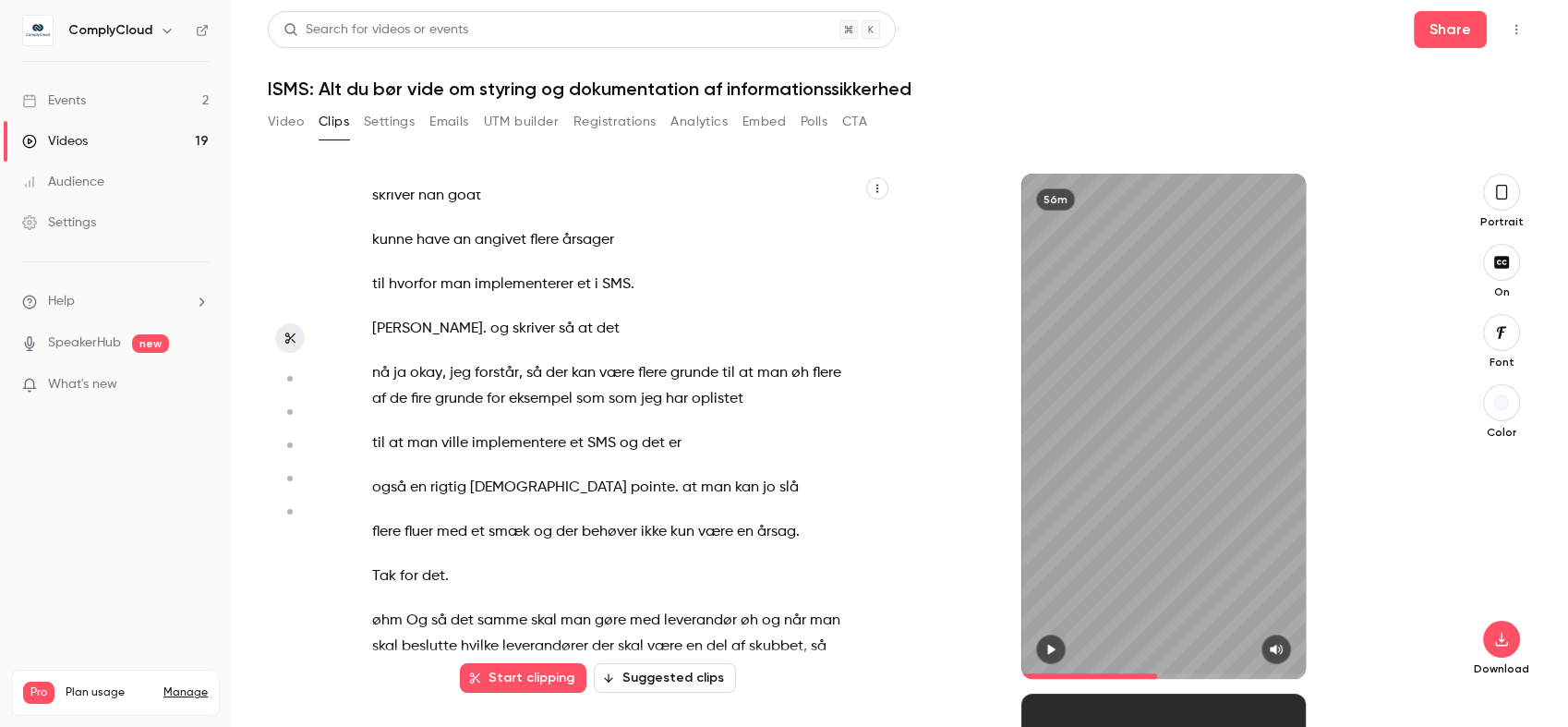
drag, startPoint x: 1045, startPoint y: 653, endPoint x: 1108, endPoint y: 663, distance: 63.8
click at [1045, 653] on icon "button" at bounding box center [1050, 649] width 15 height 13
click at [1160, 677] on span at bounding box center [1163, 676] width 284 height 6
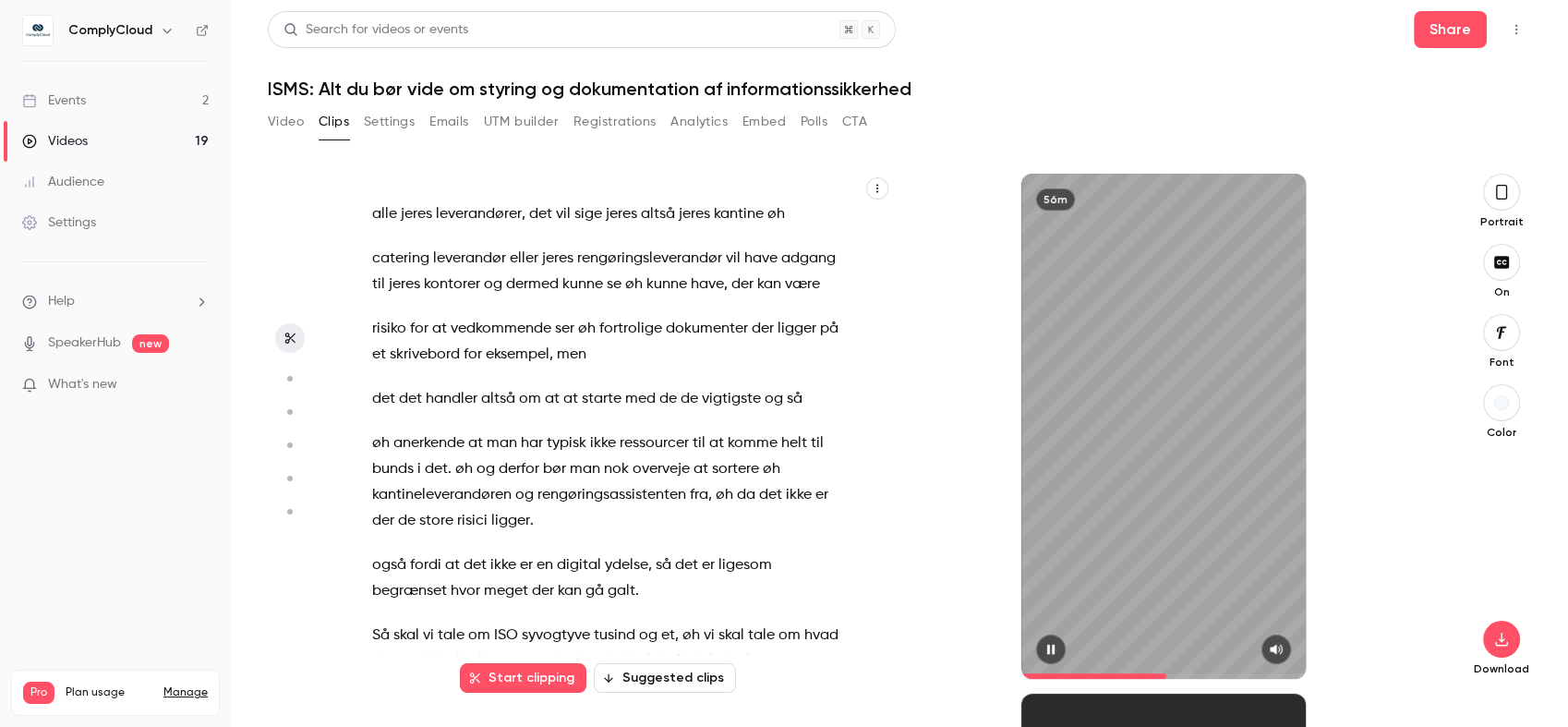
scroll to position [16567, 0]
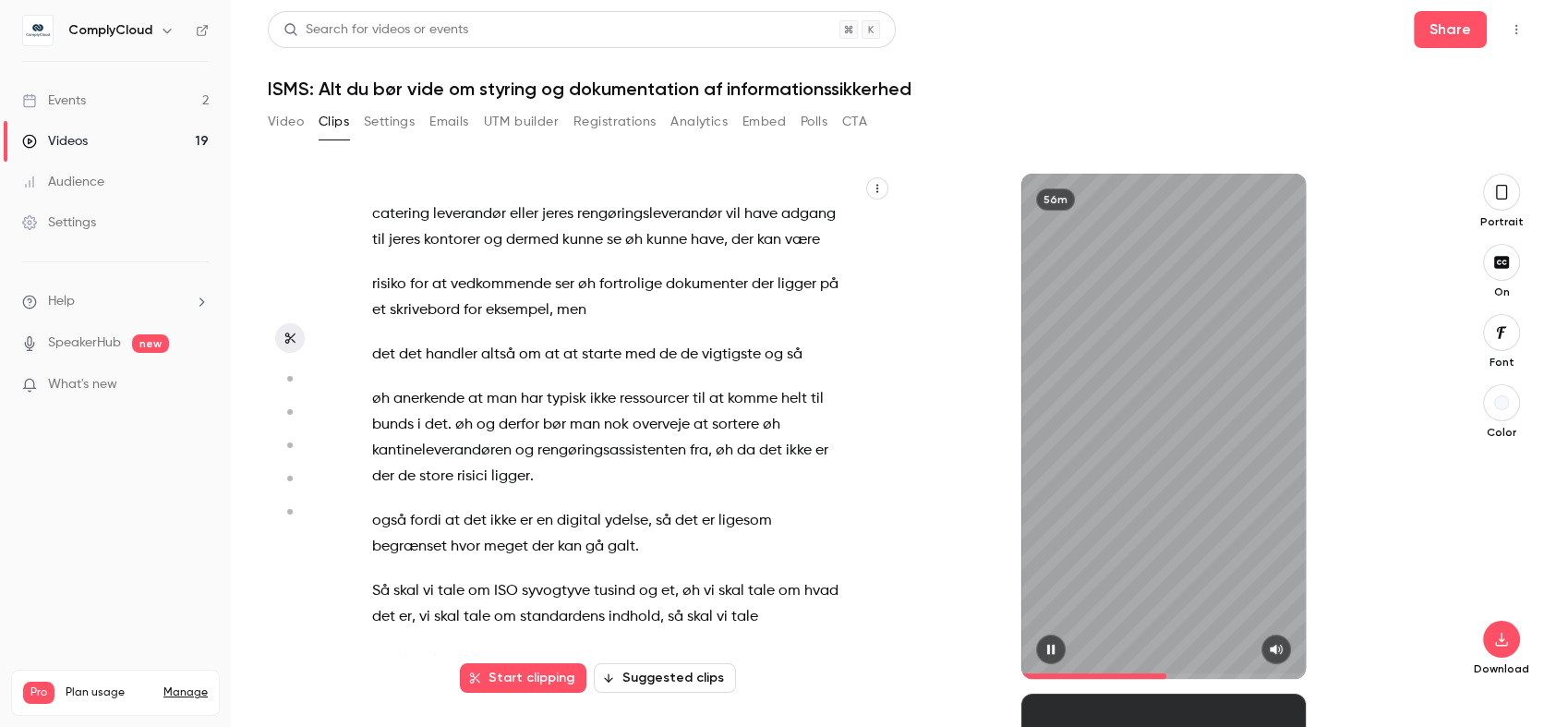
click at [1092, 399] on div "56m" at bounding box center [1163, 426] width 284 height 505
click at [736, 94] on span "udbyder" at bounding box center [708, 81] width 56 height 26
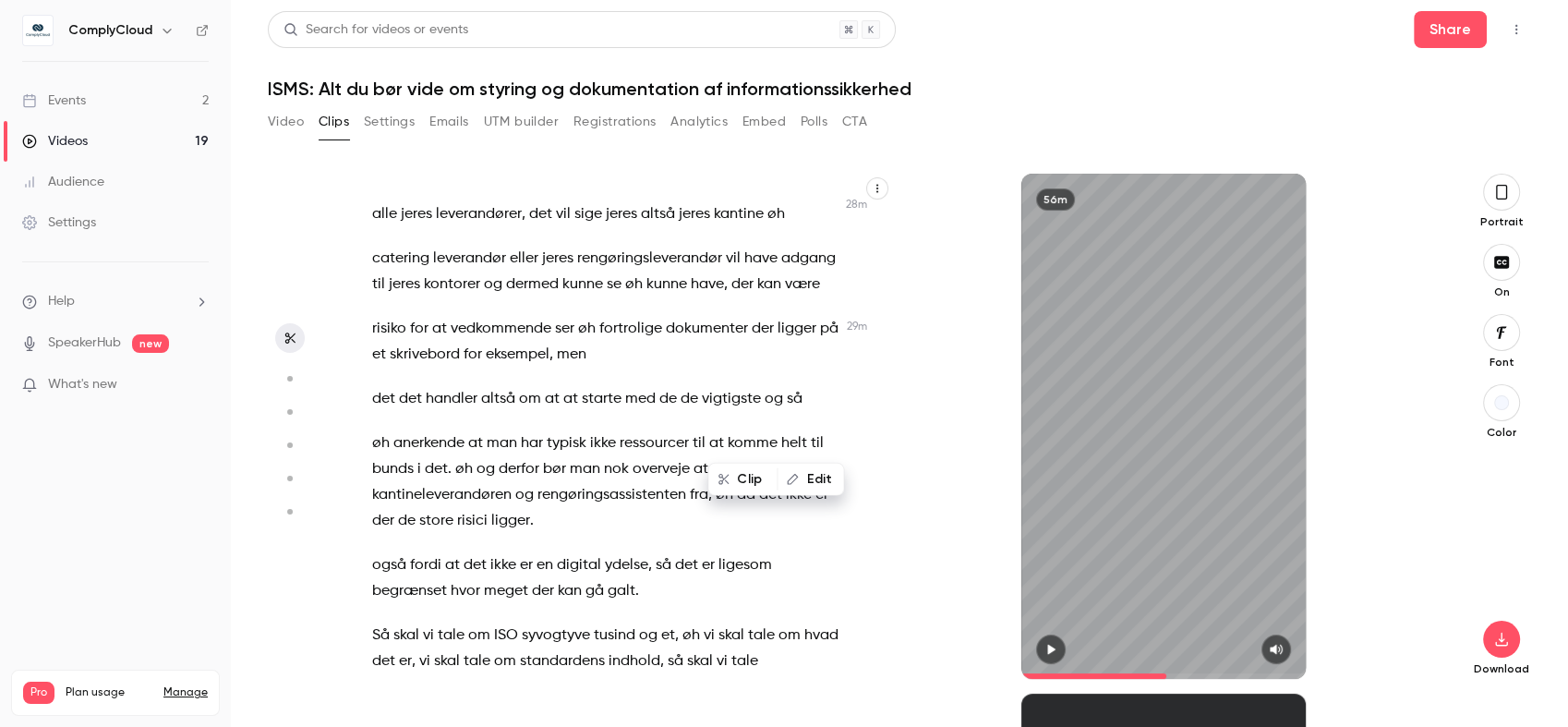
drag, startPoint x: 781, startPoint y: 392, endPoint x: 725, endPoint y: 376, distance: 58.2
click at [725, 376] on div "Hej allesammen , rigtig hjertelig velkommen til øh vores webinar her . Jeg bekl…" at bounding box center [616, 435] width 534 height 487
click at [725, 382] on div "Hej allesammen , rigtig hjertelig velkommen til øh vores webinar her . Jeg bekl…" at bounding box center [616, 435] width 534 height 487
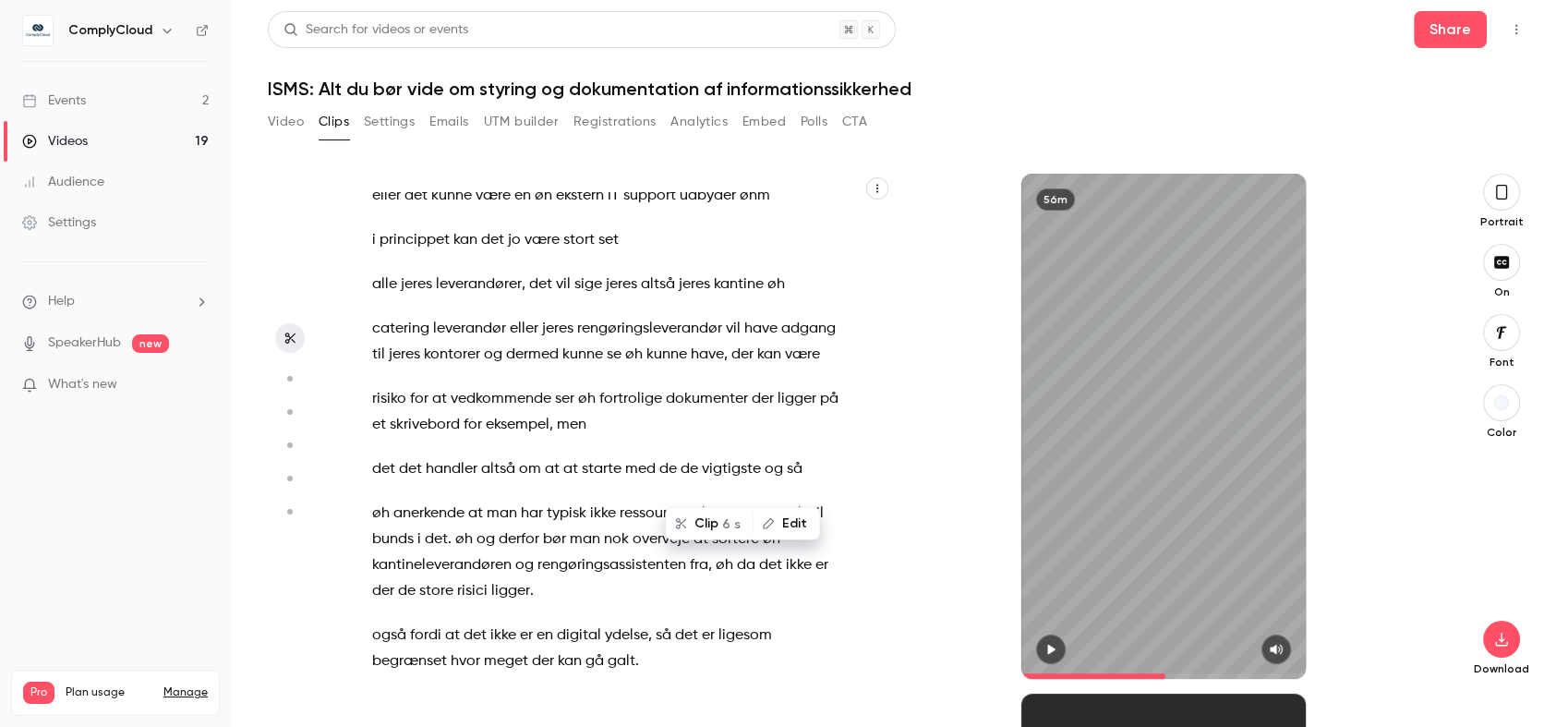
click at [763, 340] on div "Hej allesammen , rigtig hjertelig velkommen til øh vores webinar her . Jeg bekl…" at bounding box center [616, 435] width 534 height 487
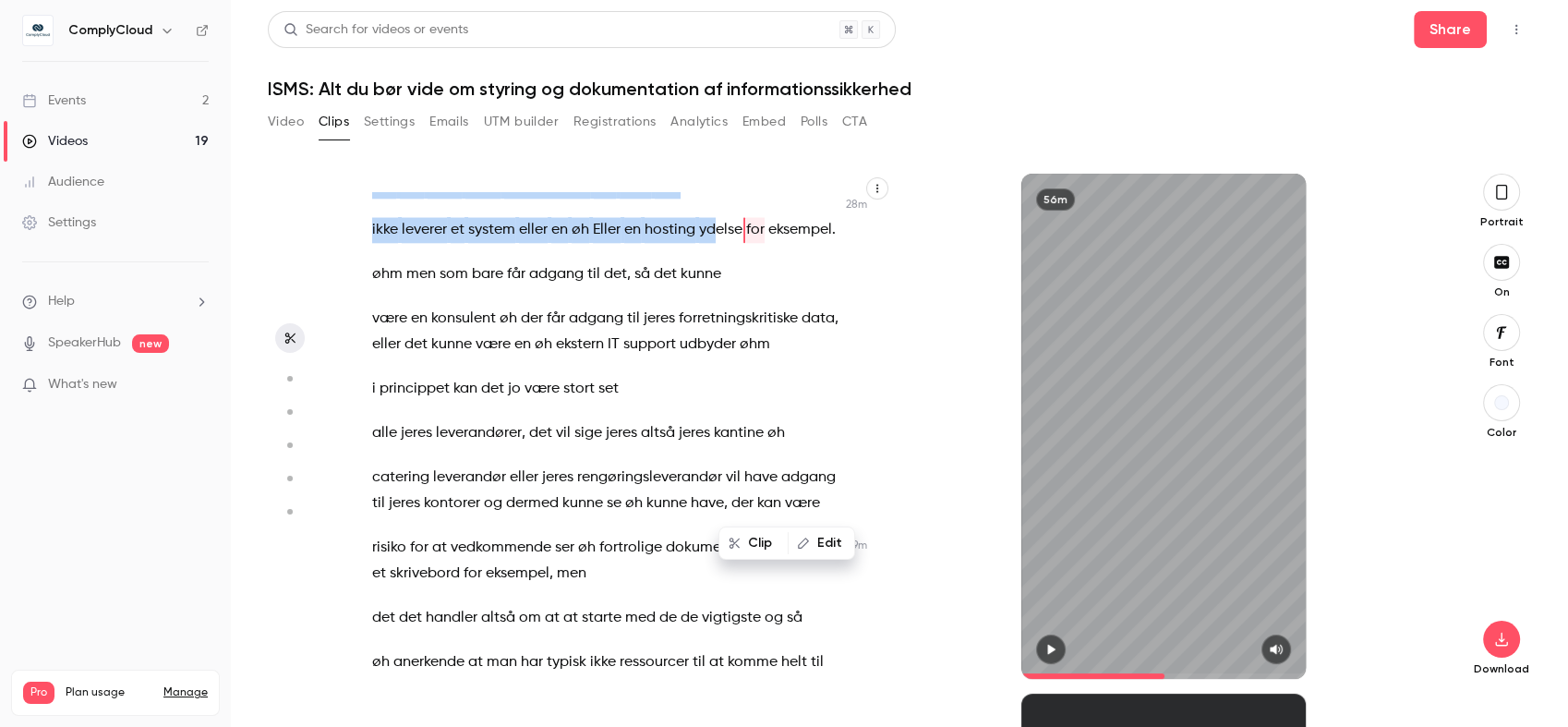
scroll to position [16413, 0]
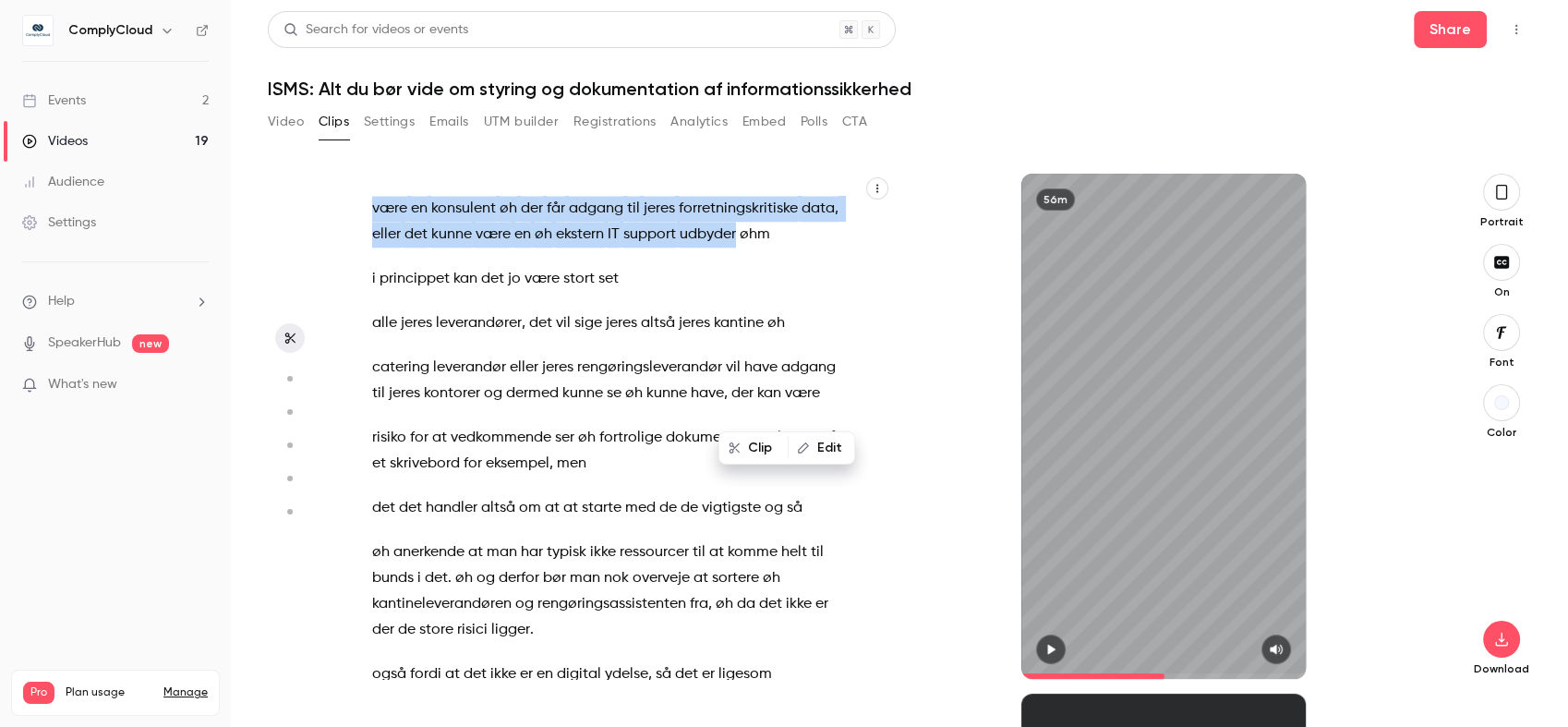
drag, startPoint x: 403, startPoint y: 349, endPoint x: 778, endPoint y: 550, distance: 425.5
click at [778, 550] on div "Hej allesammen , rigtig hjertelig velkommen til øh vores webinar her . Jeg bekl…" at bounding box center [616, 435] width 534 height 487
type input "******"
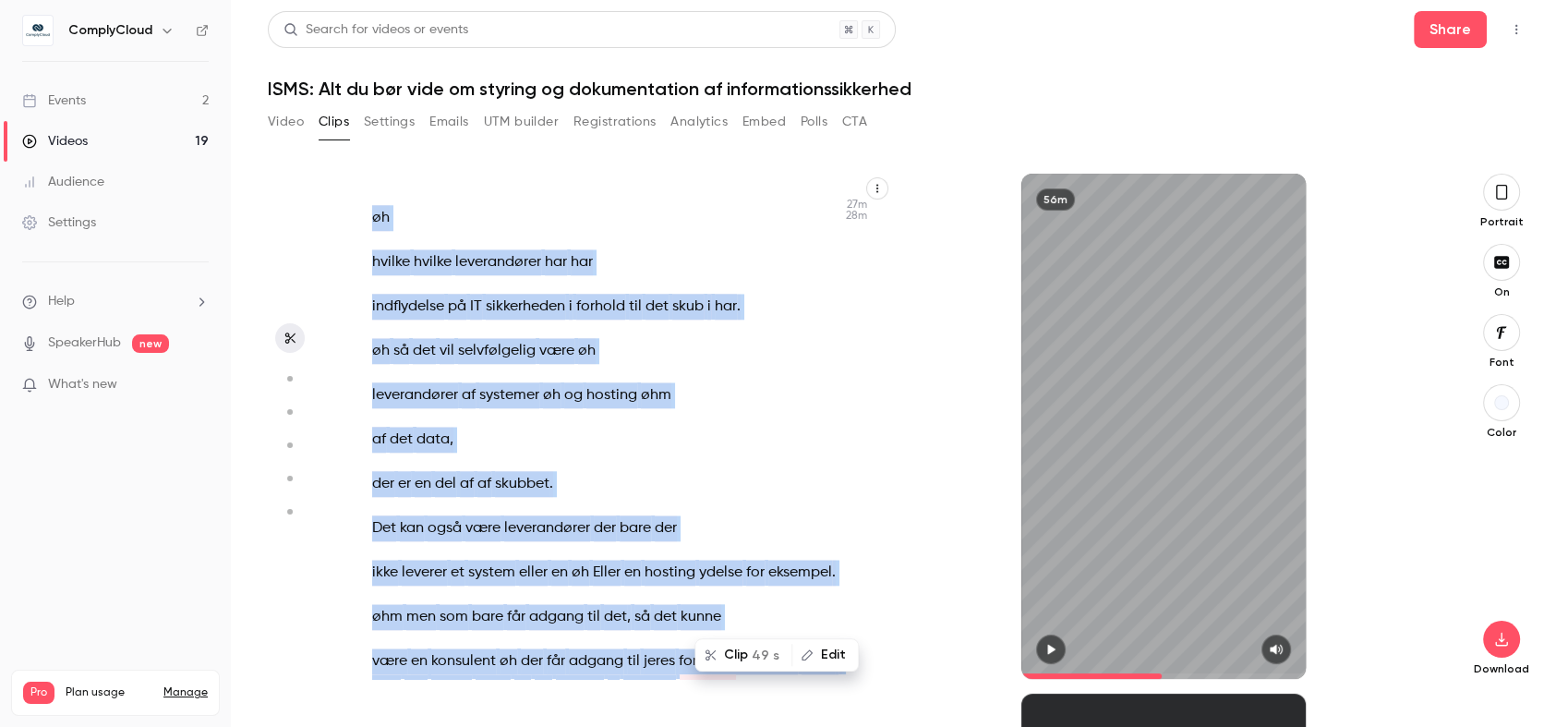
scroll to position [15931, 0]
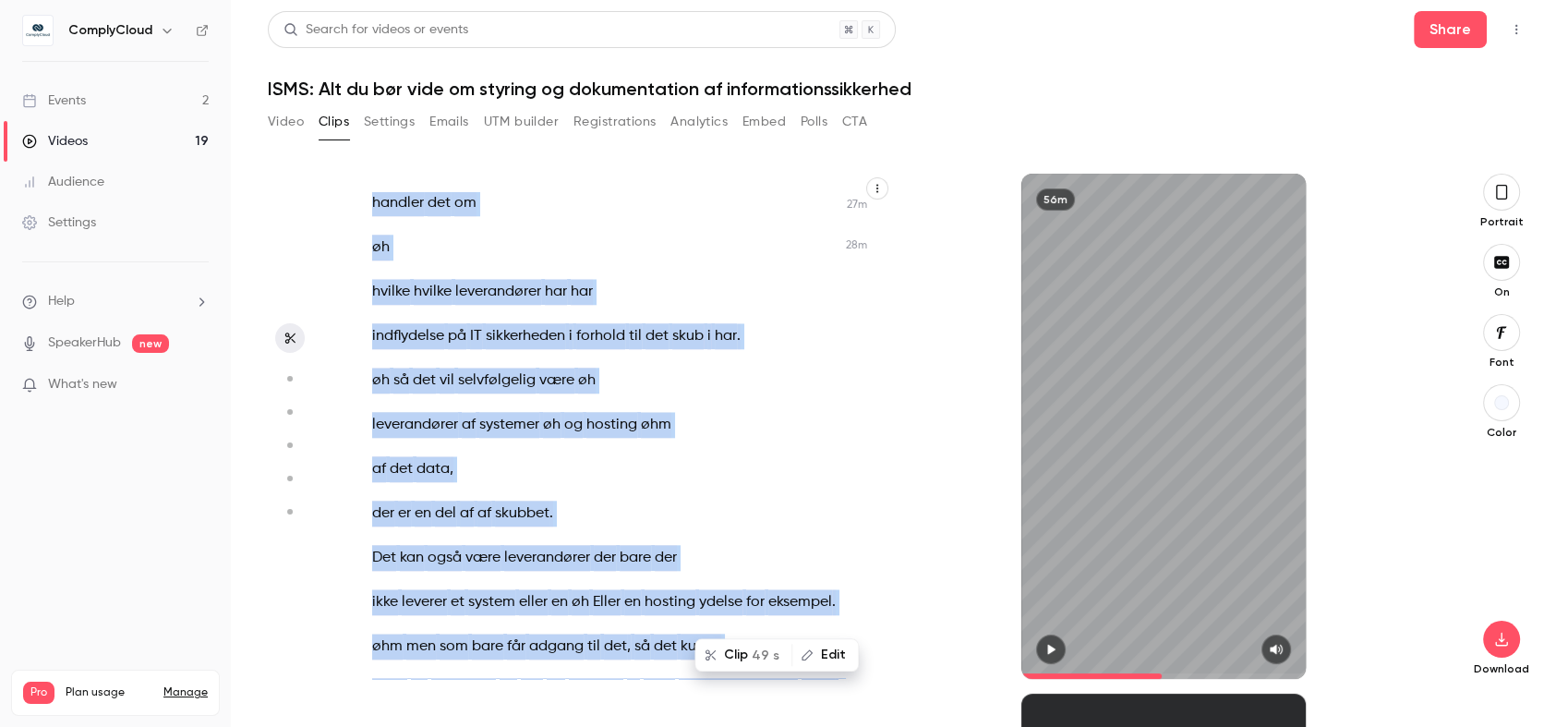
copy div "Og så det samme skal man gøre med leverandør øh og når man skal beslutte hvilke…"
